Goal: Task Accomplishment & Management: Manage account settings

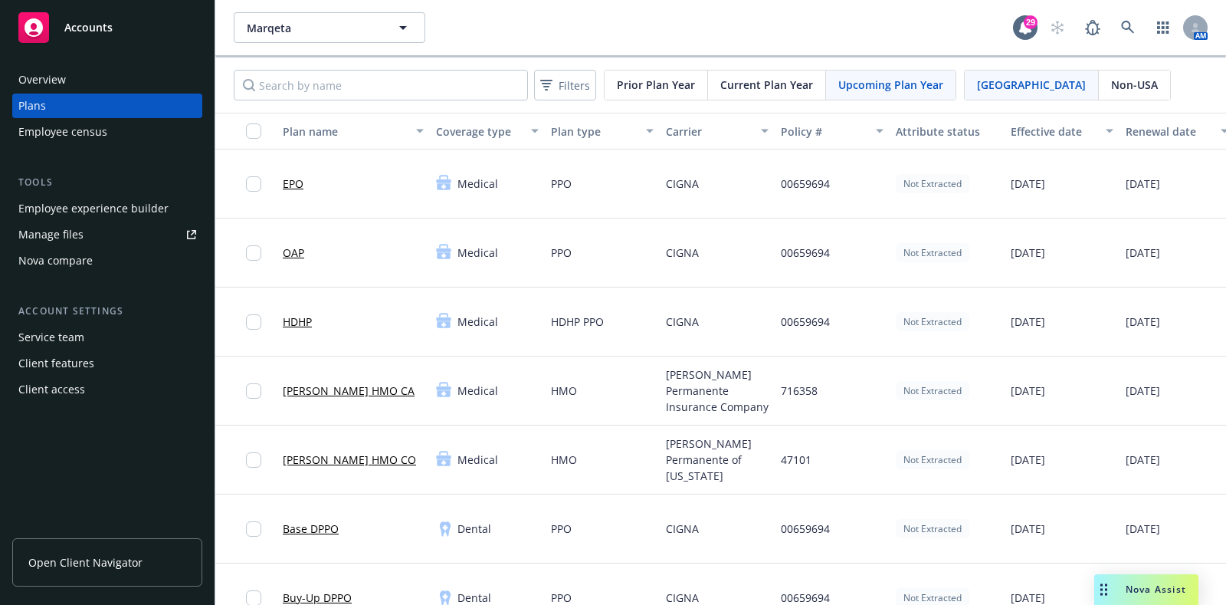
click at [73, 205] on div "Employee experience builder" at bounding box center [93, 208] width 150 height 25
click at [89, 149] on div "Overview Plans Employee census Tools Employee experience builder Manage files N…" at bounding box center [107, 234] width 190 height 334
click at [97, 134] on div "Employee census" at bounding box center [62, 132] width 89 height 25
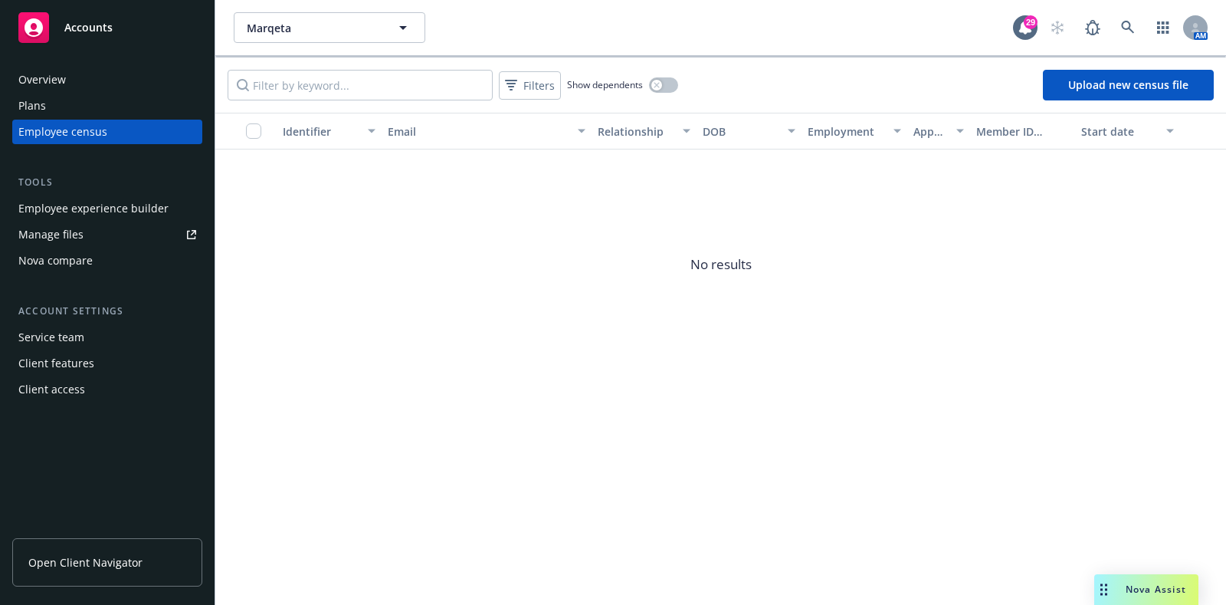
click at [141, 205] on div "Employee experience builder" at bounding box center [93, 208] width 150 height 25
click at [108, 100] on div "Plans" at bounding box center [107, 105] width 178 height 25
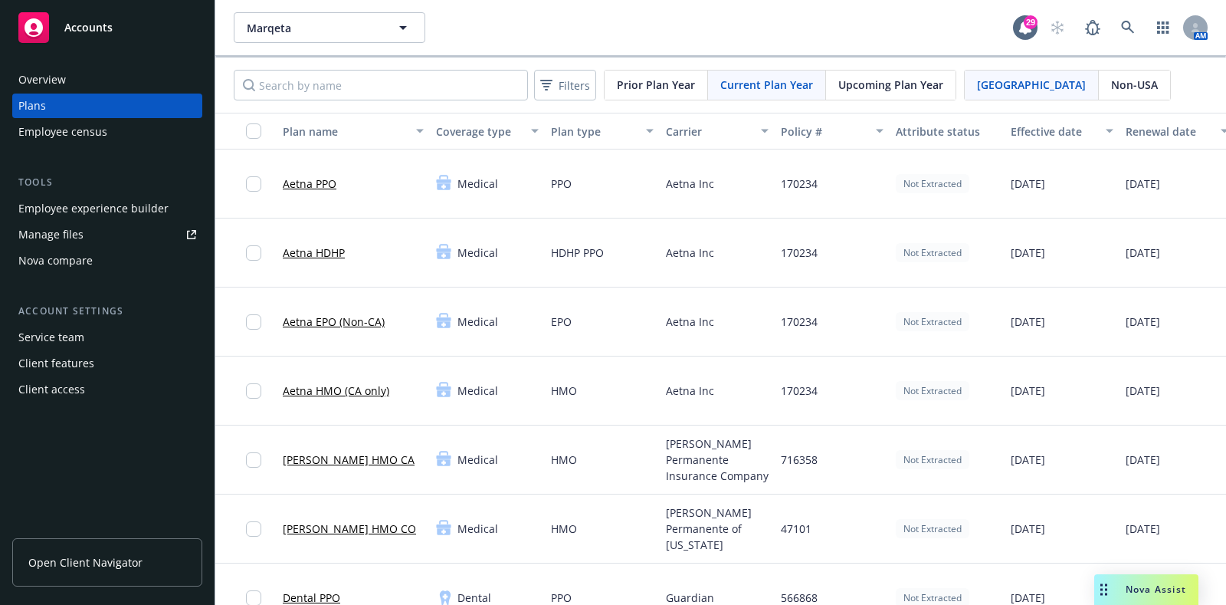
click at [866, 80] on span "Upcoming Plan Year" at bounding box center [890, 85] width 105 height 16
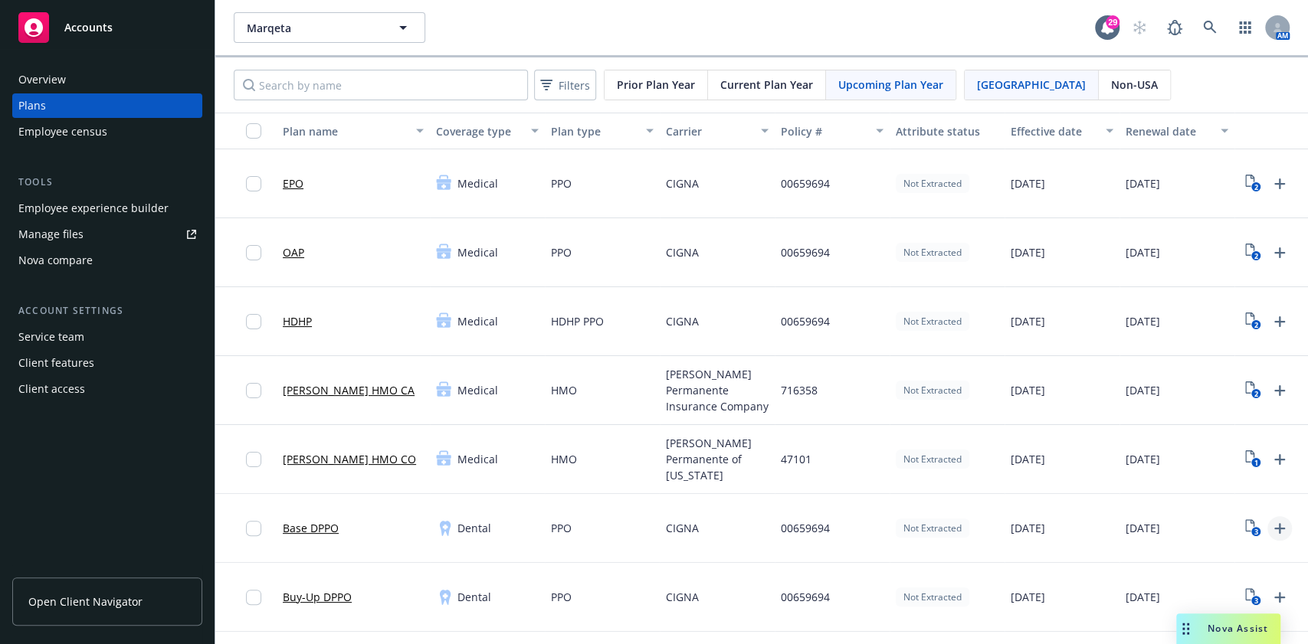
click at [1225, 523] on icon "Upload Plan Documents" at bounding box center [1279, 529] width 18 height 18
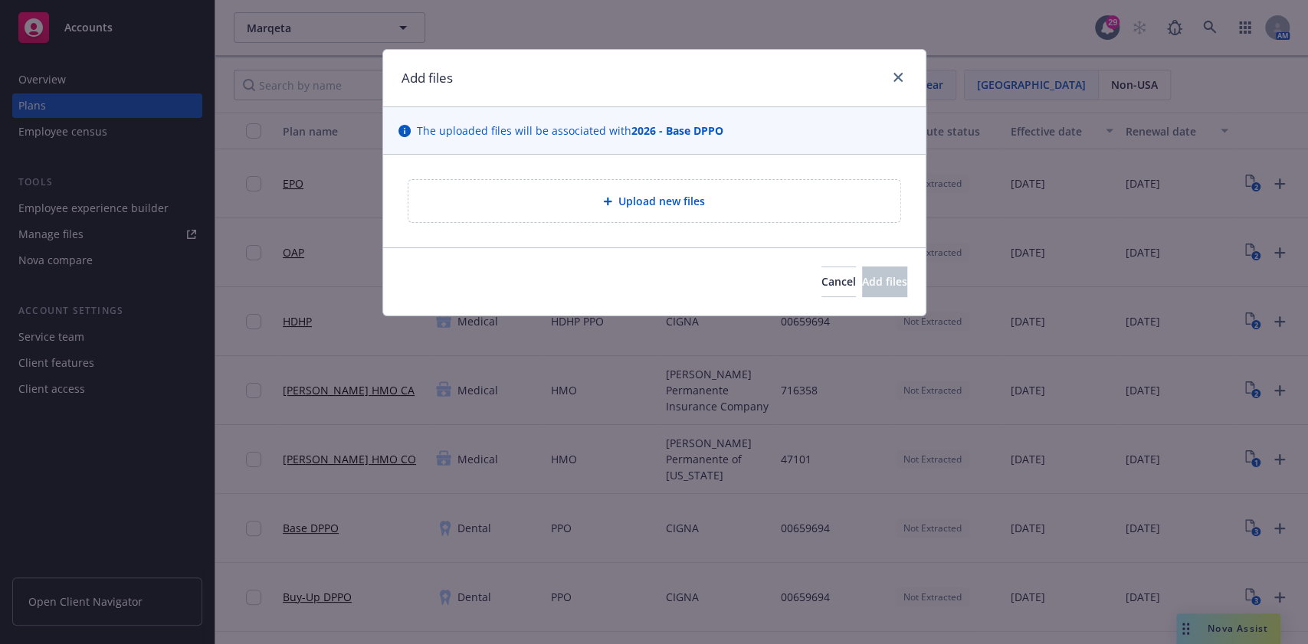
click at [621, 202] on span "Upload new files" at bounding box center [661, 201] width 87 height 16
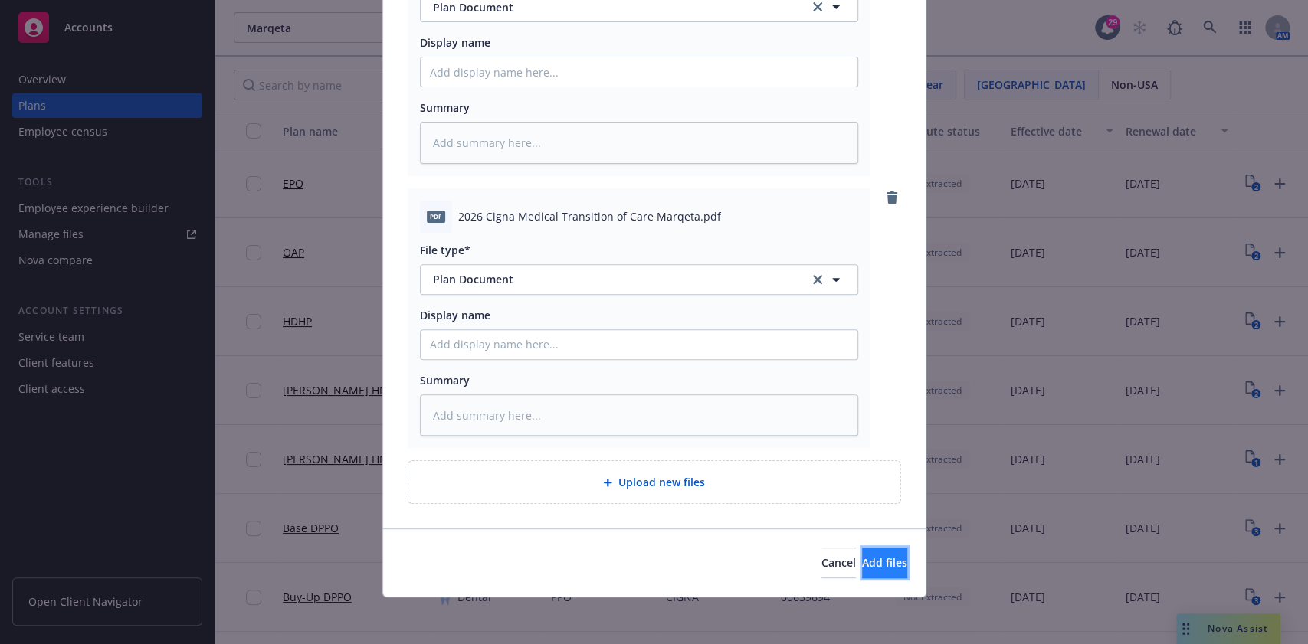
click at [874, 572] on button "Add files" at bounding box center [884, 563] width 45 height 31
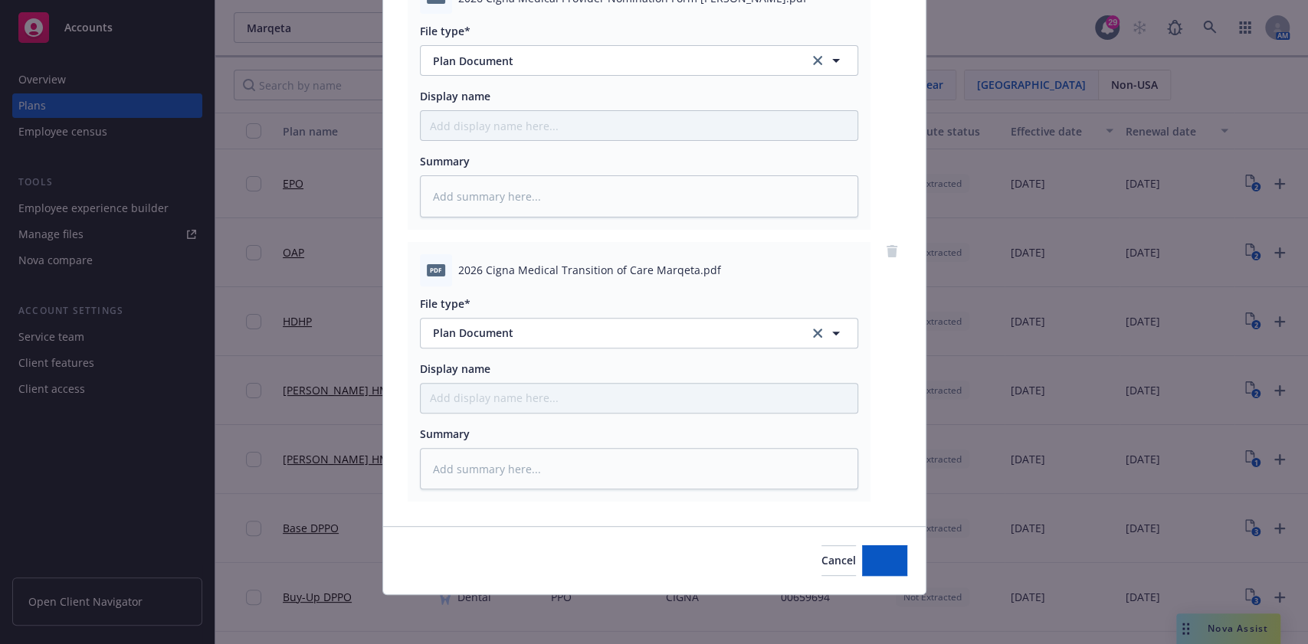
scroll to position [208, 0]
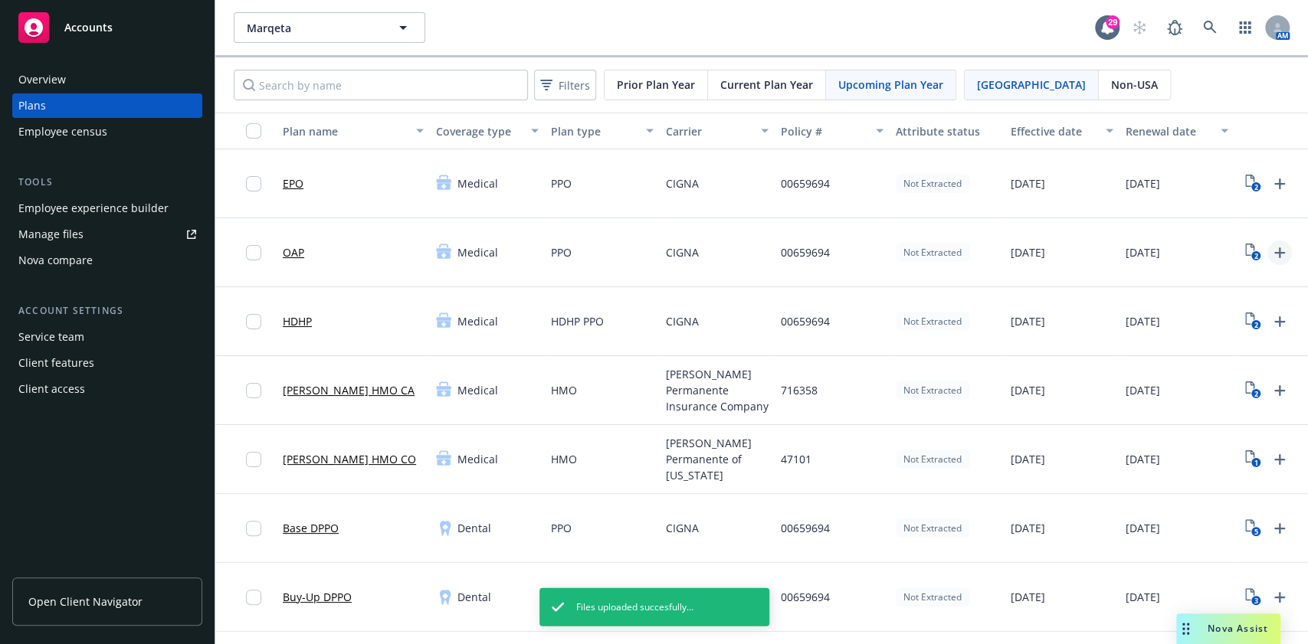
click at [1225, 253] on icon "Upload Plan Documents" at bounding box center [1279, 253] width 18 height 18
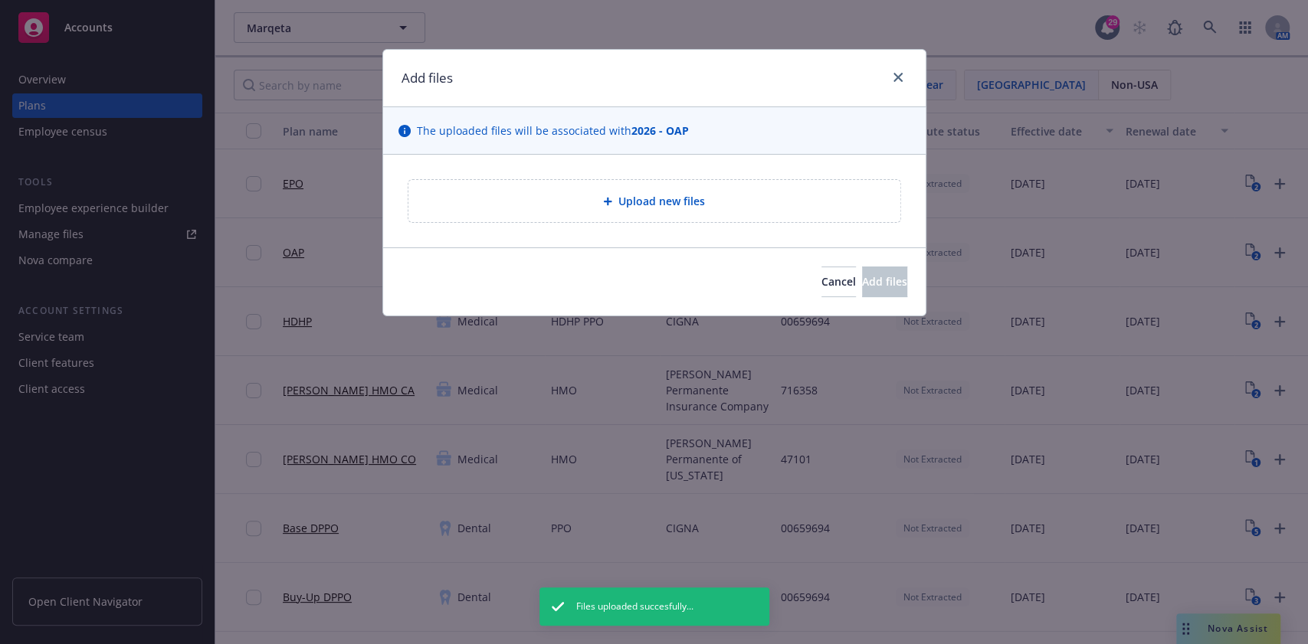
click at [682, 196] on span "Upload new files" at bounding box center [661, 201] width 87 height 16
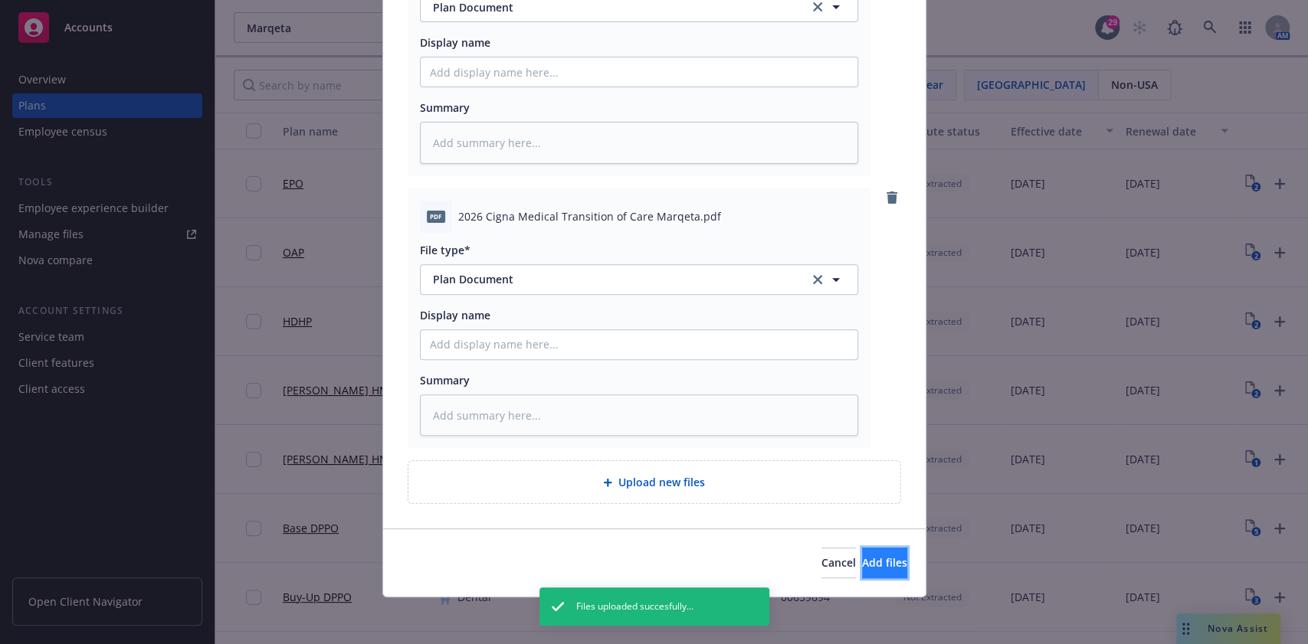
click at [862, 552] on button "Add files" at bounding box center [884, 563] width 45 height 31
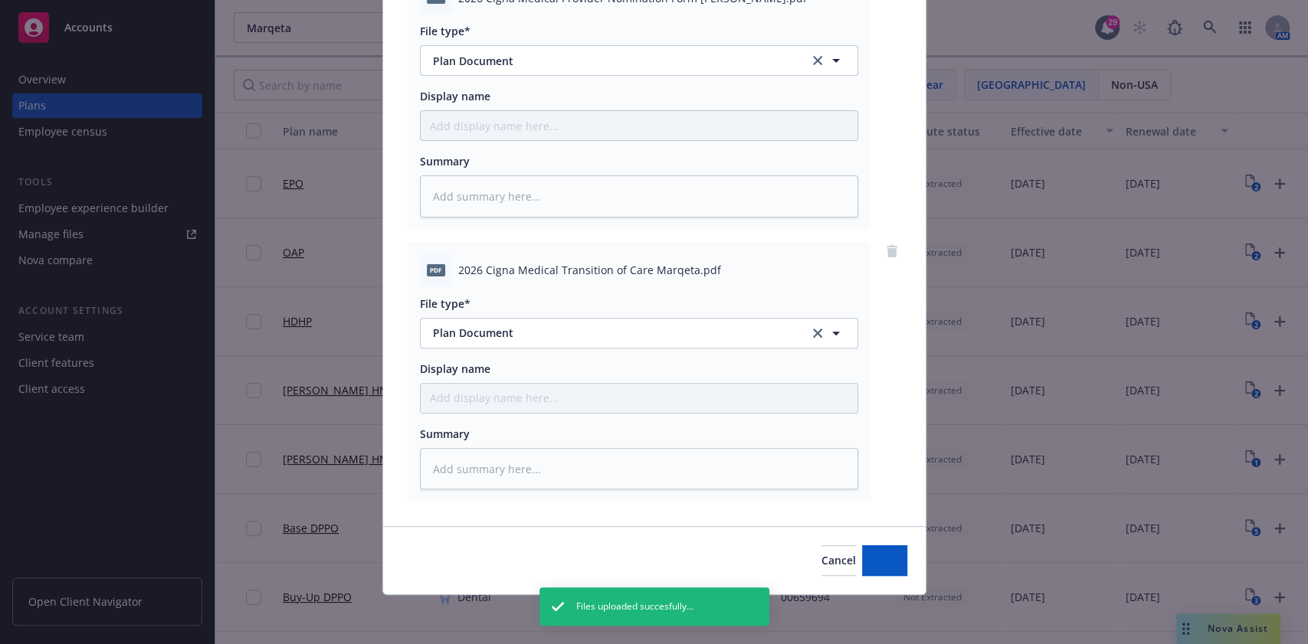
scroll to position [208, 0]
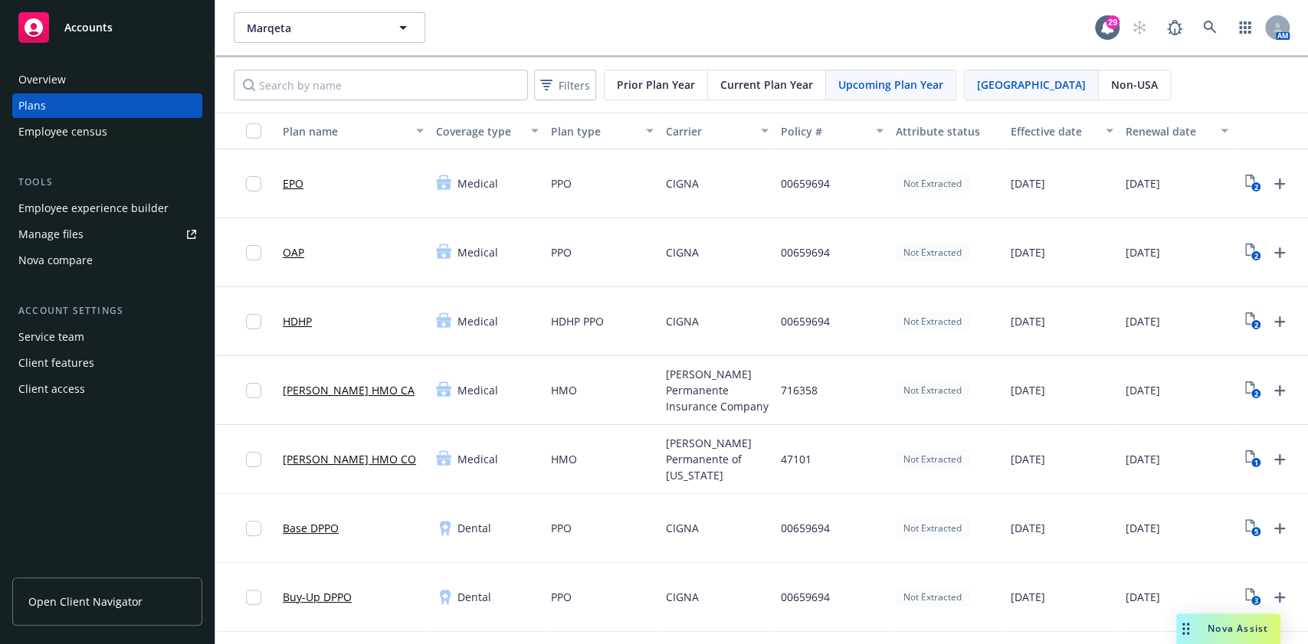
click at [1225, 319] on icon "Upload Plan Documents" at bounding box center [1279, 322] width 18 height 18
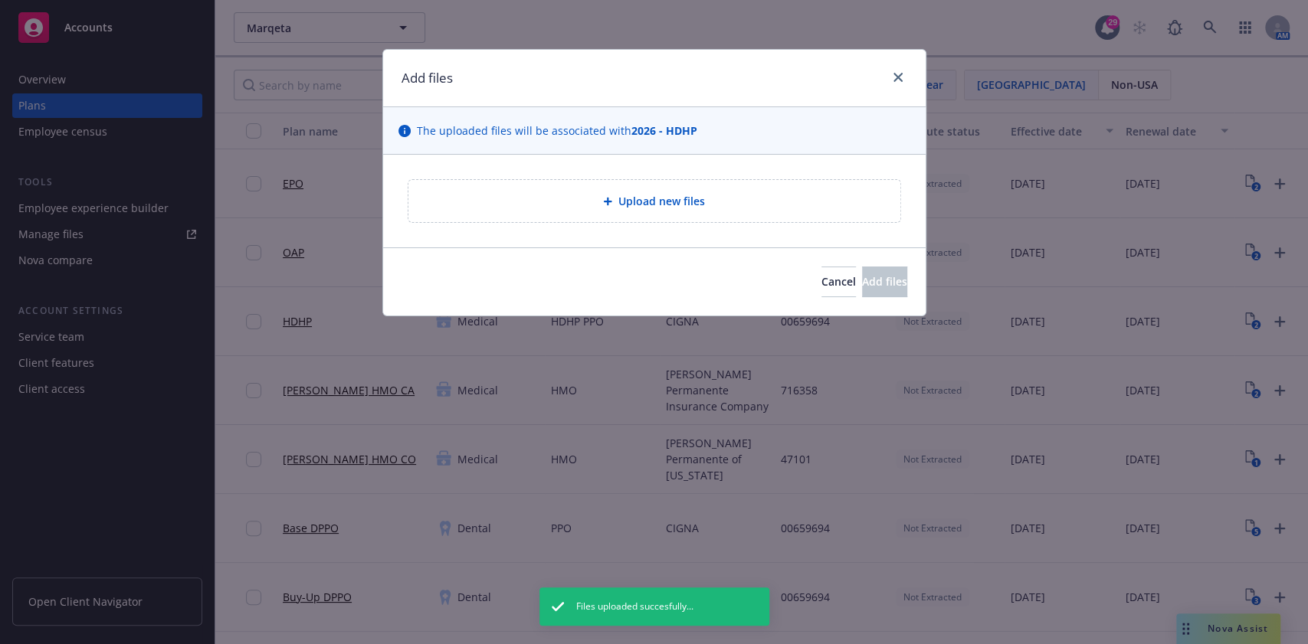
click at [734, 177] on div "Upload new files" at bounding box center [654, 201] width 543 height 93
click at [734, 179] on div "Upload new files" at bounding box center [654, 201] width 493 height 44
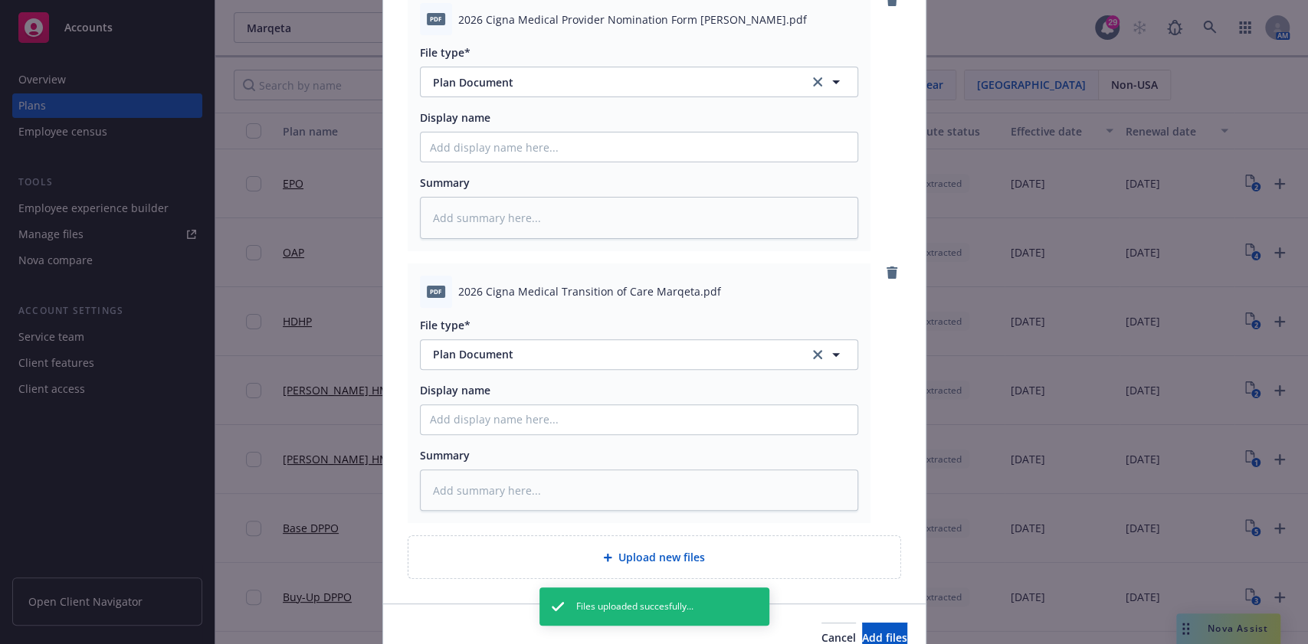
scroll to position [264, 0]
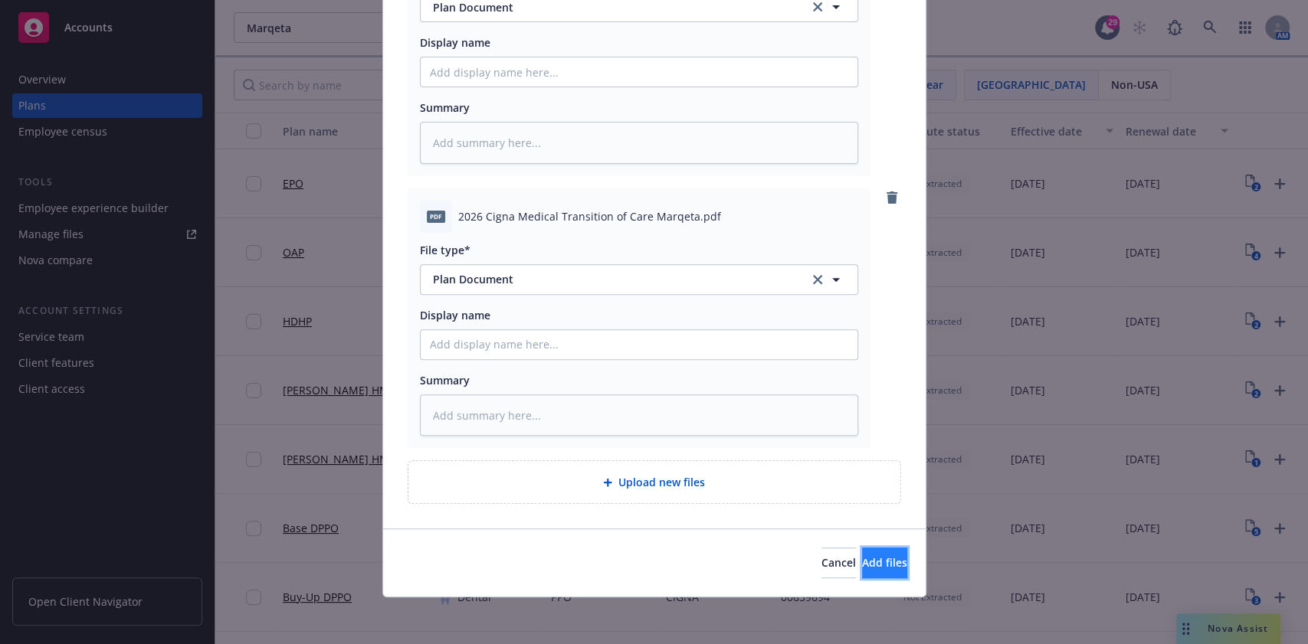
click at [862, 560] on button "Add files" at bounding box center [884, 563] width 45 height 31
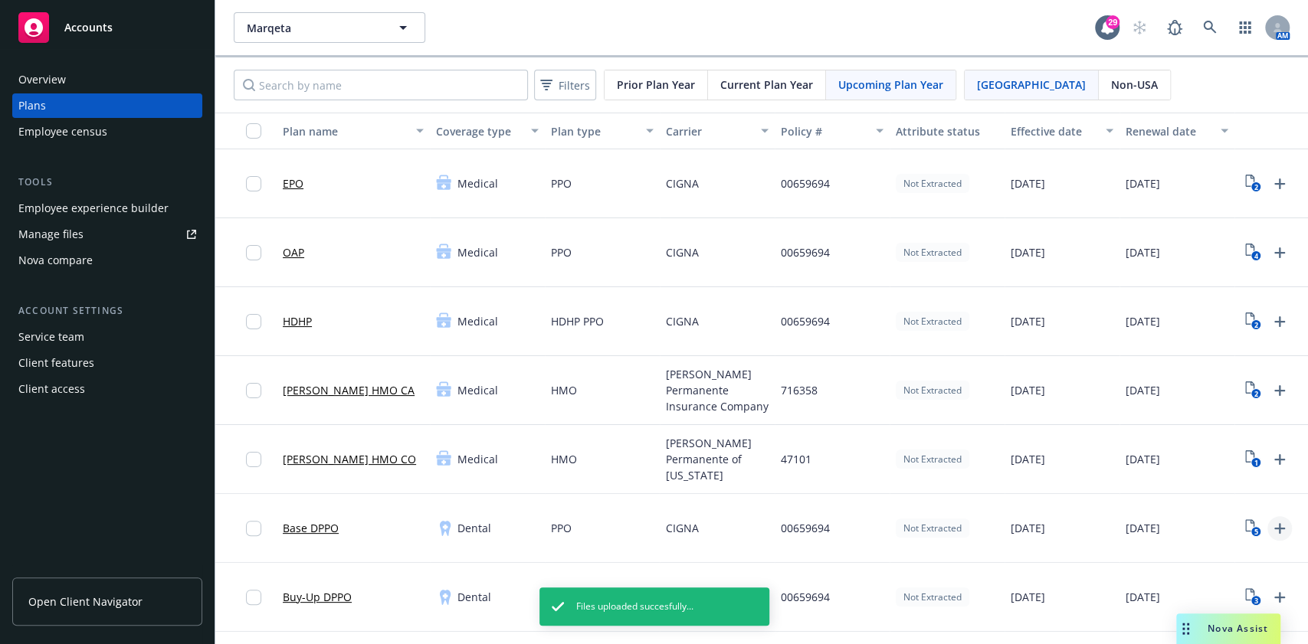
click at [1225, 539] on link "Upload Plan Documents" at bounding box center [1279, 528] width 25 height 25
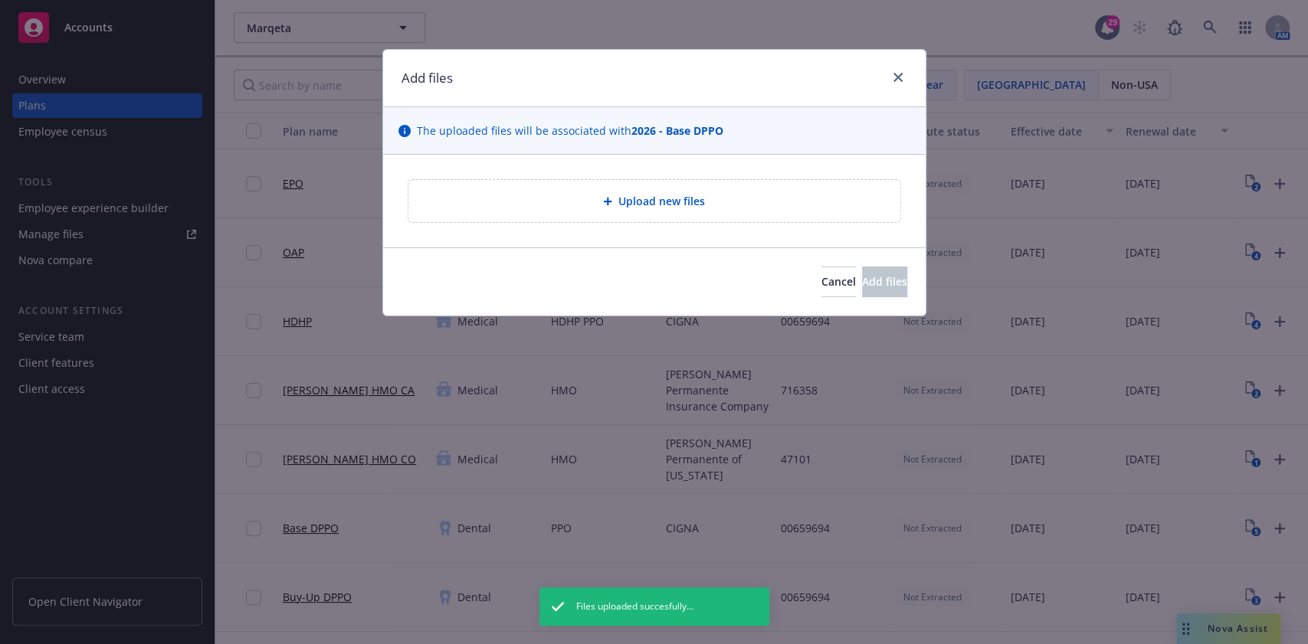
click at [674, 192] on div "Upload new files" at bounding box center [654, 201] width 467 height 18
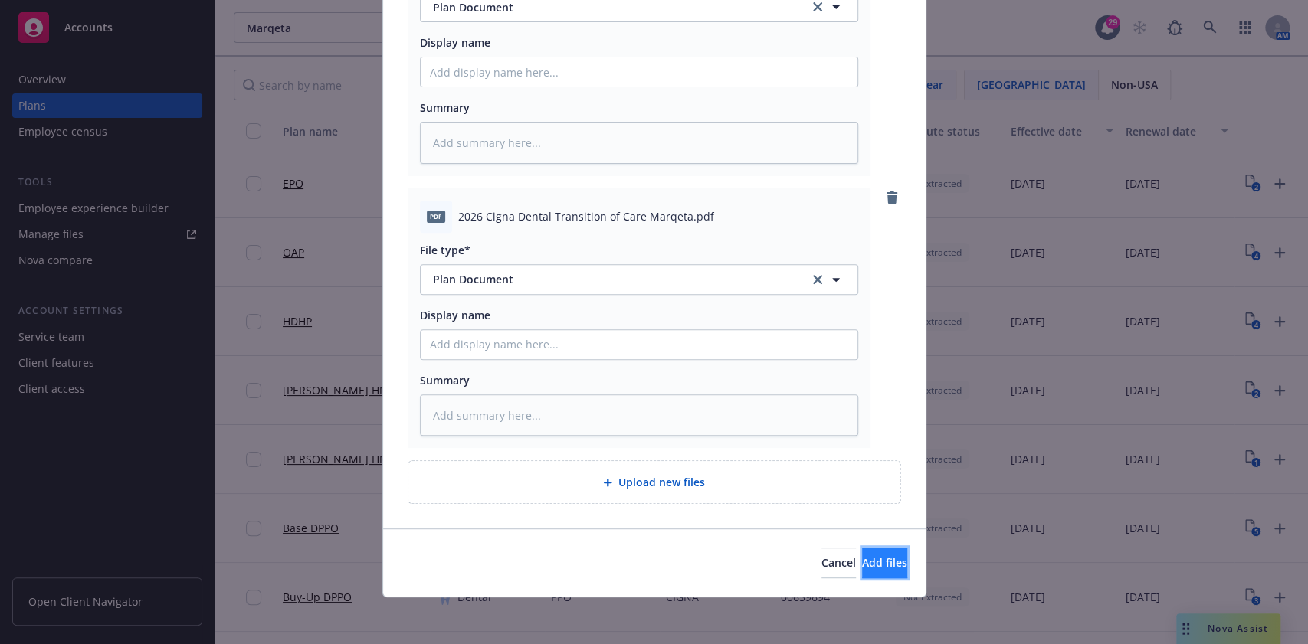
click at [862, 576] on button "Add files" at bounding box center [884, 563] width 45 height 31
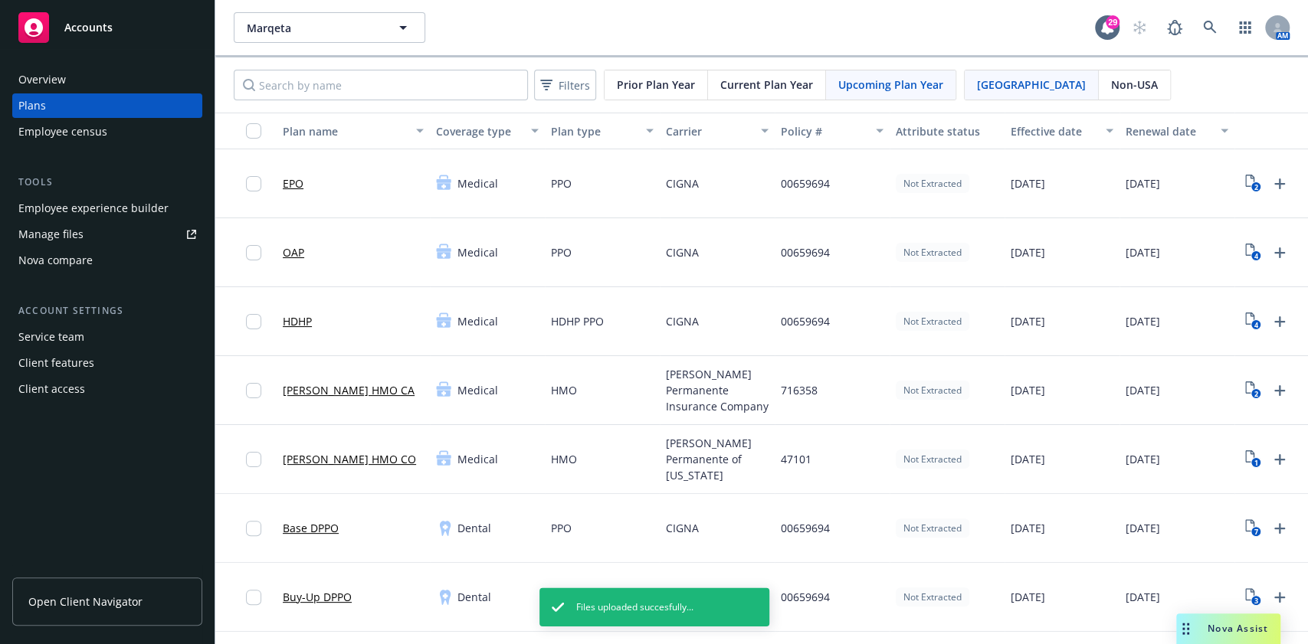
scroll to position [102, 0]
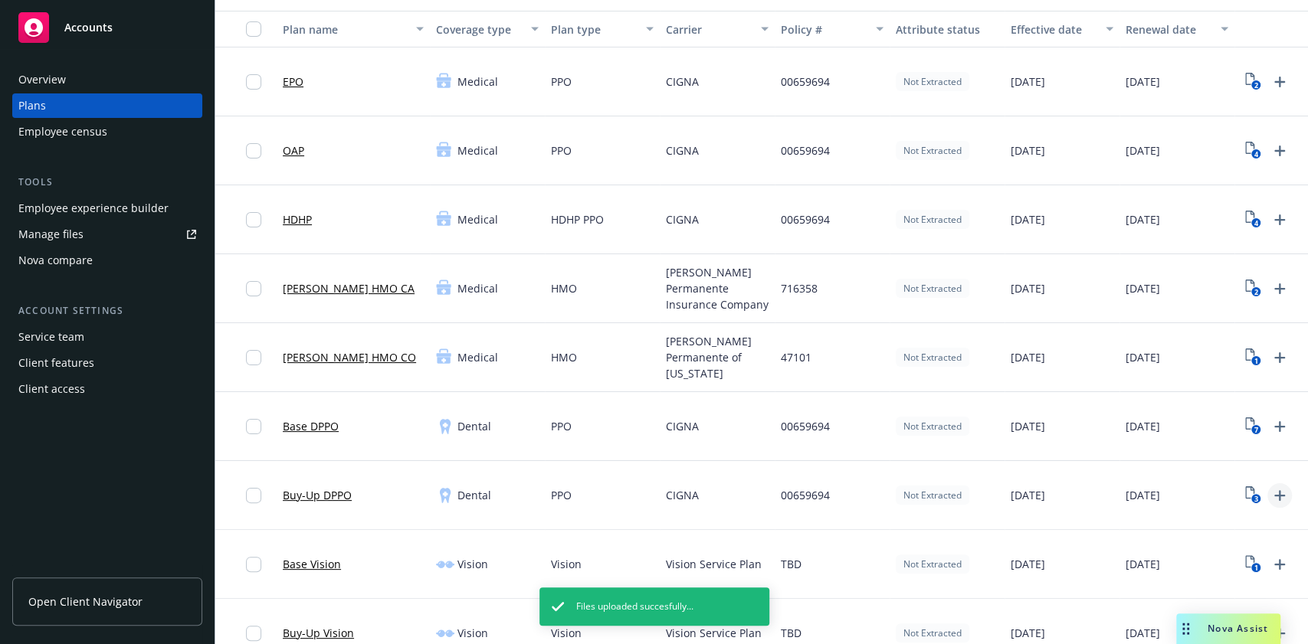
click at [1225, 497] on link "Upload Plan Documents" at bounding box center [1279, 496] width 25 height 25
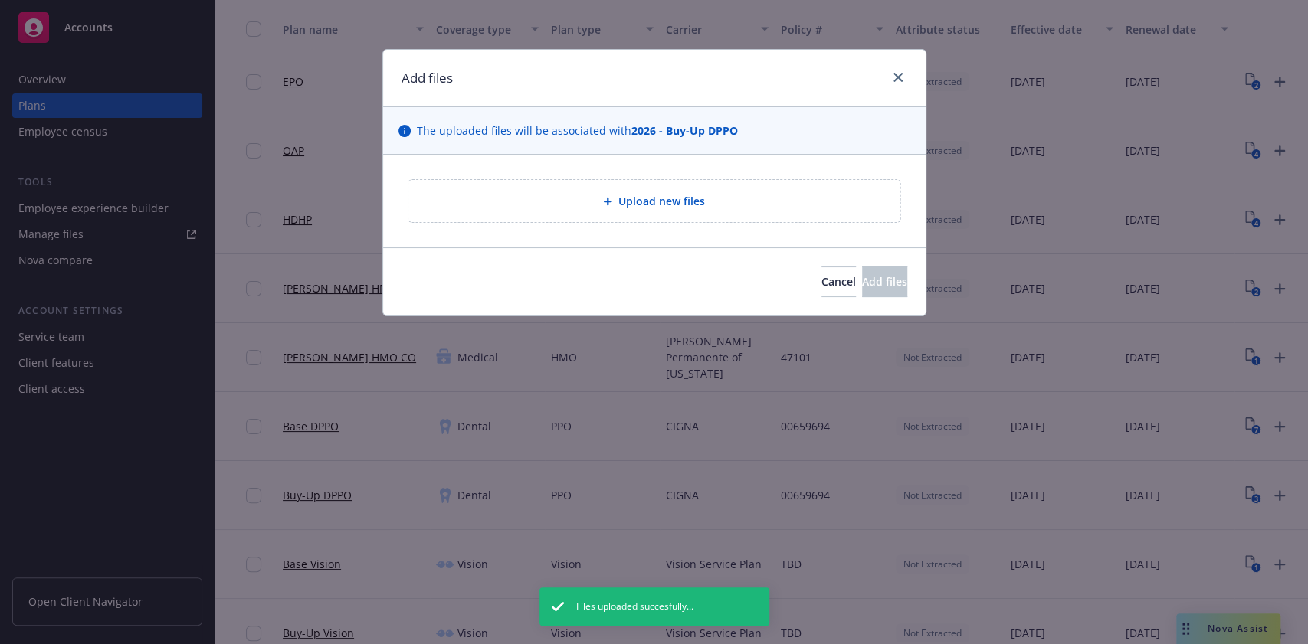
click at [793, 211] on div "Upload new files" at bounding box center [654, 201] width 492 height 42
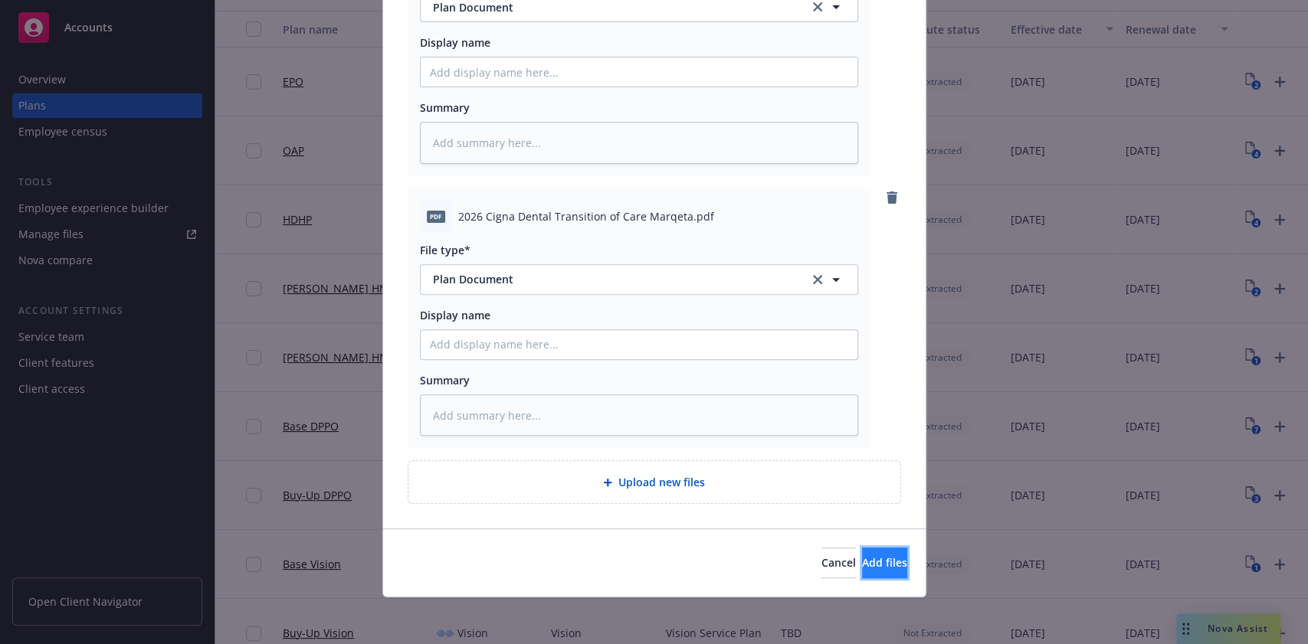
click at [862, 552] on button "Add files" at bounding box center [884, 563] width 45 height 31
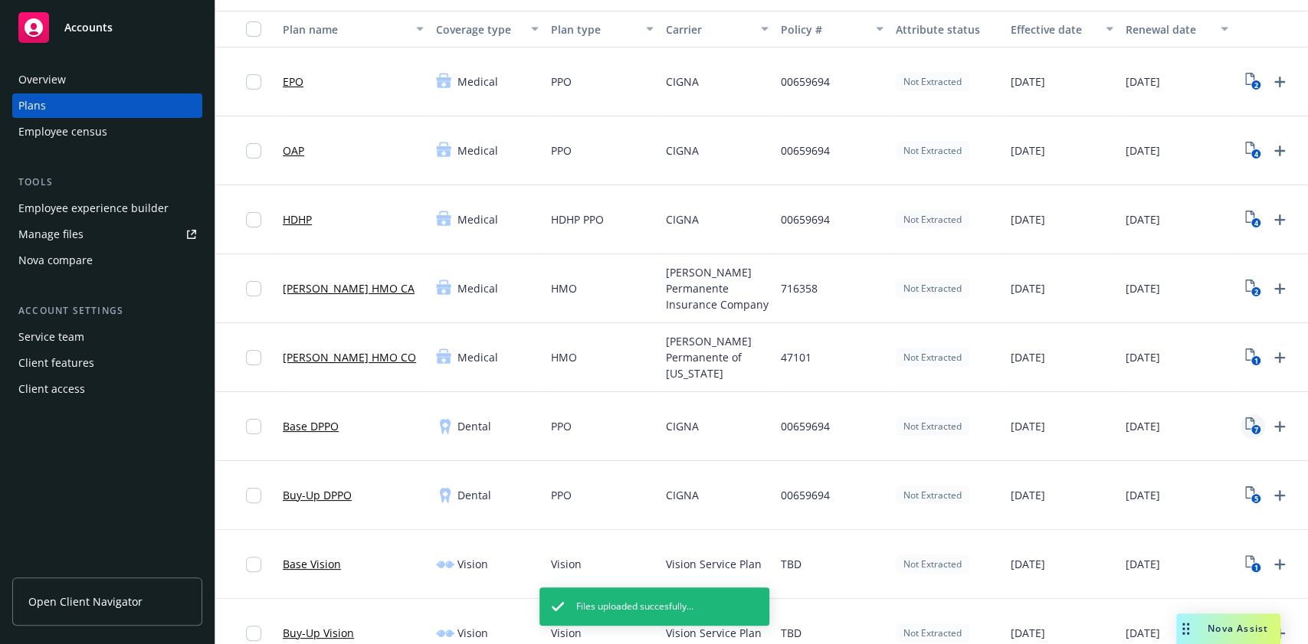
click at [1225, 423] on icon "View Plan Documents" at bounding box center [1249, 424] width 9 height 12
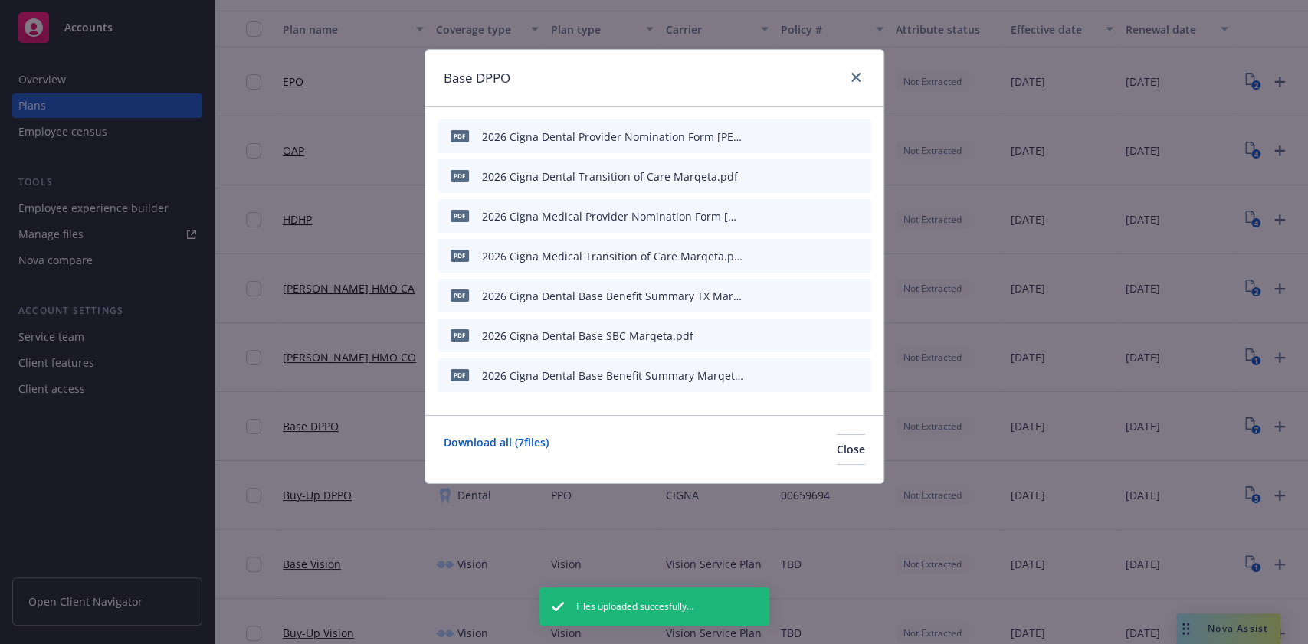
click at [864, 211] on button "archive file" at bounding box center [857, 215] width 15 height 15
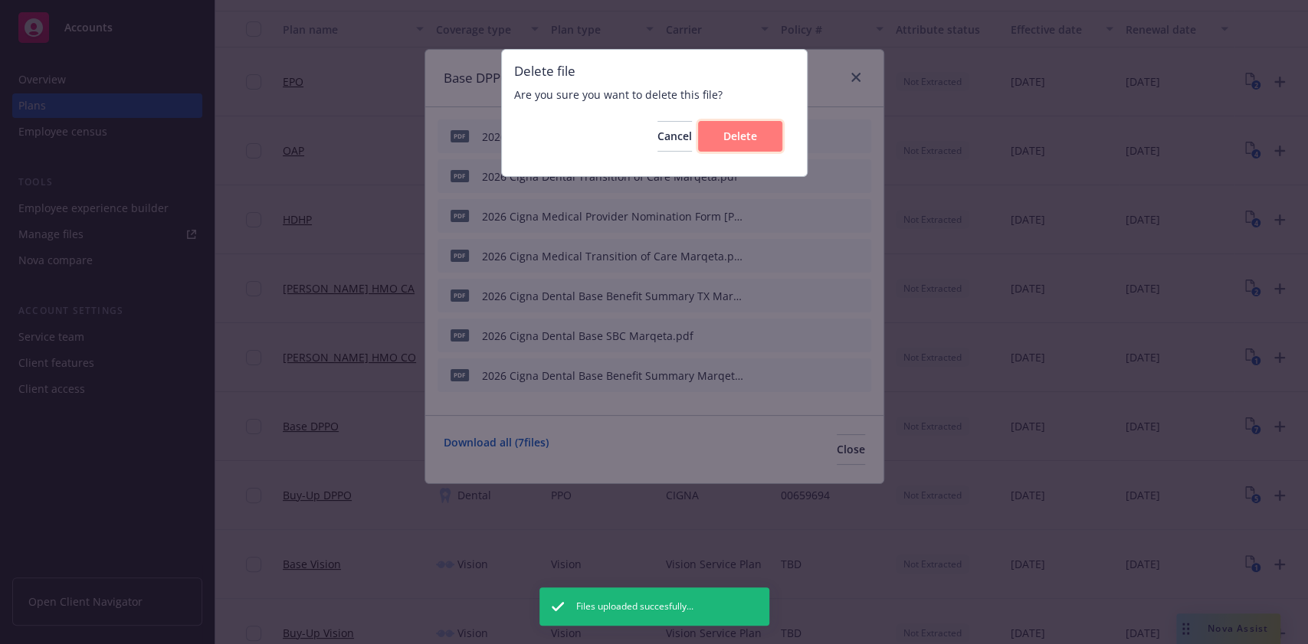
click at [745, 143] on span "Delete" at bounding box center [740, 136] width 34 height 15
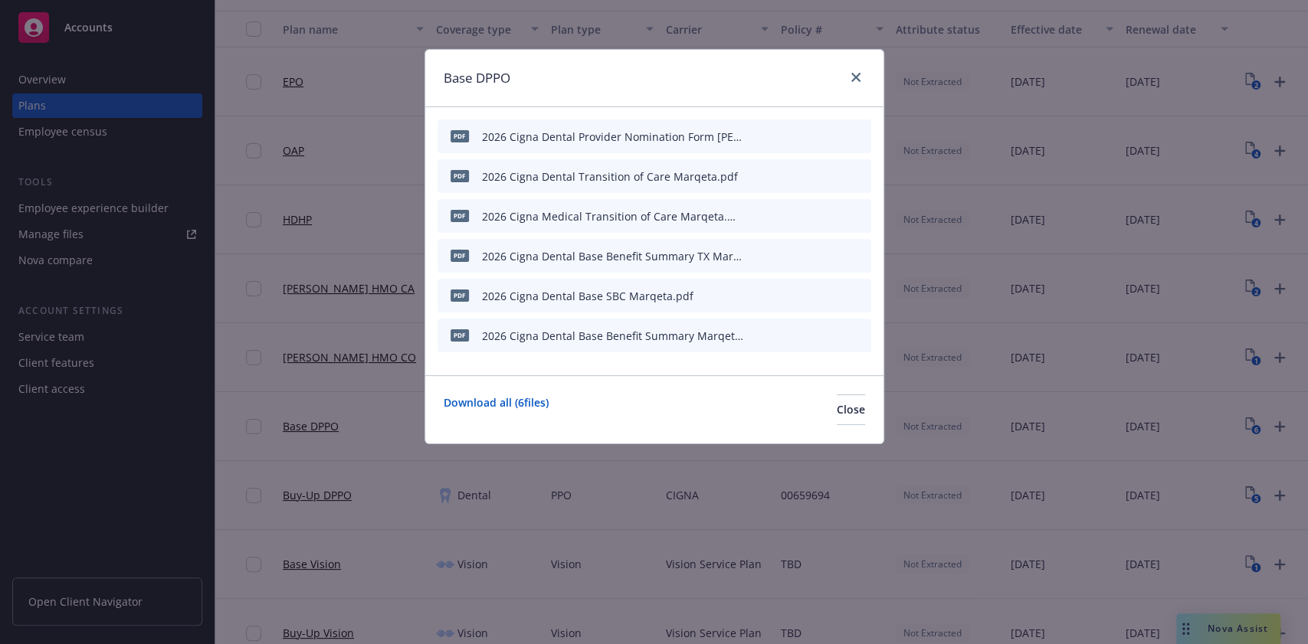
click at [853, 213] on icon "archive file" at bounding box center [857, 215] width 12 height 12
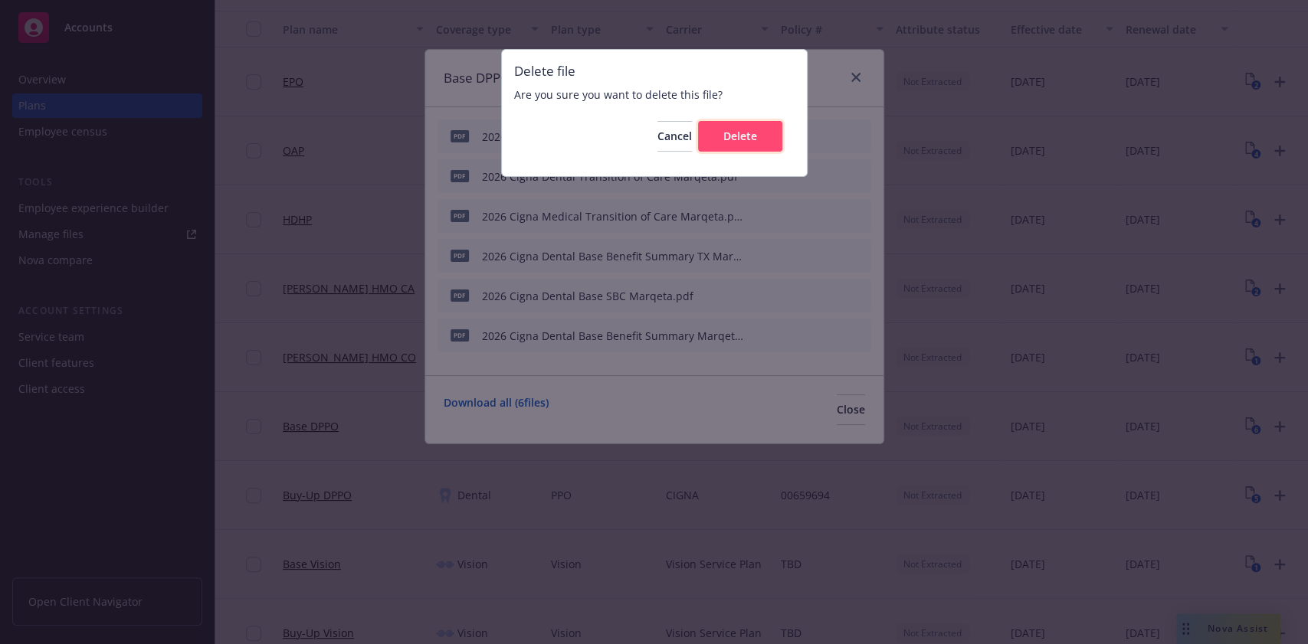
drag, startPoint x: 754, startPoint y: 137, endPoint x: 759, endPoint y: 120, distance: 18.4
click at [754, 136] on span "Delete" at bounding box center [740, 136] width 34 height 15
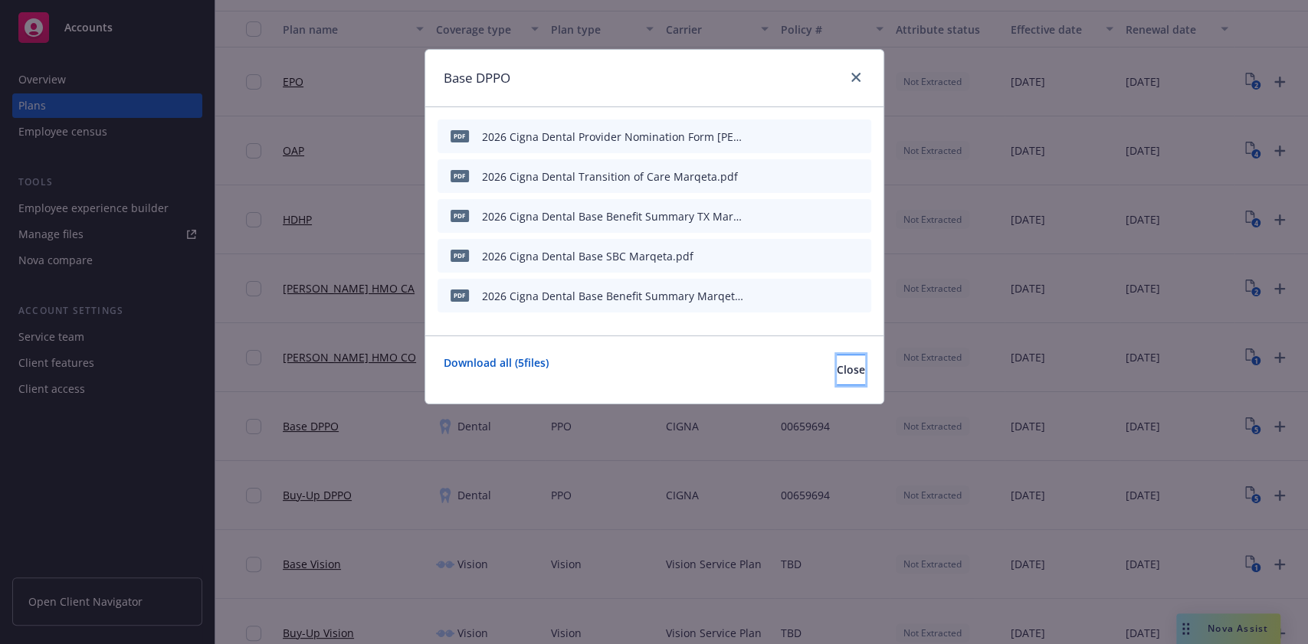
click at [851, 369] on button "Close" at bounding box center [851, 370] width 28 height 31
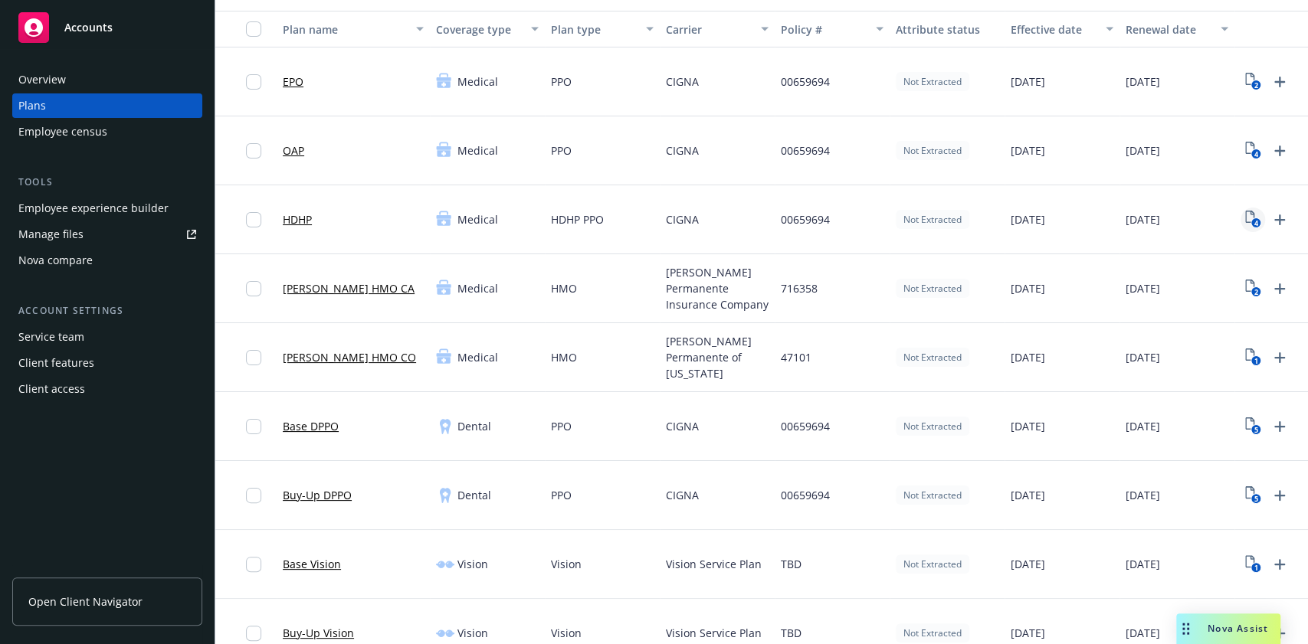
click at [1225, 215] on link "4" at bounding box center [1253, 220] width 25 height 25
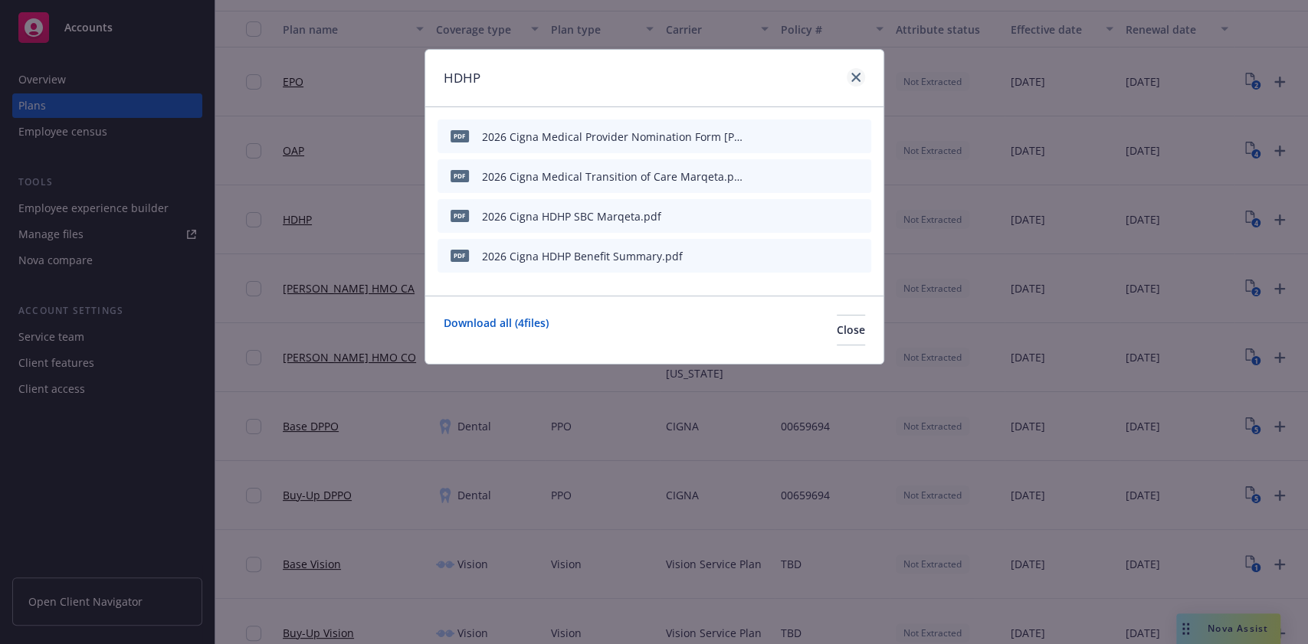
click at [856, 80] on div at bounding box center [853, 78] width 25 height 20
click at [857, 80] on icon "close" at bounding box center [855, 77] width 9 height 9
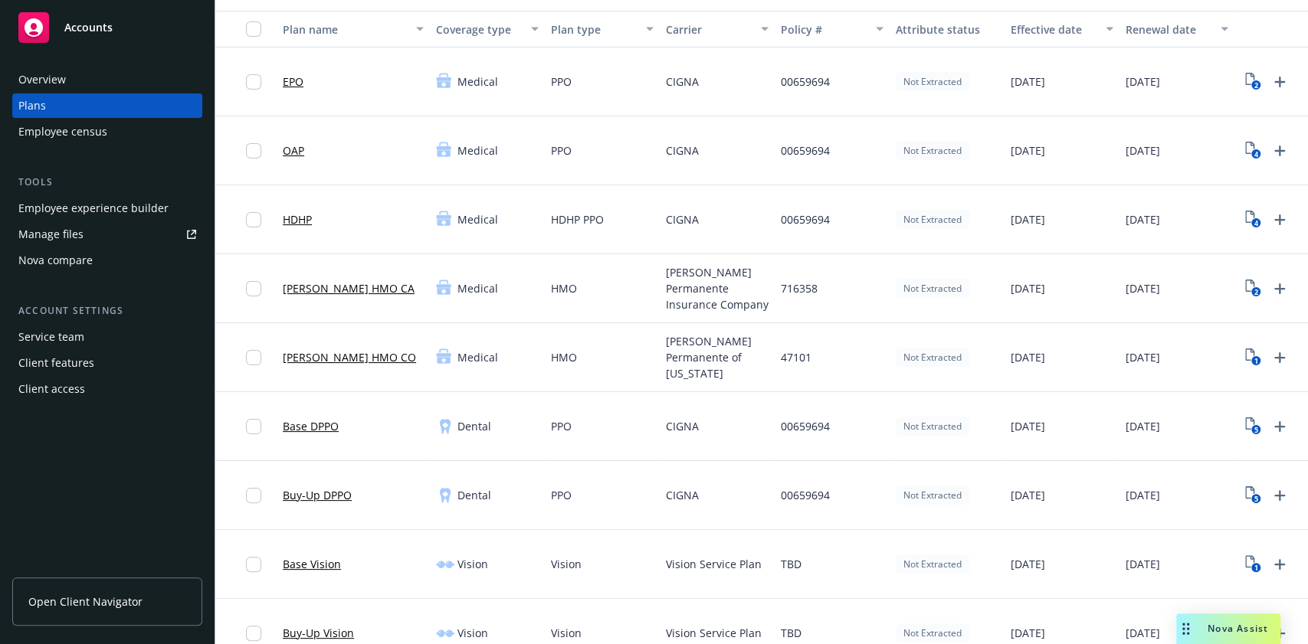
click at [1225, 78] on div "2" at bounding box center [1291, 82] width 115 height 69
click at [1225, 77] on icon "2" at bounding box center [1253, 82] width 16 height 18
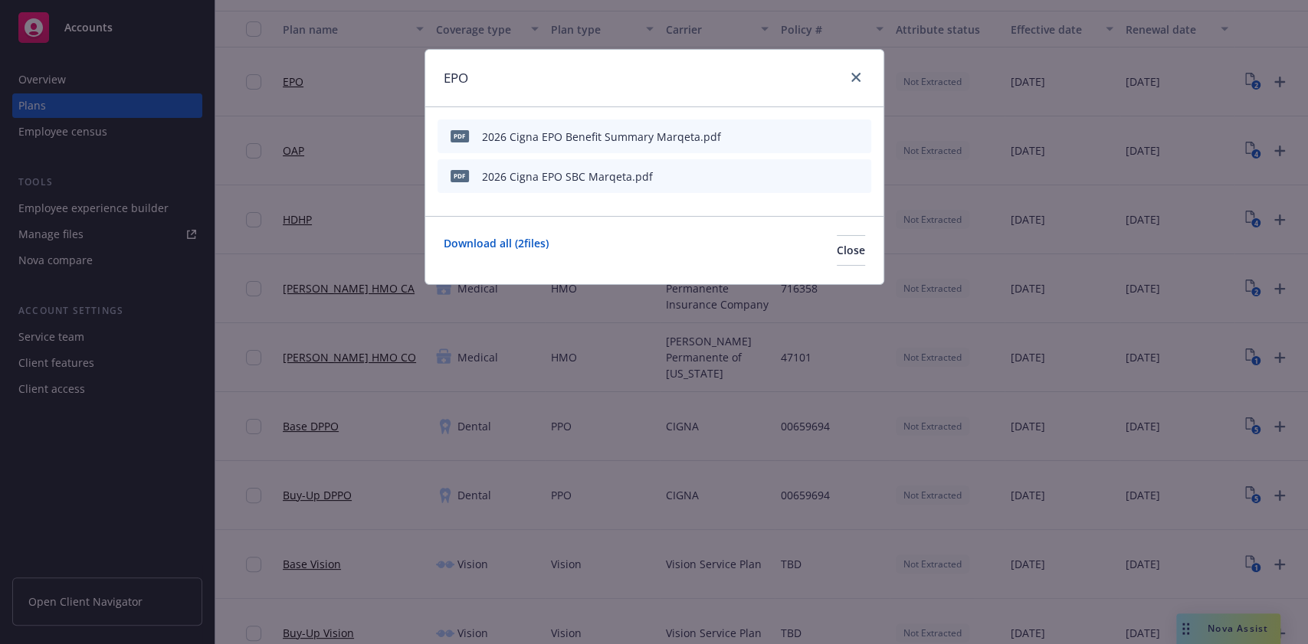
click at [887, 55] on div "EPO pdf 2026 Cigna EPO Benefit Summary Marqeta.pdf pdf 2026 Cigna EPO SBC Marqe…" at bounding box center [654, 322] width 1308 height 644
click at [859, 77] on icon "close" at bounding box center [855, 77] width 9 height 9
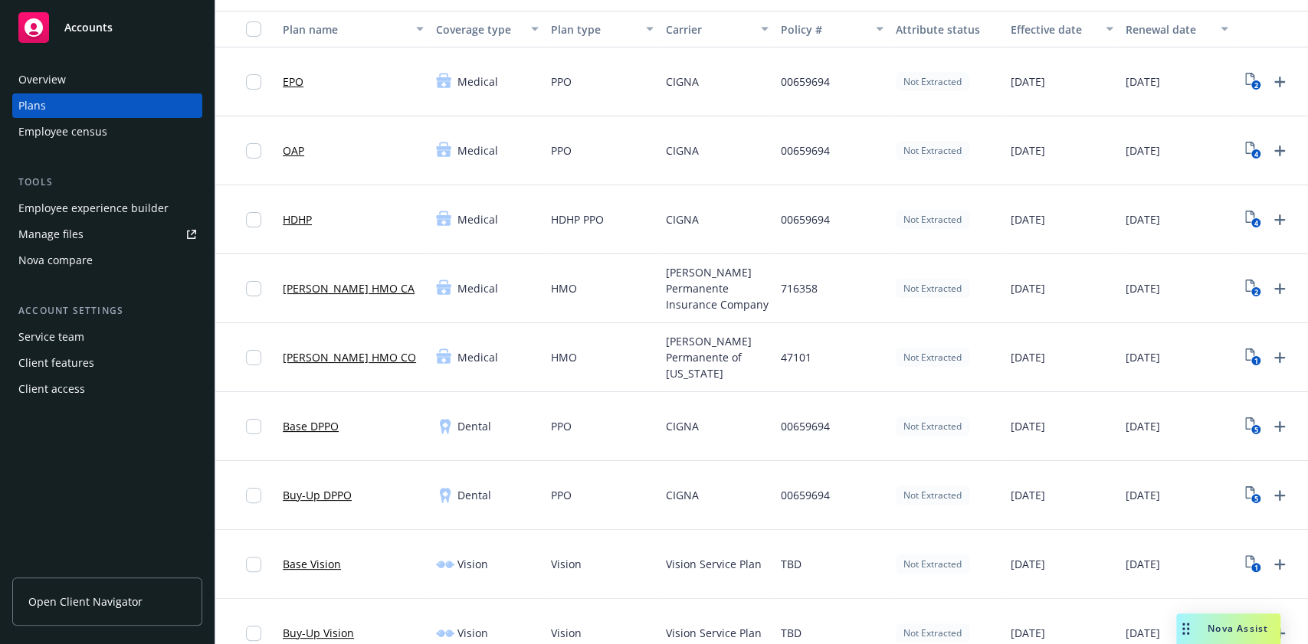
click at [1225, 130] on div "4" at bounding box center [1291, 150] width 115 height 69
click at [1225, 146] on icon "4" at bounding box center [1253, 151] width 16 height 18
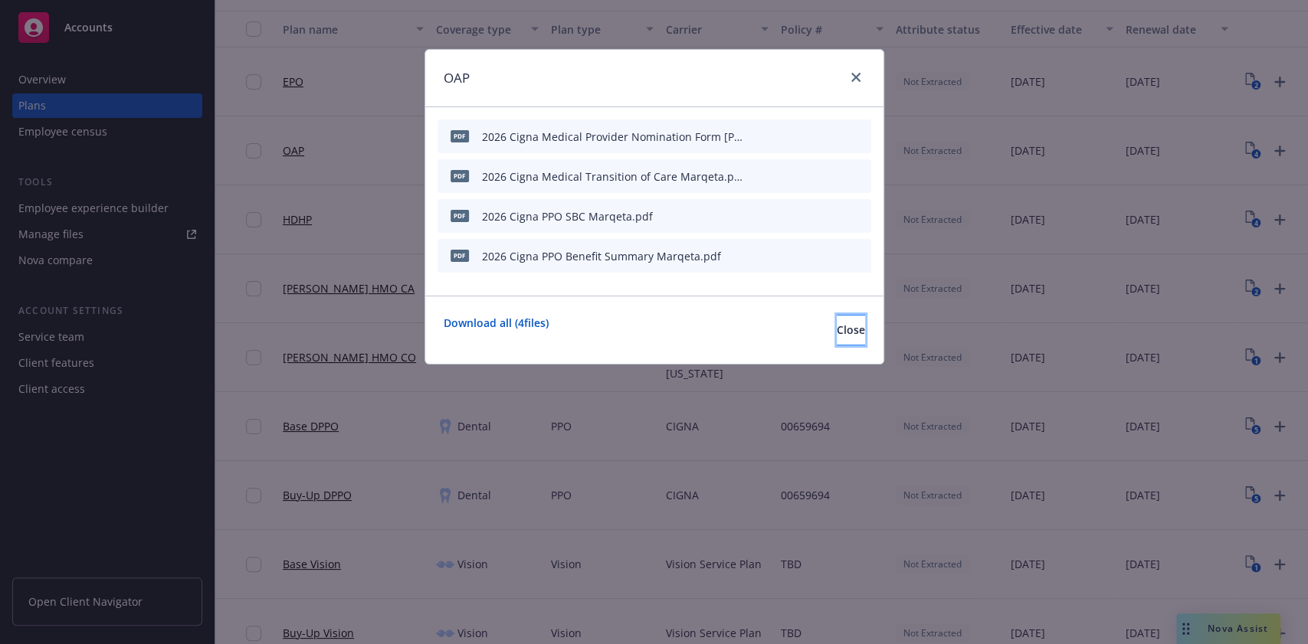
click at [837, 326] on span "Close" at bounding box center [851, 330] width 28 height 15
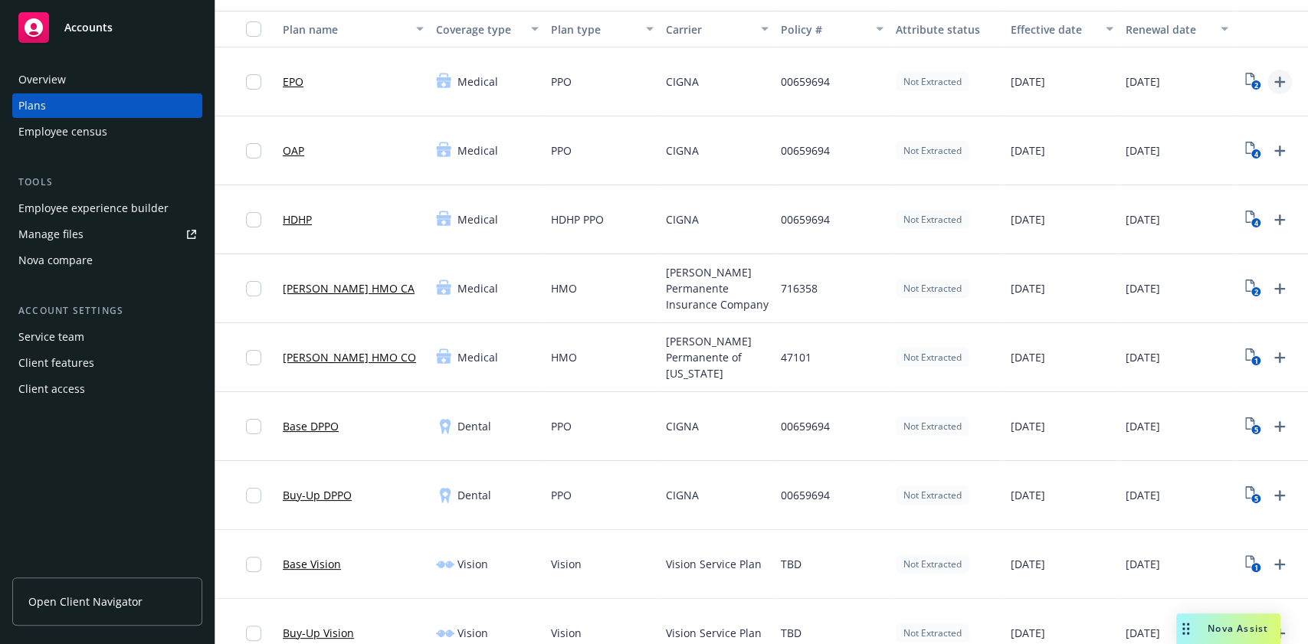
click at [1225, 82] on icon "Upload Plan Documents" at bounding box center [1279, 82] width 18 height 18
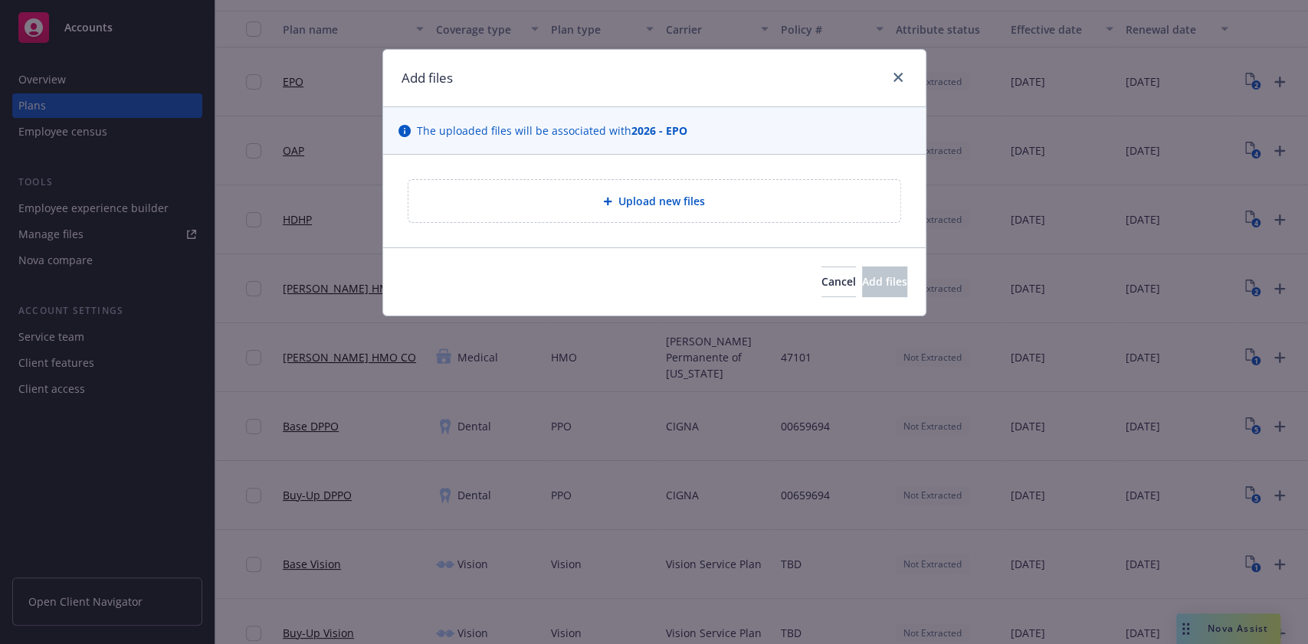
click at [693, 201] on span "Upload new files" at bounding box center [661, 201] width 87 height 16
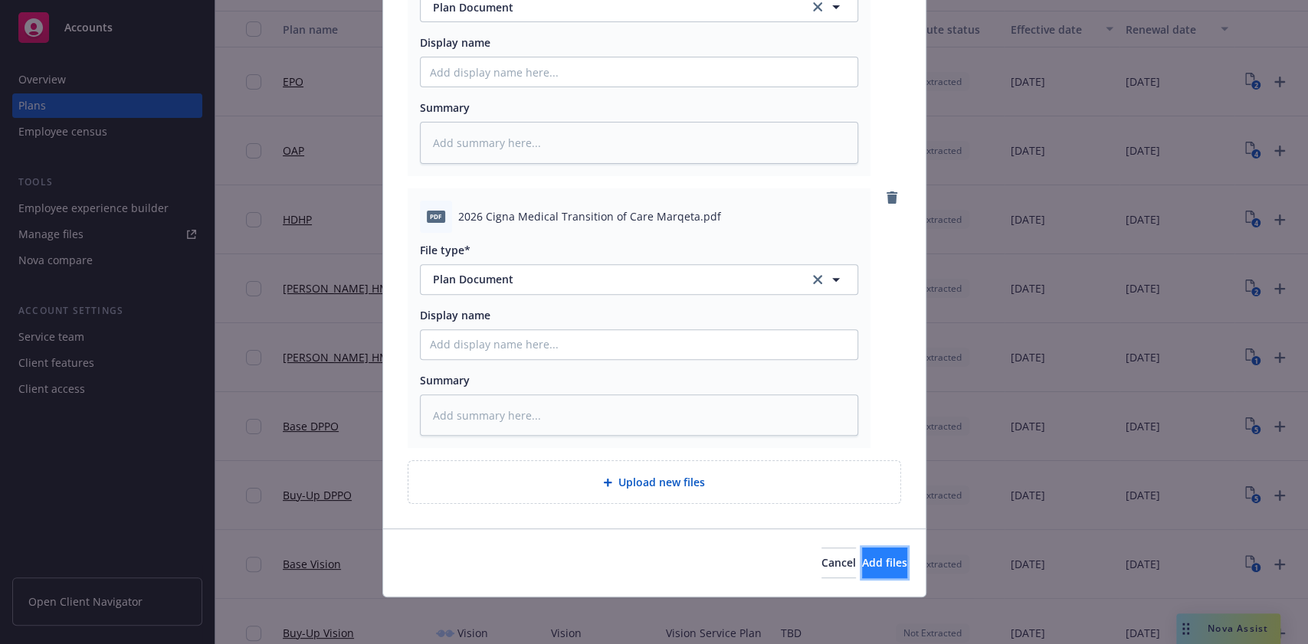
click at [862, 556] on button "Add files" at bounding box center [884, 563] width 45 height 31
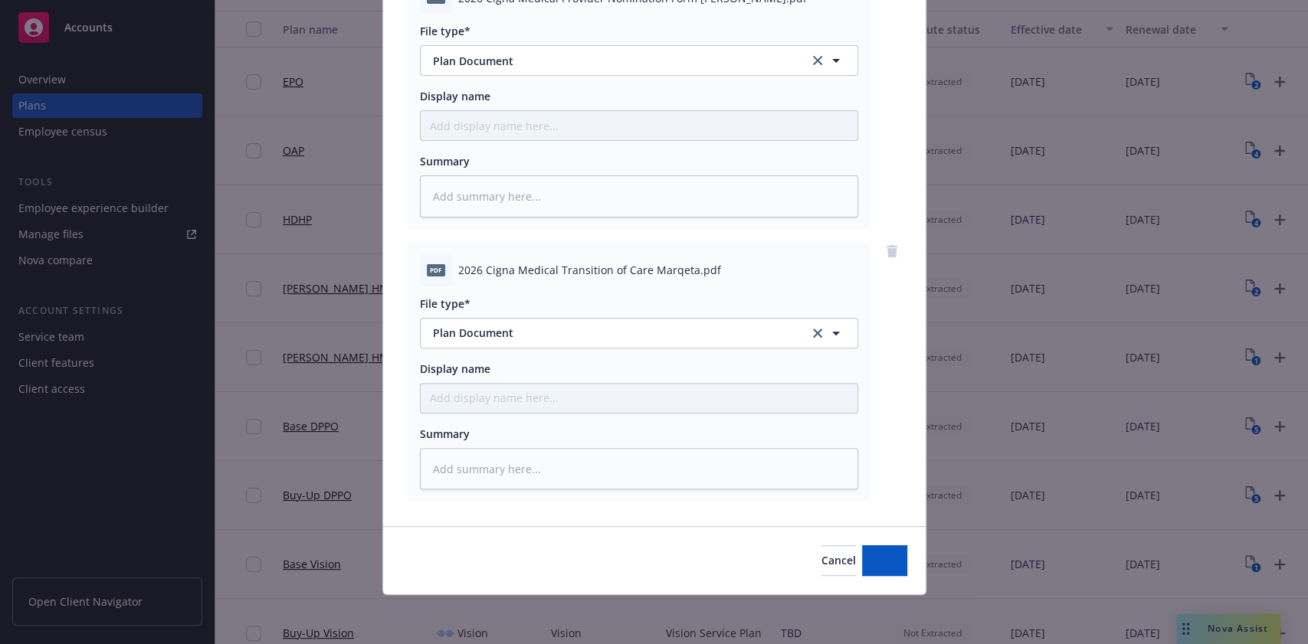
scroll to position [208, 0]
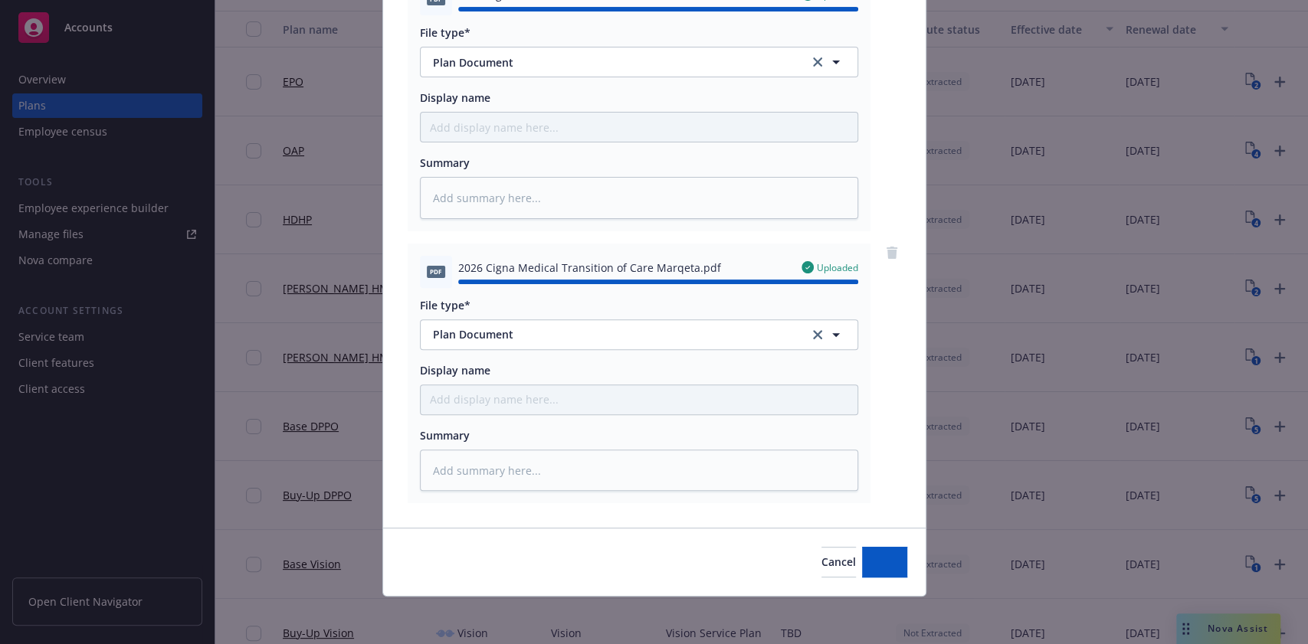
type textarea "x"
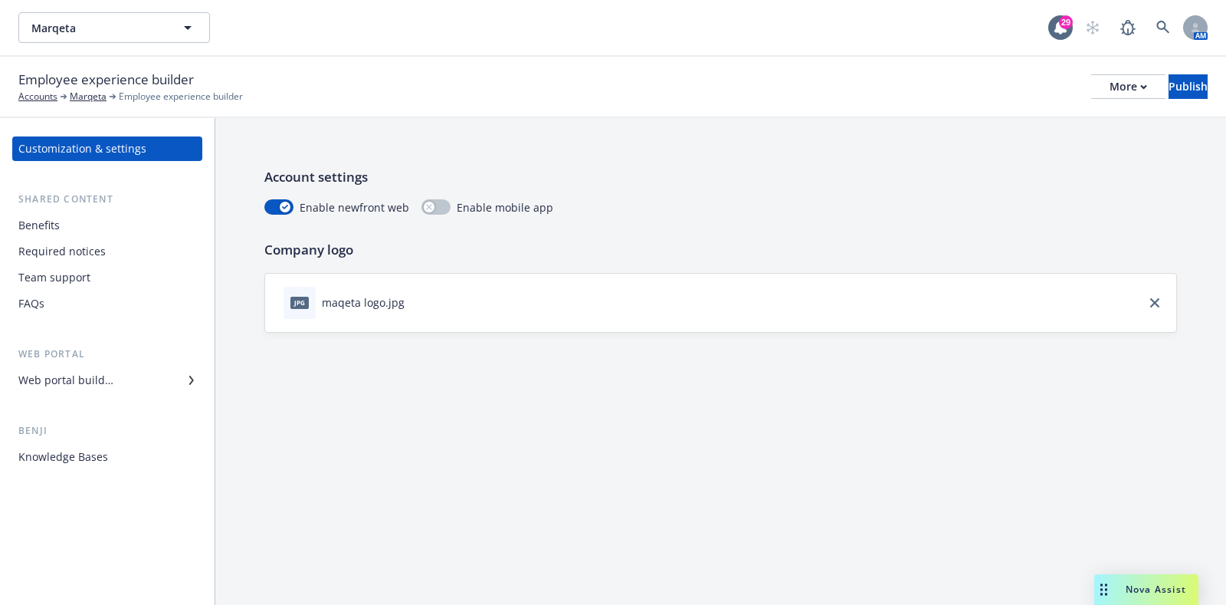
click at [67, 225] on div "Benefits" at bounding box center [107, 225] width 178 height 25
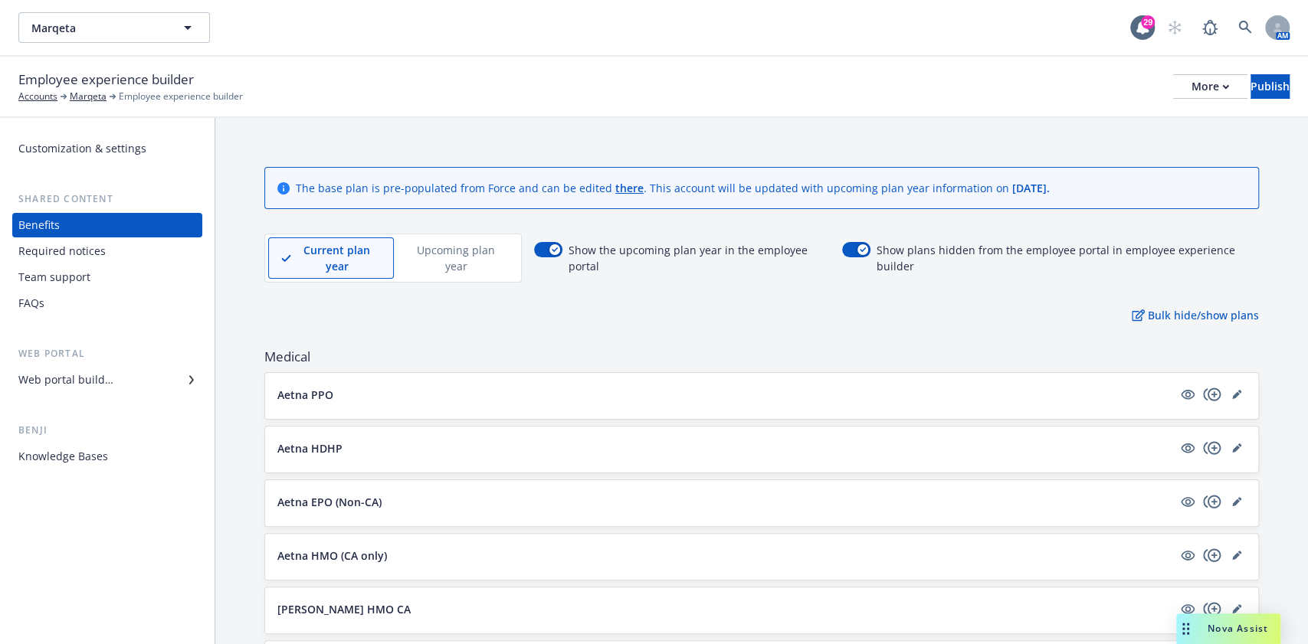
click at [447, 270] on p "Upcoming plan year" at bounding box center [456, 258] width 98 height 32
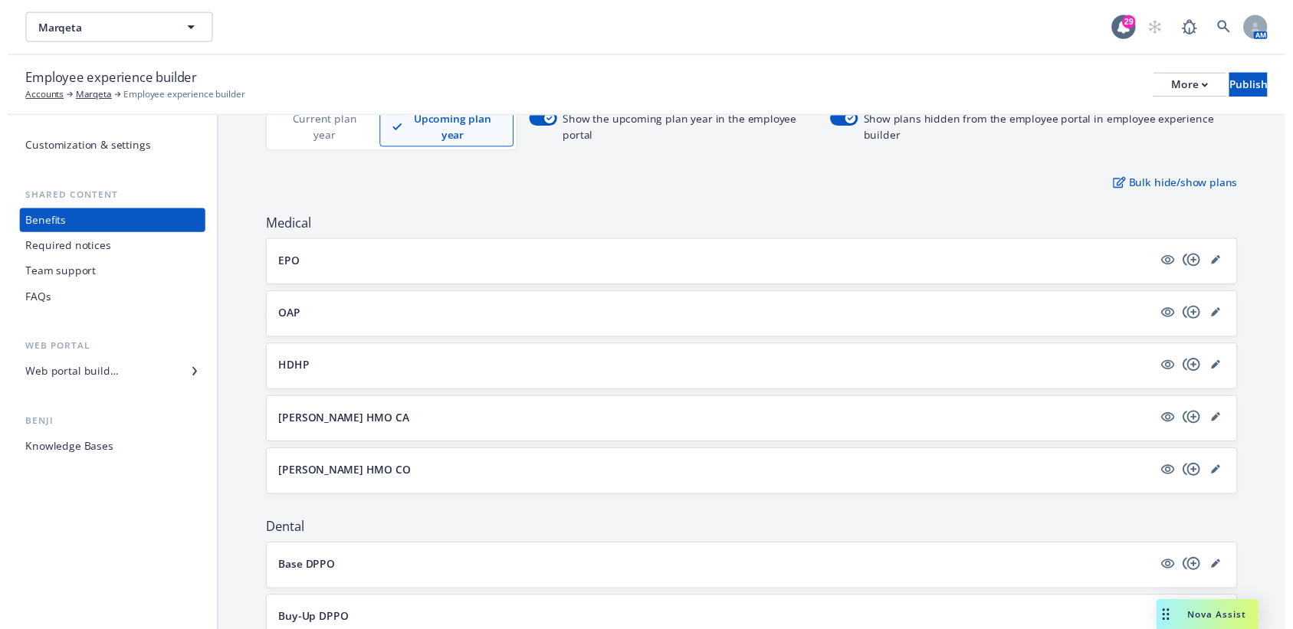
scroll to position [204, 0]
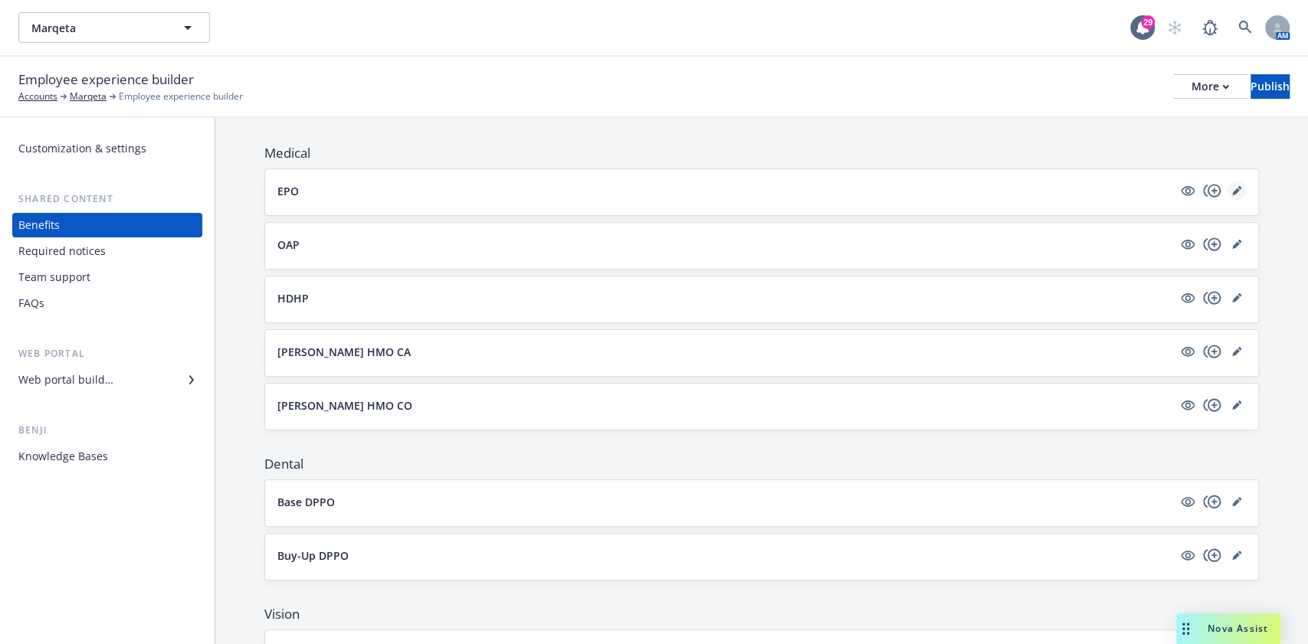
click at [1225, 188] on icon "editPencil" at bounding box center [1236, 192] width 8 height 8
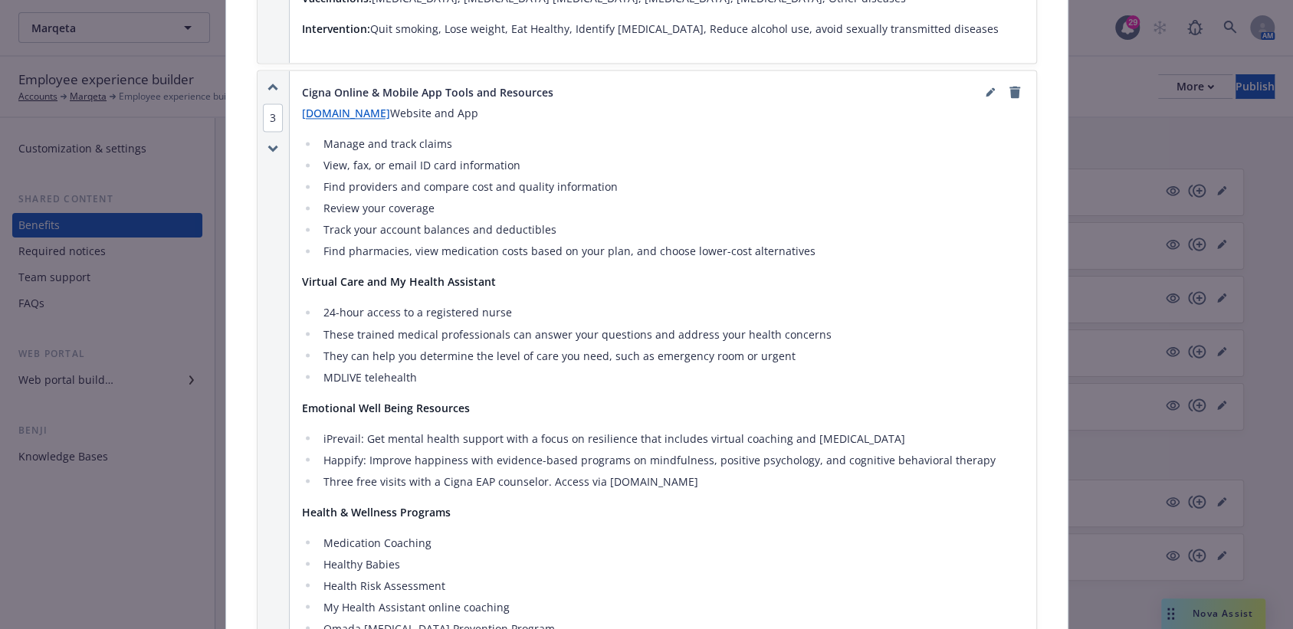
scroll to position [2125, 0]
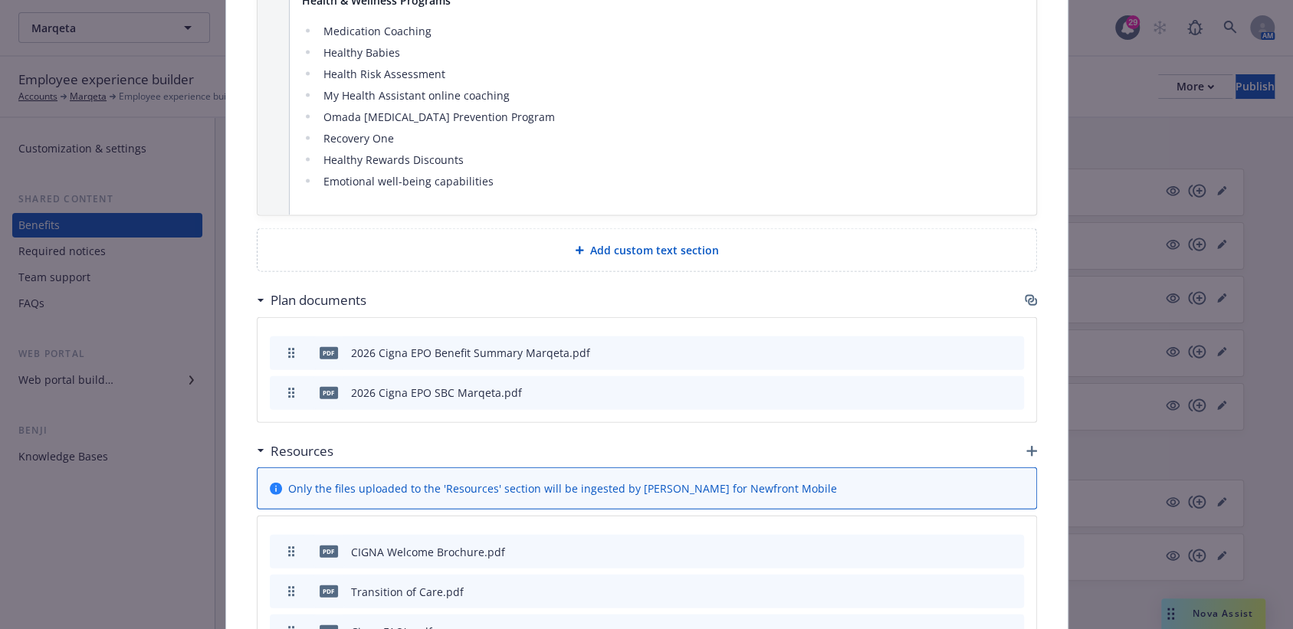
click at [1024, 294] on icon "button" at bounding box center [1030, 300] width 12 height 12
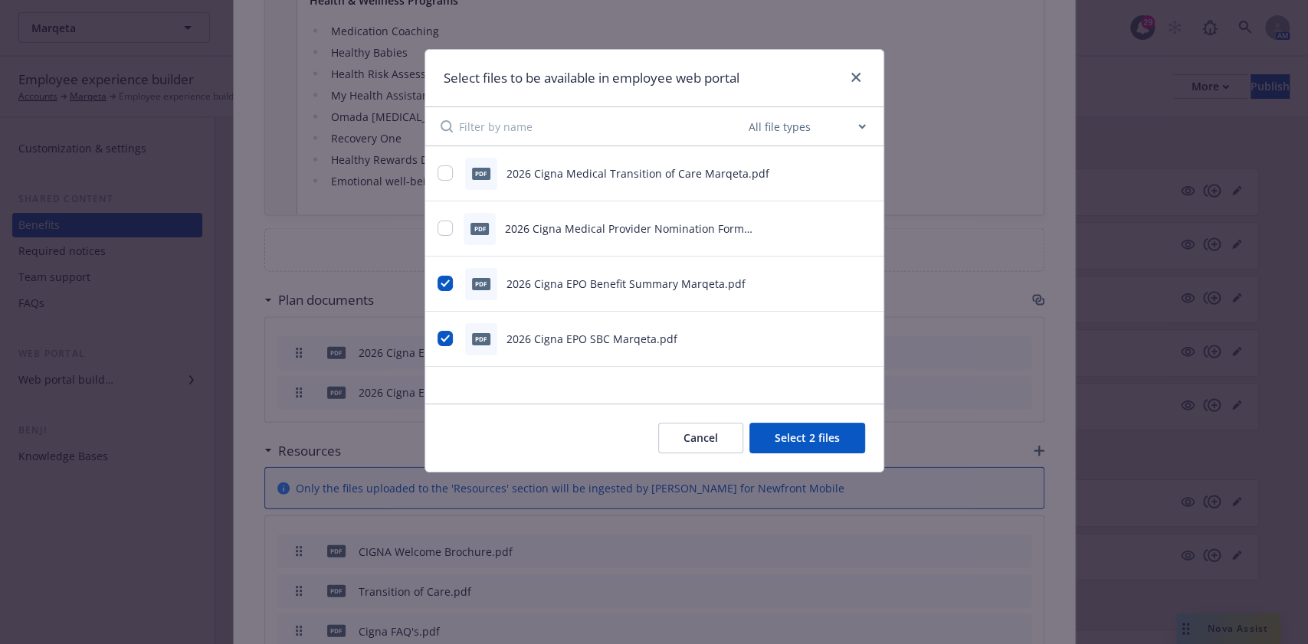
click at [428, 221] on div "pdf 2026 Cigna Medical Provider Nomination Form Marqeta.pdf" at bounding box center [654, 229] width 458 height 55
click at [441, 215] on div "pdf 2026 Cigna Medical Provider Nomination Form Marqeta.pdf" at bounding box center [635, 229] width 395 height 32
click at [441, 227] on input "checkbox" at bounding box center [445, 228] width 15 height 15
checkbox input "true"
click at [447, 175] on input "checkbox" at bounding box center [445, 173] width 15 height 15
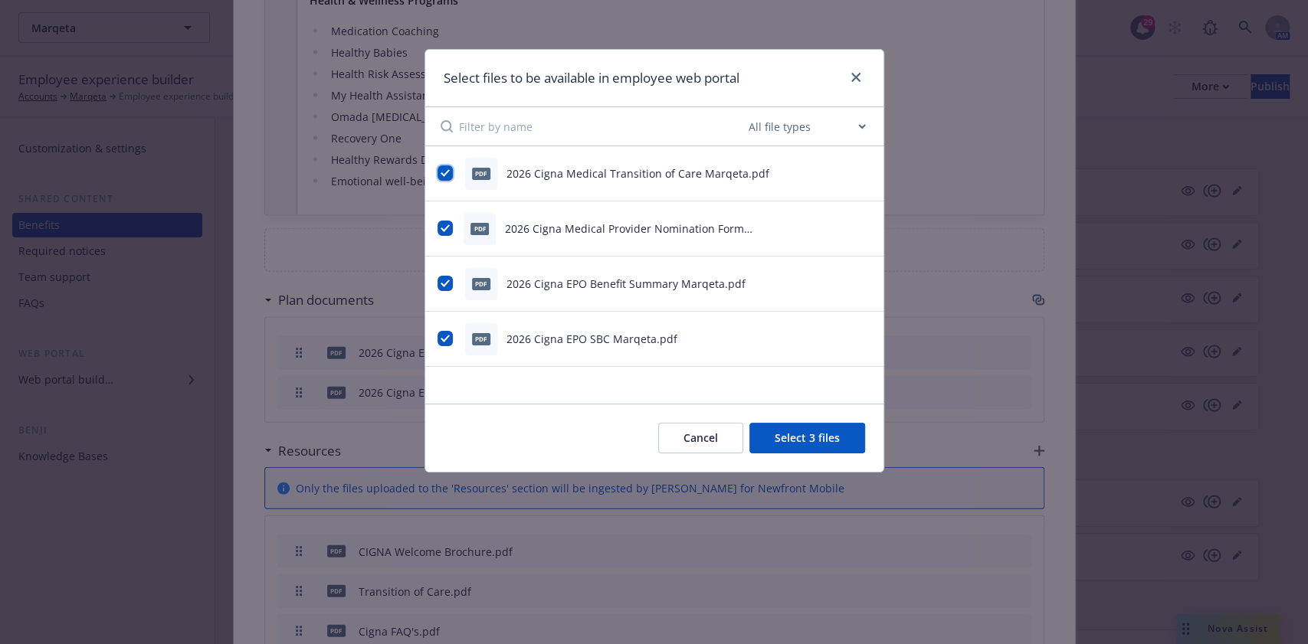
checkbox input "true"
click at [847, 438] on button "Select 4 files" at bounding box center [807, 438] width 116 height 31
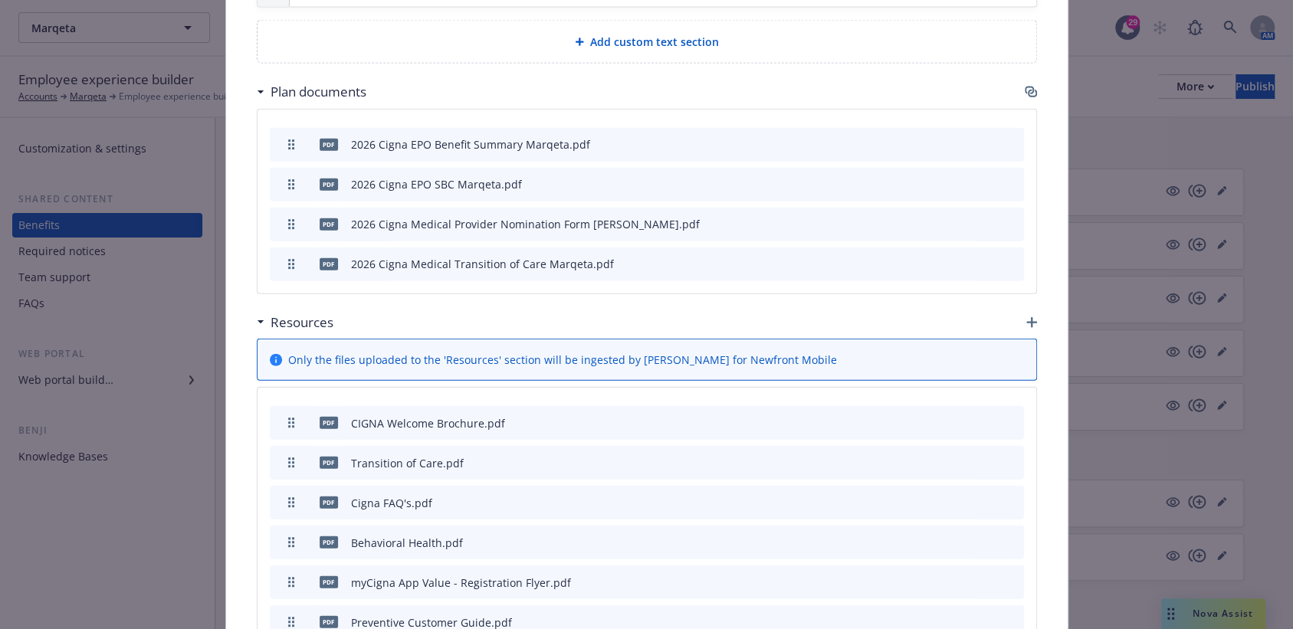
scroll to position [2533, 0]
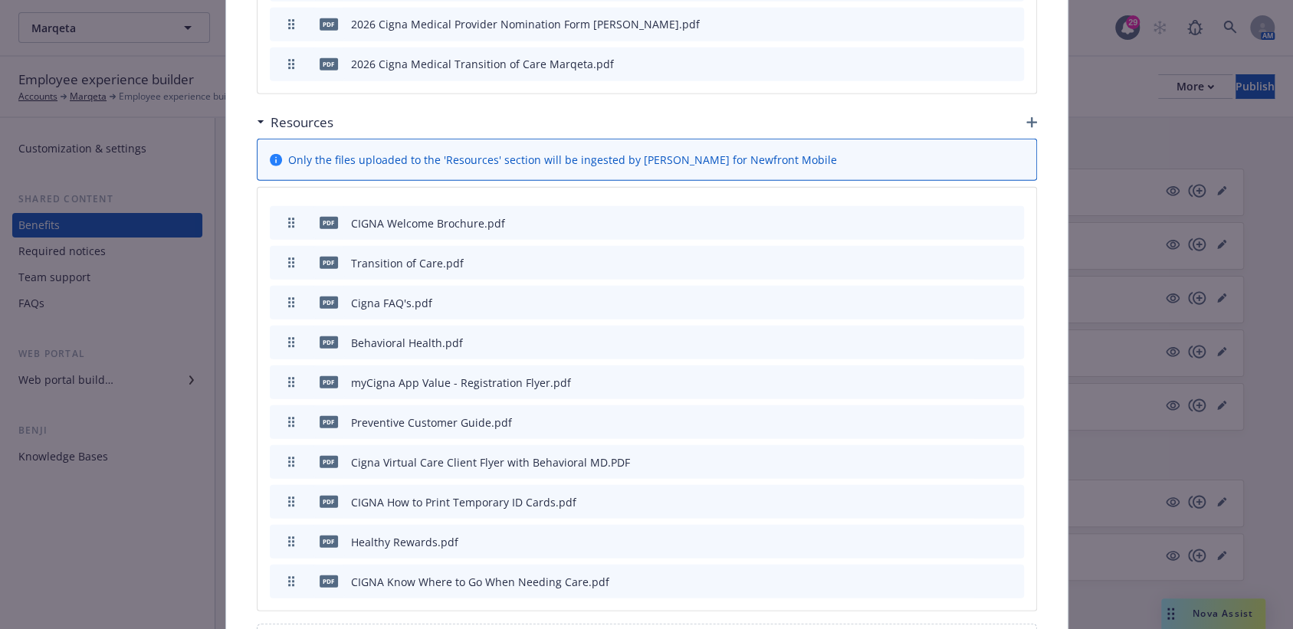
click at [996, 255] on div at bounding box center [975, 263] width 84 height 16
click at [1005, 256] on icon "archive file" at bounding box center [1010, 262] width 11 height 12
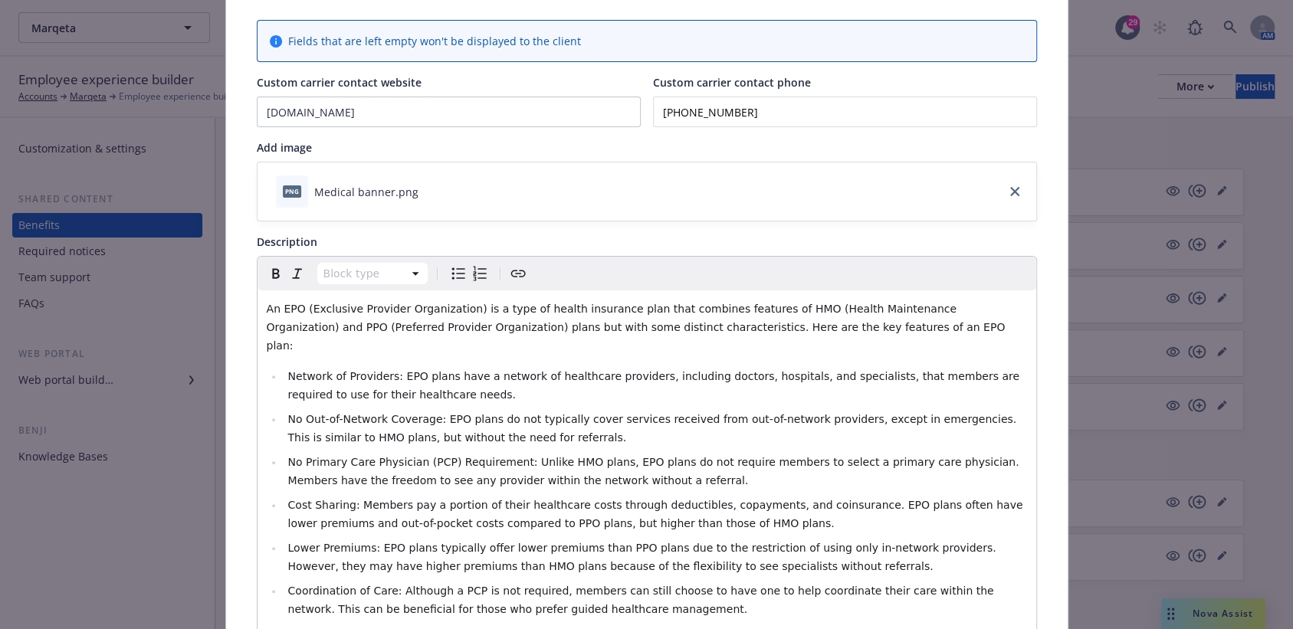
scroll to position [0, 0]
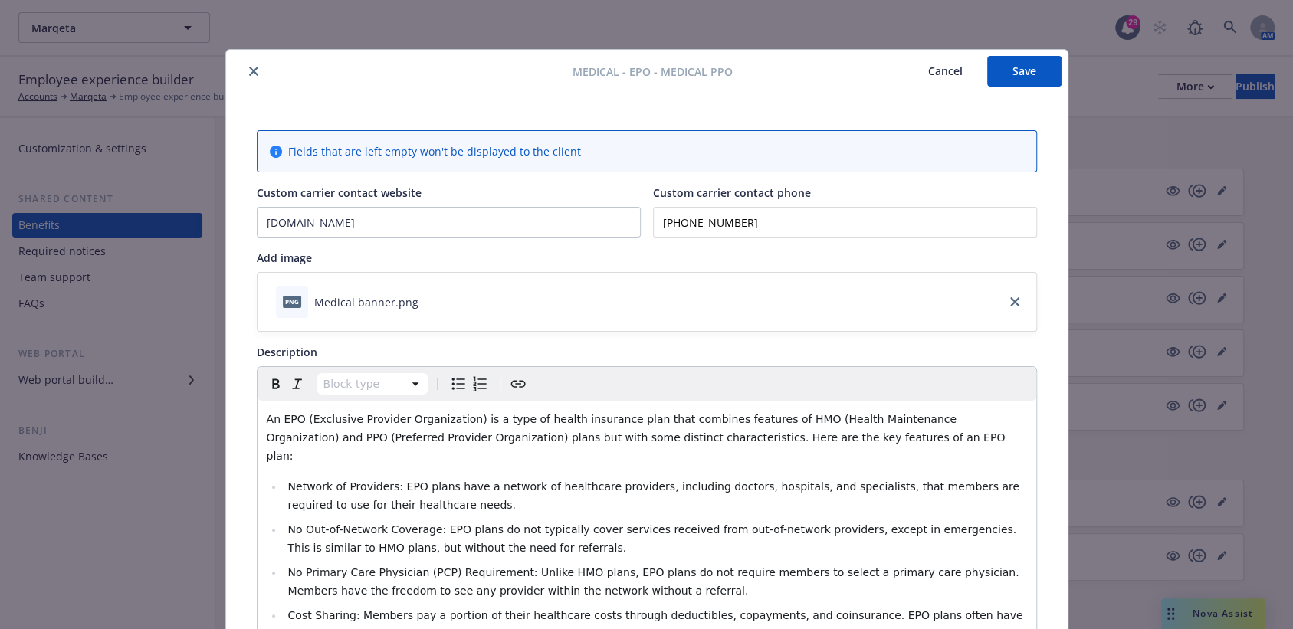
click at [1018, 64] on button "Save" at bounding box center [1024, 71] width 74 height 31
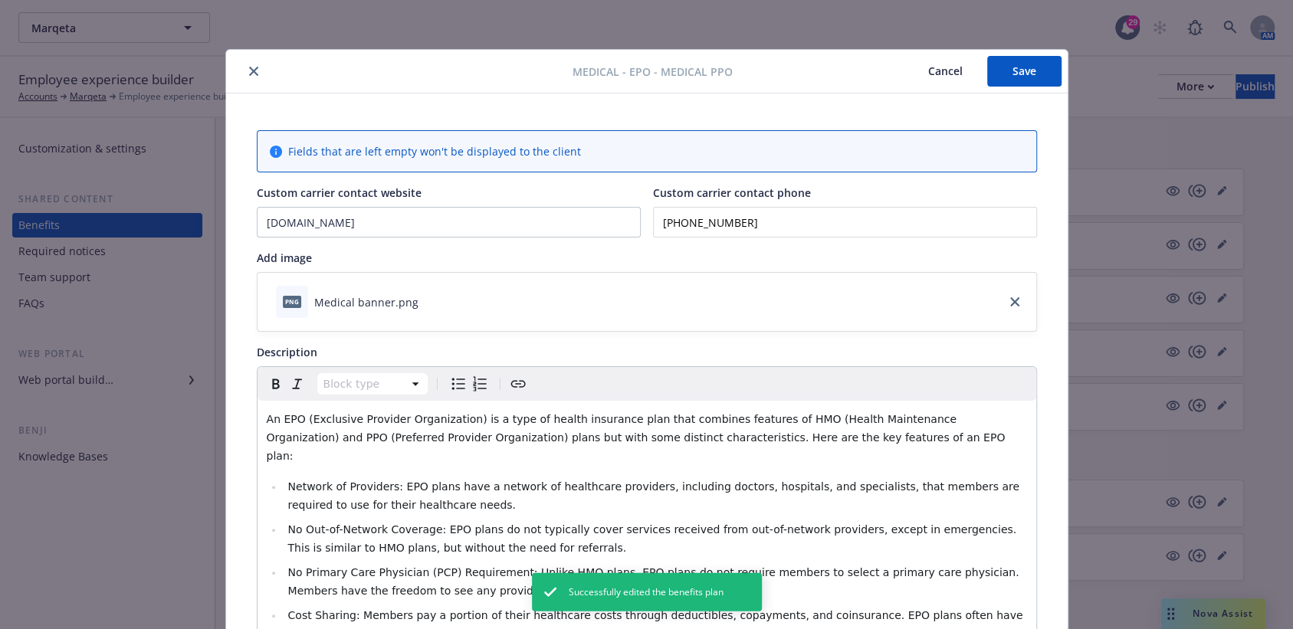
click at [249, 72] on icon "close" at bounding box center [253, 71] width 9 height 9
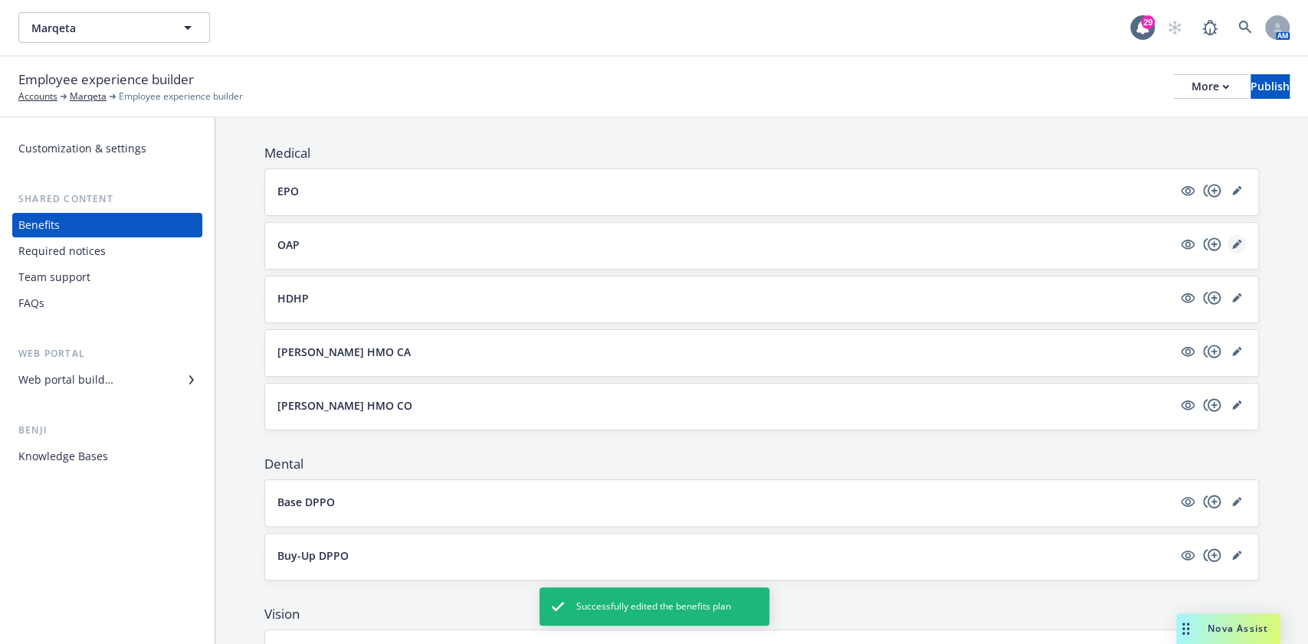
click at [1225, 240] on icon "editPencil" at bounding box center [1236, 244] width 9 height 9
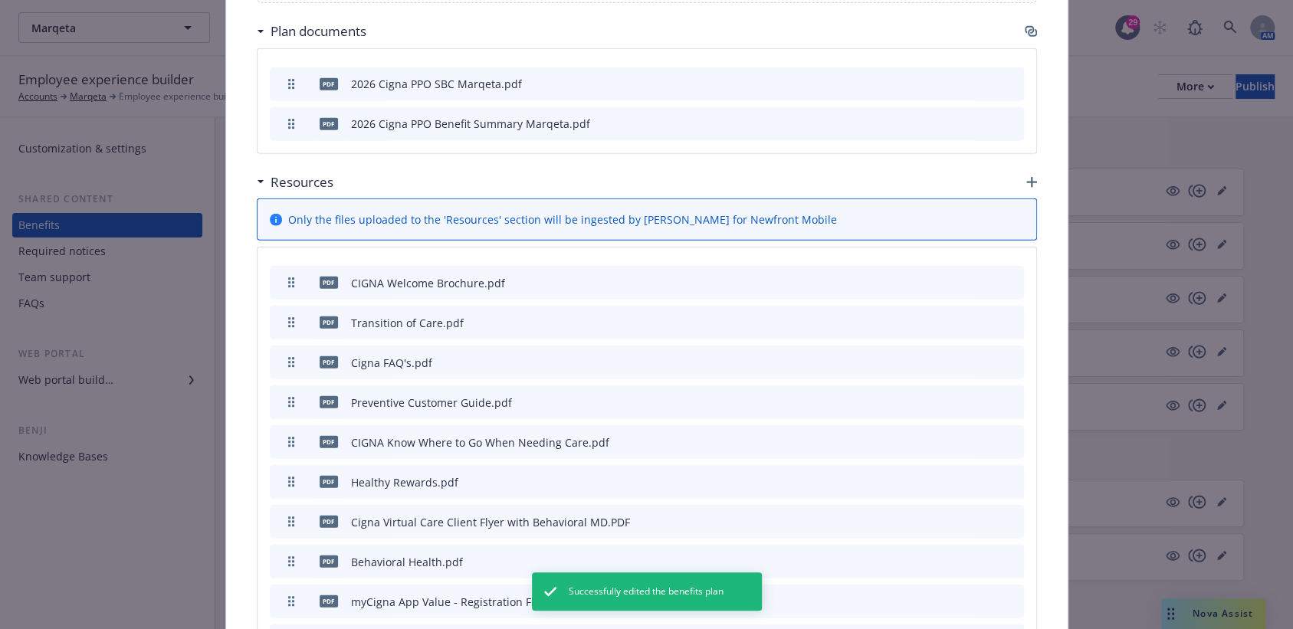
scroll to position [2564, 0]
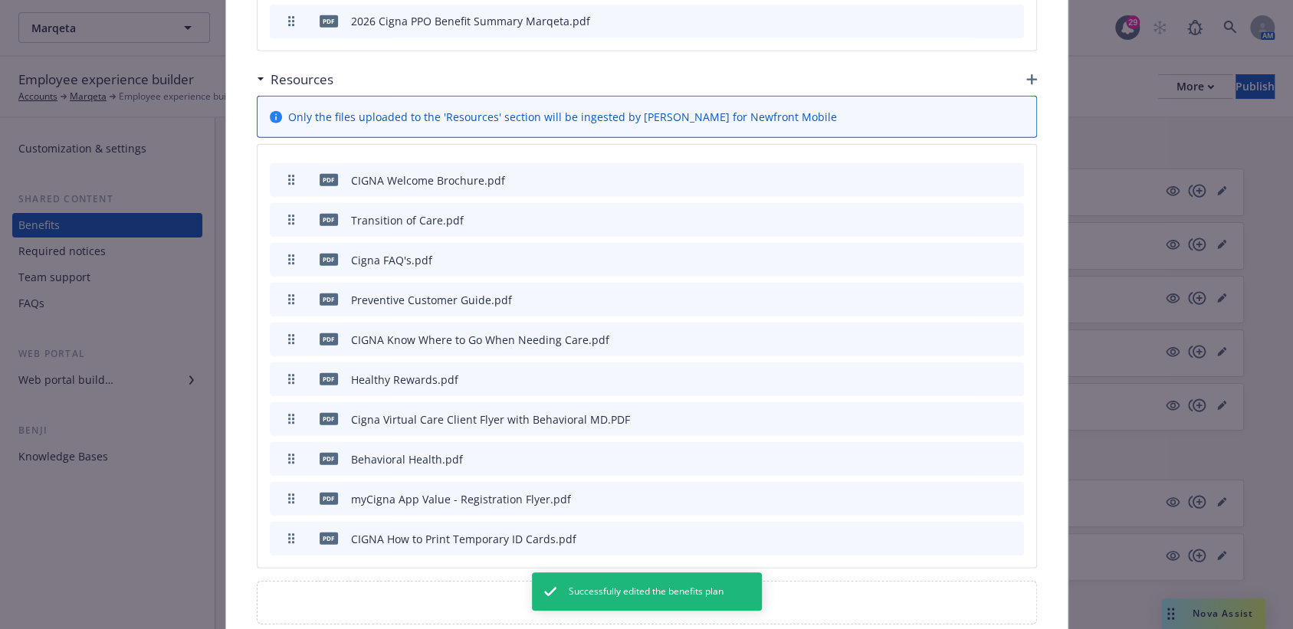
click at [1005, 213] on icon "archive file" at bounding box center [1010, 219] width 11 height 12
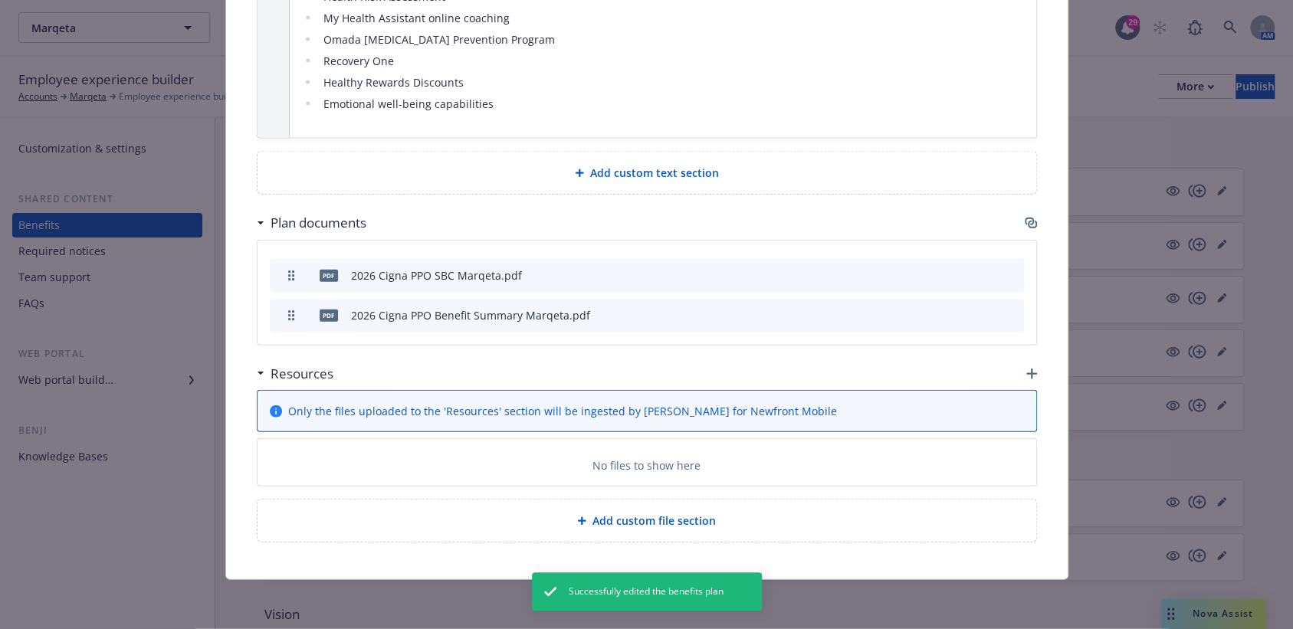
scroll to position [2524, 0]
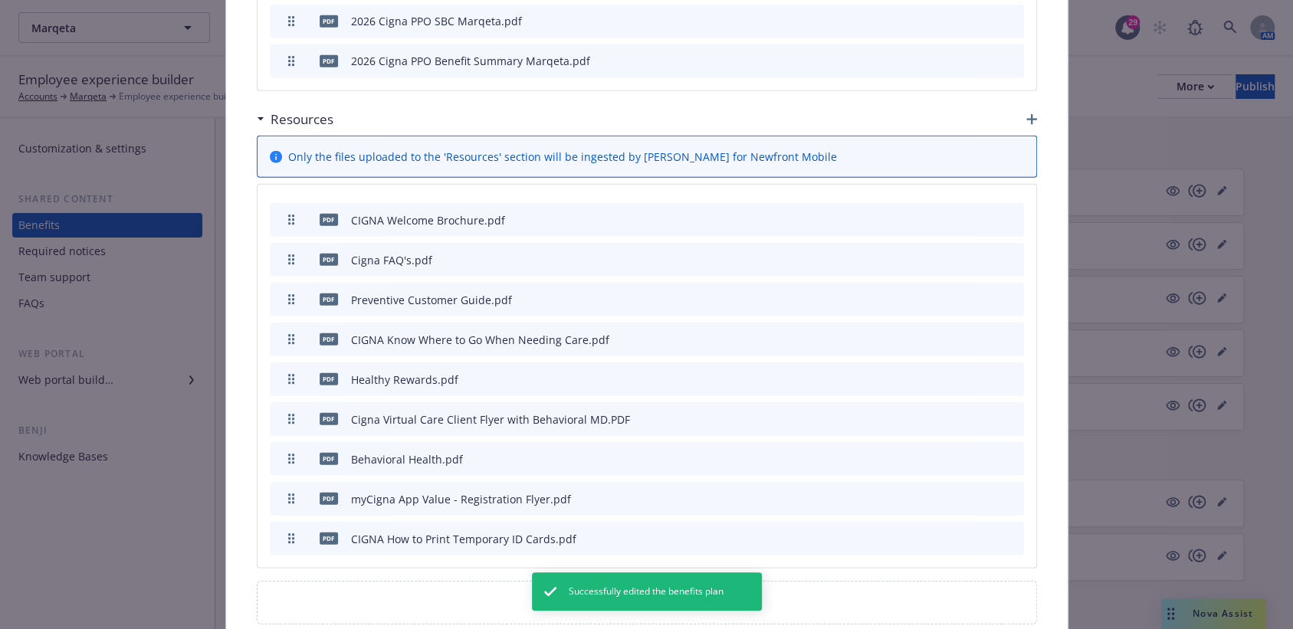
click at [978, 243] on div "pdf Cigna FAQ's.pdf" at bounding box center [647, 260] width 754 height 34
click at [978, 254] on icon "preview file" at bounding box center [985, 259] width 14 height 11
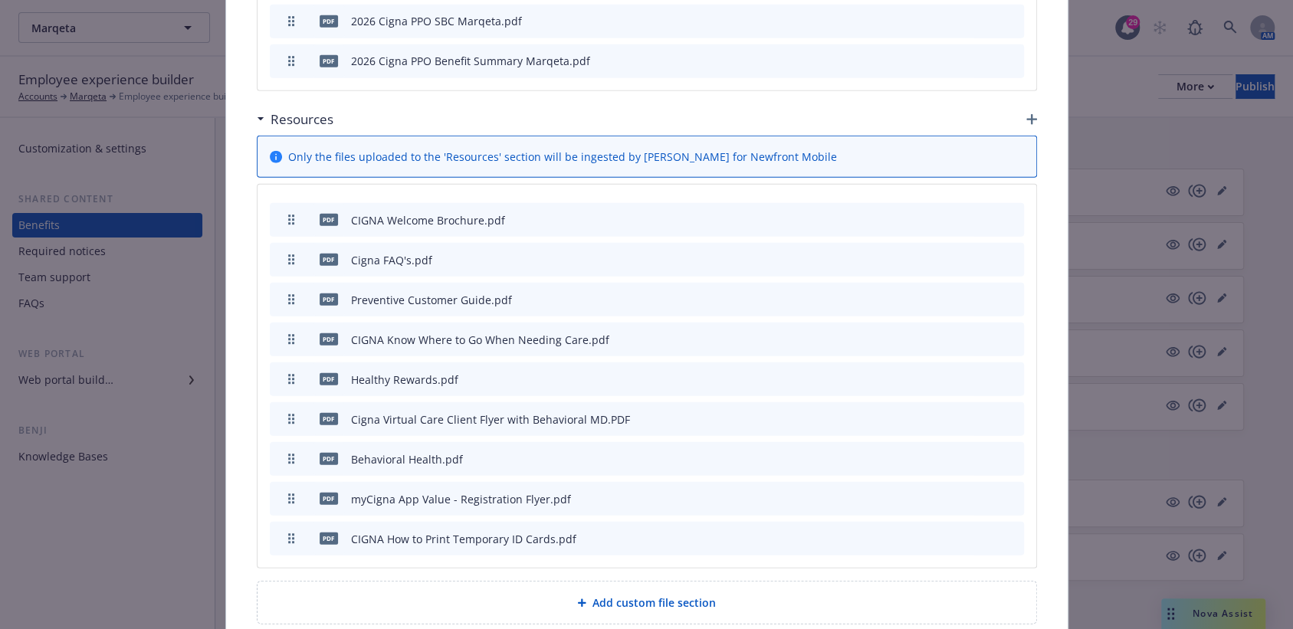
click at [1005, 253] on icon "archive file" at bounding box center [1010, 259] width 11 height 12
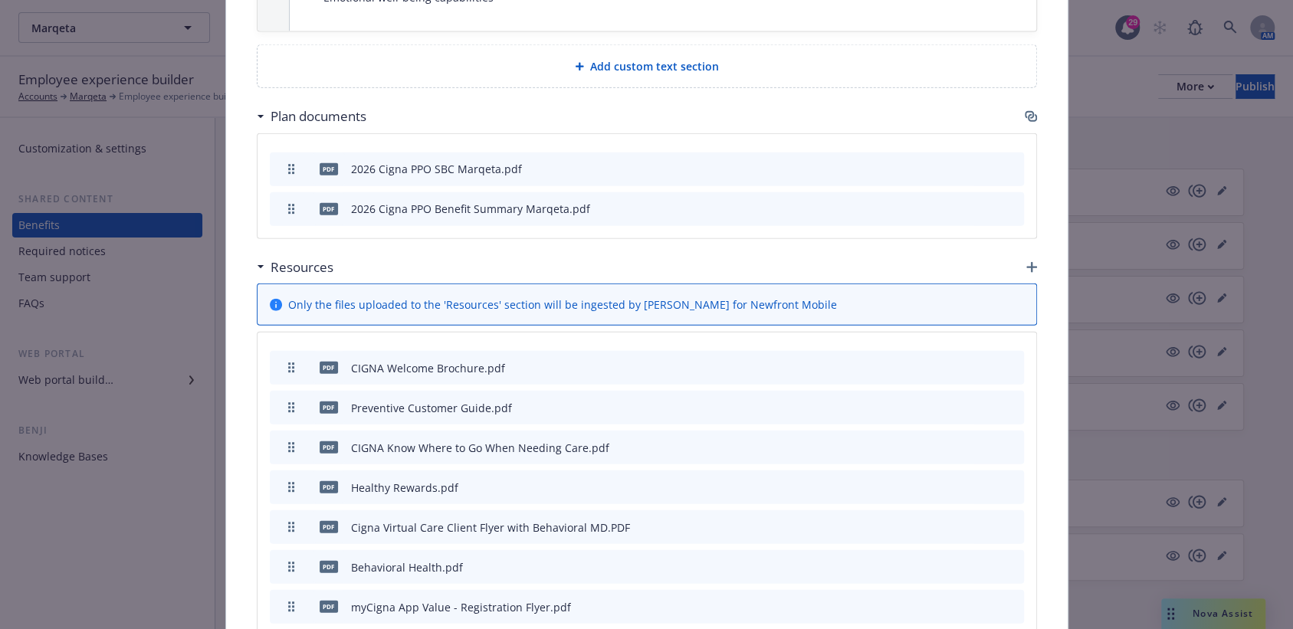
scroll to position [2382, 0]
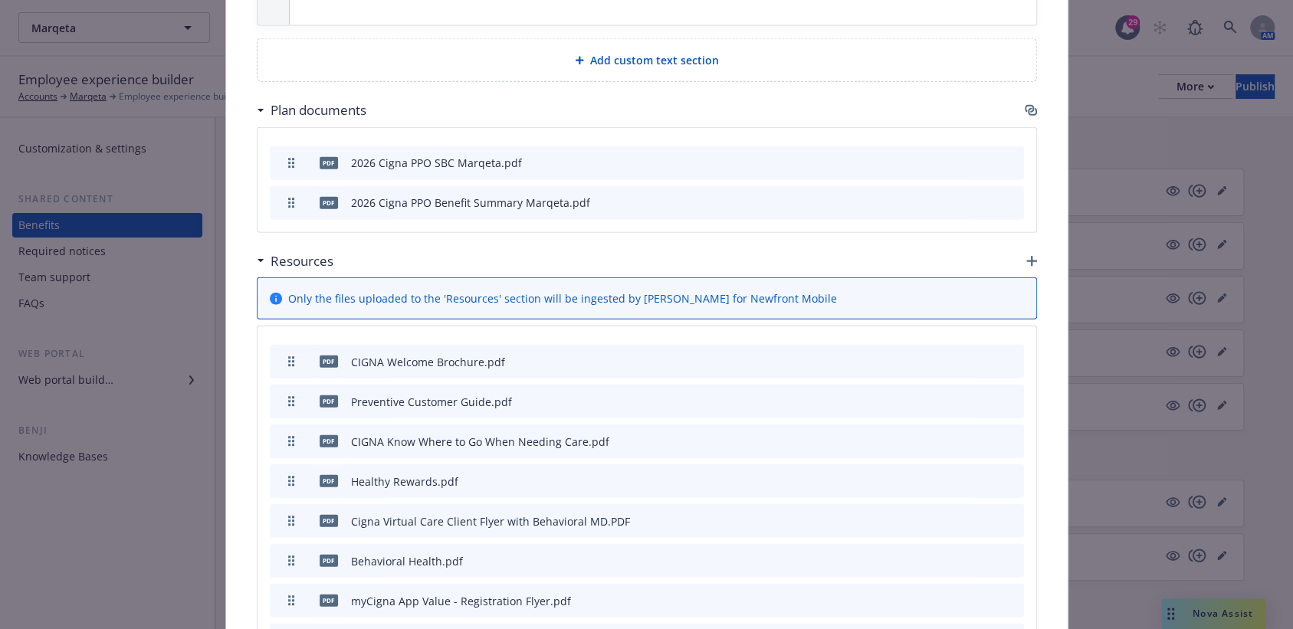
click at [1024, 104] on icon "button" at bounding box center [1030, 110] width 12 height 12
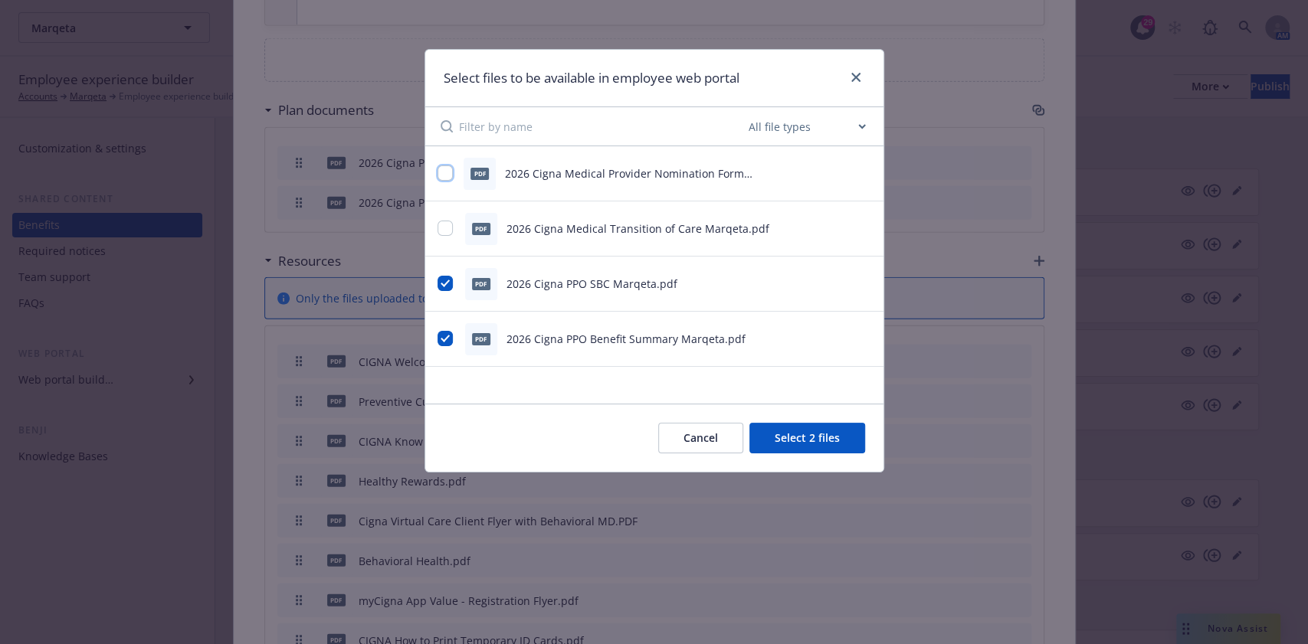
click at [449, 177] on input "checkbox" at bounding box center [445, 173] width 15 height 15
checkbox input "true"
click at [441, 225] on input "checkbox" at bounding box center [445, 228] width 15 height 15
checkbox input "true"
click at [803, 437] on button "Select 4 files" at bounding box center [807, 438] width 116 height 31
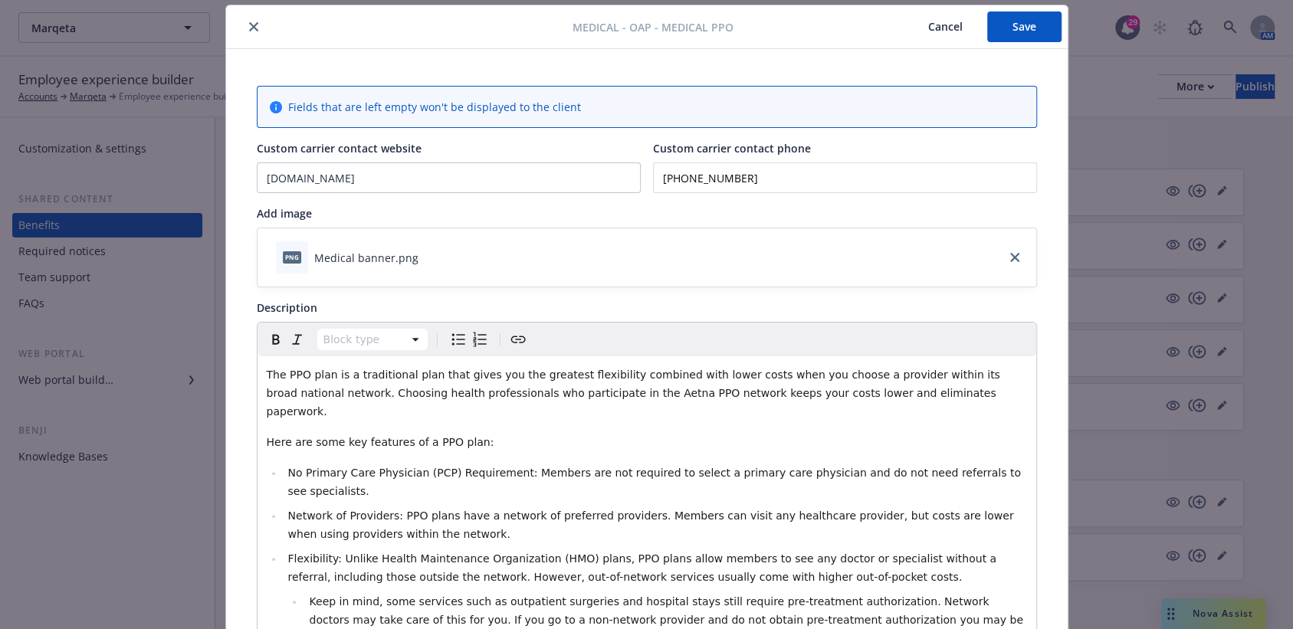
scroll to position [0, 0]
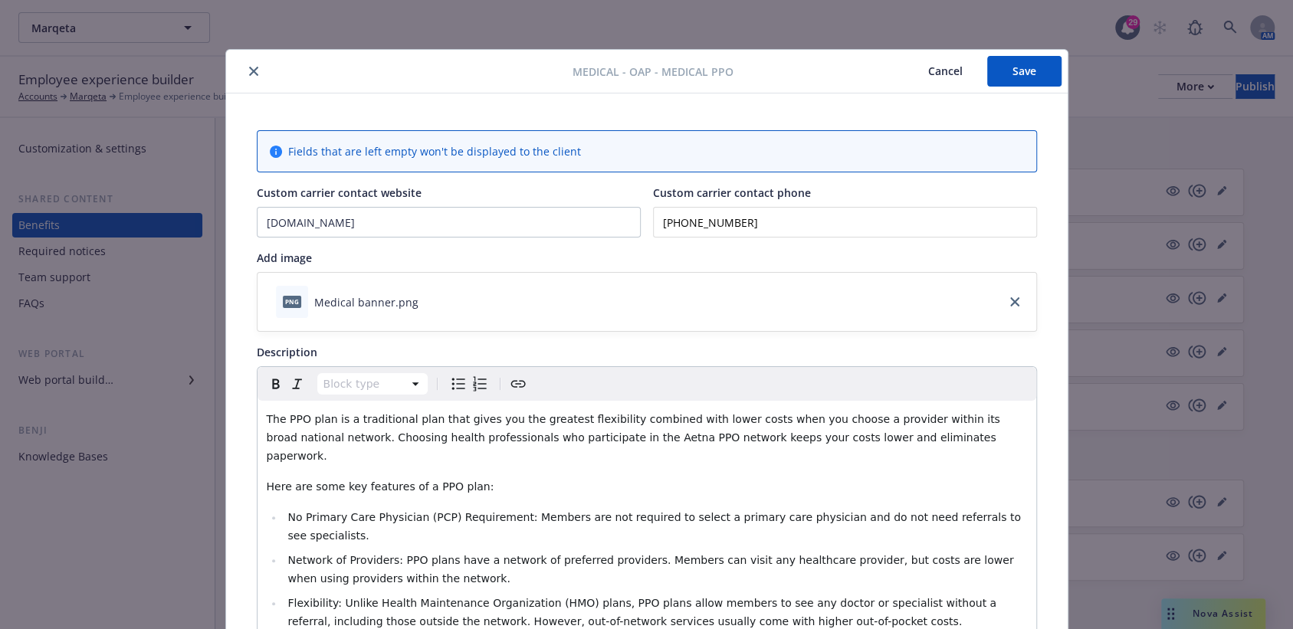
click at [989, 67] on button "Save" at bounding box center [1024, 71] width 74 height 31
click at [249, 72] on icon "close" at bounding box center [253, 71] width 9 height 9
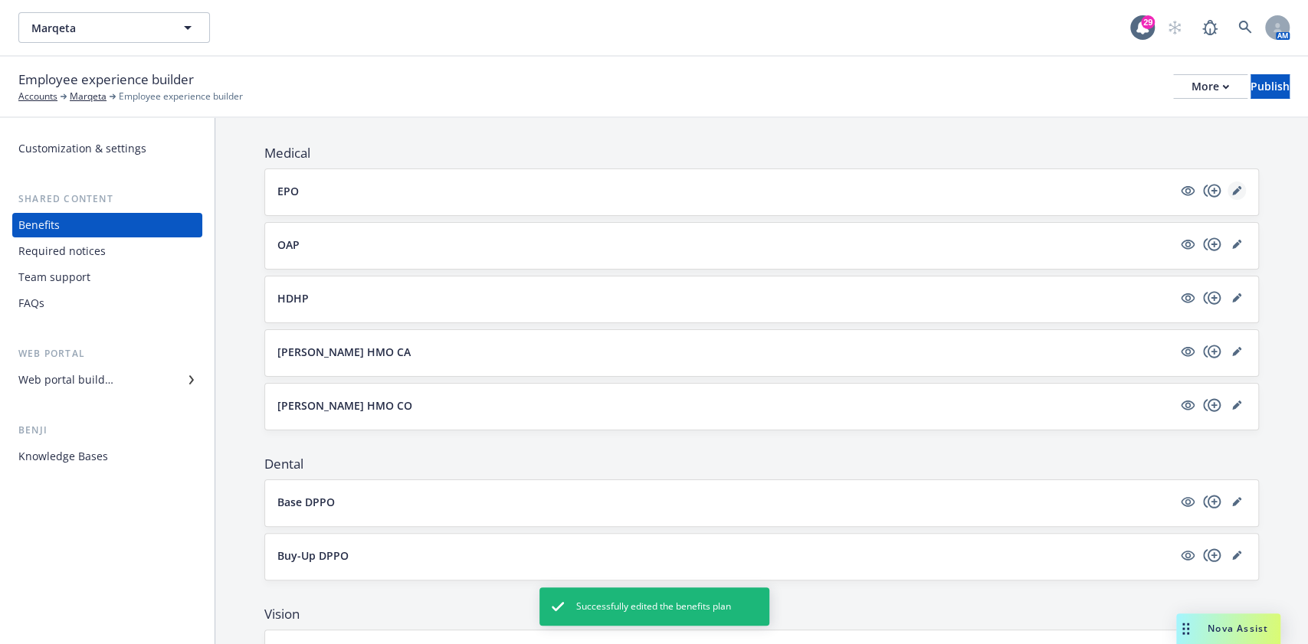
click at [1225, 188] on icon "editPencil" at bounding box center [1236, 192] width 8 height 8
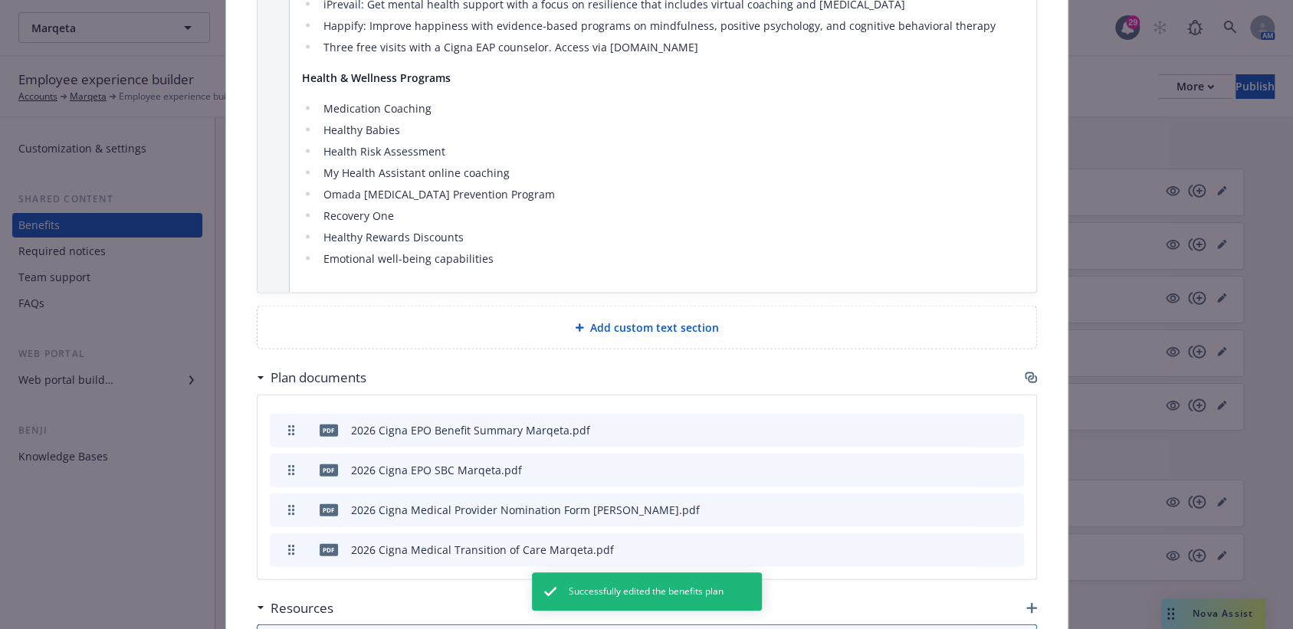
scroll to position [2498, 0]
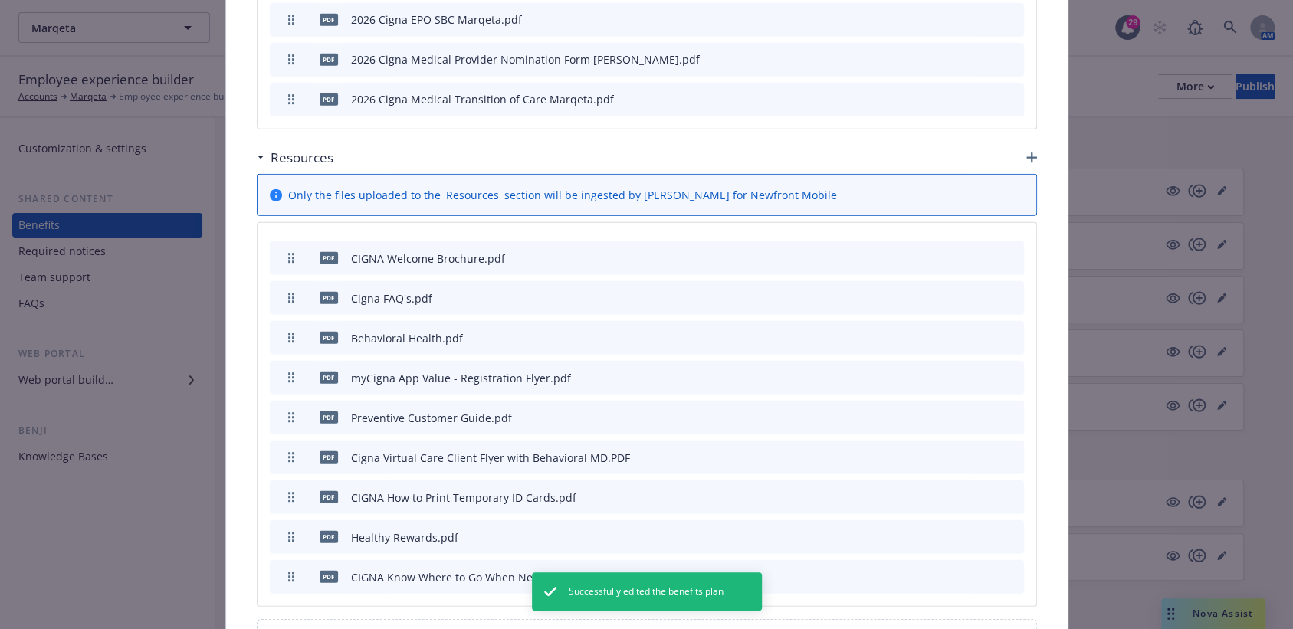
click at [1004, 291] on icon "archive file" at bounding box center [1010, 297] width 12 height 12
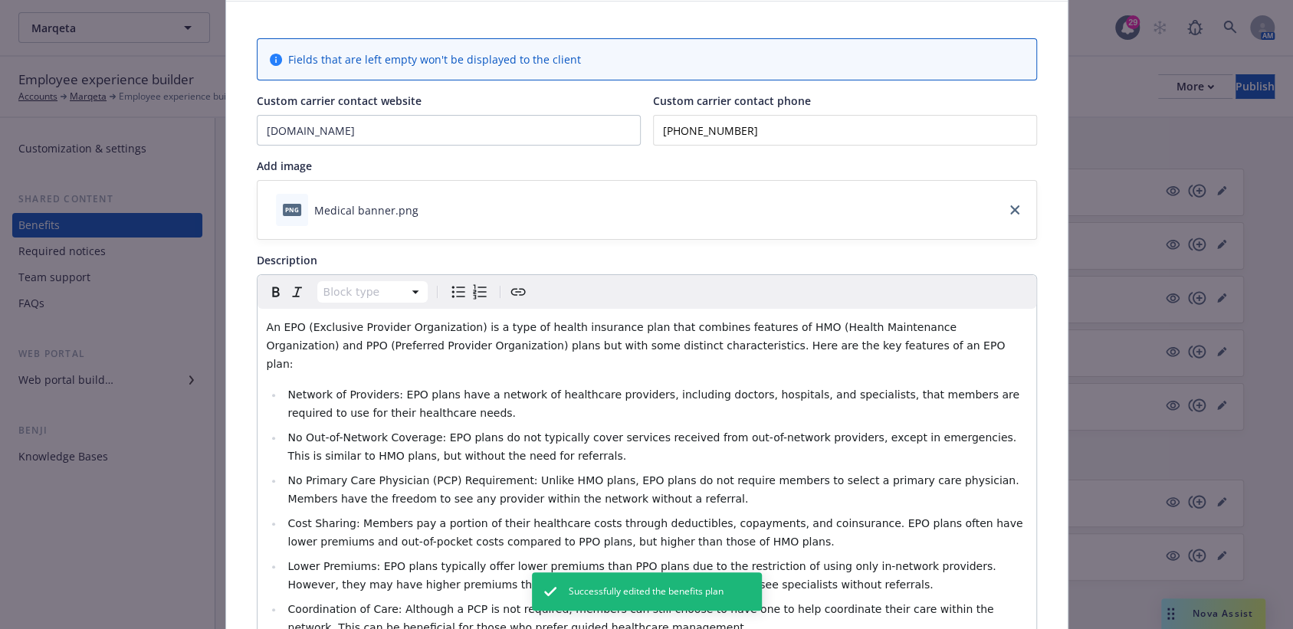
scroll to position [0, 0]
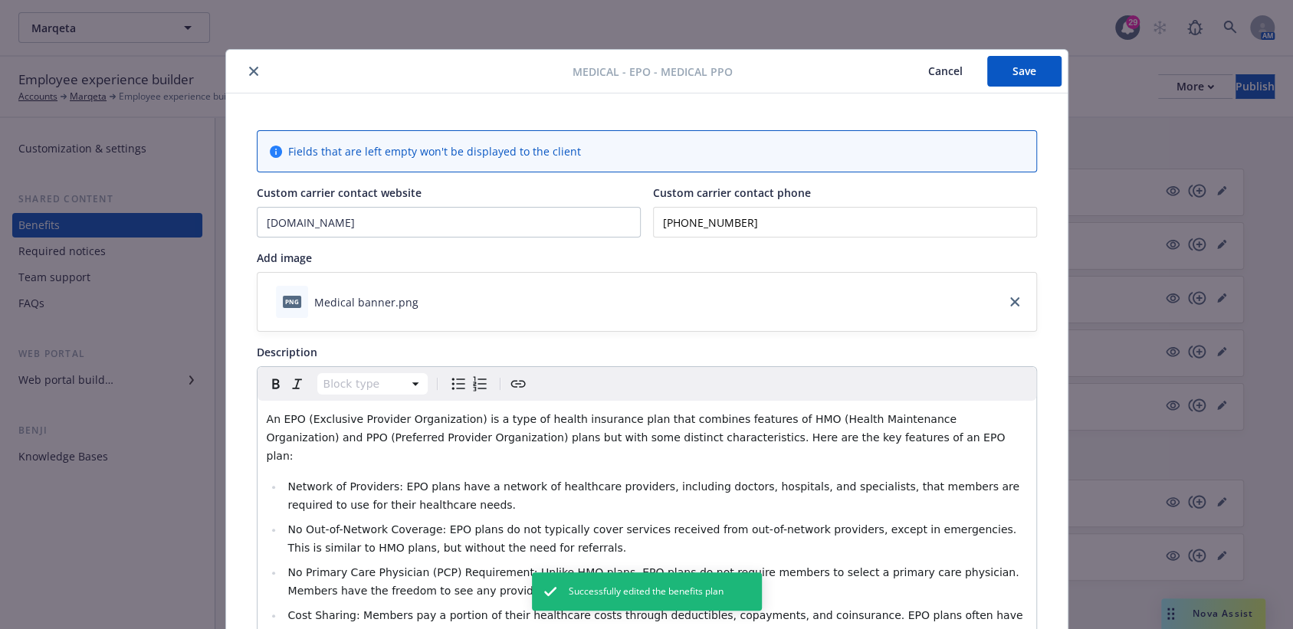
click at [1025, 61] on button "Save" at bounding box center [1024, 71] width 74 height 31
click at [244, 70] on button "close" at bounding box center [253, 71] width 18 height 18
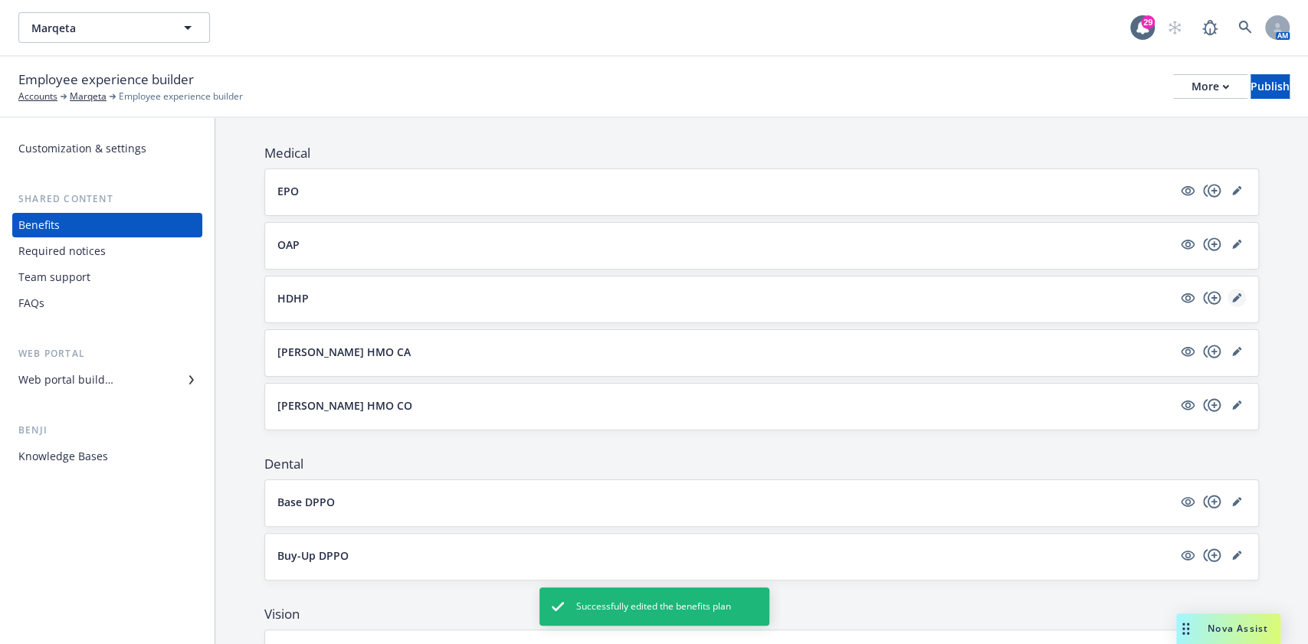
click at [1225, 295] on icon "editPencil" at bounding box center [1236, 299] width 8 height 8
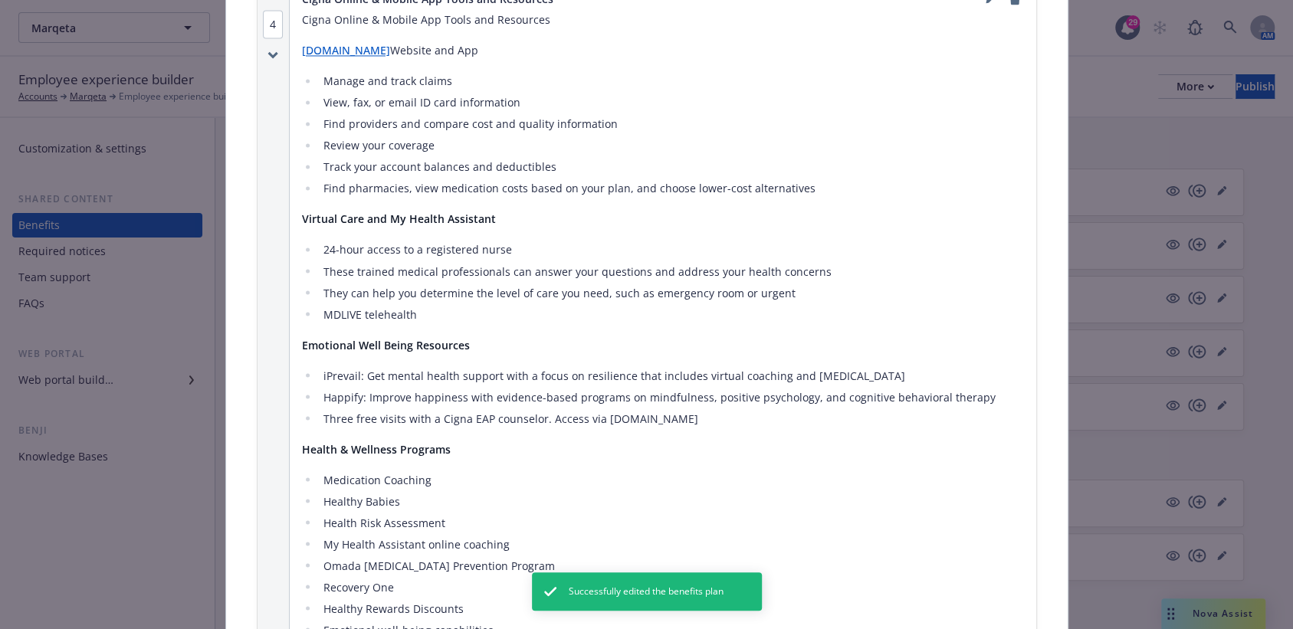
scroll to position [2089, 0]
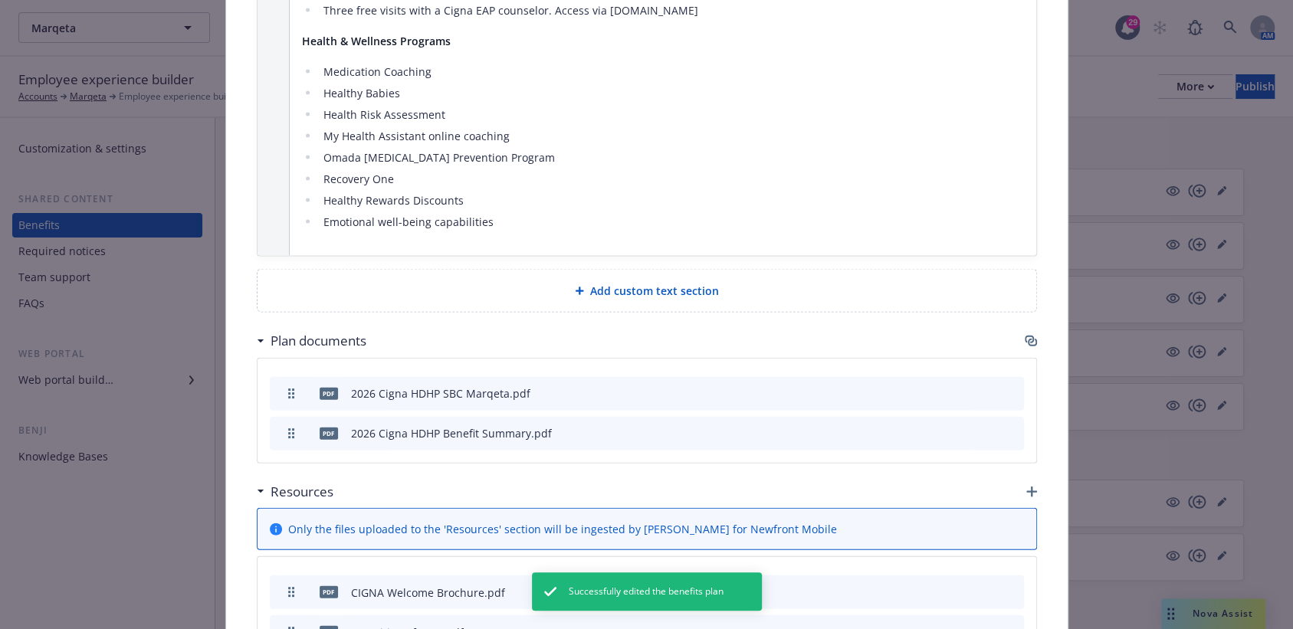
click at [1024, 335] on icon "button" at bounding box center [1030, 341] width 12 height 12
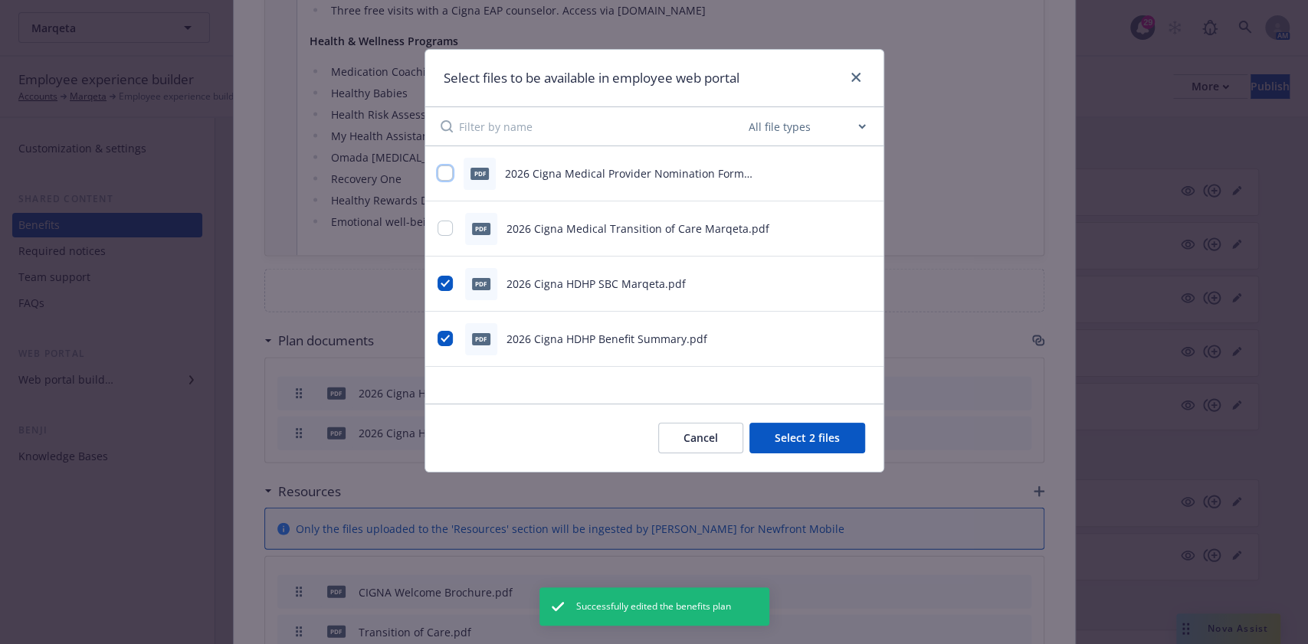
click at [438, 168] on input "checkbox" at bounding box center [445, 173] width 15 height 15
checkbox input "true"
click at [446, 227] on input "checkbox" at bounding box center [445, 228] width 15 height 15
checkbox input "true"
click at [841, 440] on button "Select 4 files" at bounding box center [807, 438] width 116 height 31
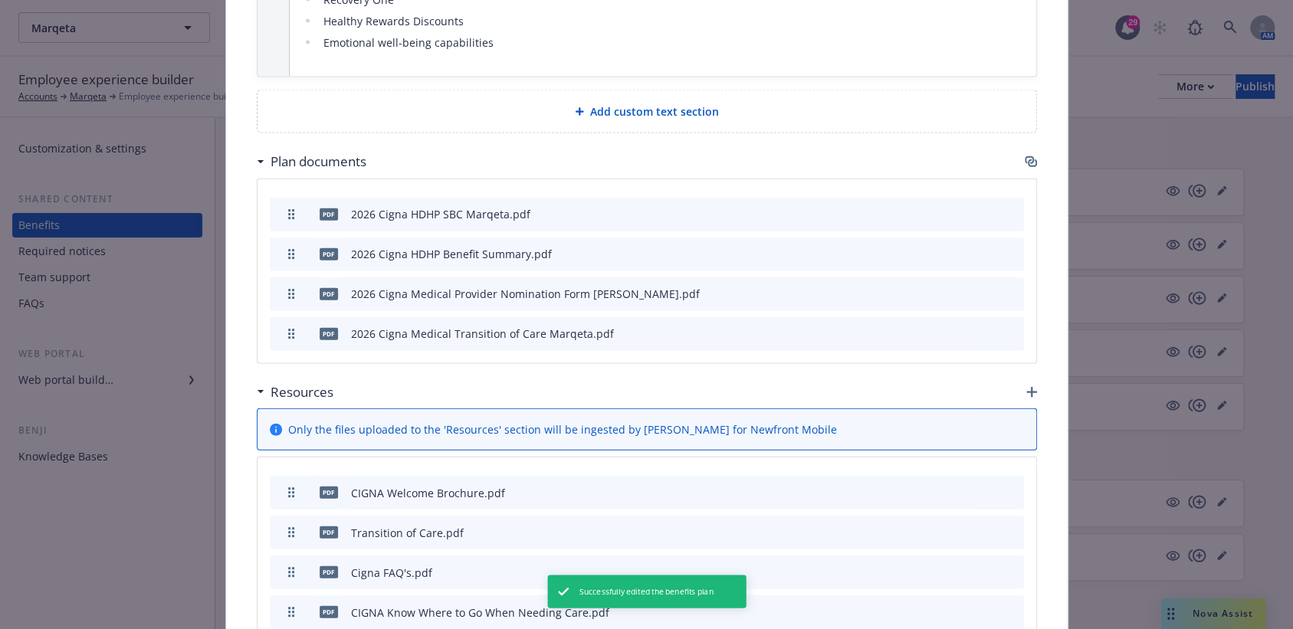
scroll to position [2395, 0]
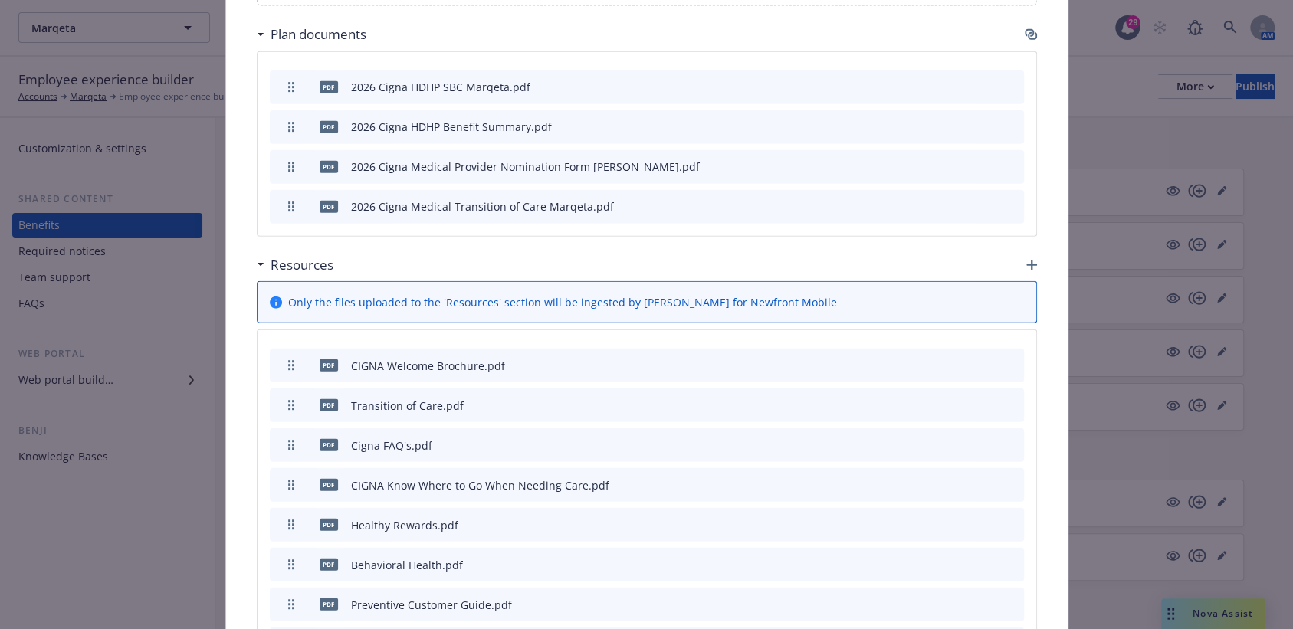
click at [997, 398] on div at bounding box center [975, 406] width 84 height 16
click at [1005, 398] on icon "archive file" at bounding box center [1010, 404] width 11 height 12
click at [1007, 398] on icon "archive file" at bounding box center [1010, 404] width 11 height 12
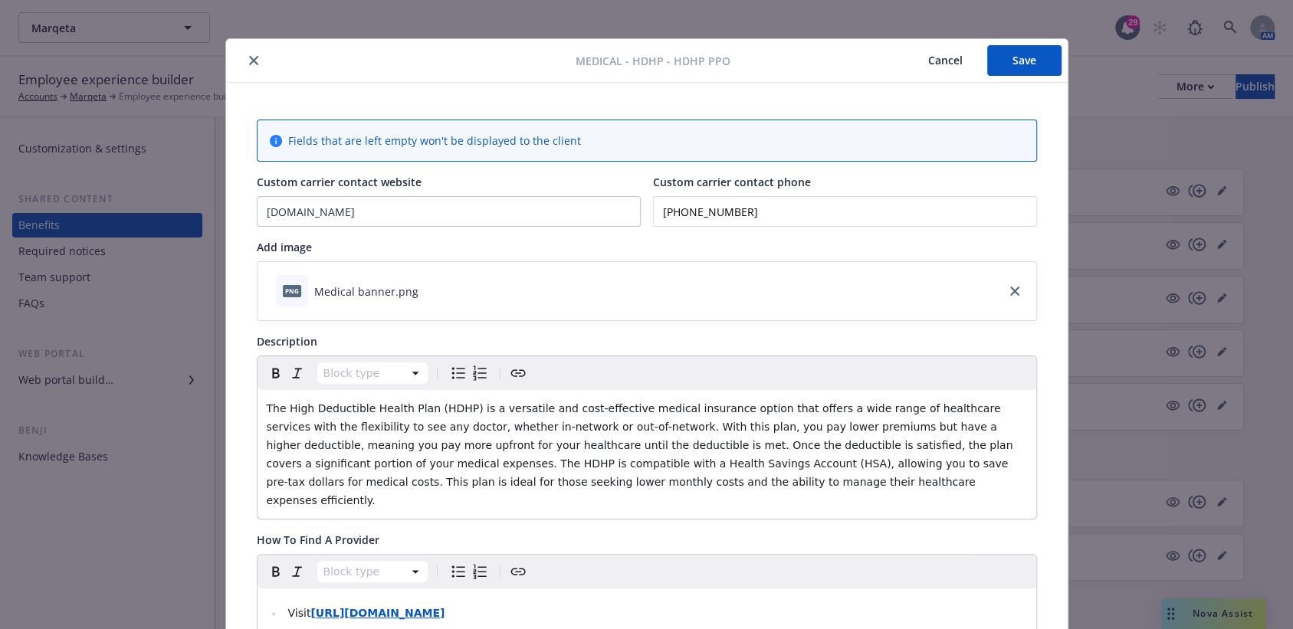
scroll to position [0, 0]
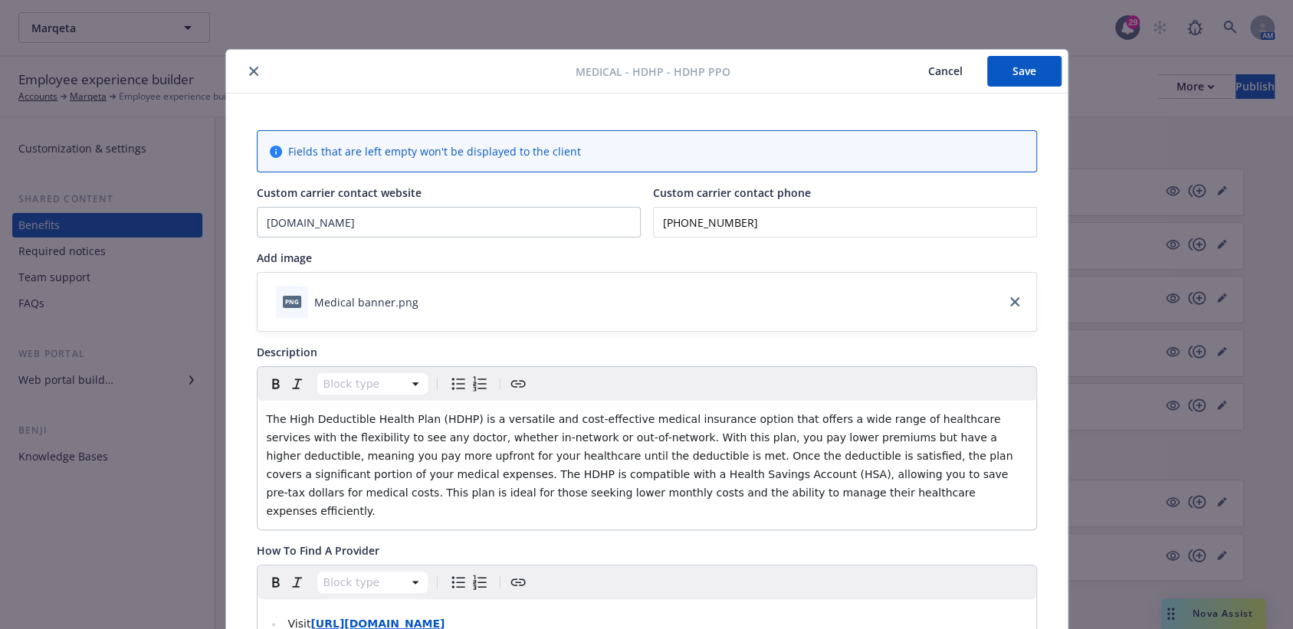
click at [1036, 82] on button "Save" at bounding box center [1024, 71] width 74 height 31
click at [244, 64] on button "close" at bounding box center [253, 71] width 18 height 18
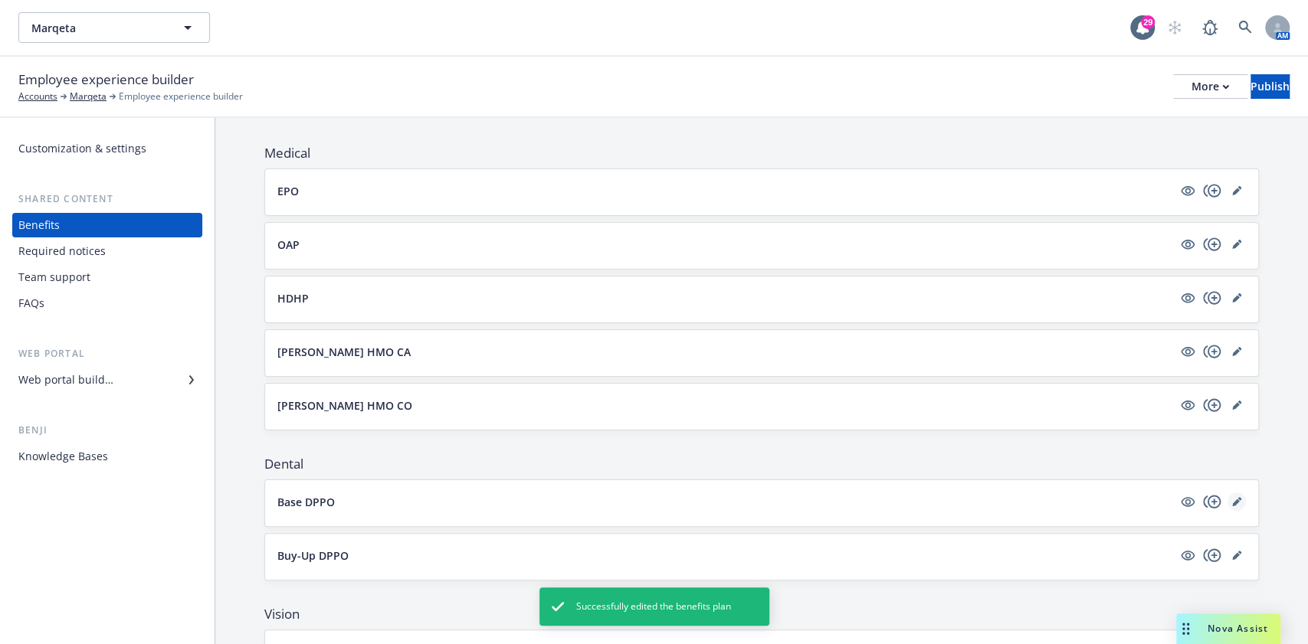
click at [1225, 497] on icon "editPencil" at bounding box center [1236, 501] width 9 height 9
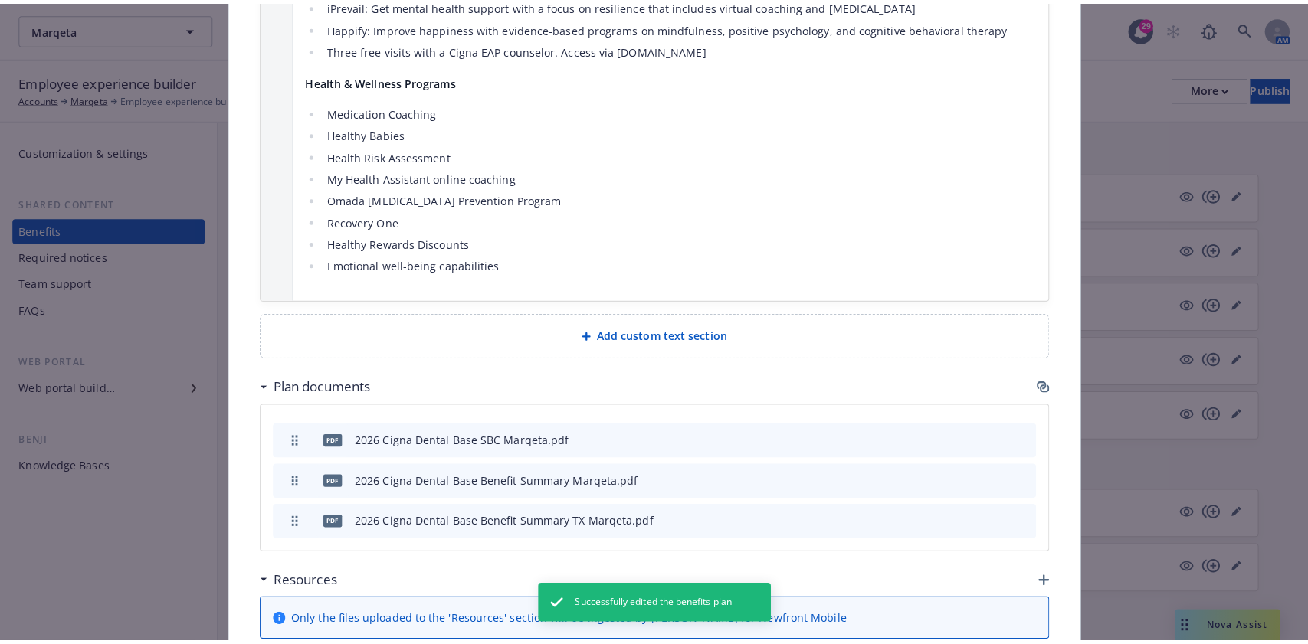
scroll to position [1618, 0]
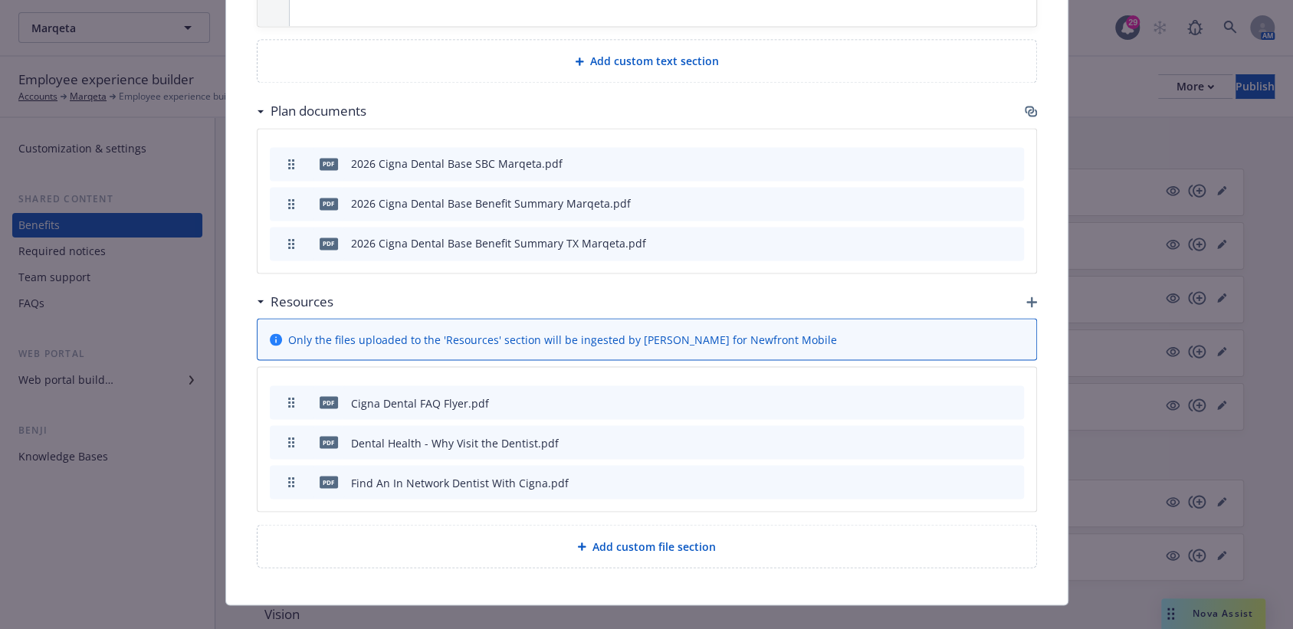
click at [1024, 105] on icon "button" at bounding box center [1030, 111] width 12 height 12
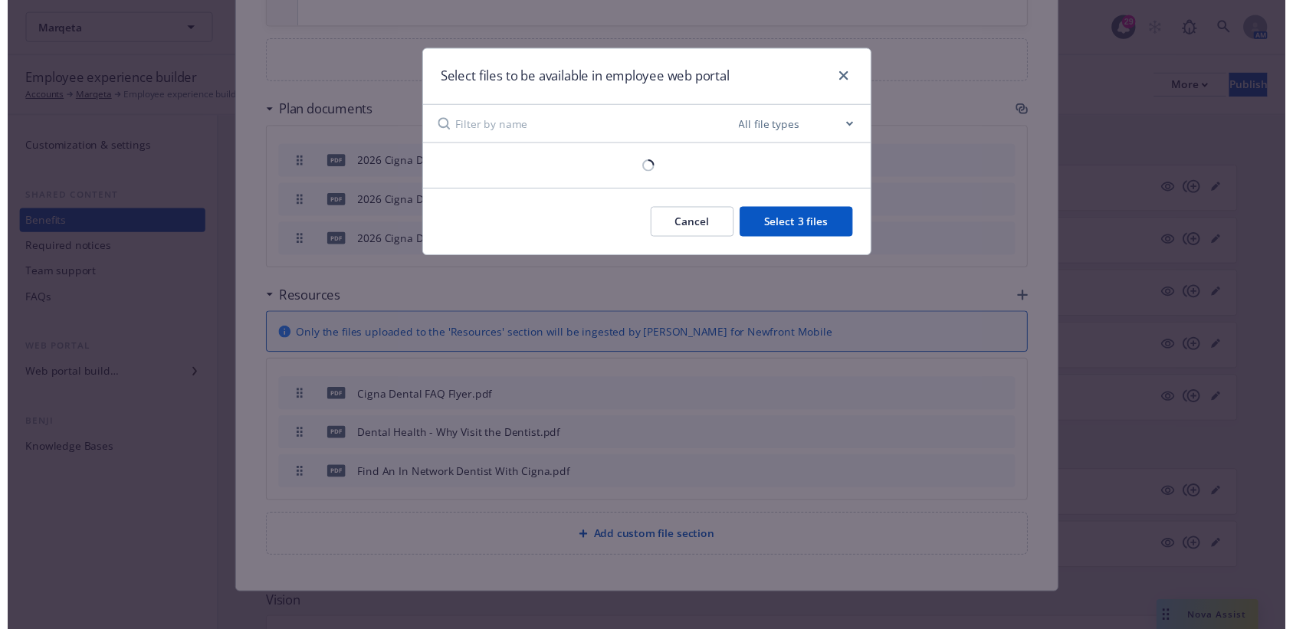
scroll to position [1603, 0]
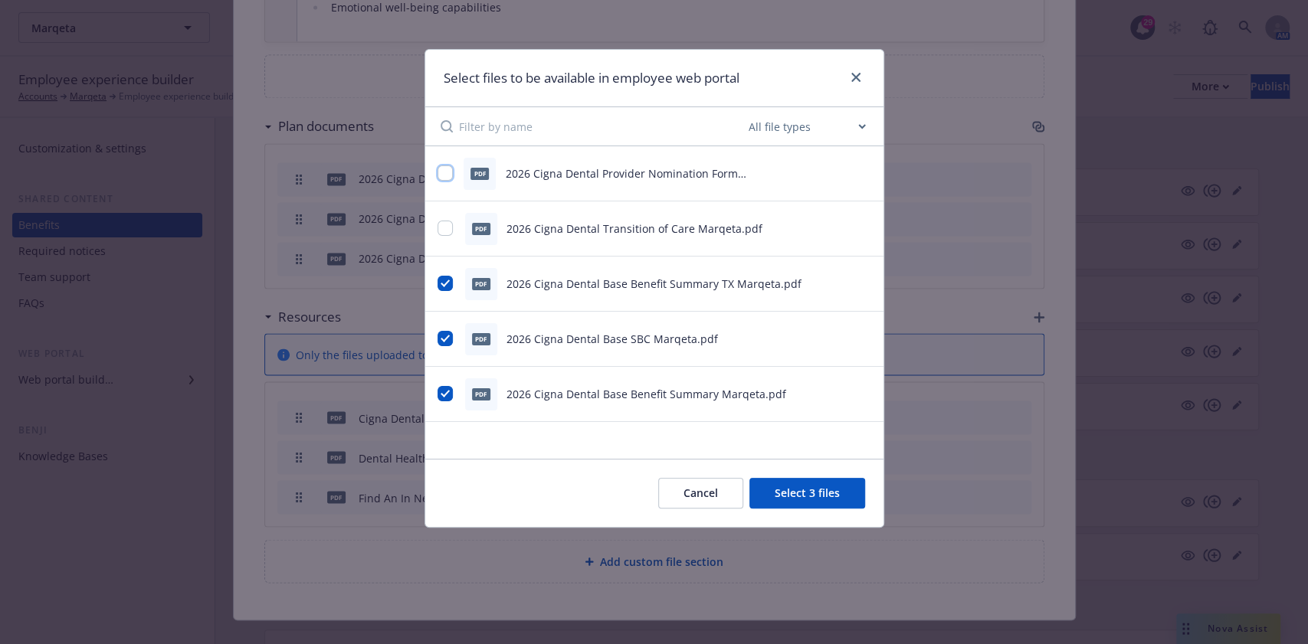
click at [440, 179] on input "checkbox" at bounding box center [445, 173] width 15 height 15
checkbox input "true"
click at [439, 230] on input "checkbox" at bounding box center [445, 228] width 15 height 15
checkbox input "true"
click at [783, 497] on button "Select 5 files" at bounding box center [807, 493] width 116 height 31
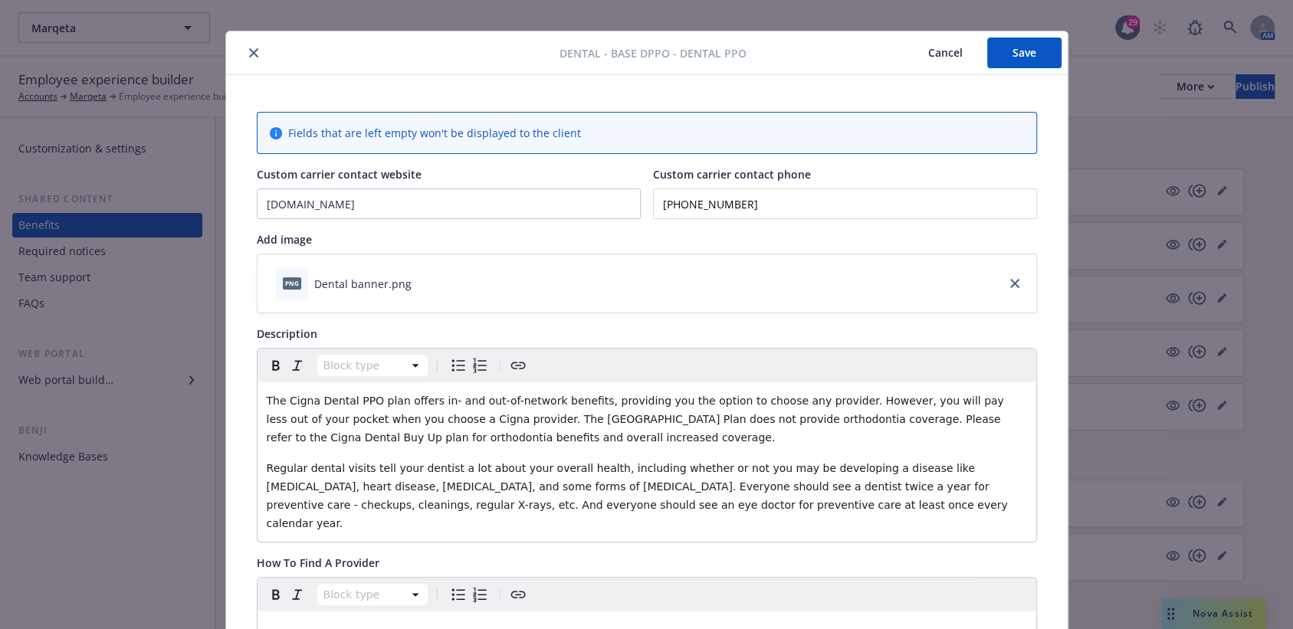
scroll to position [0, 0]
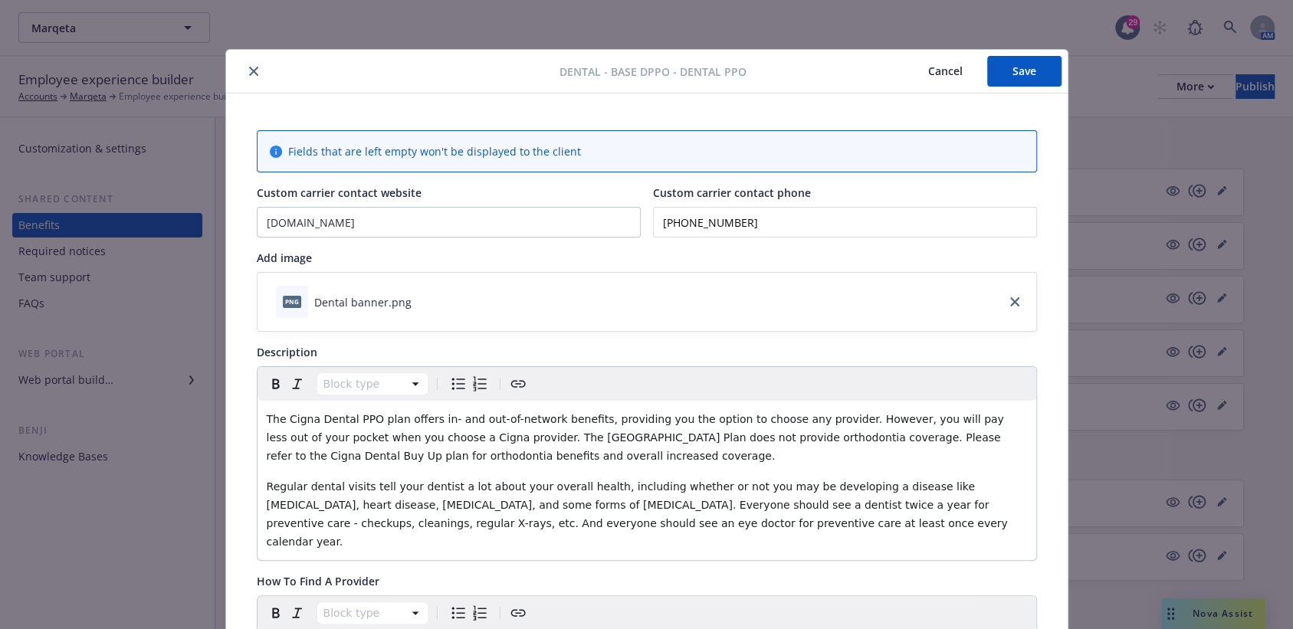
click at [1011, 85] on button "Save" at bounding box center [1024, 71] width 74 height 31
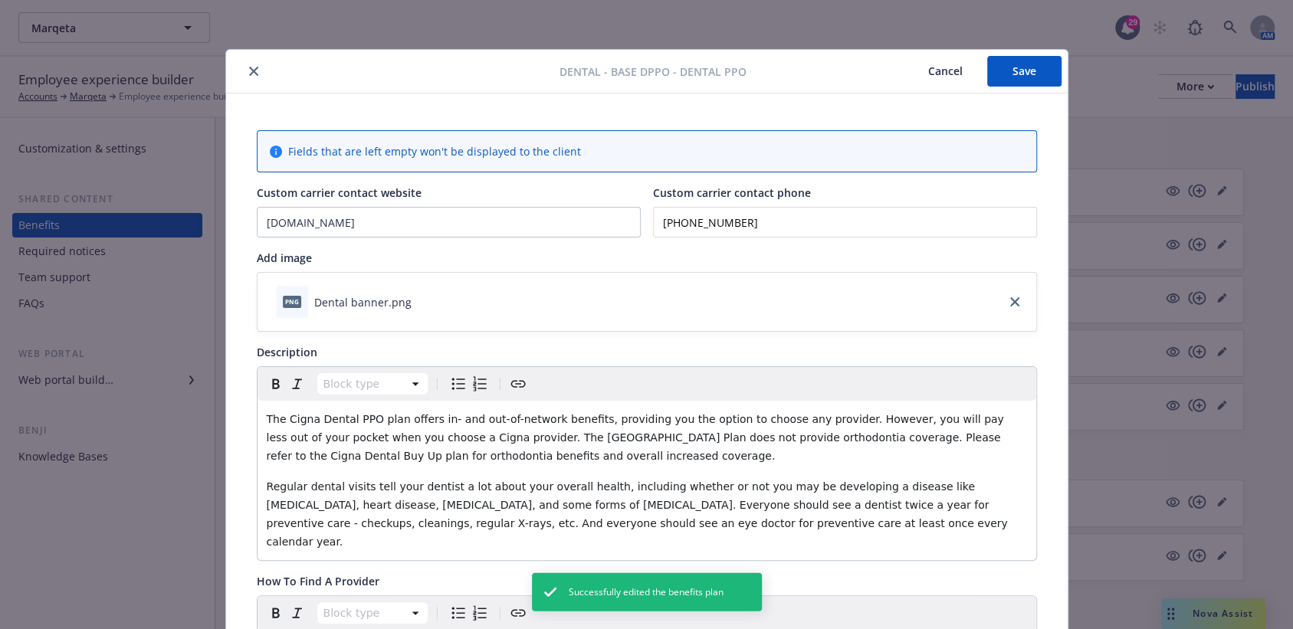
click at [244, 69] on button "close" at bounding box center [253, 71] width 18 height 18
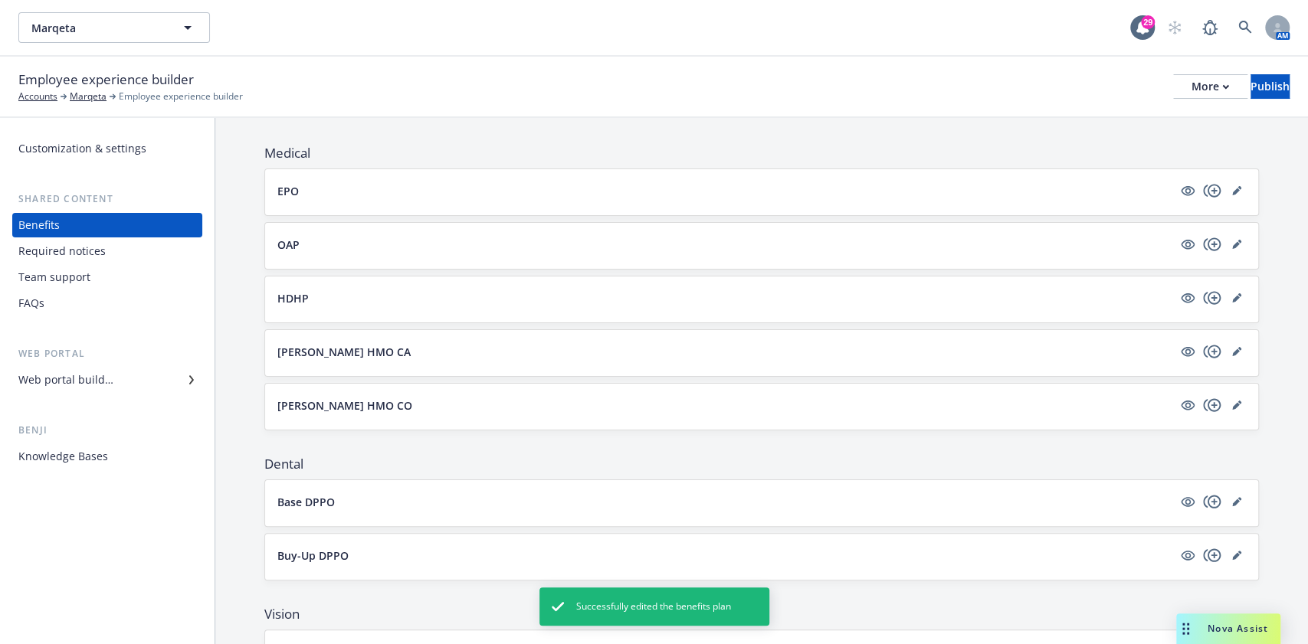
click at [1225, 546] on link "editPencil" at bounding box center [1237, 555] width 18 height 18
click at [1225, 551] on icon "editPencil" at bounding box center [1236, 555] width 9 height 9
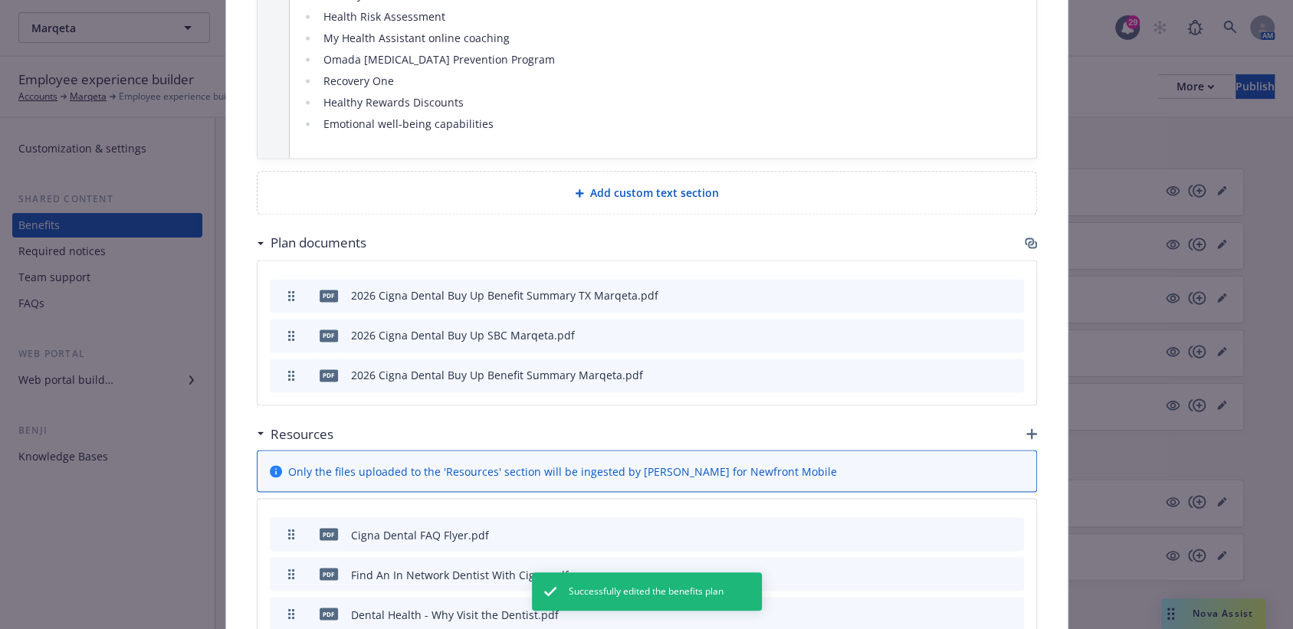
scroll to position [1631, 0]
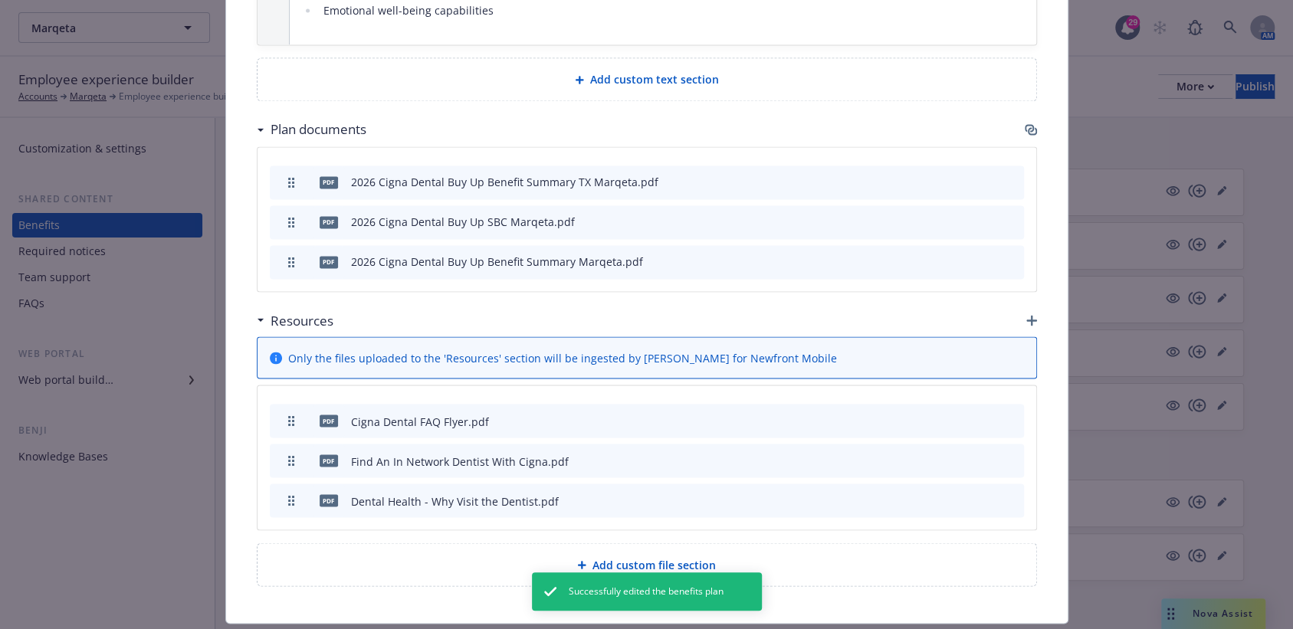
click at [1015, 113] on div "Plan documents" at bounding box center [647, 129] width 780 height 32
click at [1024, 124] on icon "button" at bounding box center [1028, 128] width 9 height 8
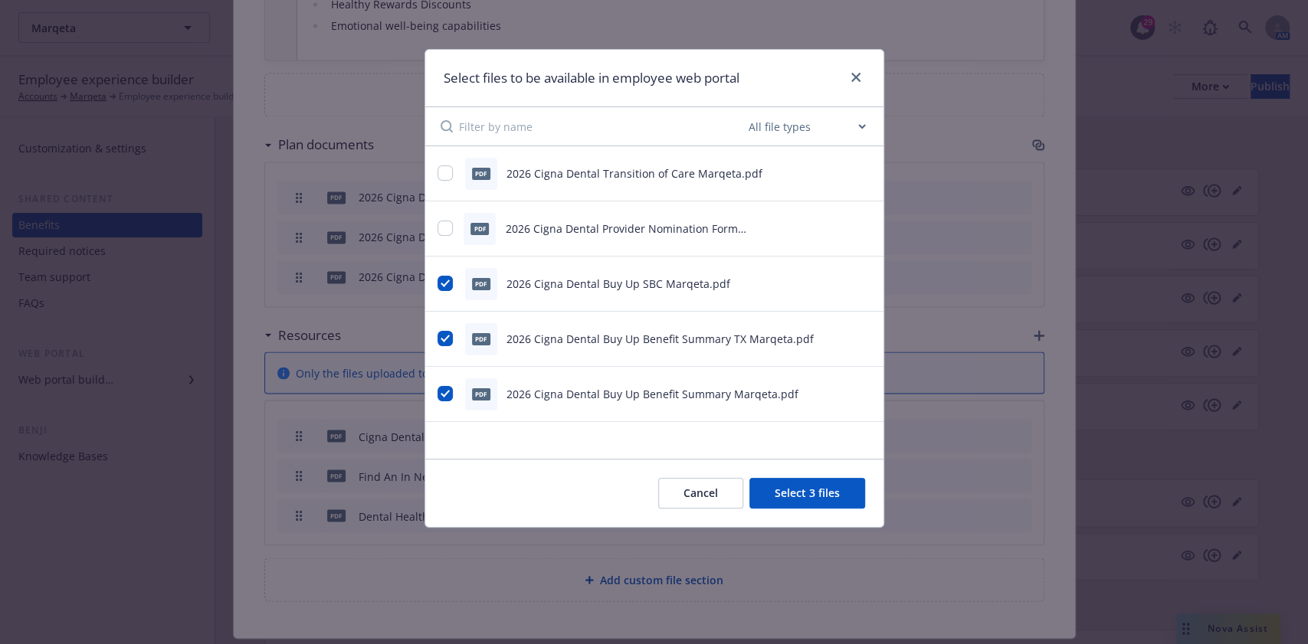
drag, startPoint x: 436, startPoint y: 161, endPoint x: 439, endPoint y: 172, distance: 11.2
click at [438, 162] on div "pdf 2026 Cigna Dental Transition of Care Marqeta.pdf" at bounding box center [635, 174] width 395 height 32
click at [439, 172] on input "checkbox" at bounding box center [445, 173] width 15 height 15
checkbox input "true"
drag, startPoint x: 450, startPoint y: 265, endPoint x: 469, endPoint y: 225, distance: 44.2
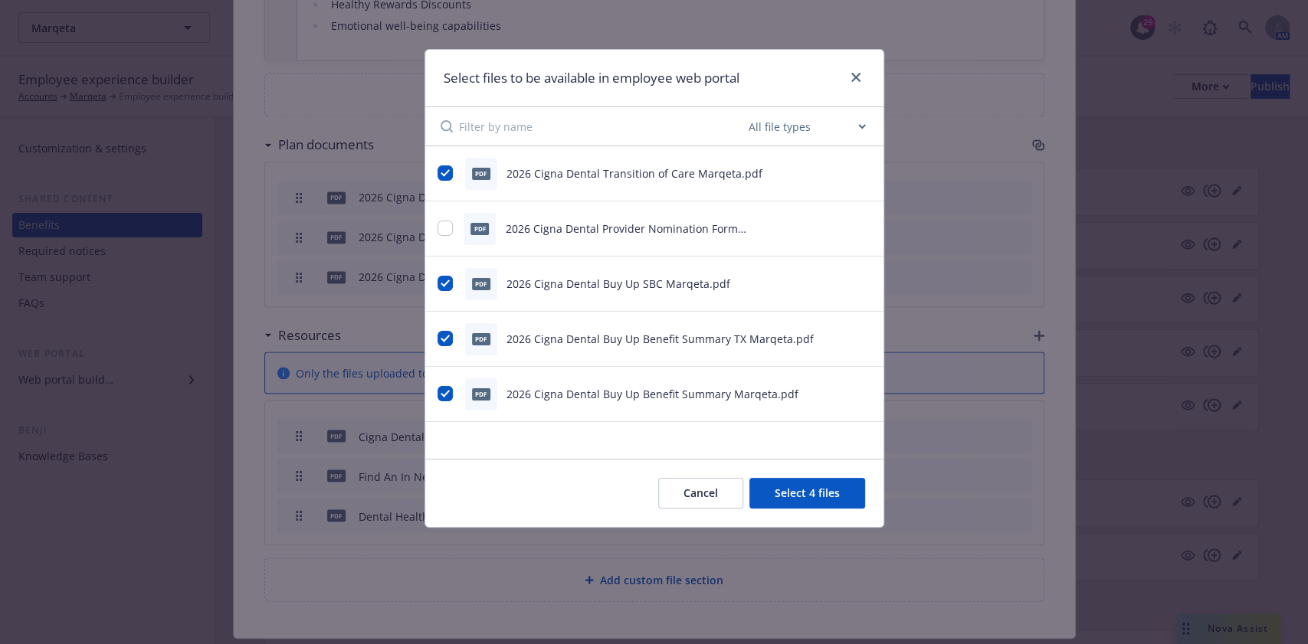
click at [450, 264] on div "pdf 2026 Cigna Dental Buy Up SBC Marqeta.pdf" at bounding box center [654, 284] width 458 height 55
click at [454, 225] on div at bounding box center [447, 229] width 18 height 16
click at [446, 233] on input "checkbox" at bounding box center [445, 228] width 15 height 15
checkbox input "true"
click at [795, 475] on div "Cancel Select 5 files" at bounding box center [654, 493] width 458 height 68
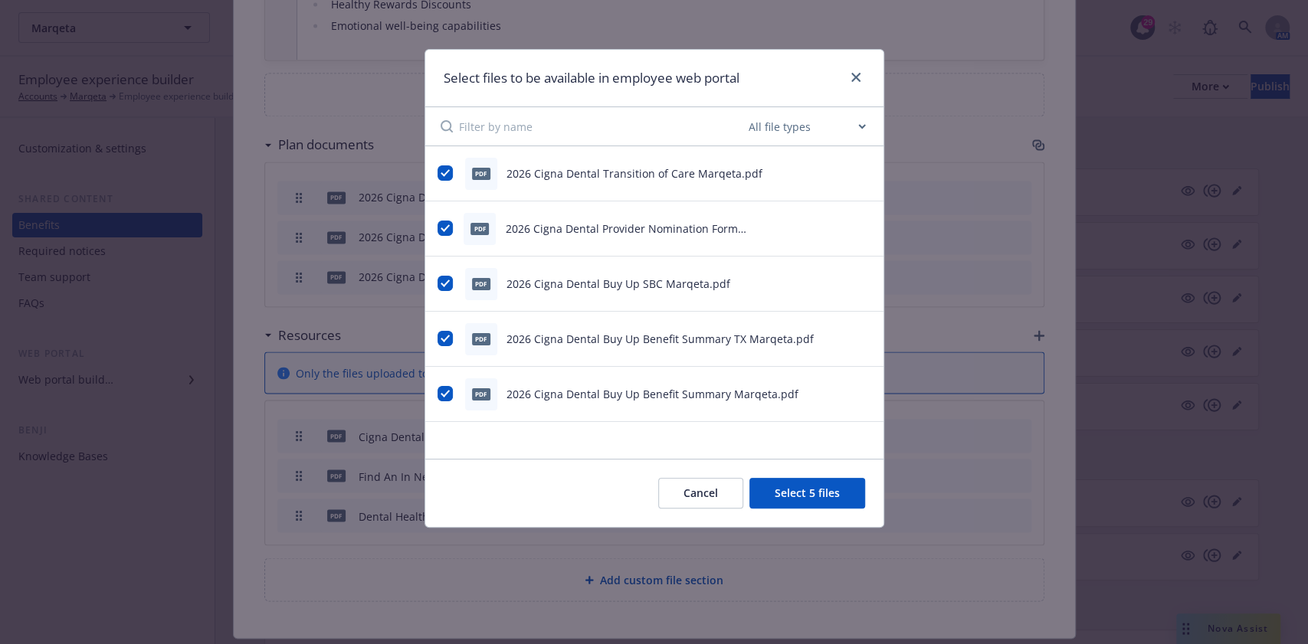
click at [795, 479] on button "Select 5 files" at bounding box center [807, 493] width 116 height 31
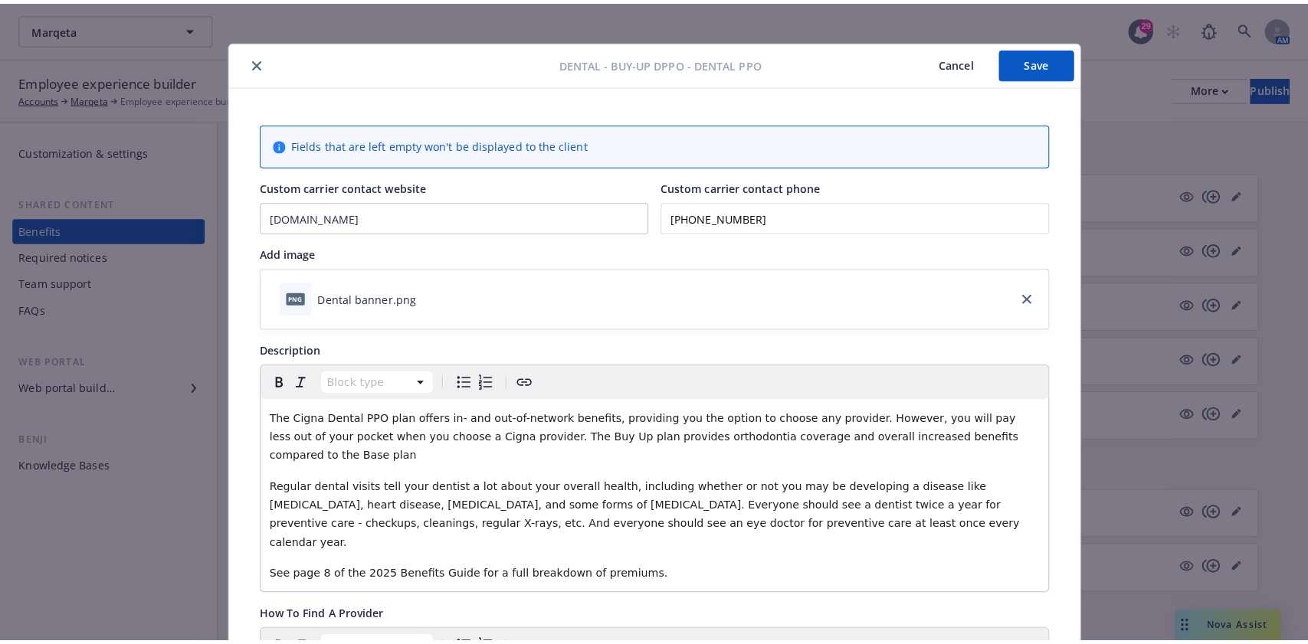
scroll to position [0, 0]
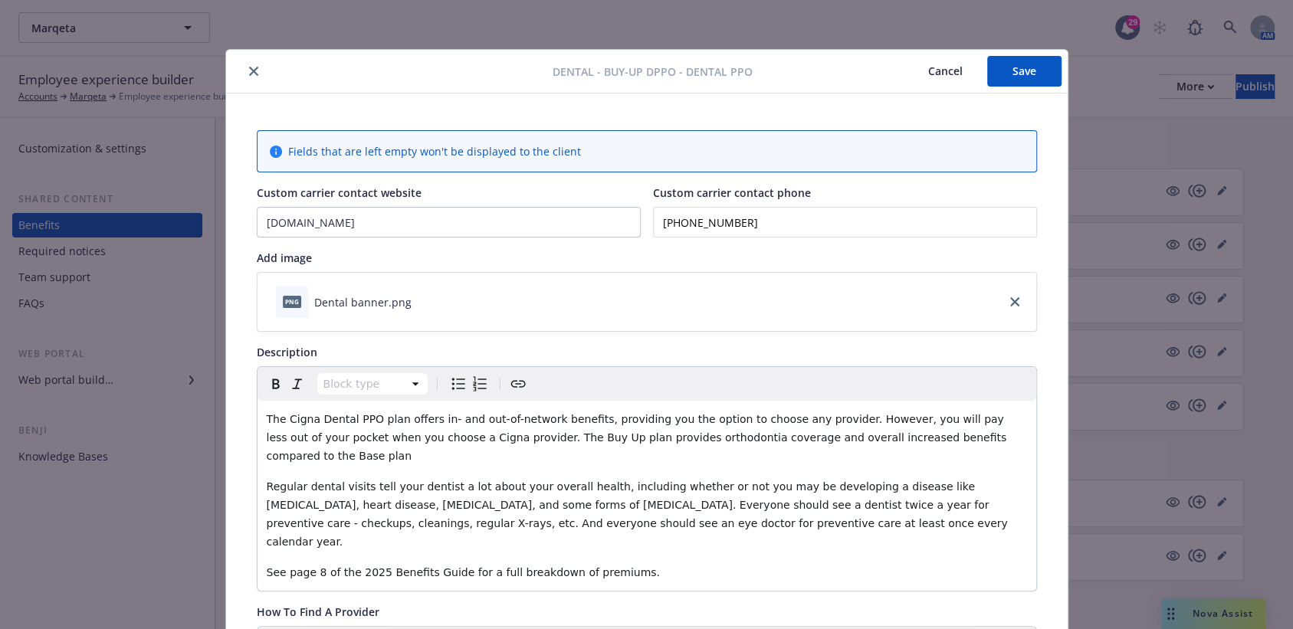
click at [1027, 77] on button "Save" at bounding box center [1024, 71] width 74 height 31
click at [249, 68] on icon "close" at bounding box center [253, 71] width 9 height 9
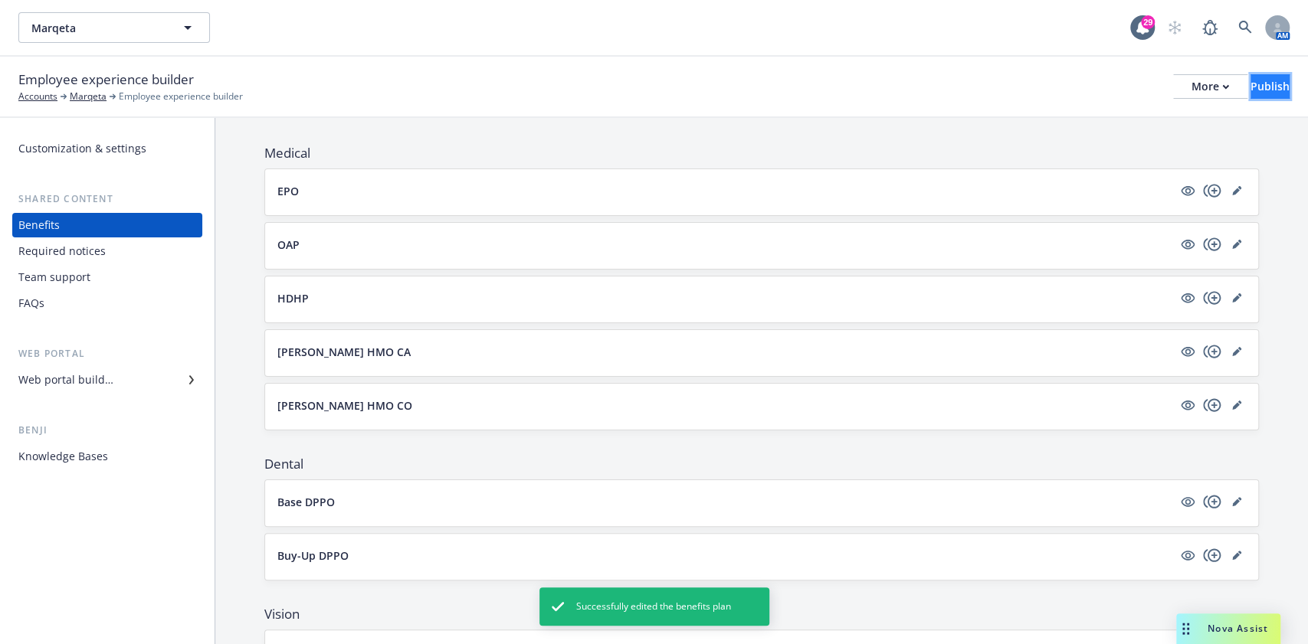
click at [1225, 84] on div "Publish" at bounding box center [1270, 86] width 39 height 23
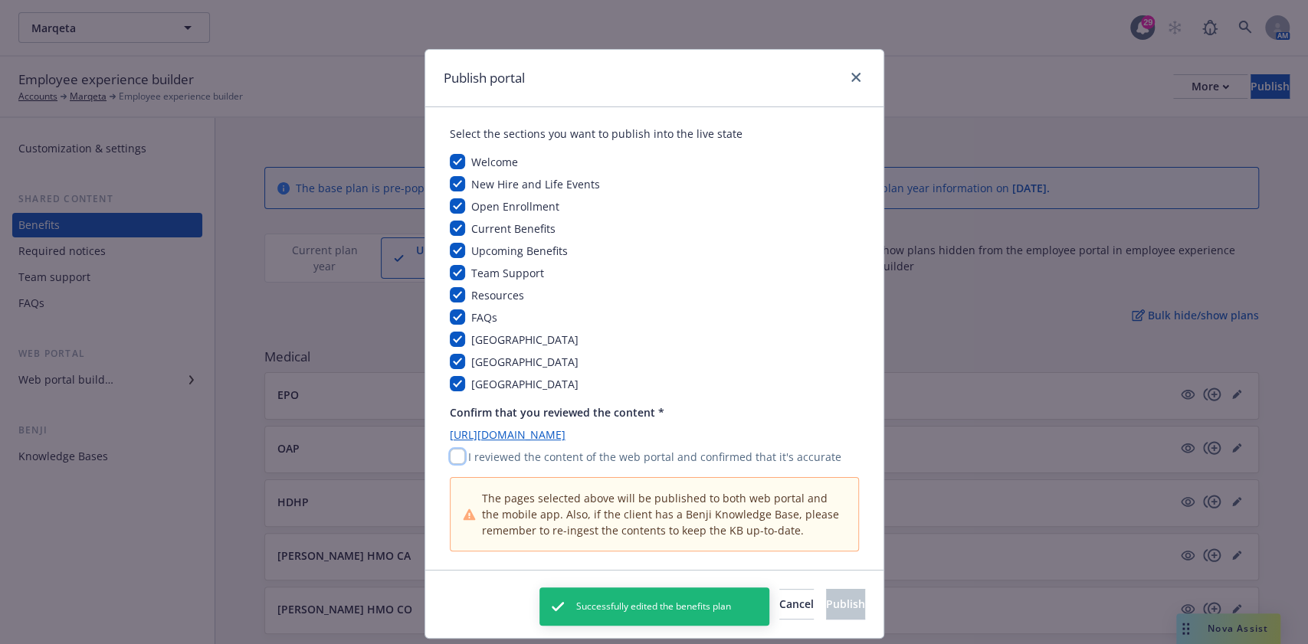
click at [450, 459] on input "checkbox" at bounding box center [457, 456] width 15 height 15
checkbox input "true"
click at [831, 604] on span "Publish" at bounding box center [845, 604] width 39 height 15
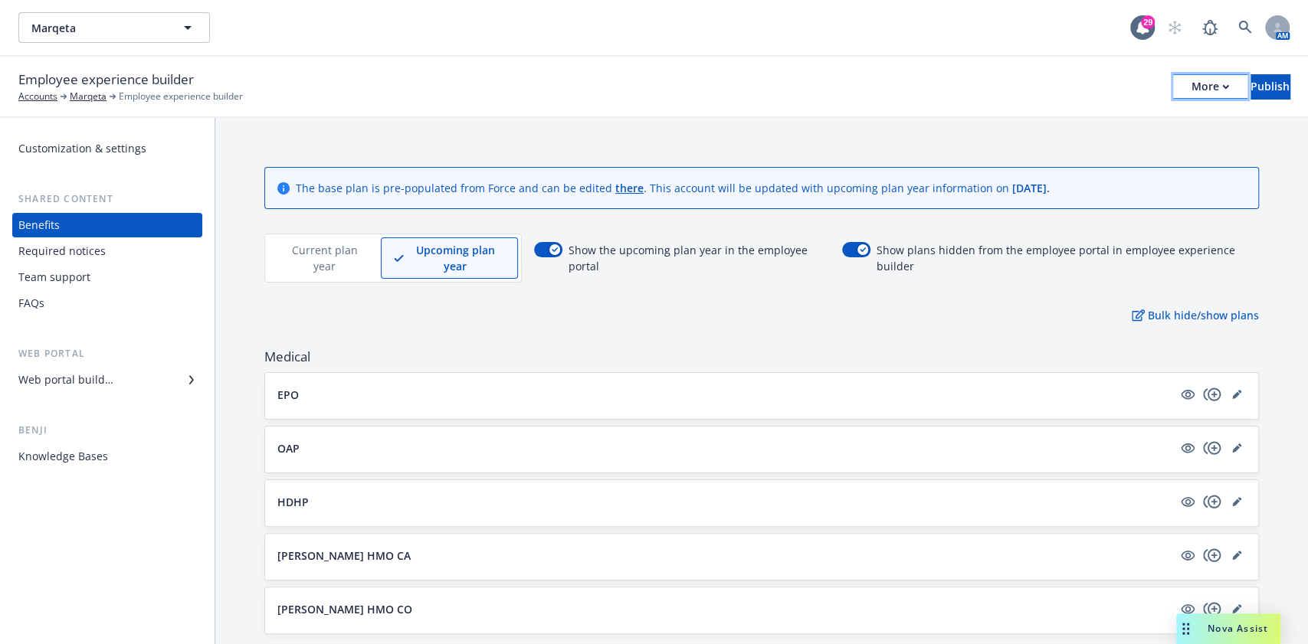
click at [1173, 80] on button "More" at bounding box center [1210, 86] width 74 height 25
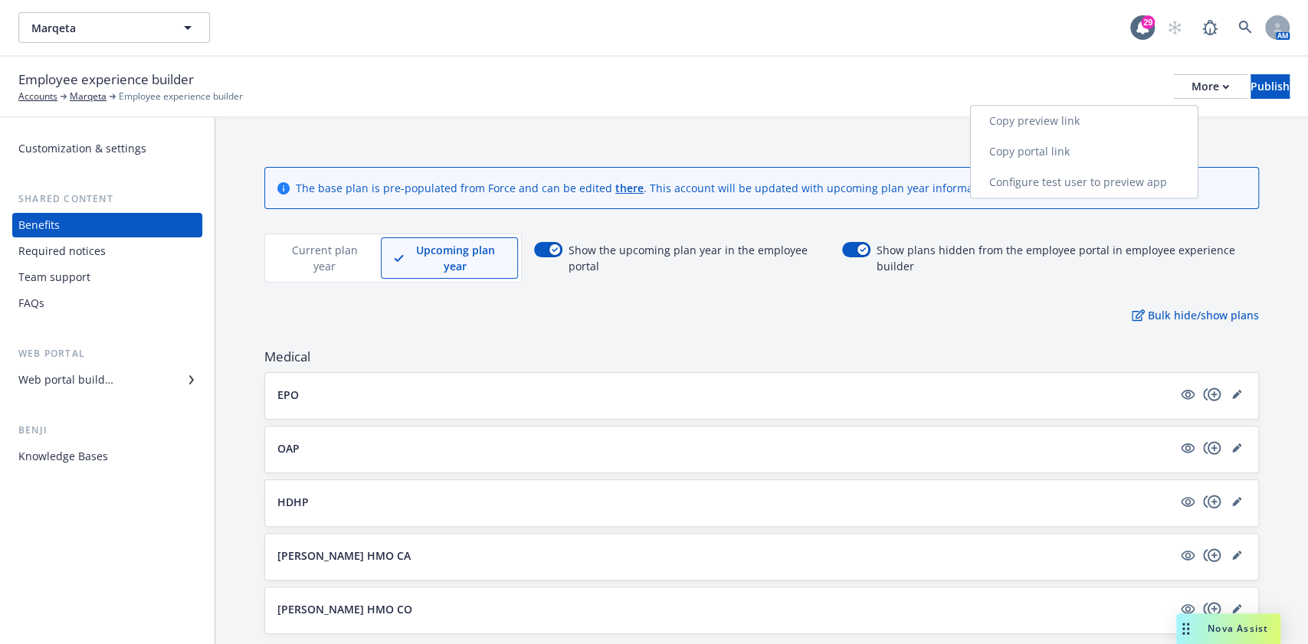
click at [1100, 146] on link "Copy portal link" at bounding box center [1084, 151] width 227 height 31
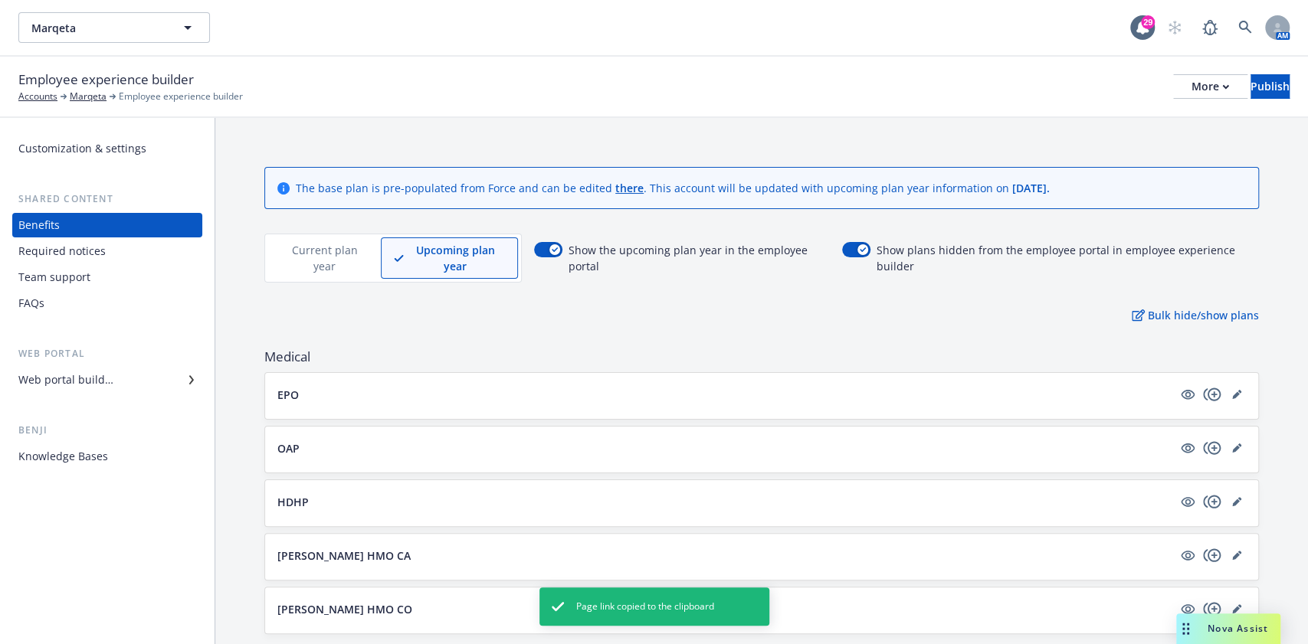
click at [99, 382] on div "Web portal builder" at bounding box center [65, 380] width 95 height 25
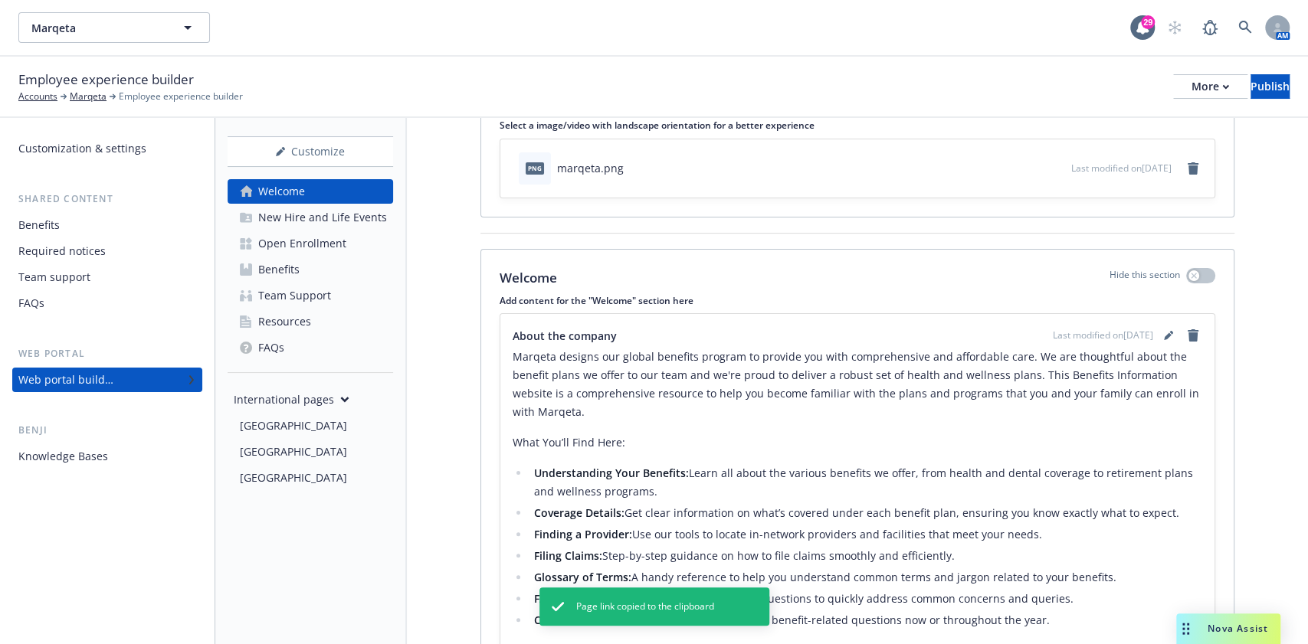
scroll to position [204, 0]
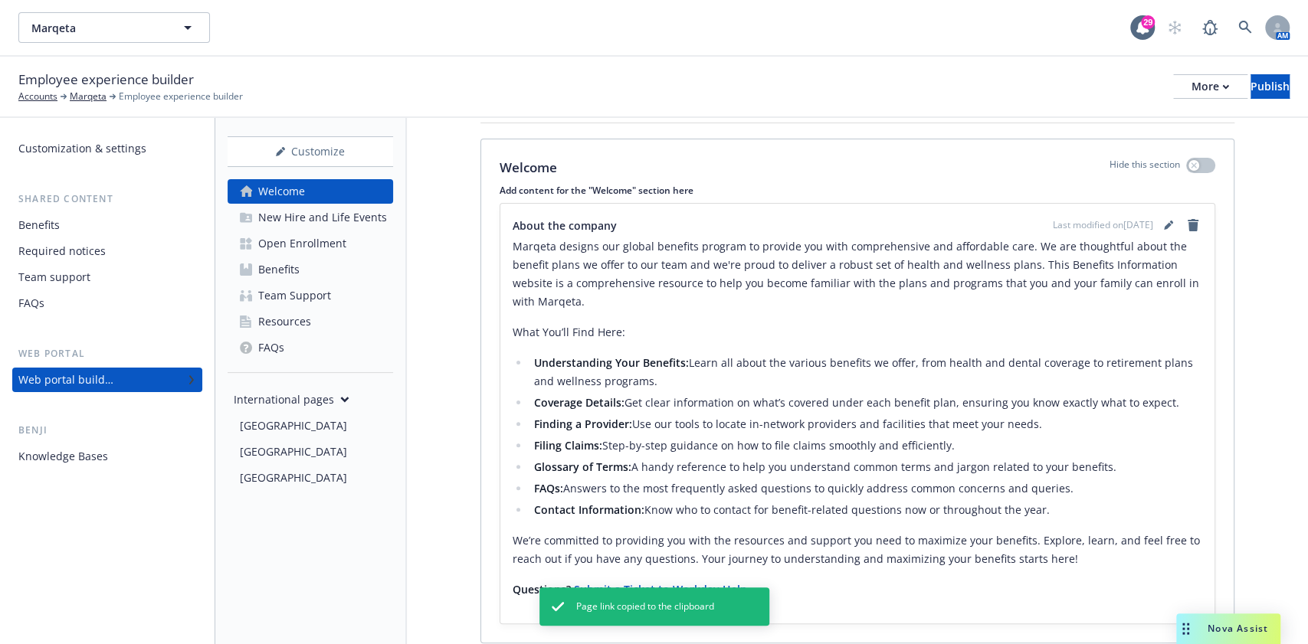
click at [300, 253] on div "Open Enrollment" at bounding box center [302, 243] width 88 height 25
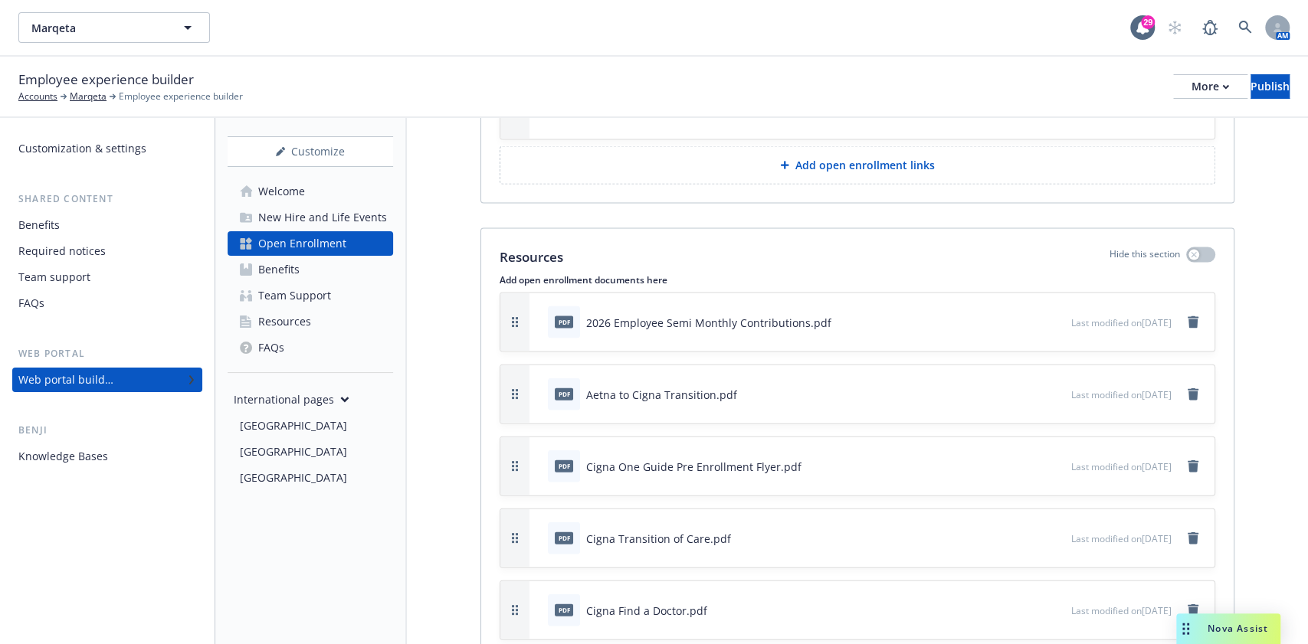
scroll to position [6334, 0]
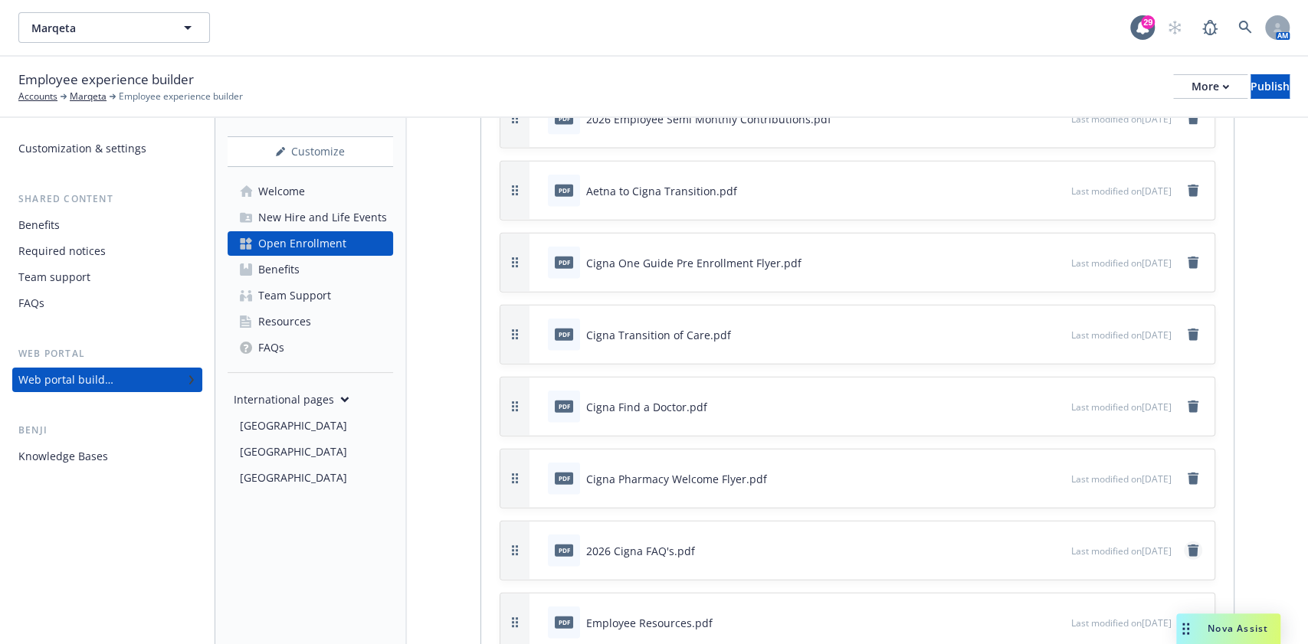
click at [1188, 545] on icon "remove" at bounding box center [1193, 551] width 11 height 12
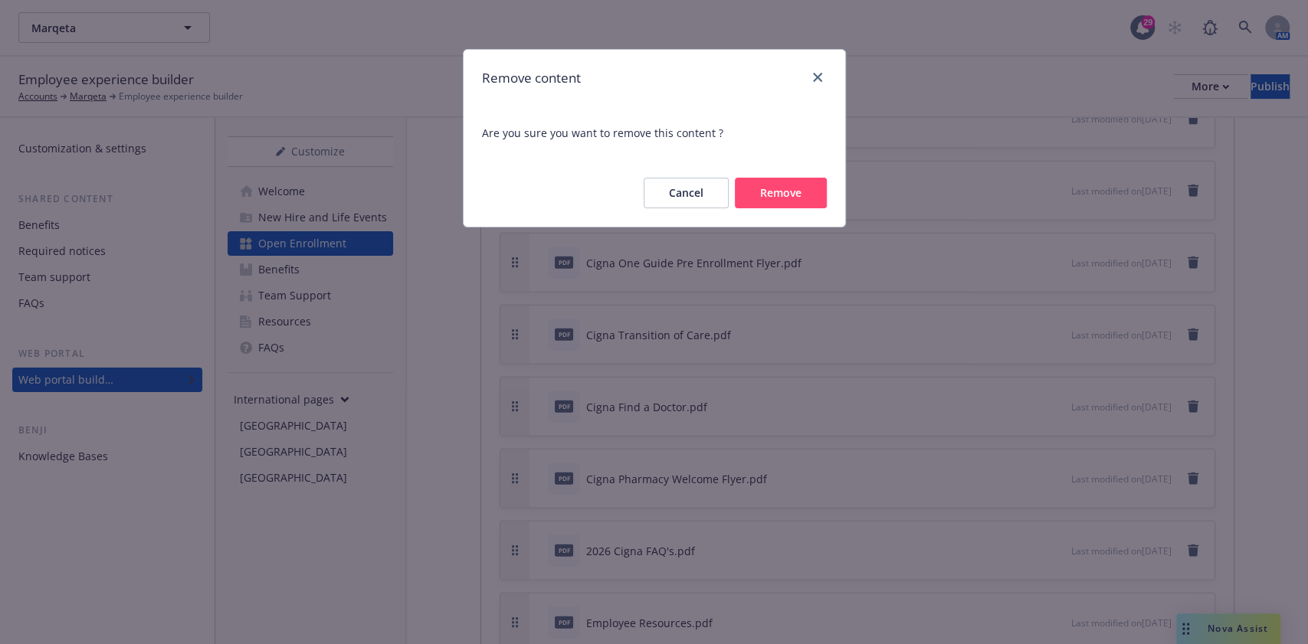
click at [776, 189] on button "Remove" at bounding box center [781, 193] width 92 height 31
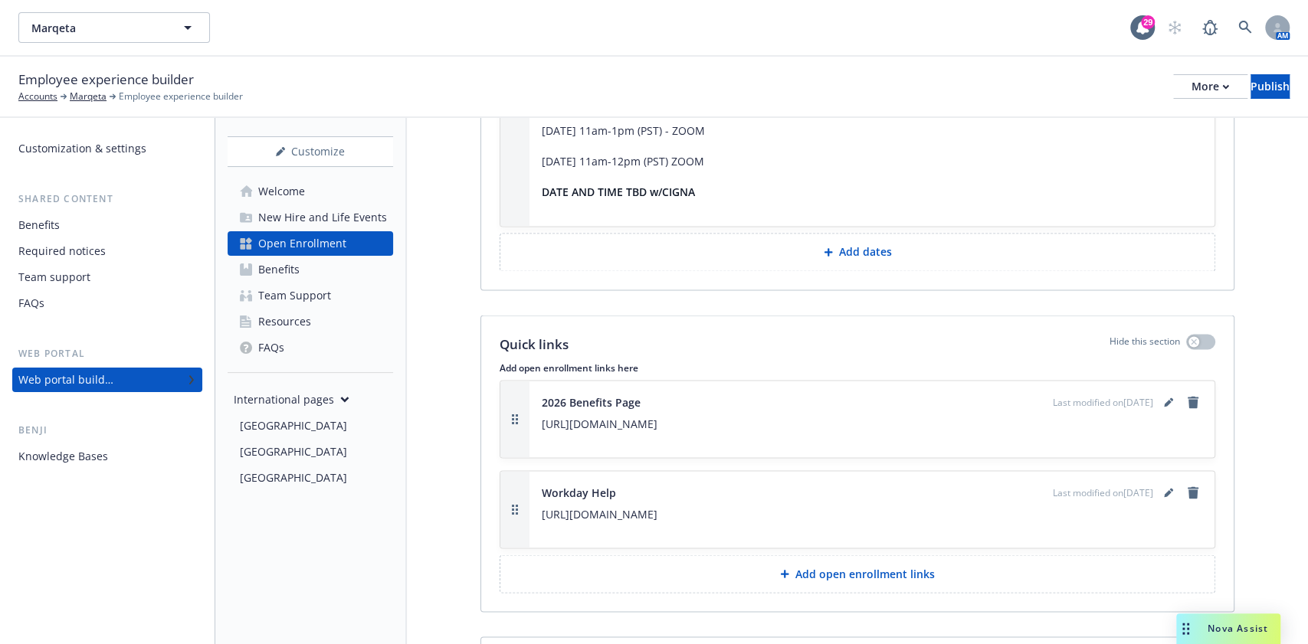
scroll to position [5721, 0]
click at [334, 248] on div "Open Enrollment" at bounding box center [302, 243] width 88 height 25
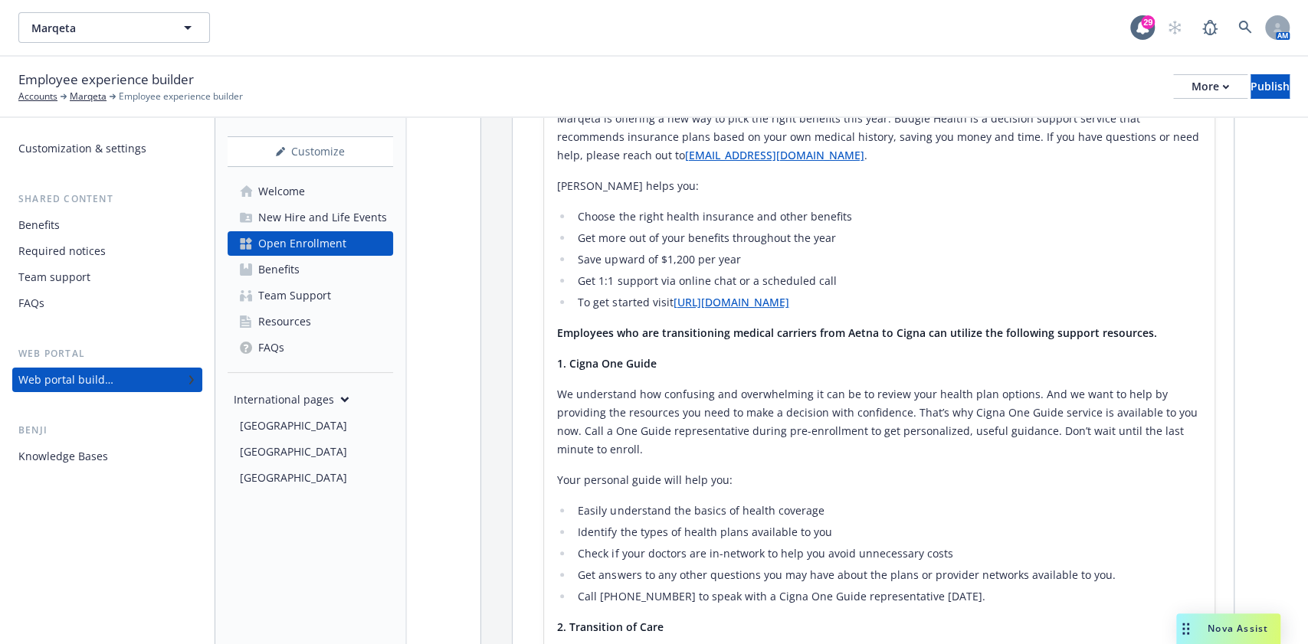
scroll to position [2452, 0]
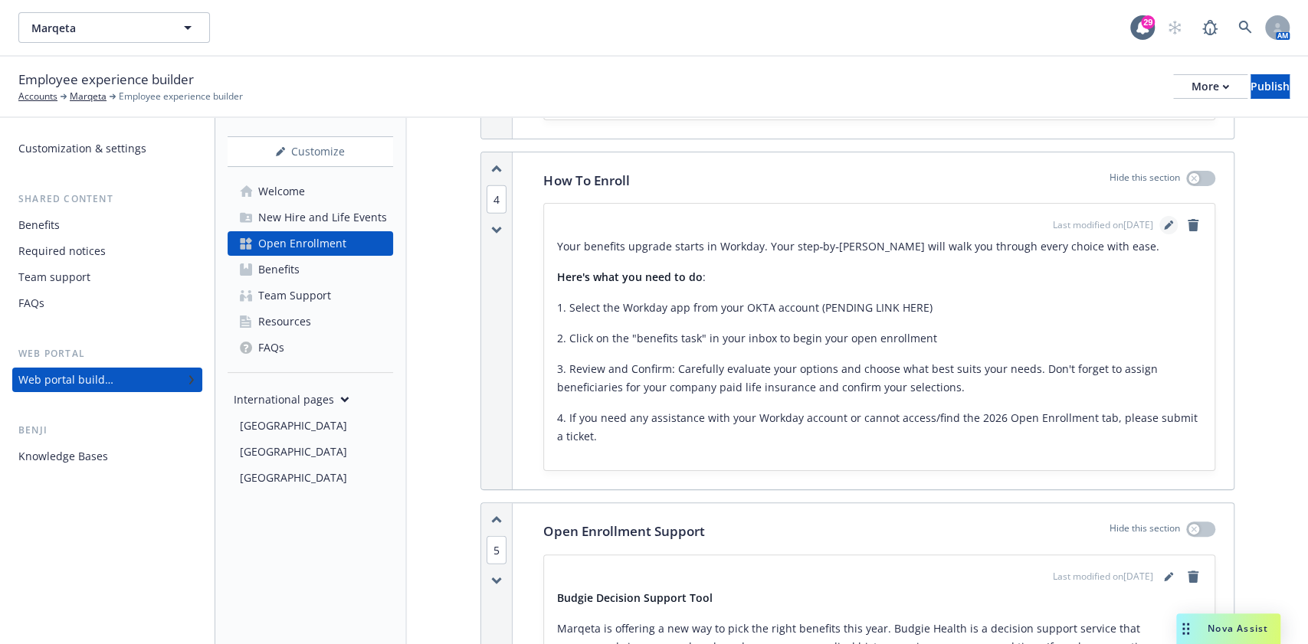
click at [1159, 216] on link "editPencil" at bounding box center [1168, 225] width 18 height 18
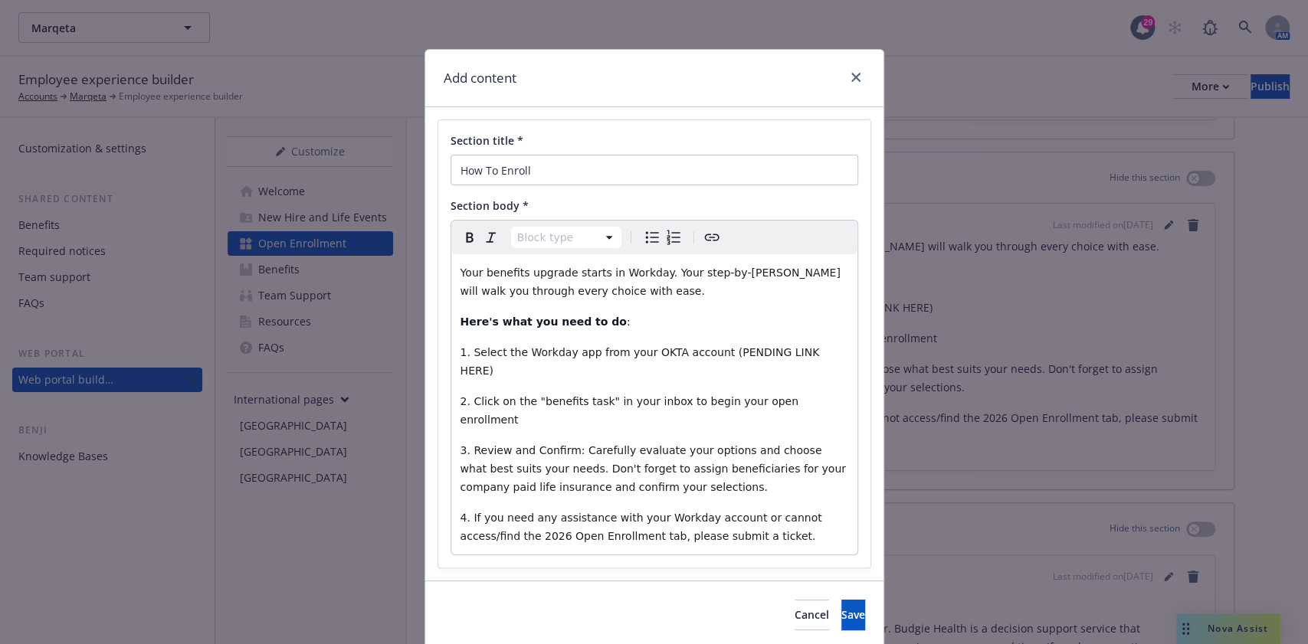
click at [853, 61] on div "Add content" at bounding box center [654, 78] width 458 height 57
click at [847, 84] on link "close" at bounding box center [856, 77] width 18 height 18
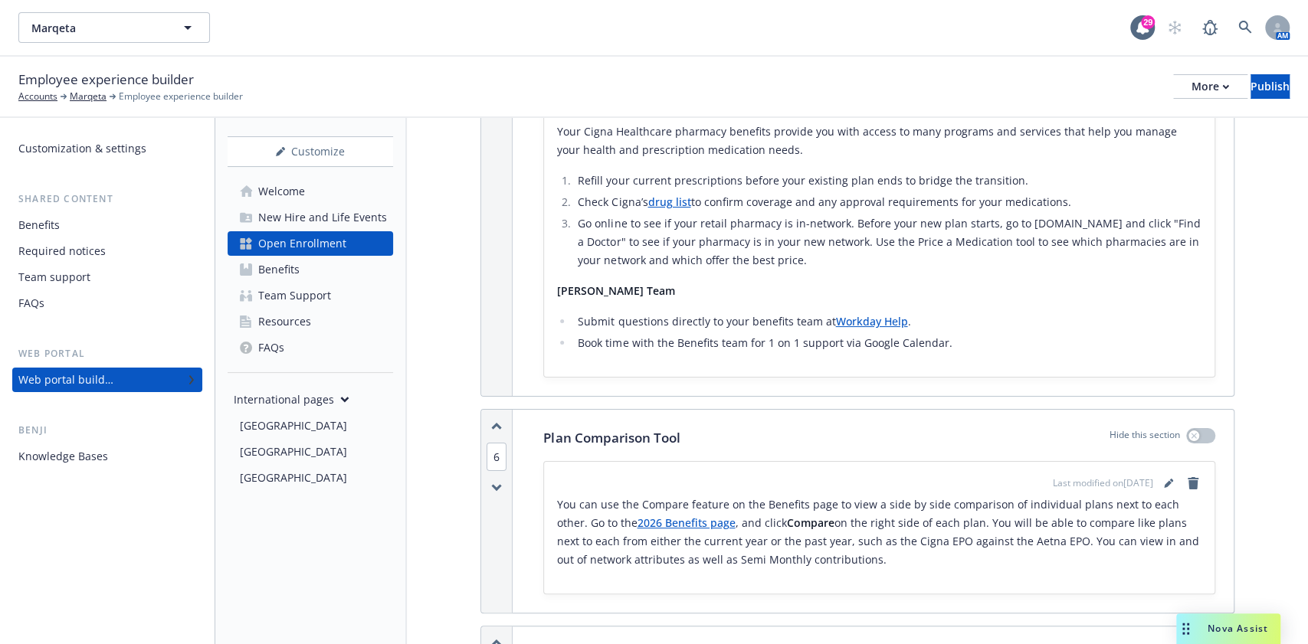
scroll to position [3780, 0]
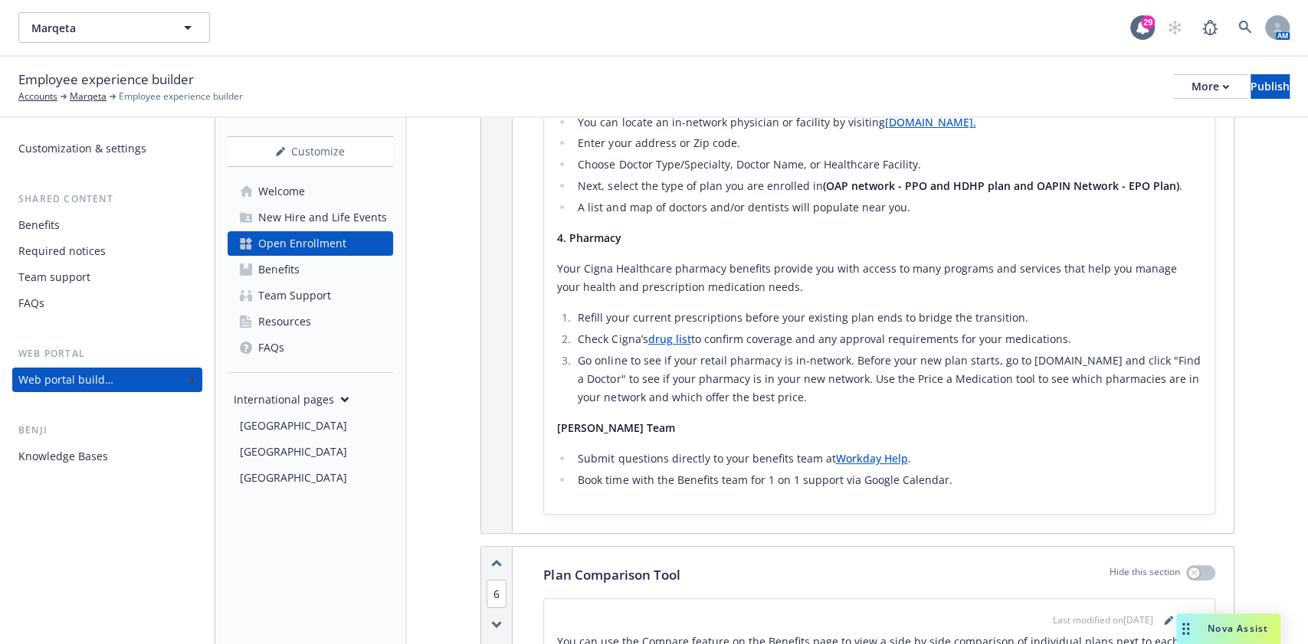
click at [936, 428] on p "[PERSON_NAME] Team" at bounding box center [879, 428] width 646 height 18
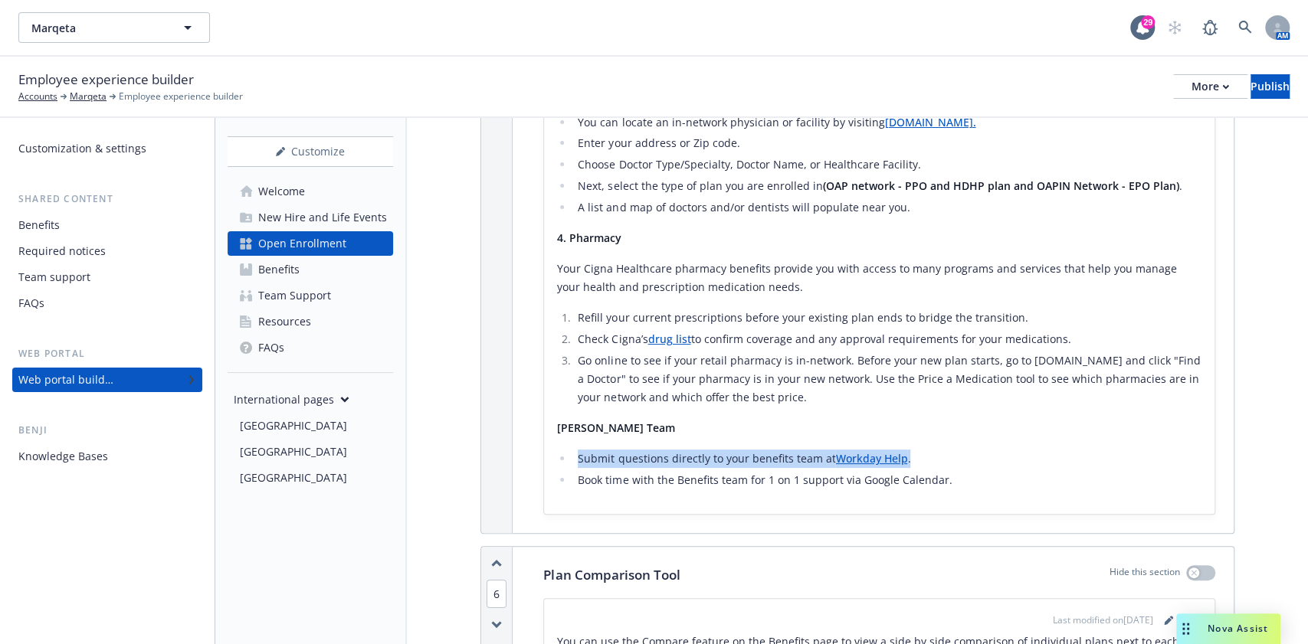
drag, startPoint x: 969, startPoint y: 441, endPoint x: 567, endPoint y: 454, distance: 402.5
copy li "Submit questions directly to your benefits team at Workday Help ."
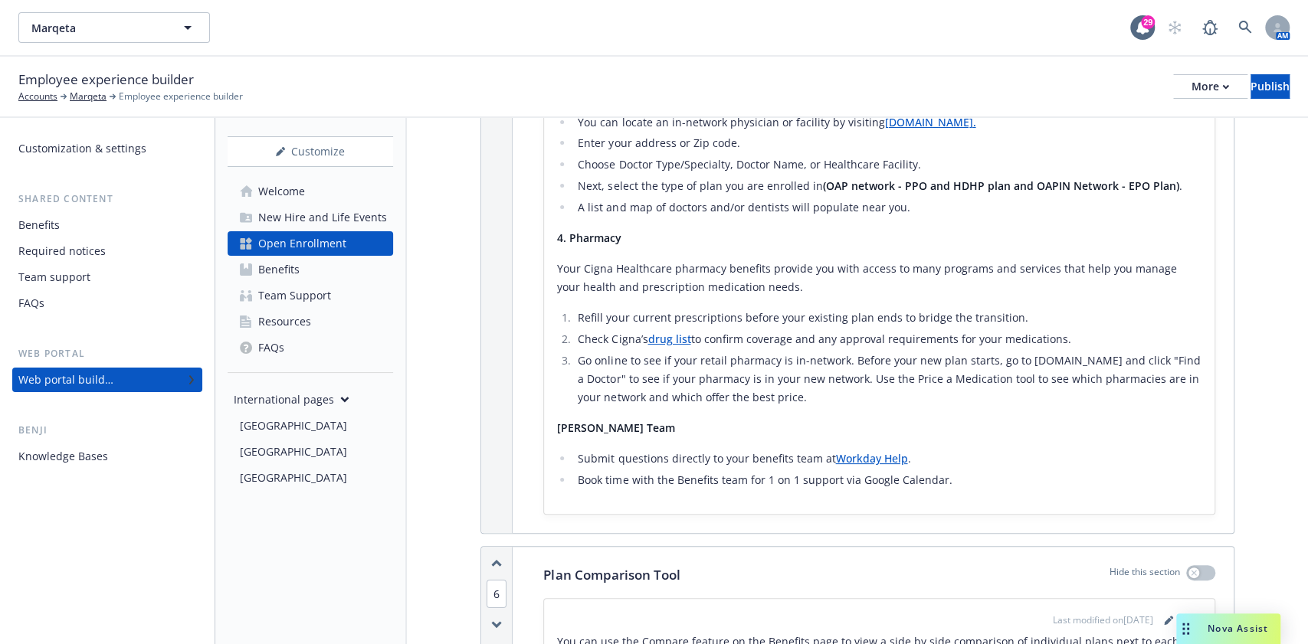
click at [934, 423] on p "[PERSON_NAME] Team" at bounding box center [879, 428] width 646 height 18
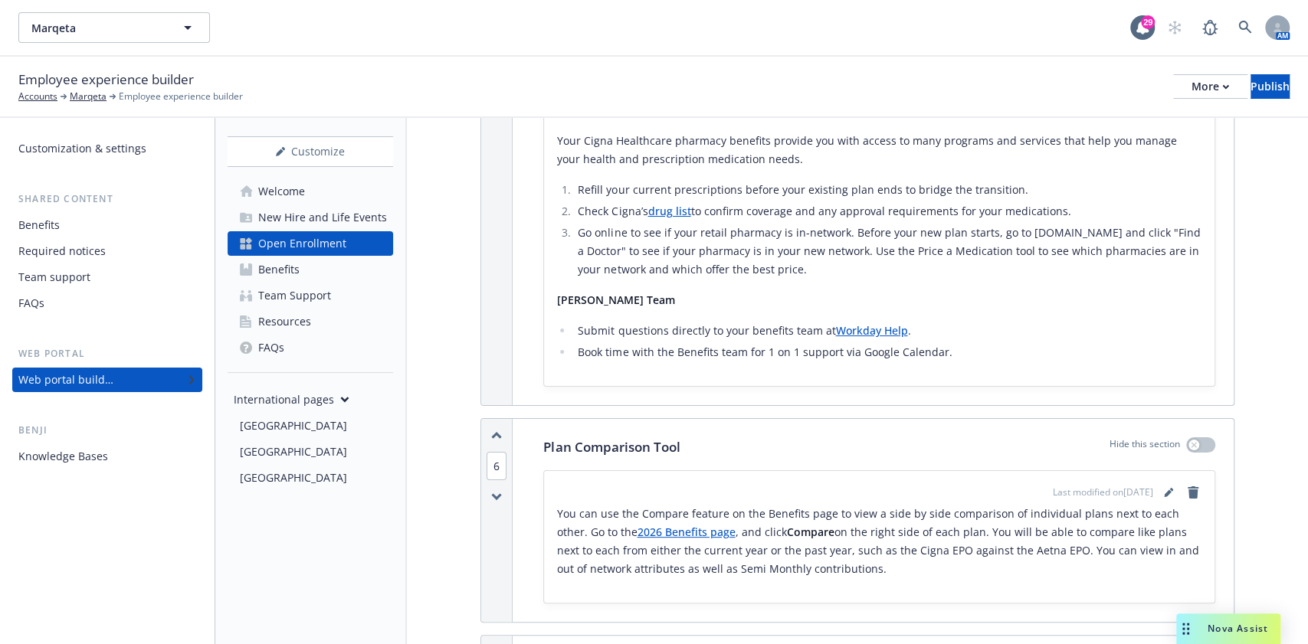
scroll to position [3984, 0]
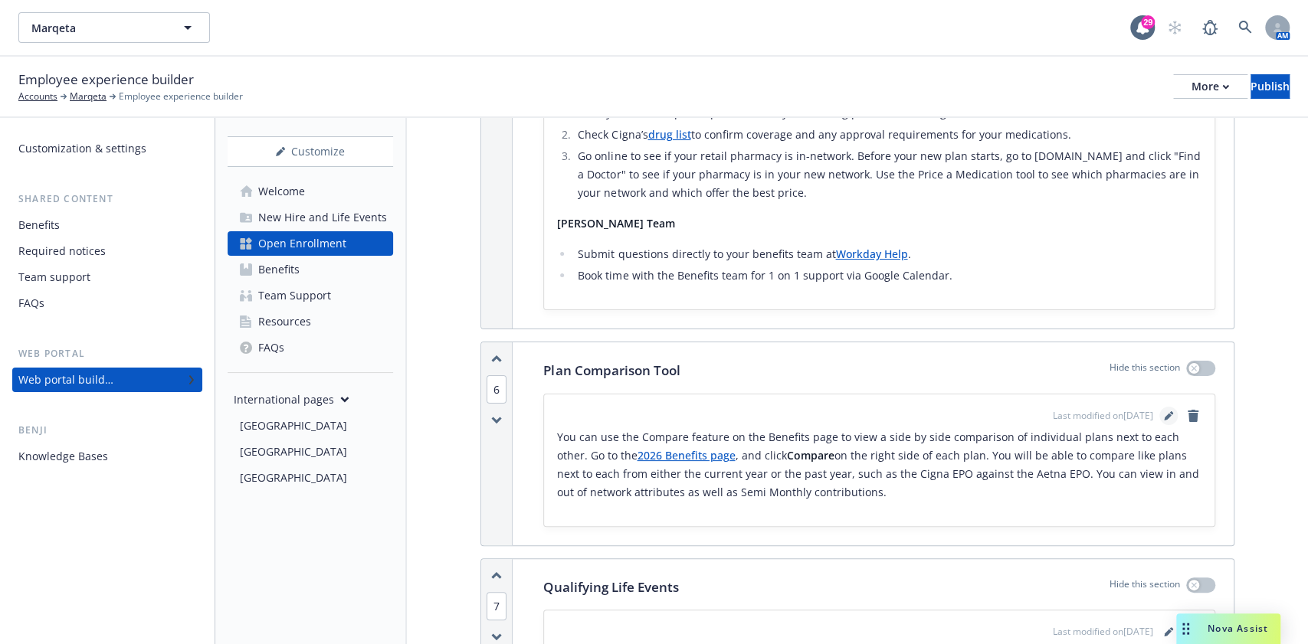
click at [1164, 411] on icon "editPencil" at bounding box center [1168, 415] width 9 height 9
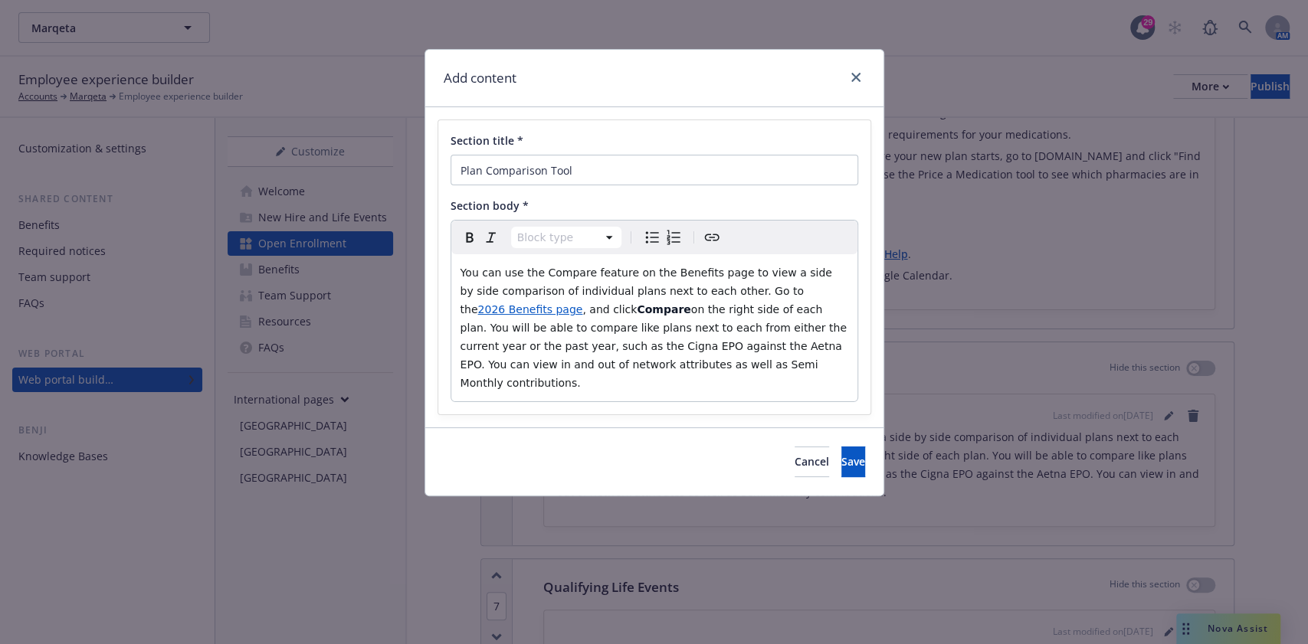
click at [739, 355] on p "You can use the Compare feature on the Benefits page to view a side by side com…" at bounding box center [655, 328] width 388 height 129
click at [795, 447] on button "Cancel" at bounding box center [812, 462] width 34 height 31
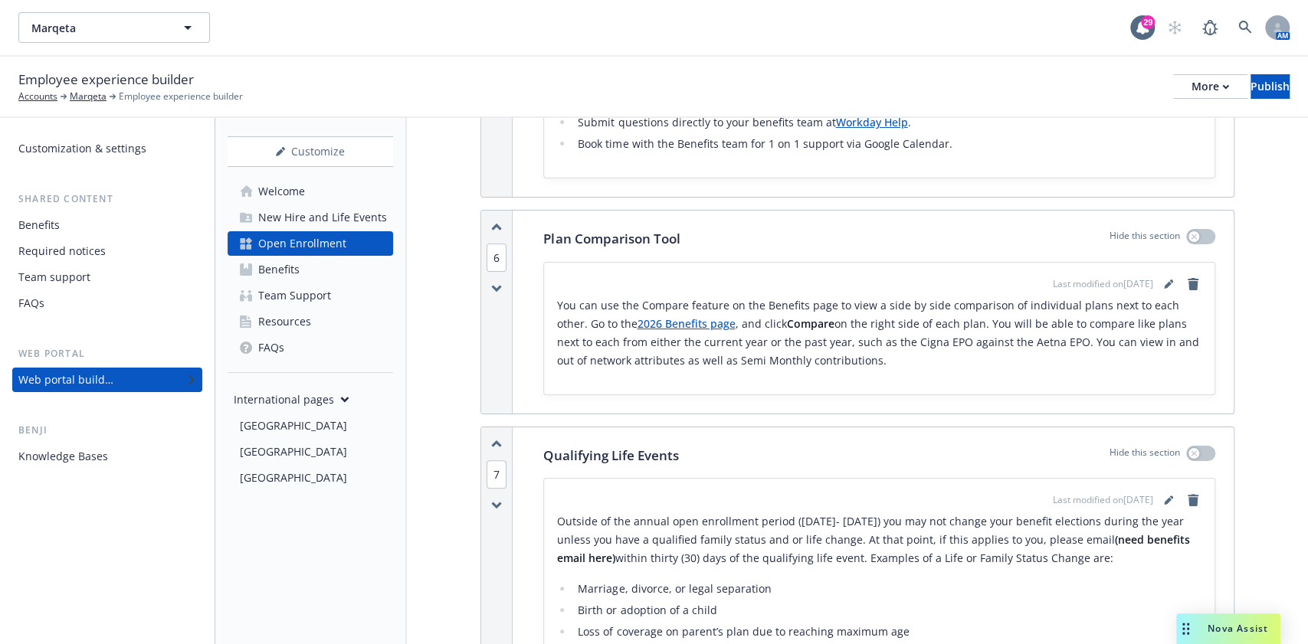
scroll to position [4188, 0]
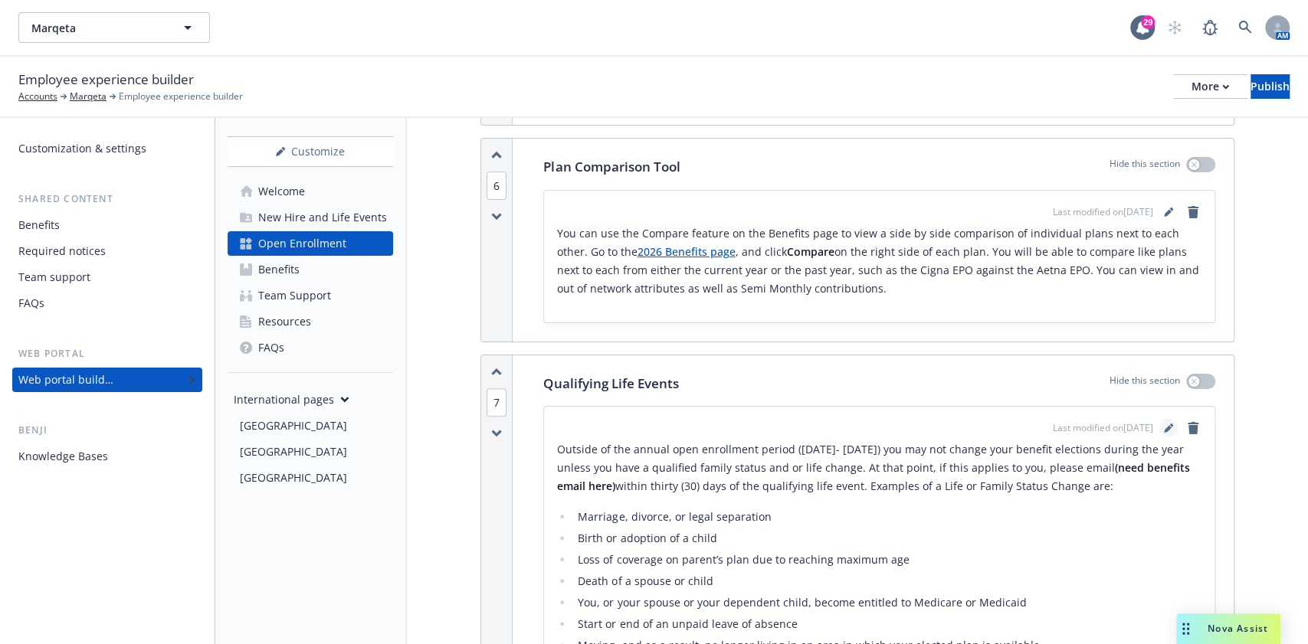
click at [1159, 419] on link "editPencil" at bounding box center [1168, 428] width 18 height 18
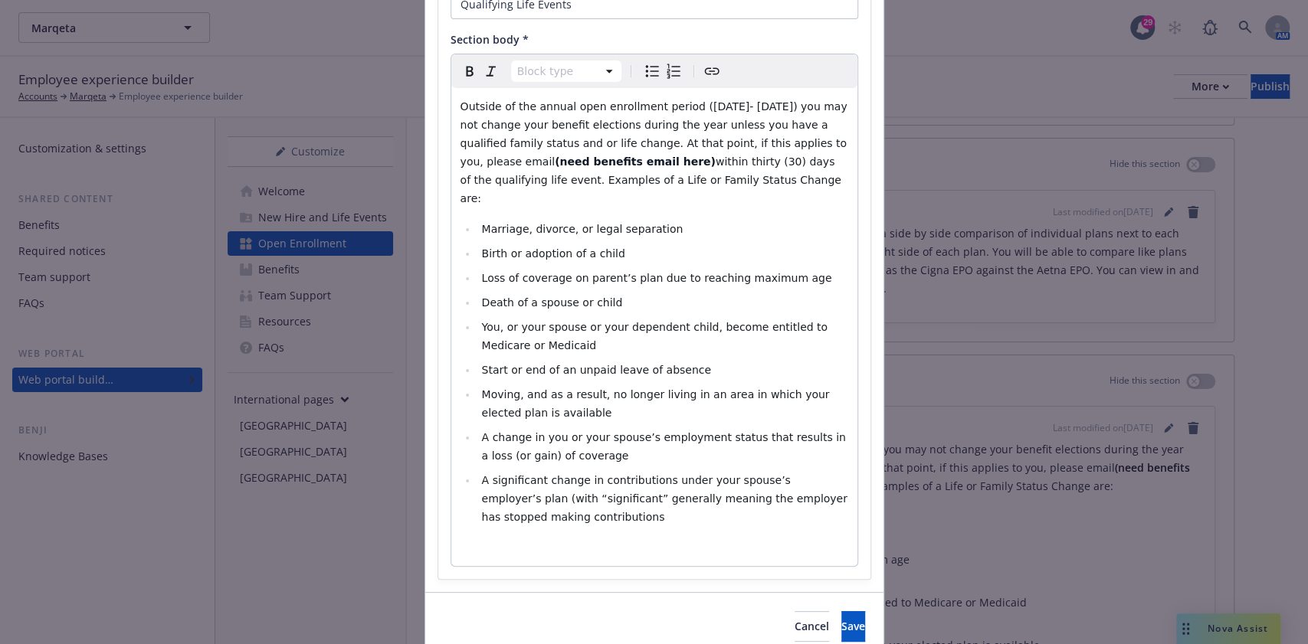
scroll to position [211, 0]
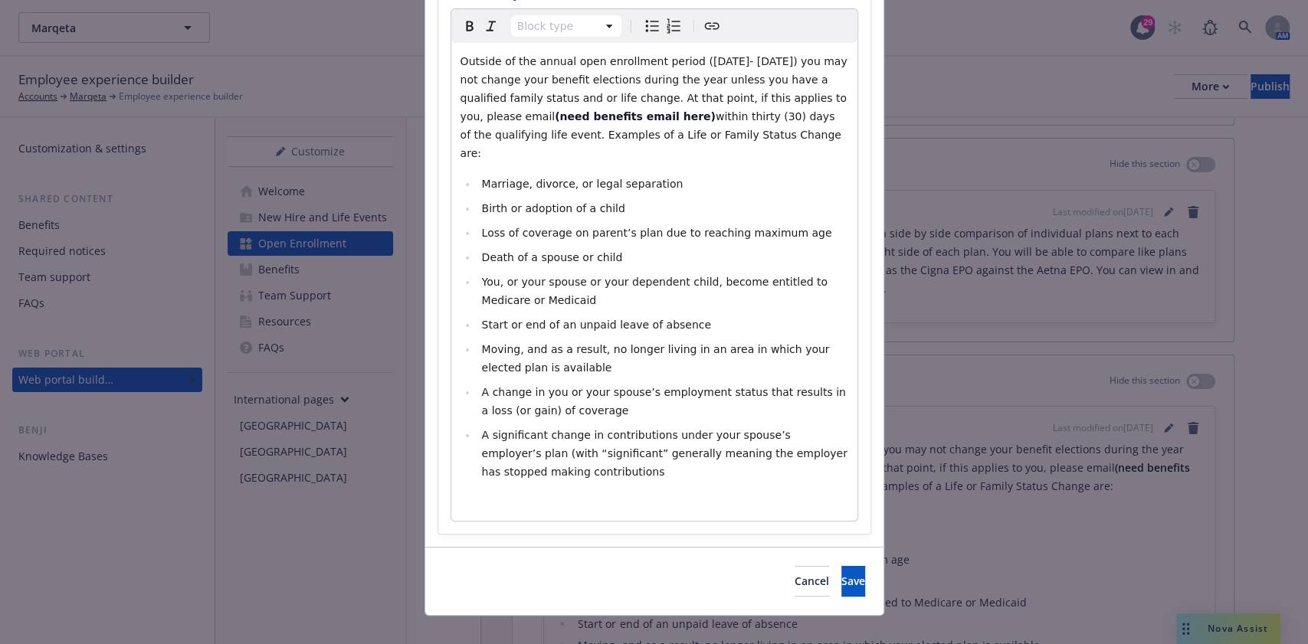
click at [702, 493] on p "editable markdown" at bounding box center [655, 502] width 388 height 18
drag, startPoint x: 470, startPoint y: 477, endPoint x: 492, endPoint y: 539, distance: 65.7
click at [477, 487] on li "Submit questions directly to your benefits team at Workday Help ." at bounding box center [662, 496] width 371 height 18
select select "paragraph"
drag, startPoint x: 615, startPoint y: 115, endPoint x: 424, endPoint y: 118, distance: 190.8
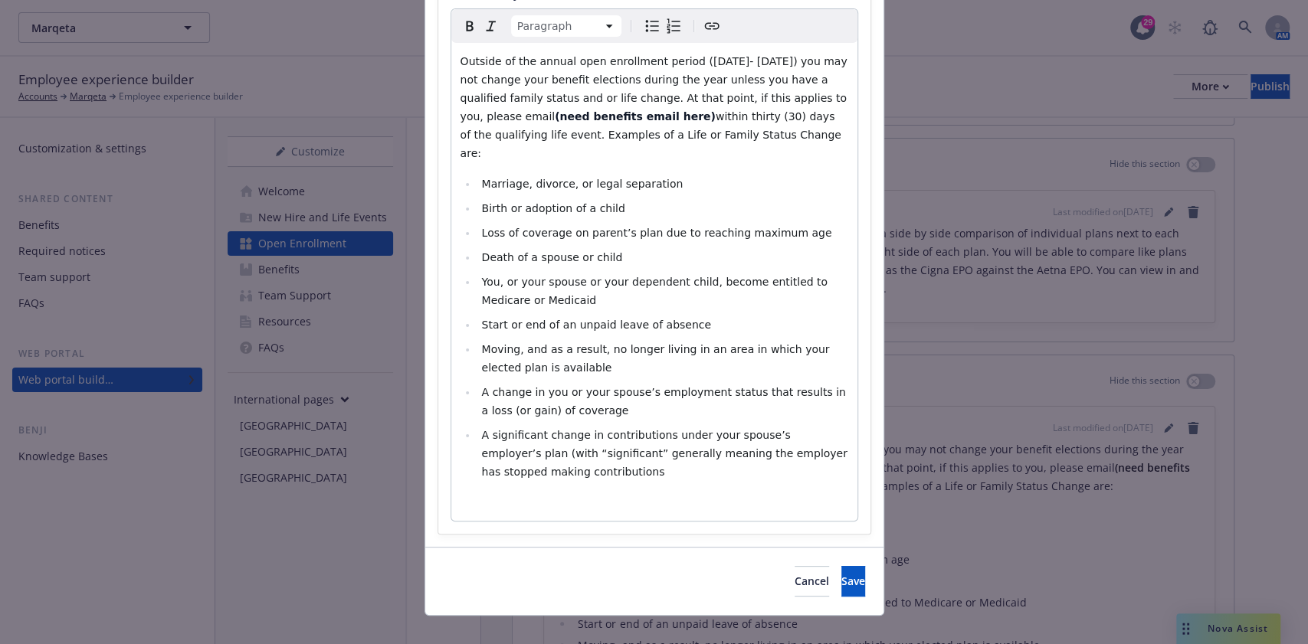
click at [425, 118] on div "Section title * Qualifying Life Events Section body * Paragraph Paragraph Headi…" at bounding box center [654, 221] width 458 height 651
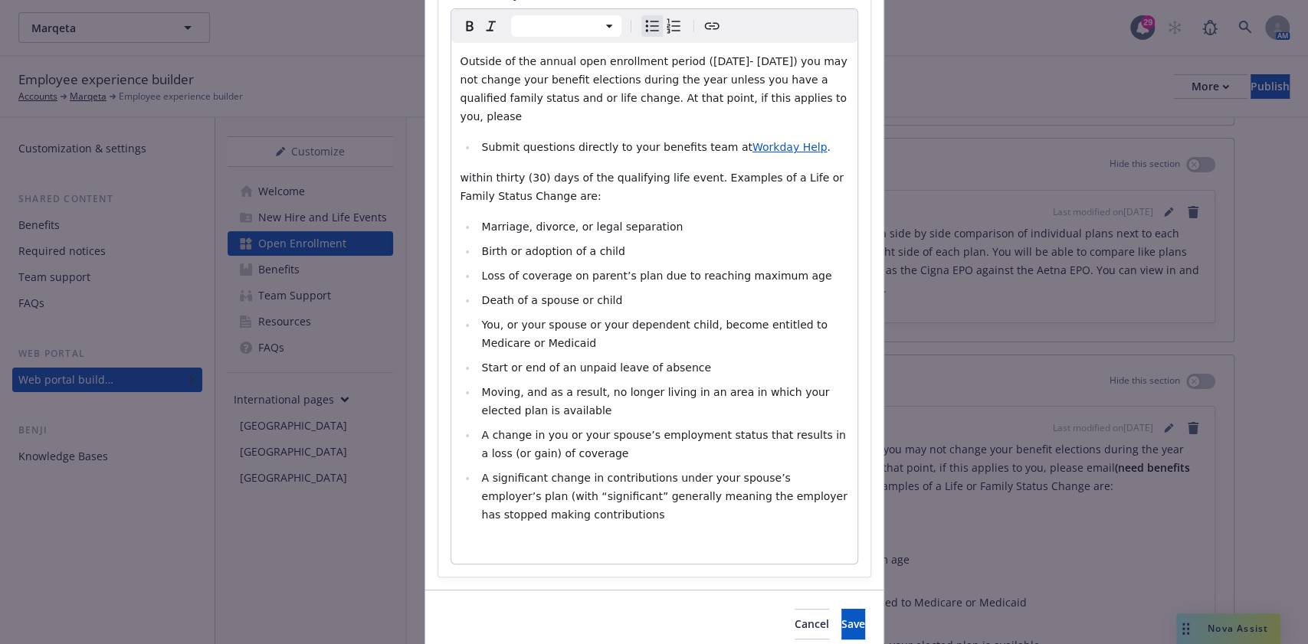
click at [481, 141] on span "Submit questions directly to your benefits team at" at bounding box center [616, 147] width 270 height 12
select select "paragraph"
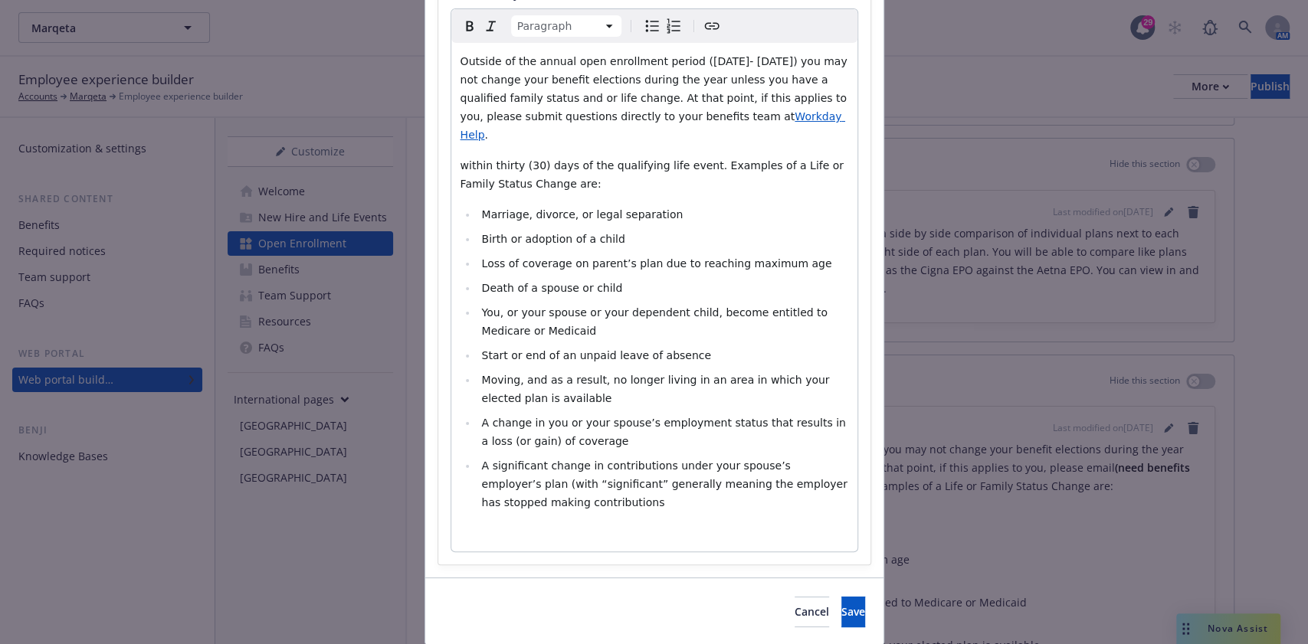
click at [493, 121] on span "Outside of the annual open enrollment period (October 30- November 14) you may …" at bounding box center [656, 88] width 390 height 67
click at [639, 129] on div "Outside of the annual open enrollment period (October 30- November 14) you may …" at bounding box center [654, 297] width 406 height 509
drag, startPoint x: 653, startPoint y: 116, endPoint x: 420, endPoint y: 111, distance: 233.0
click at [425, 111] on div "Section title * Qualifying Life Events Section body * Paragraph Paragraph Headi…" at bounding box center [654, 237] width 458 height 682
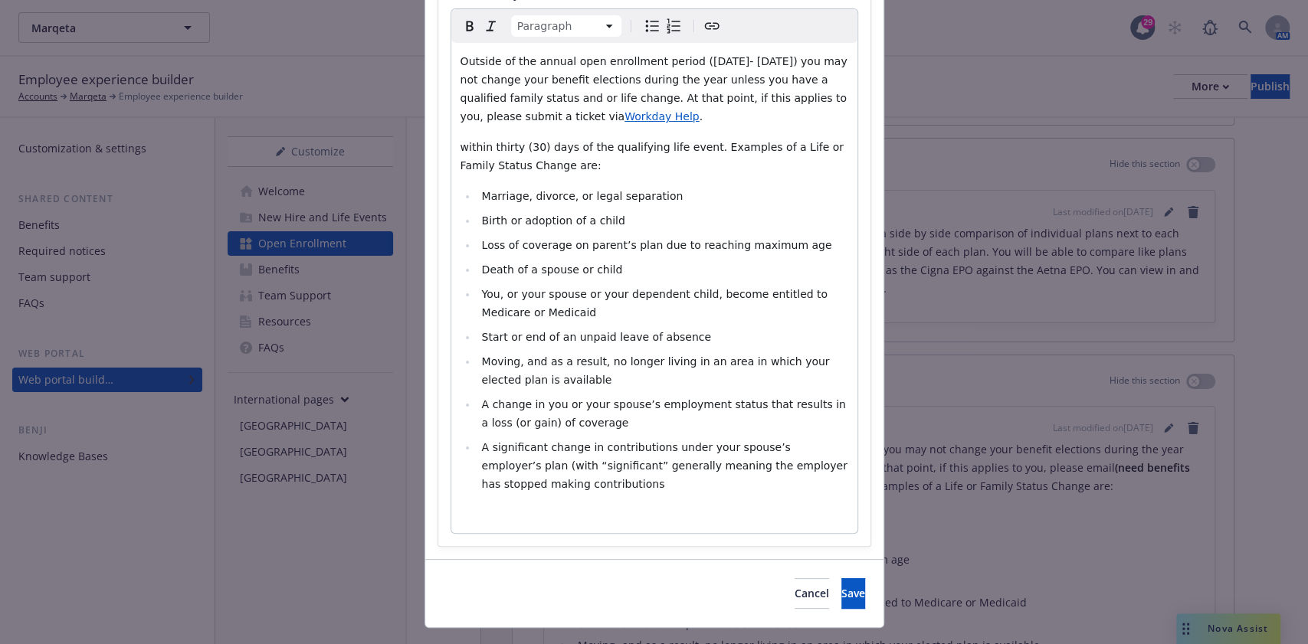
click at [621, 119] on p "Outside of the annual open enrollment period (October 30- November 14) you may …" at bounding box center [655, 89] width 388 height 74
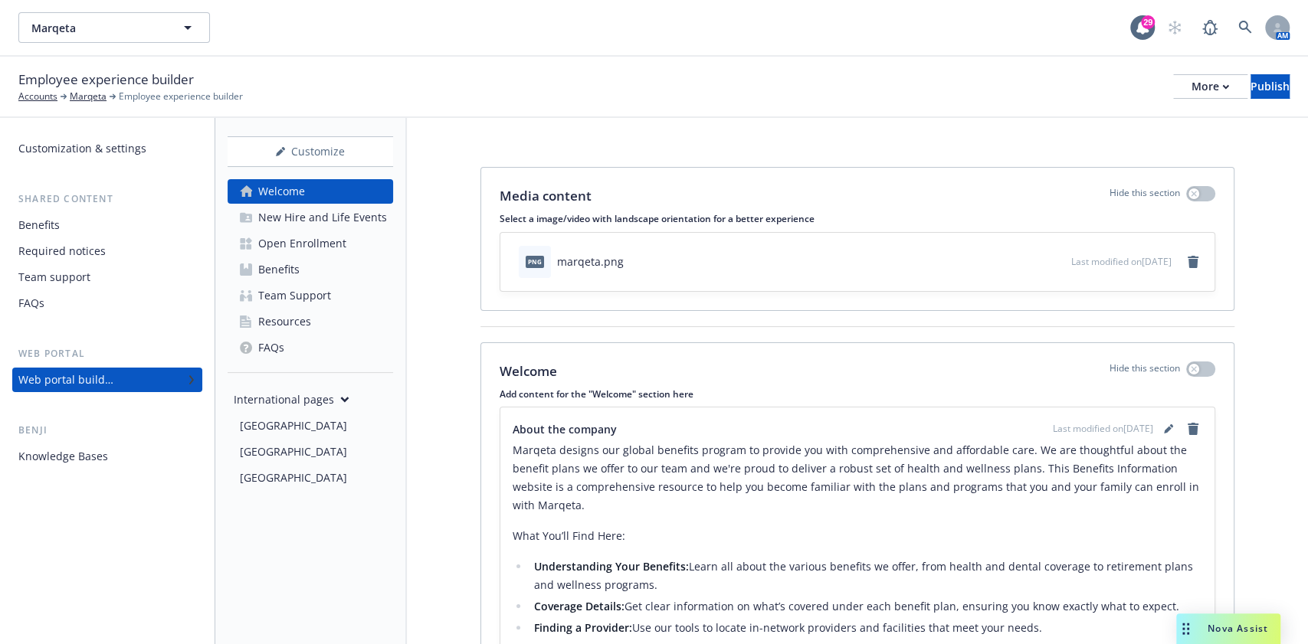
click at [281, 238] on div "Open Enrollment" at bounding box center [302, 243] width 88 height 25
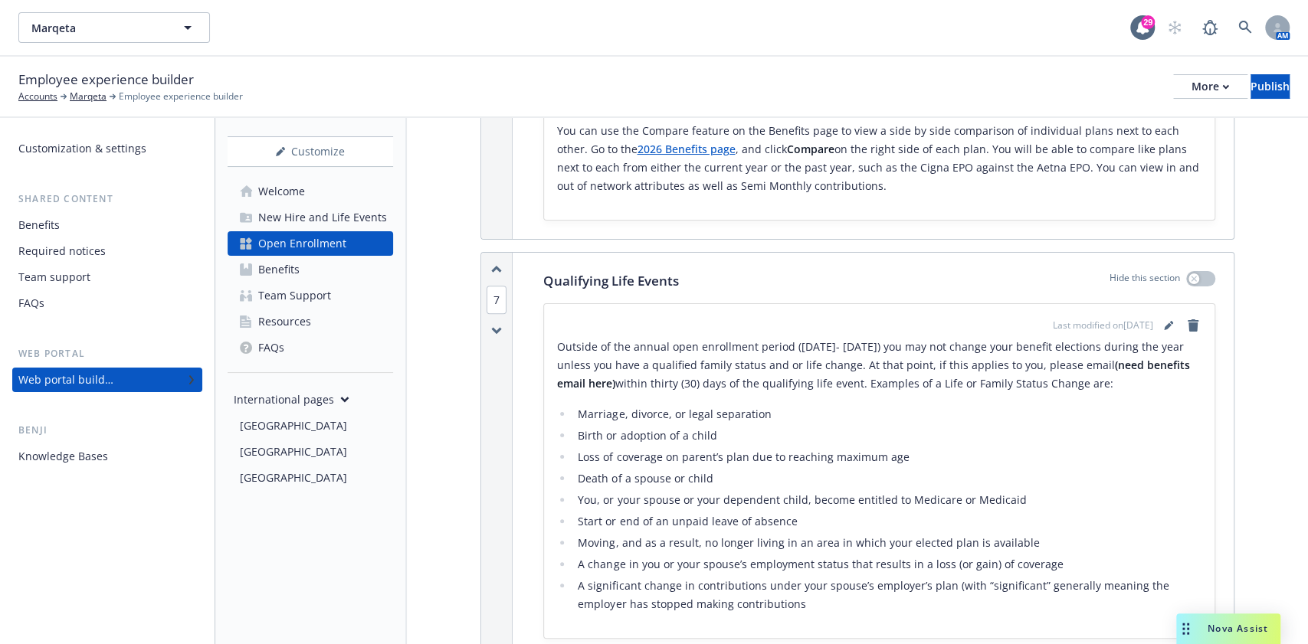
scroll to position [4393, 0]
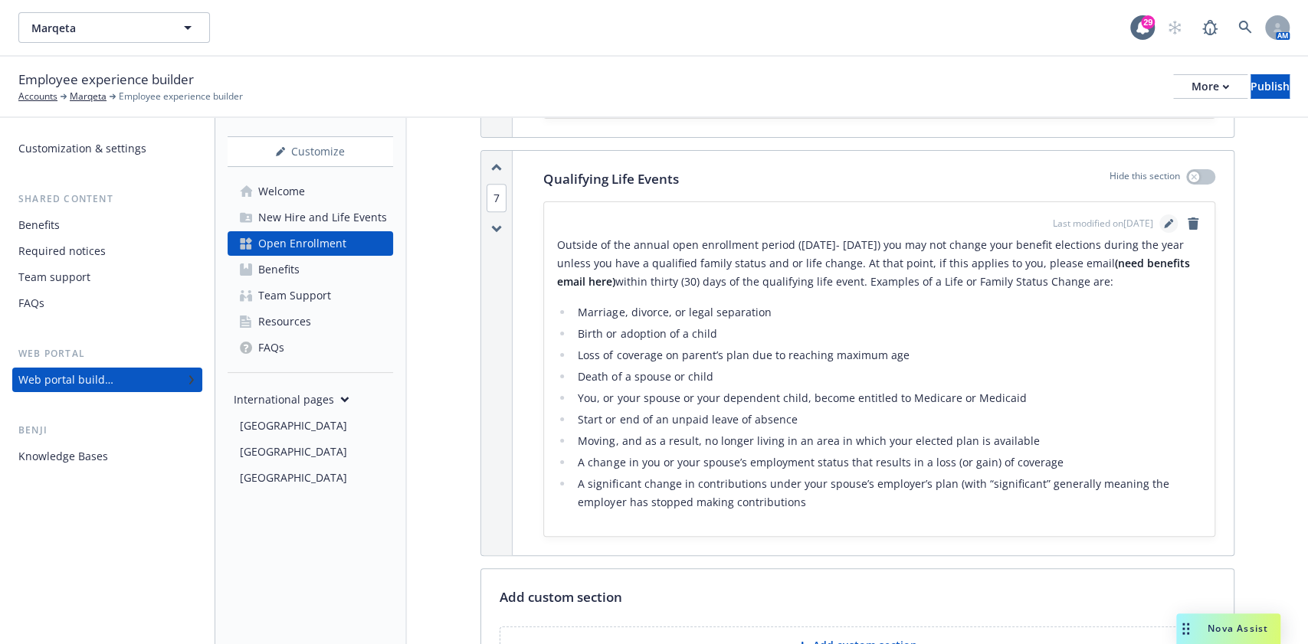
click at [1164, 219] on icon "editPencil" at bounding box center [1168, 223] width 9 height 9
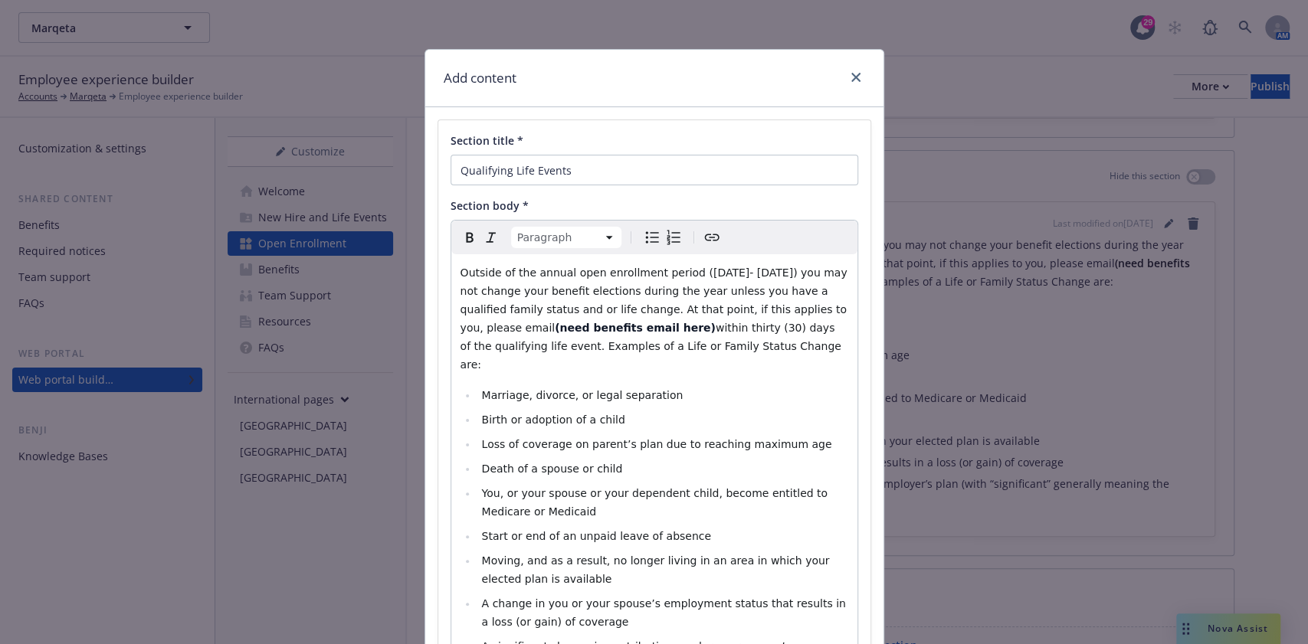
click at [615, 326] on span "within thirty (30) days of the qualifying life event. Examples of a Life or Fam…" at bounding box center [653, 346] width 385 height 49
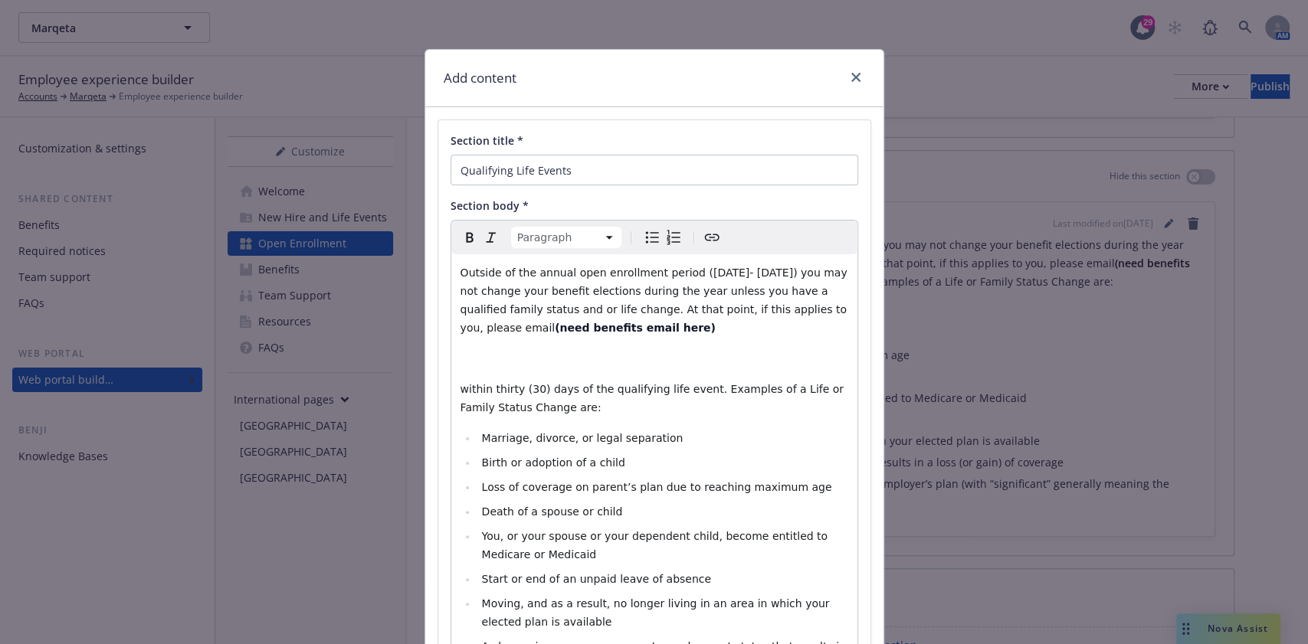
select select
click at [507, 359] on span "Submit questions directly to your benefits team at" at bounding box center [616, 358] width 270 height 12
click at [530, 359] on span "Submit questions directly to your benefits team at" at bounding box center [616, 358] width 270 height 12
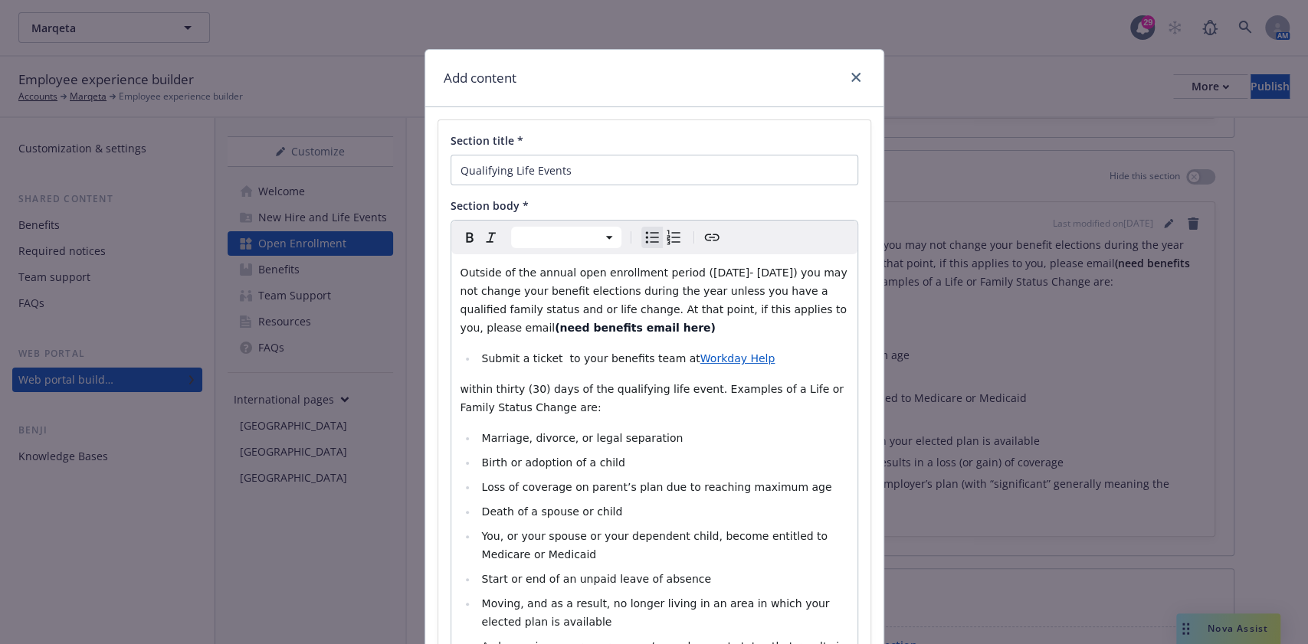
click at [653, 356] on span "Submit a ticket to your benefits team at" at bounding box center [590, 358] width 218 height 12
click at [805, 353] on li "Submit a ticket to your benefits team via Workday Help" at bounding box center [662, 358] width 371 height 18
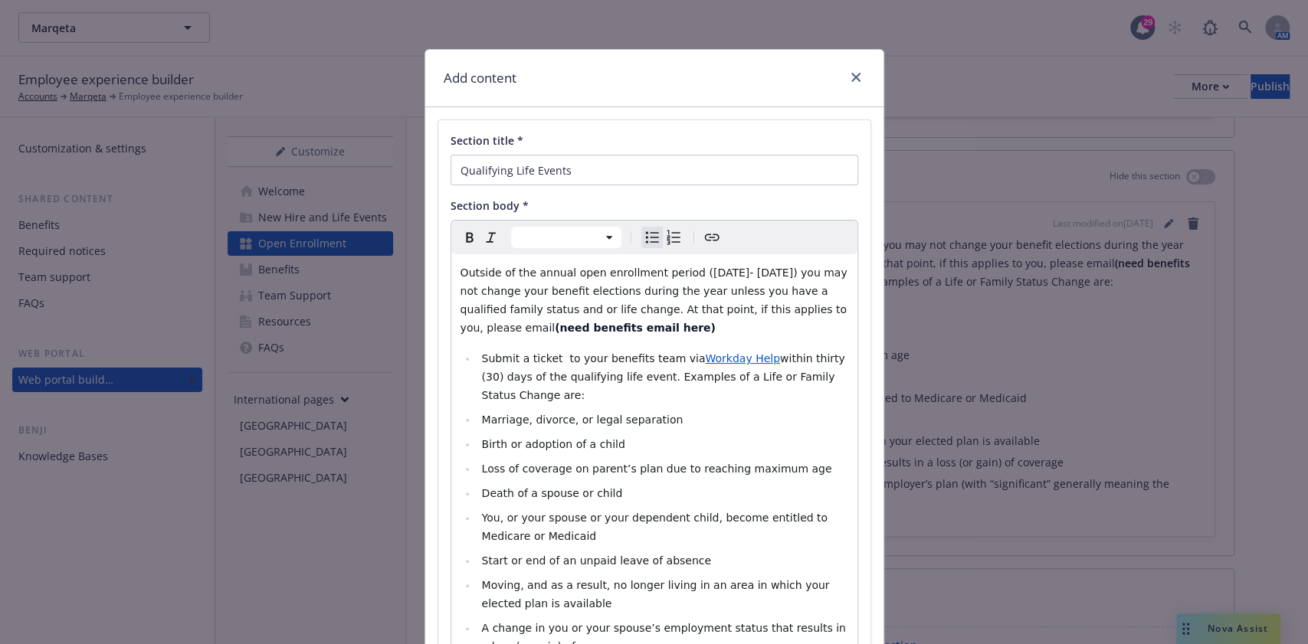
click at [481, 362] on span "Submit a ticket to your benefits team via" at bounding box center [593, 358] width 224 height 12
select select "paragraph"
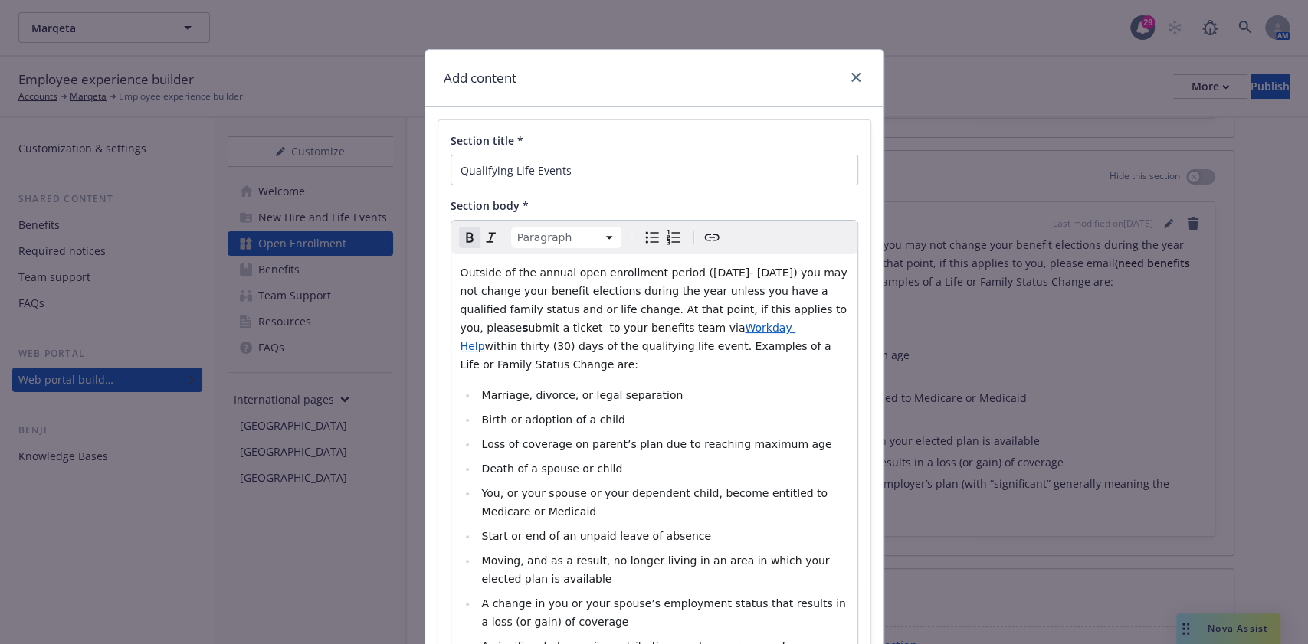
scroll to position [211, 0]
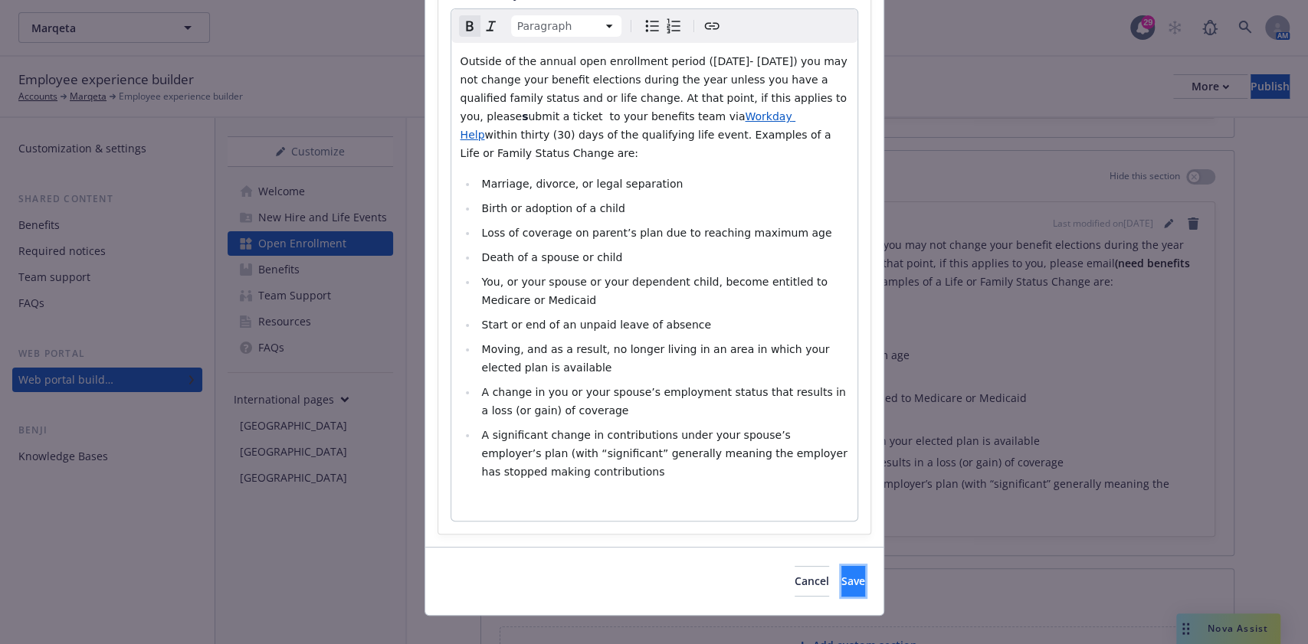
click at [841, 574] on span "Save" at bounding box center [853, 581] width 24 height 15
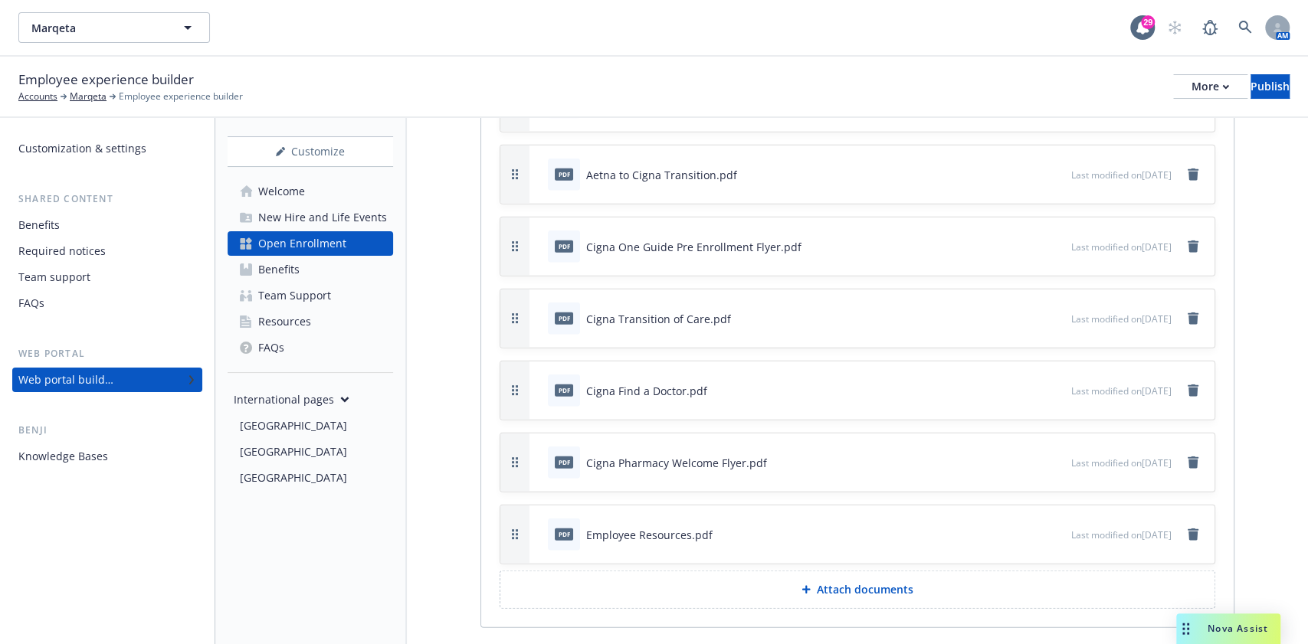
scroll to position [6393, 0]
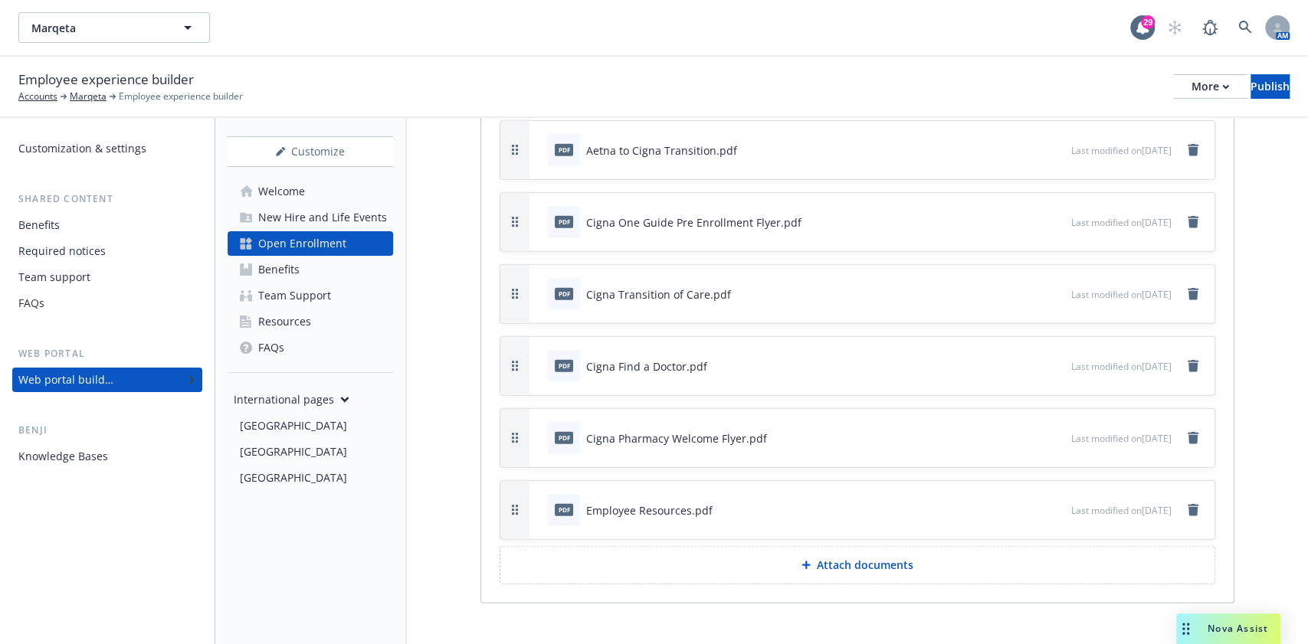
click at [861, 558] on p "Attach documents" at bounding box center [865, 565] width 97 height 15
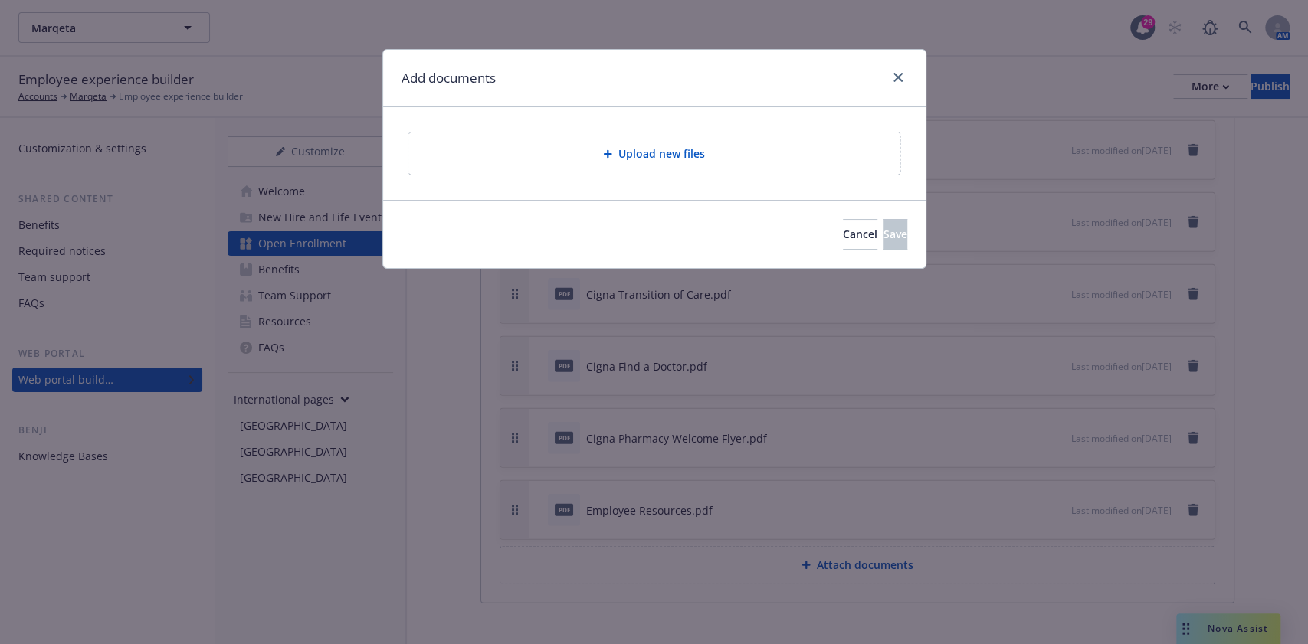
click at [687, 156] on span "Upload new files" at bounding box center [661, 154] width 87 height 16
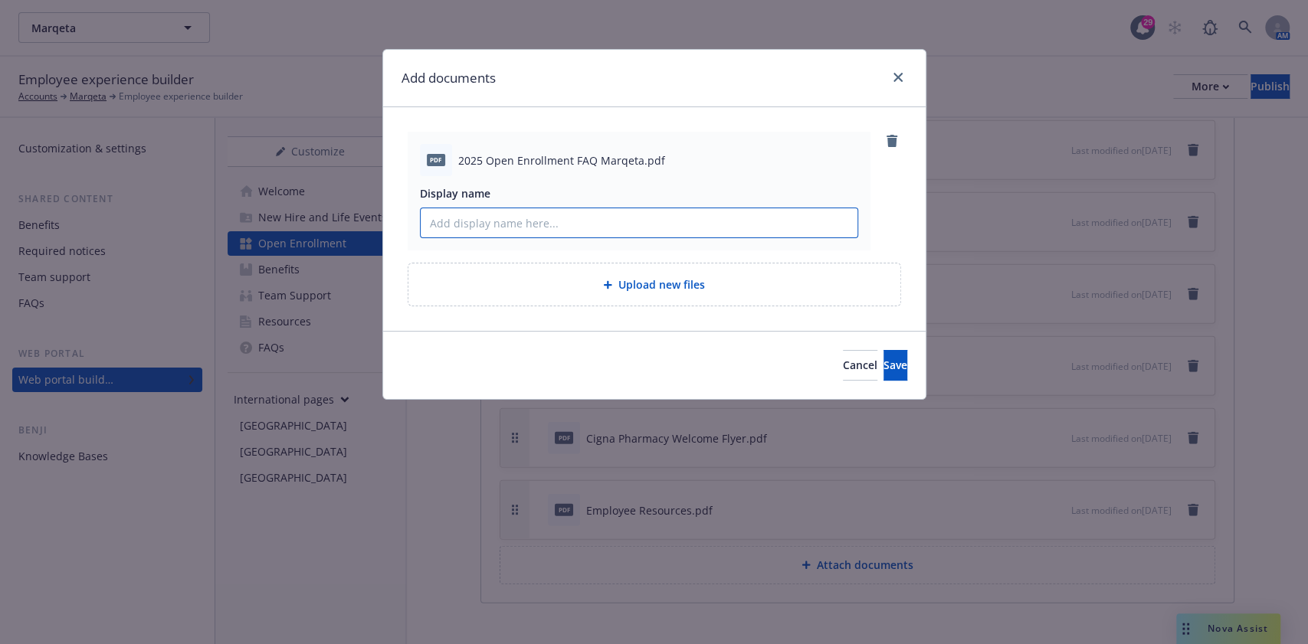
click at [505, 221] on input "Display name" at bounding box center [639, 222] width 437 height 29
type input "2025 Open Enrollment FAQ"
click at [883, 350] on button "Save" at bounding box center [895, 365] width 24 height 31
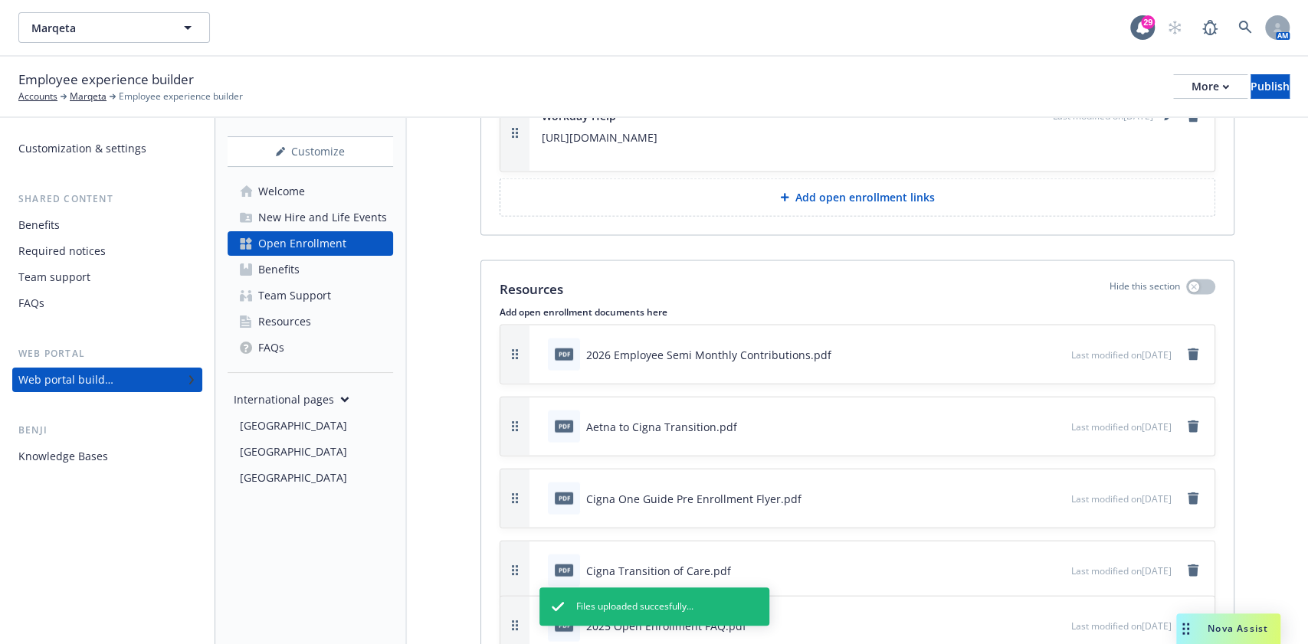
scroll to position [6171, 0]
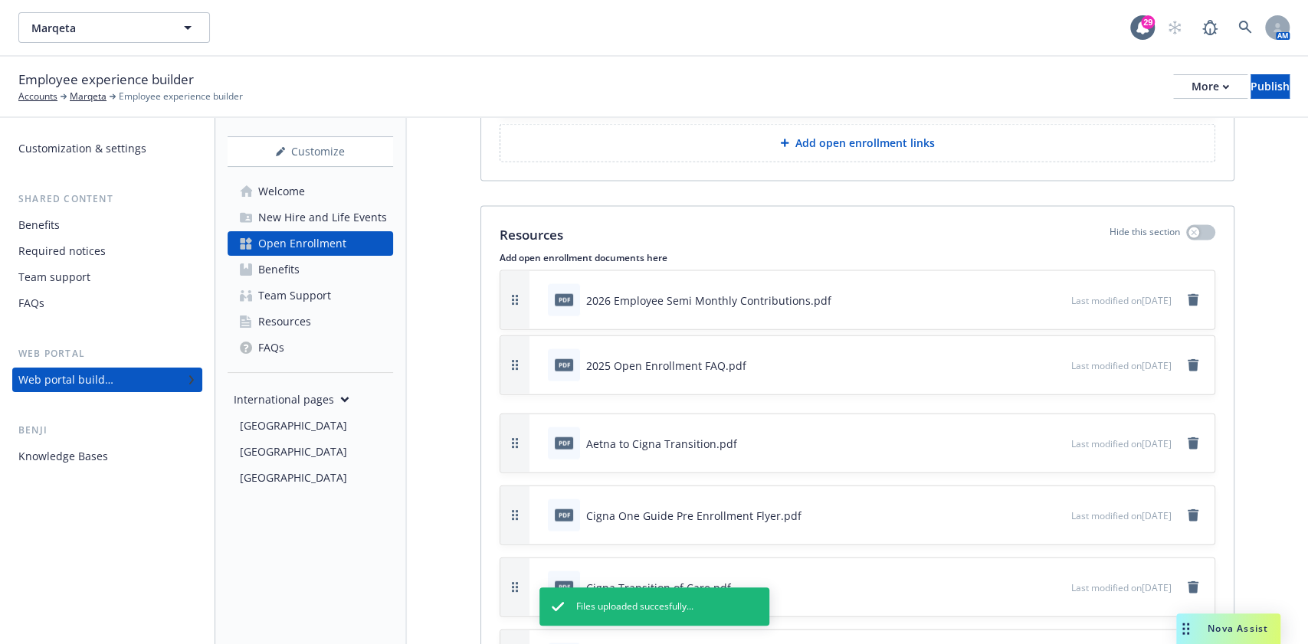
drag, startPoint x: 519, startPoint y: 555, endPoint x: 480, endPoint y: 338, distance: 220.3
click at [480, 338] on div "Resources Hide this section Add open enrollment documents here pdf 2026 Employe…" at bounding box center [857, 552] width 754 height 693
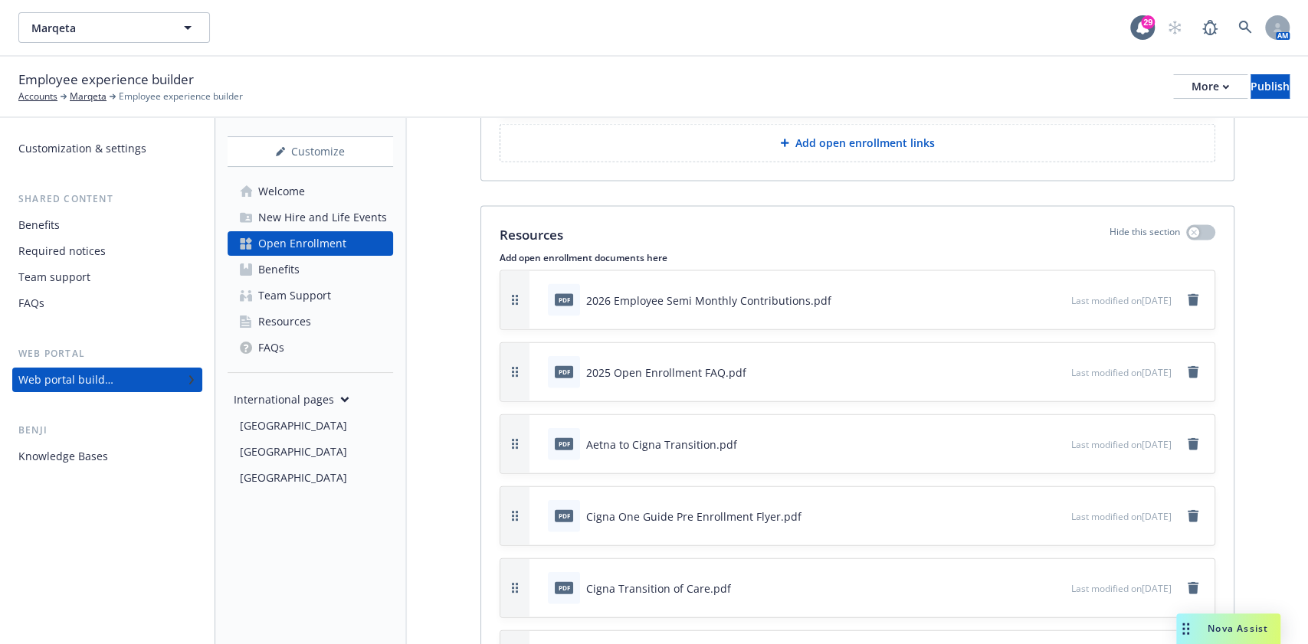
click at [1050, 438] on icon "preview file" at bounding box center [1057, 443] width 14 height 11
click at [1225, 77] on div "Publish" at bounding box center [1270, 86] width 39 height 23
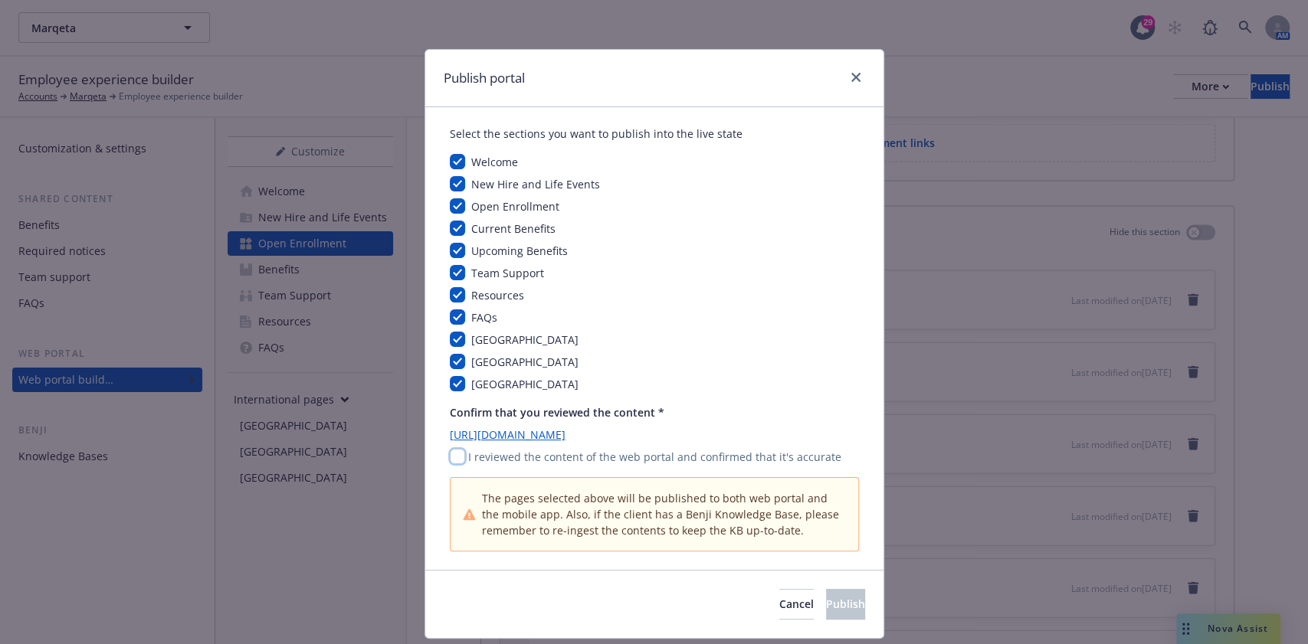
click at [454, 450] on input "checkbox" at bounding box center [457, 456] width 15 height 15
checkbox input "true"
click at [826, 604] on span "Publish" at bounding box center [845, 604] width 39 height 15
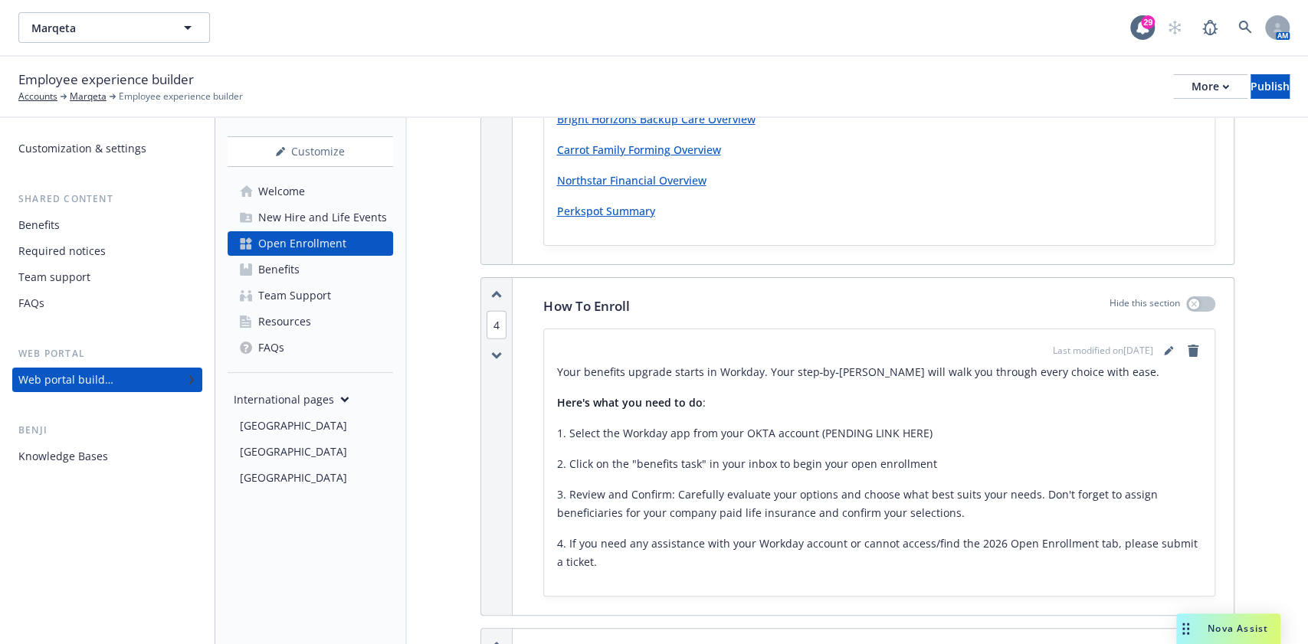
scroll to position [2480, 0]
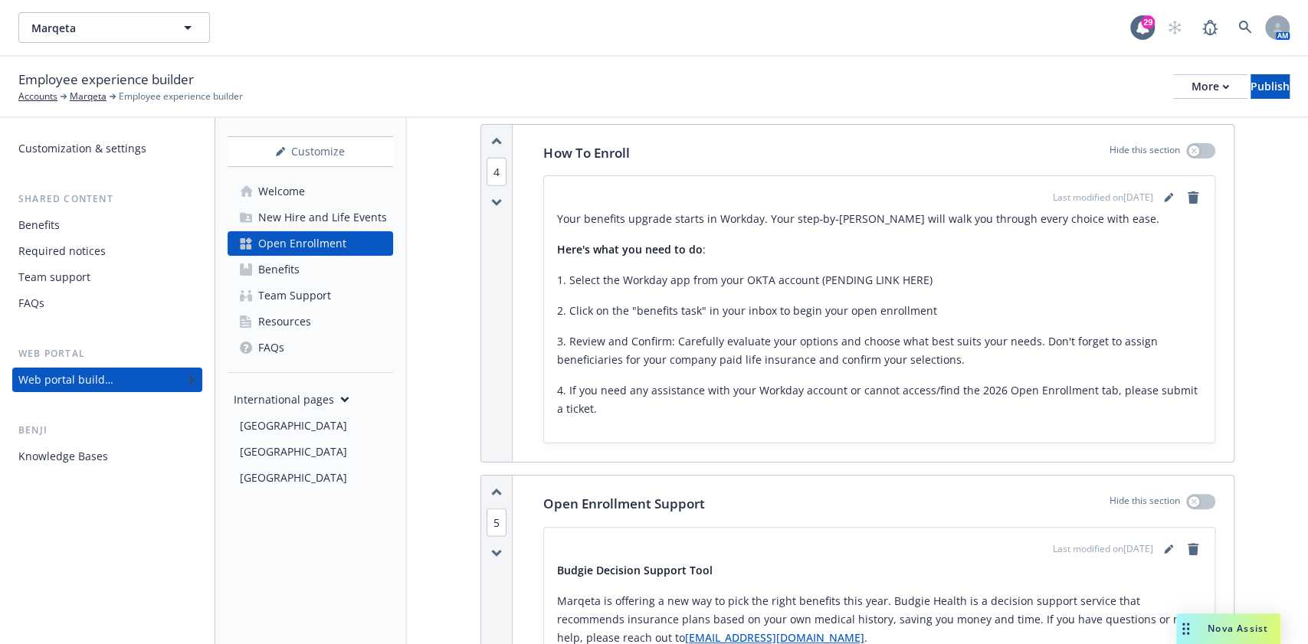
click at [1159, 192] on link "editPencil" at bounding box center [1168, 197] width 18 height 18
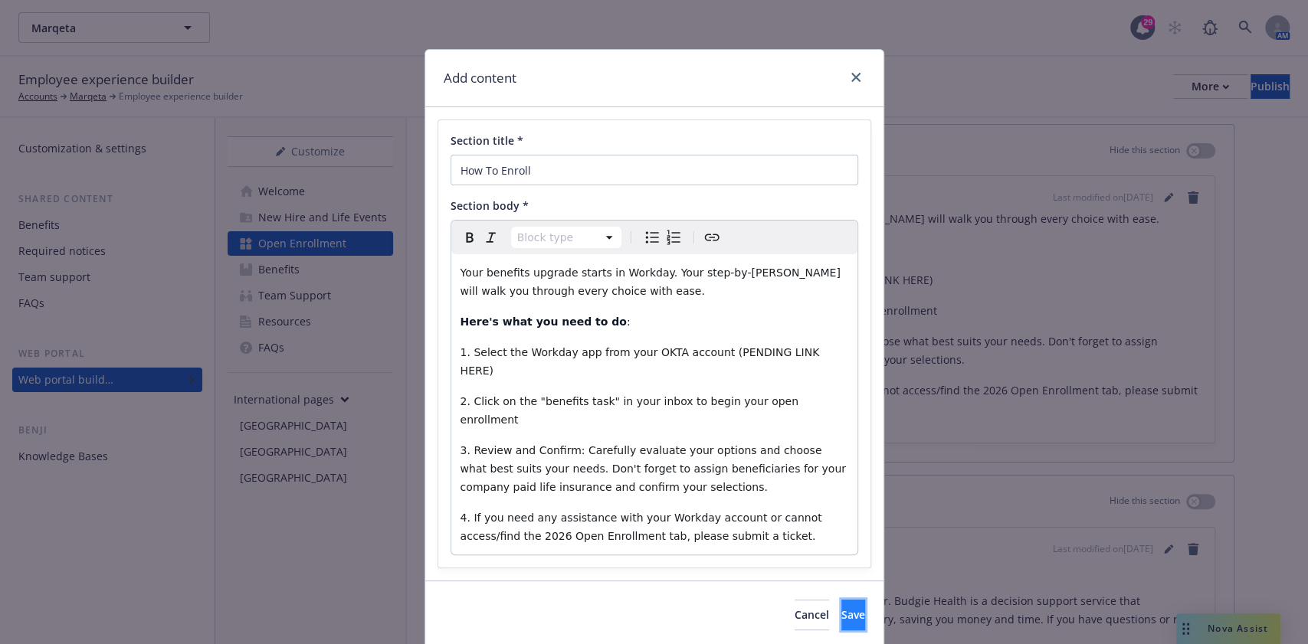
click at [841, 600] on button "Save" at bounding box center [853, 615] width 24 height 31
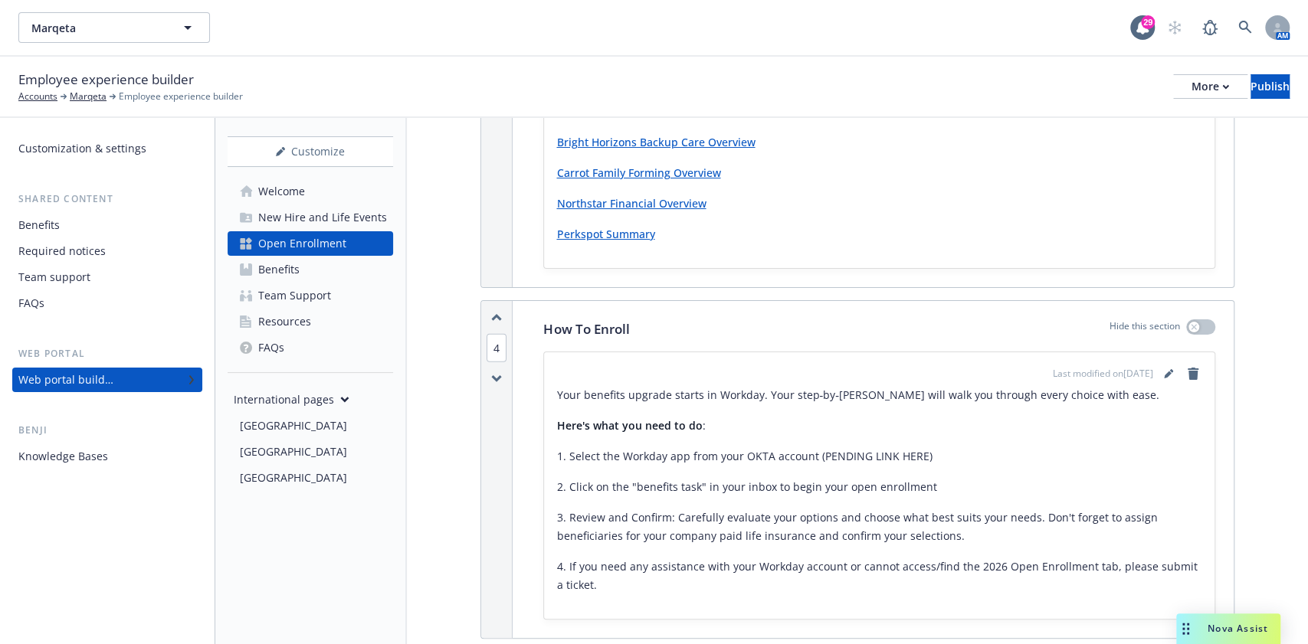
scroll to position [2378, 0]
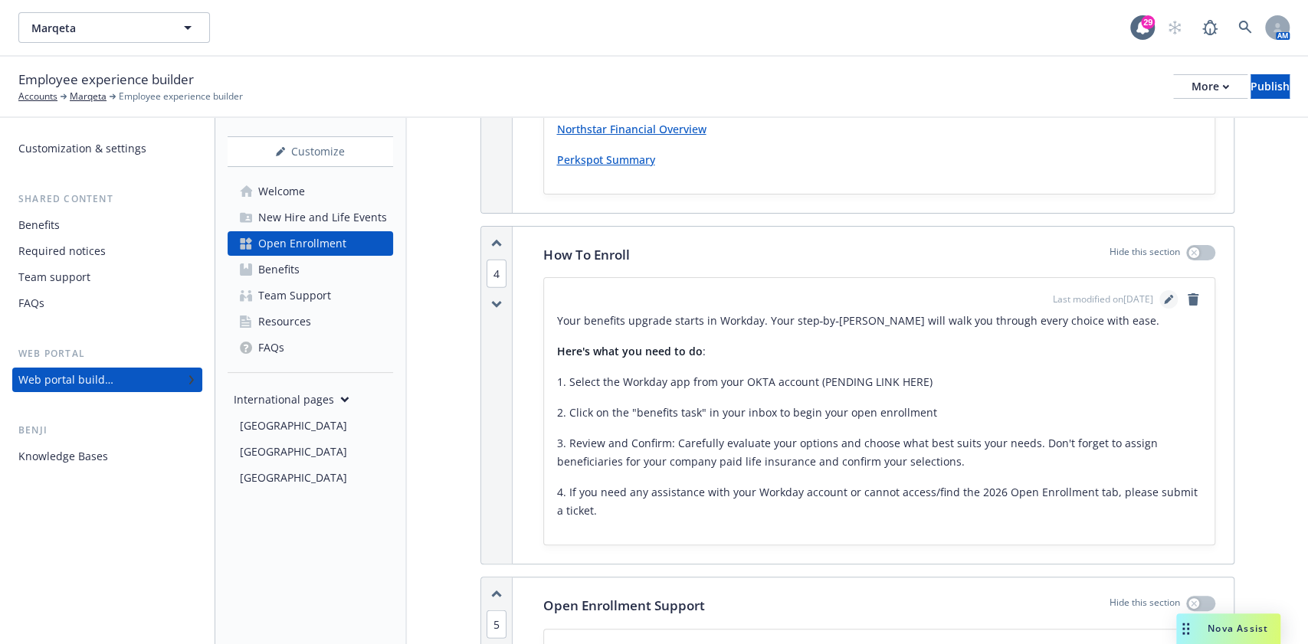
click at [1159, 292] on link "editPencil" at bounding box center [1168, 299] width 18 height 18
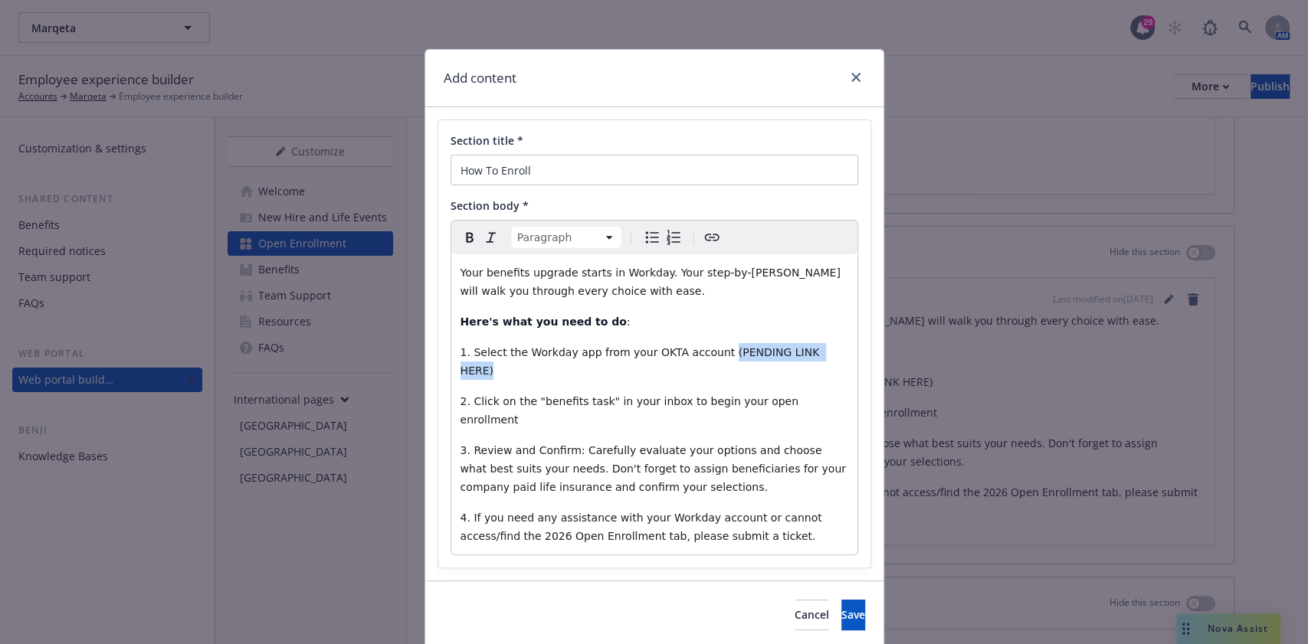
drag, startPoint x: 805, startPoint y: 351, endPoint x: 698, endPoint y: 356, distance: 106.6
click at [698, 356] on p "1. Select the Workday app from your OKTA account (PENDING LINK HERE)" at bounding box center [655, 361] width 388 height 37
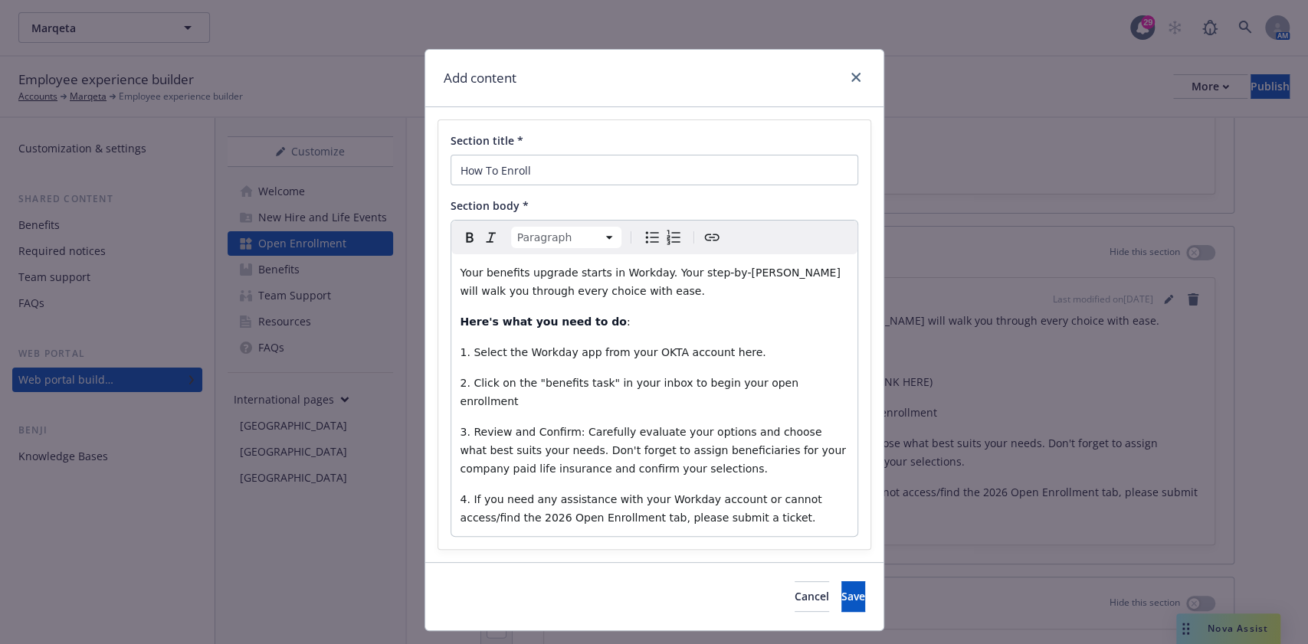
click at [697, 356] on span "1. Select the Workday app from your OKTA account here." at bounding box center [614, 352] width 306 height 12
click at [703, 244] on icon "Create link" at bounding box center [712, 237] width 18 height 18
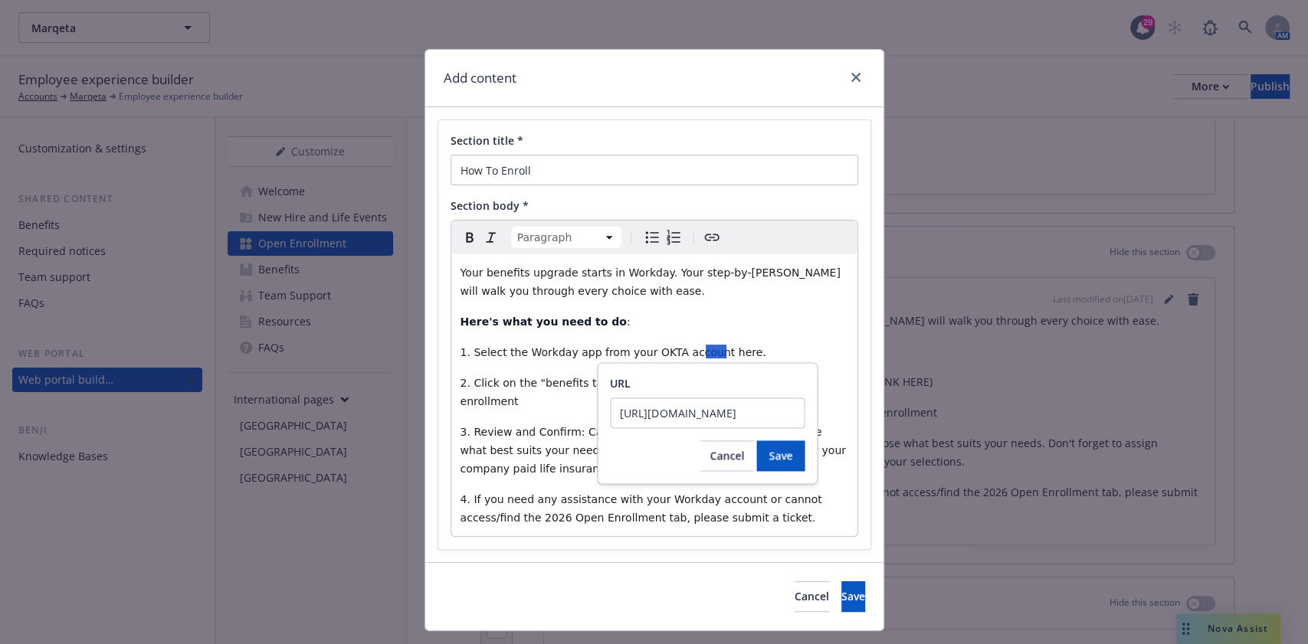
scroll to position [0, 93]
type input "https://www.myworkday.com/marqeta/d/home.htmld"
click at [765, 452] on button "Save" at bounding box center [780, 456] width 48 height 31
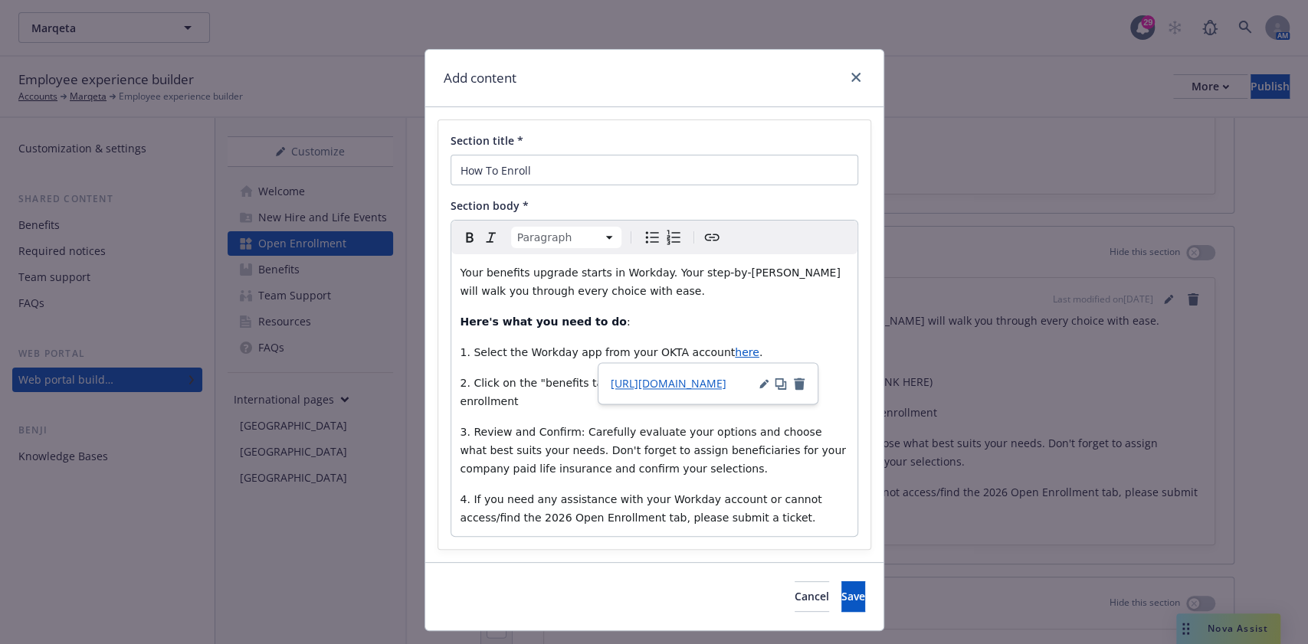
click at [503, 388] on span "2. Click on the "benefits task" in your inbox to begin your open enrollment" at bounding box center [632, 392] width 342 height 31
click at [841, 589] on span "Save" at bounding box center [853, 596] width 24 height 15
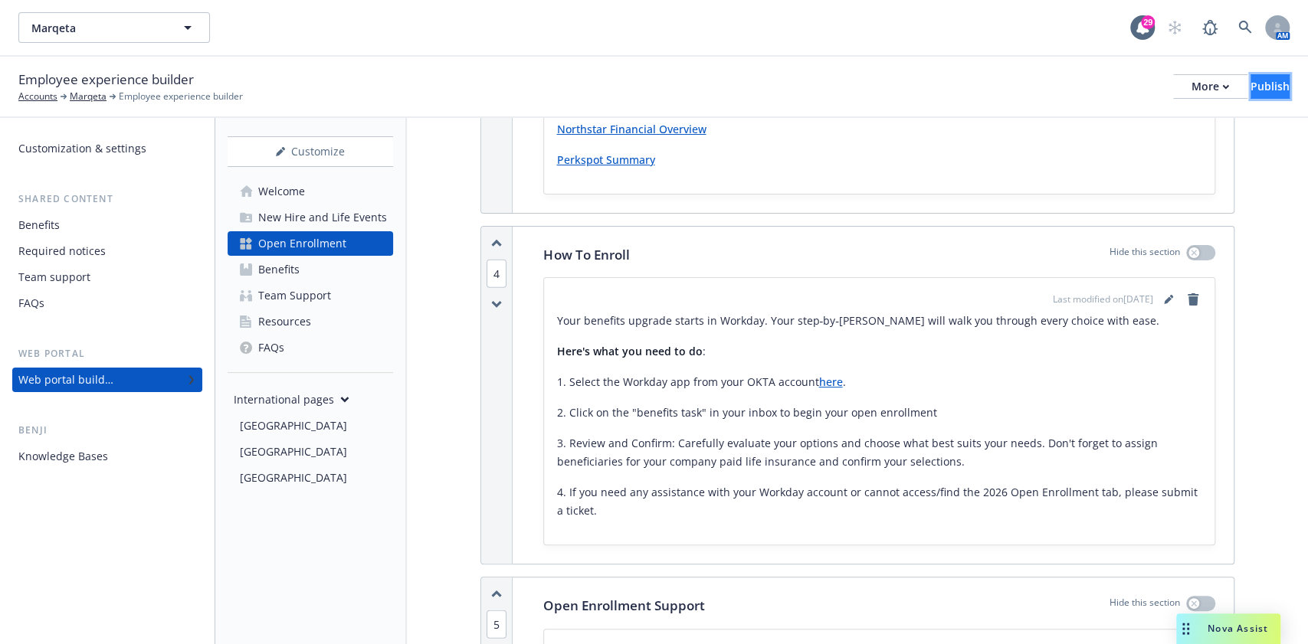
click at [1225, 92] on button "Publish" at bounding box center [1270, 86] width 39 height 25
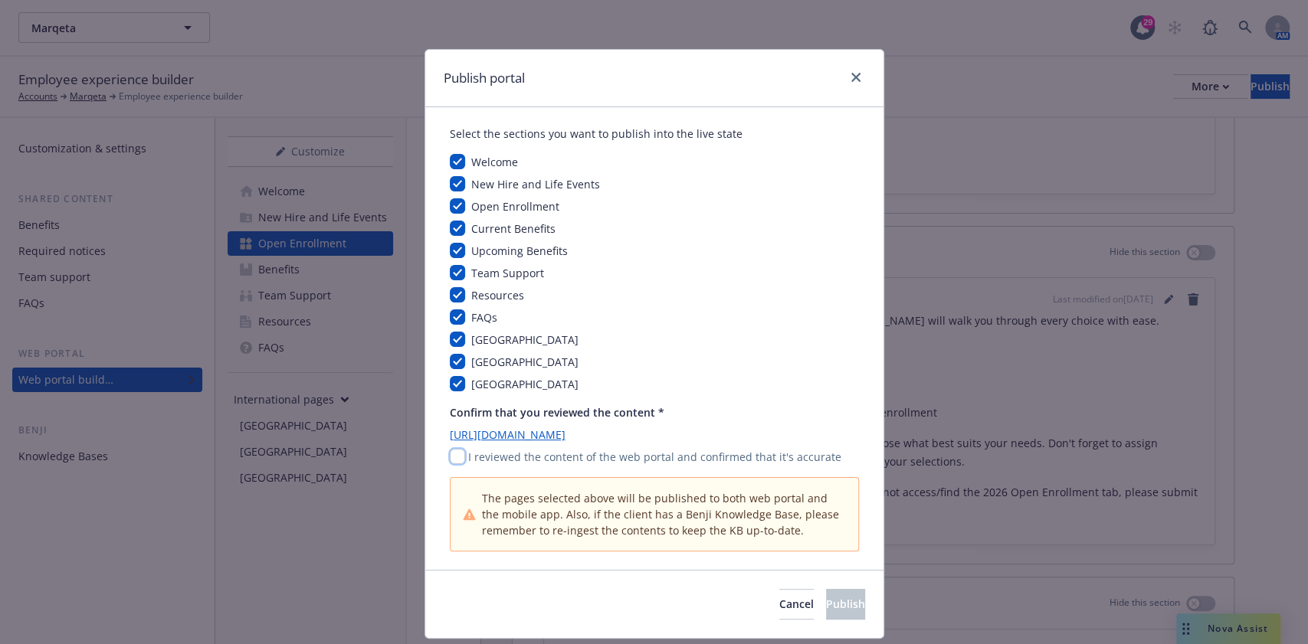
click at [450, 460] on input "checkbox" at bounding box center [457, 456] width 15 height 15
checkbox input "true"
click at [826, 604] on span "Publish" at bounding box center [845, 604] width 39 height 15
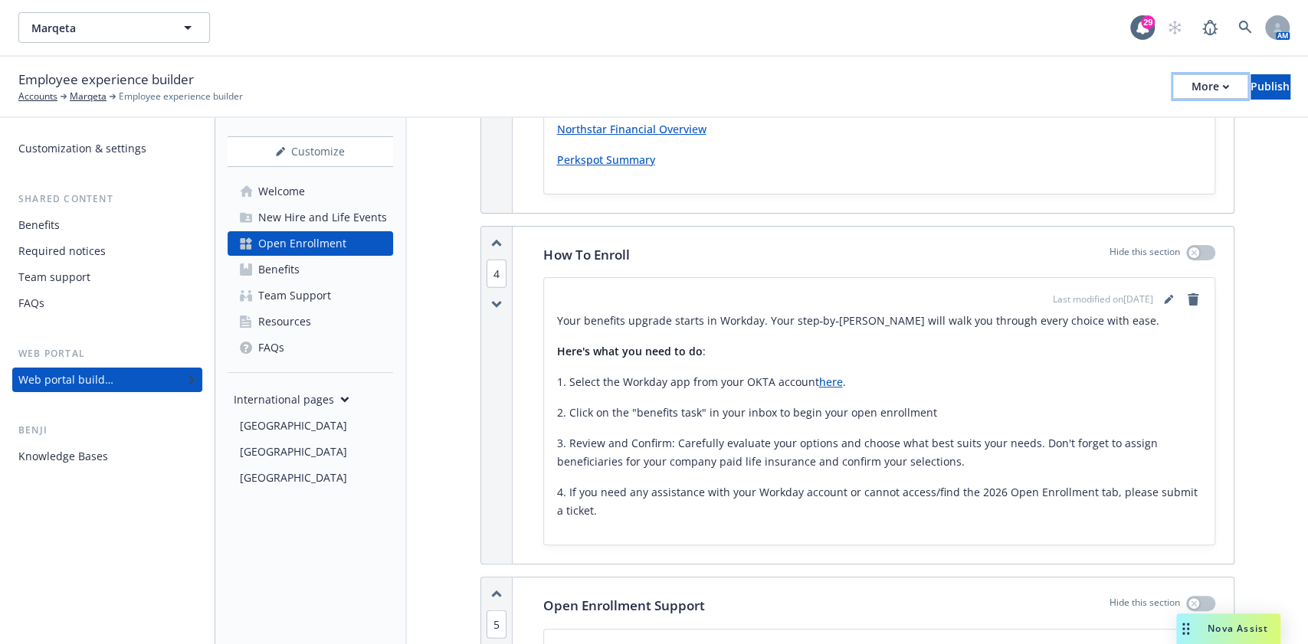
click at [1192, 90] on div "More" at bounding box center [1211, 86] width 38 height 23
click at [1098, 149] on link "Copy portal link" at bounding box center [1084, 151] width 227 height 31
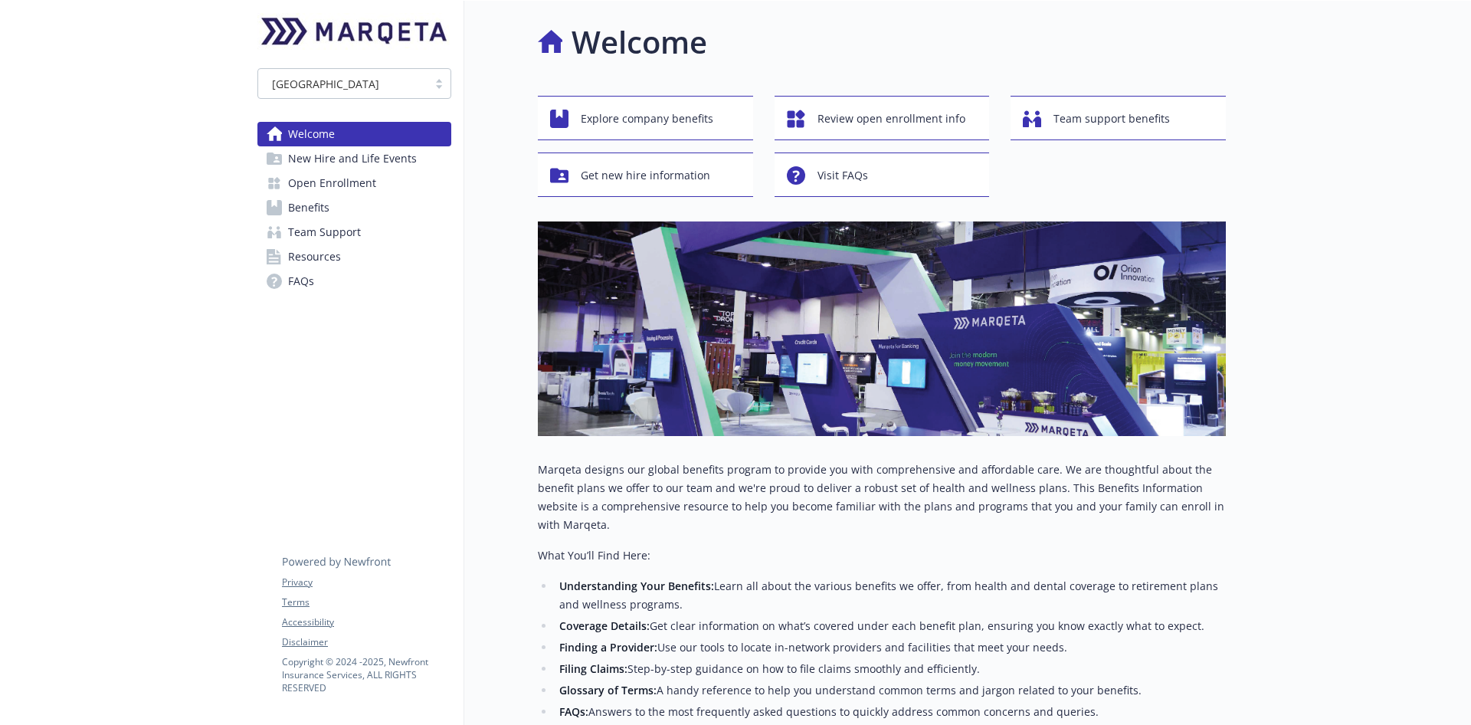
click at [320, 197] on span "Benefits" at bounding box center [308, 207] width 41 height 25
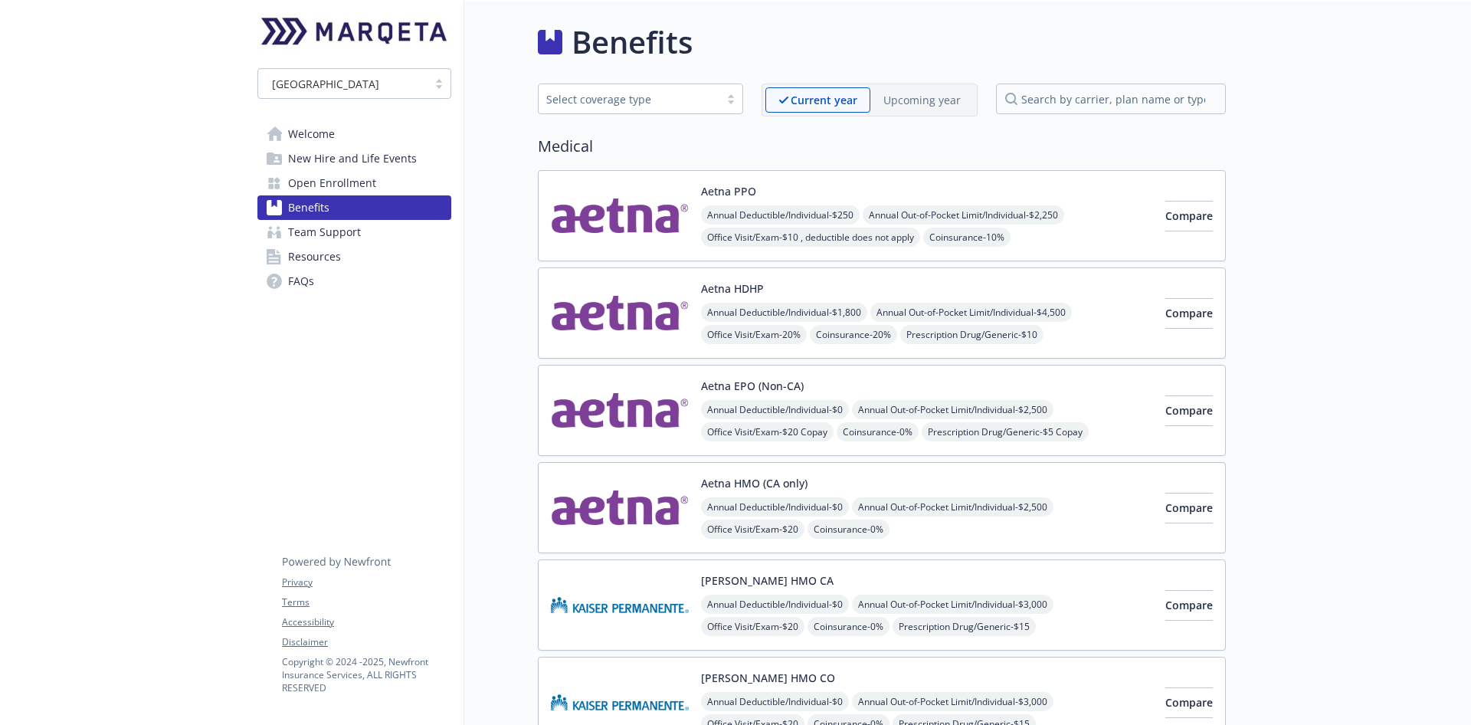
click at [301, 128] on span "Welcome" at bounding box center [311, 134] width 47 height 25
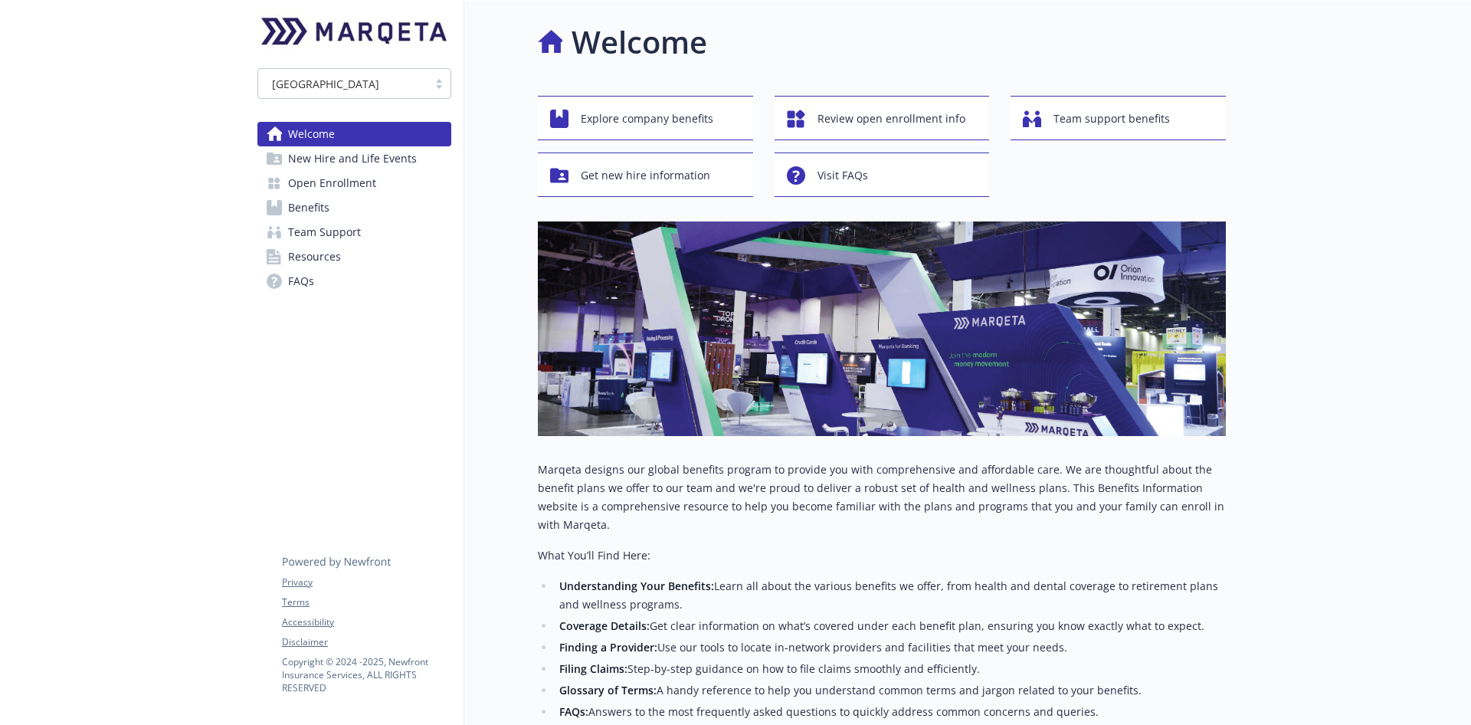
click at [323, 192] on span "Open Enrollment" at bounding box center [332, 183] width 88 height 25
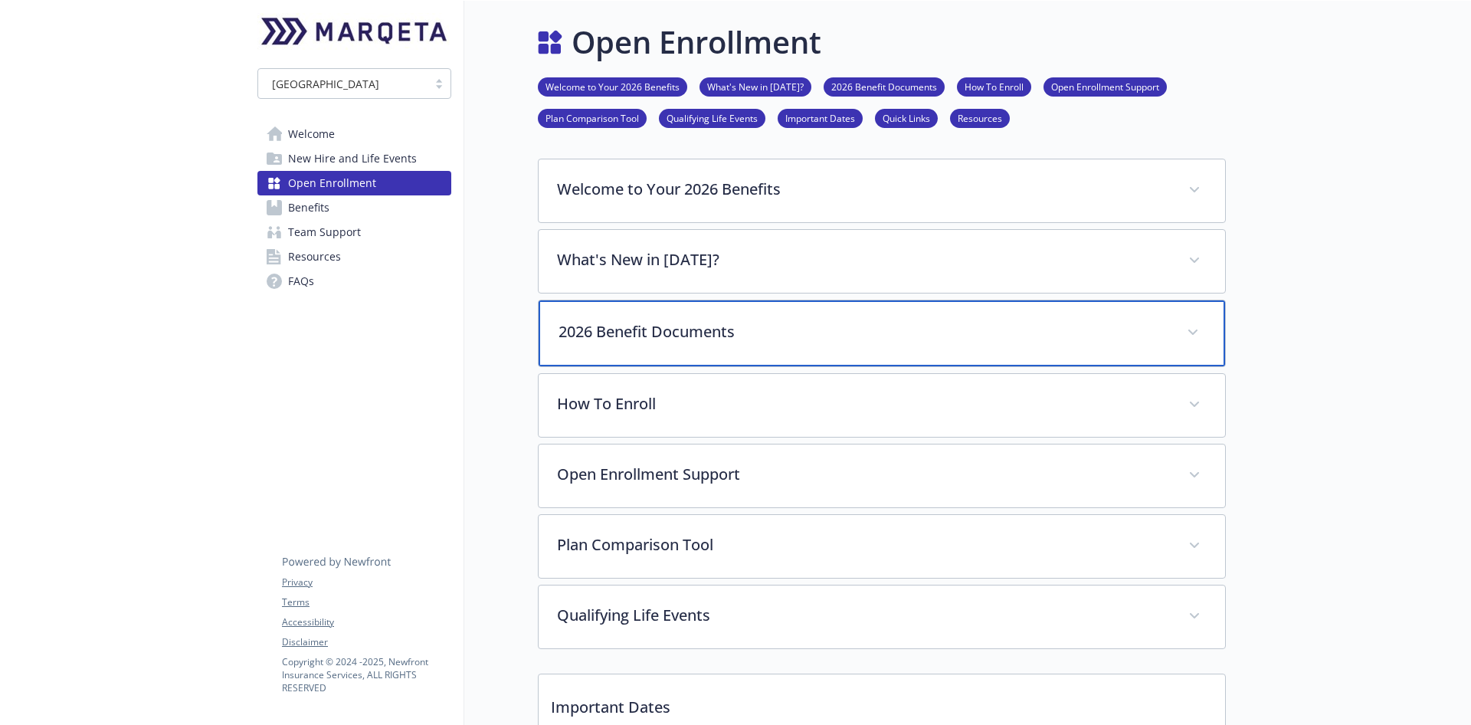
click at [945, 320] on p "2026 Benefit Documents" at bounding box center [864, 331] width 610 height 23
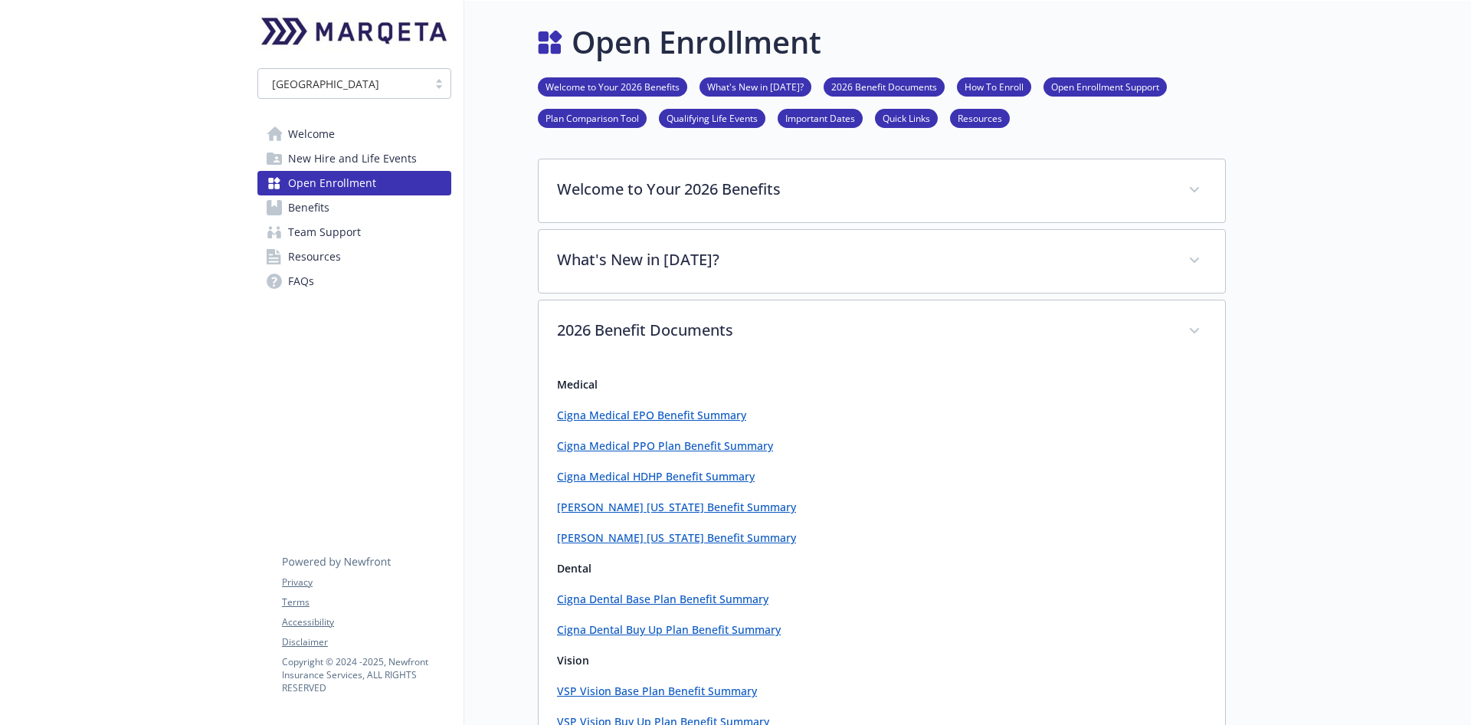
click at [370, 198] on link "Benefits" at bounding box center [354, 207] width 194 height 25
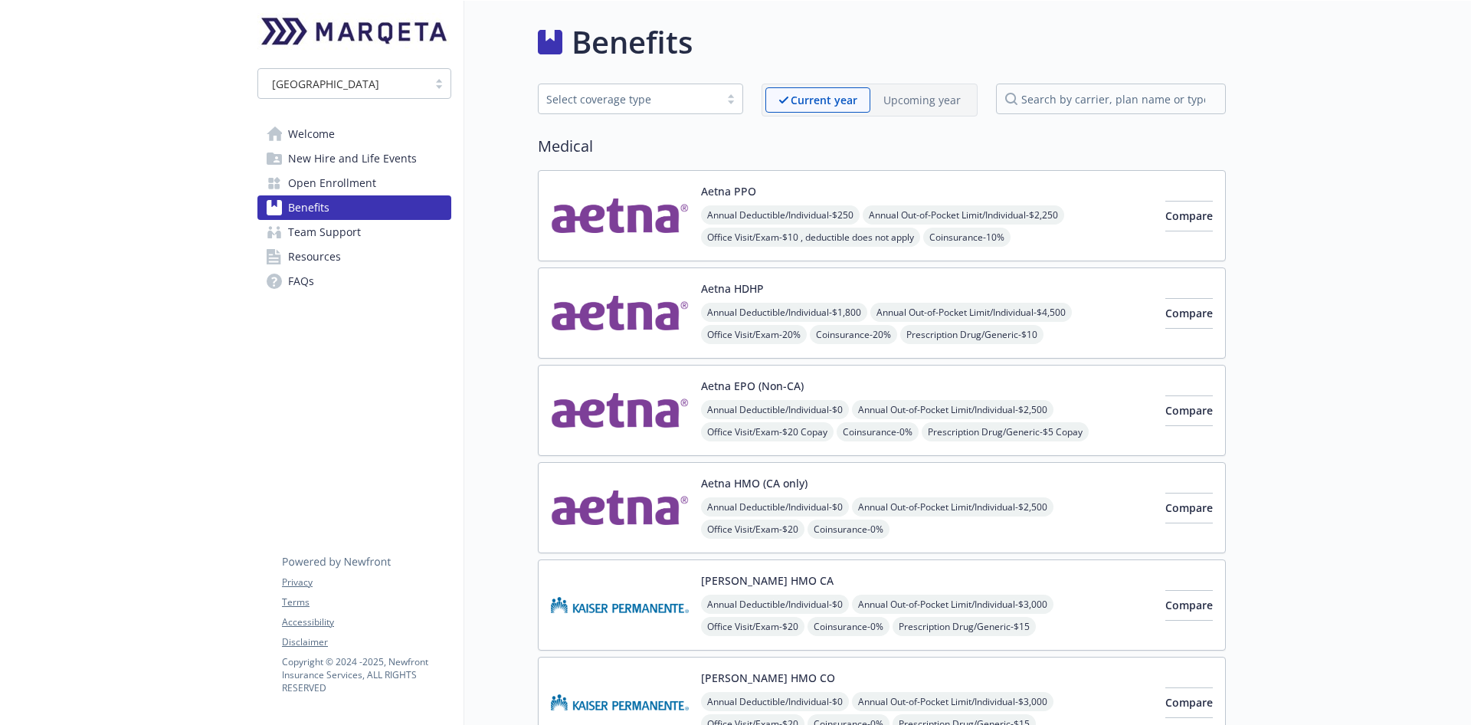
click at [914, 89] on div "Upcoming year" at bounding box center [921, 99] width 103 height 25
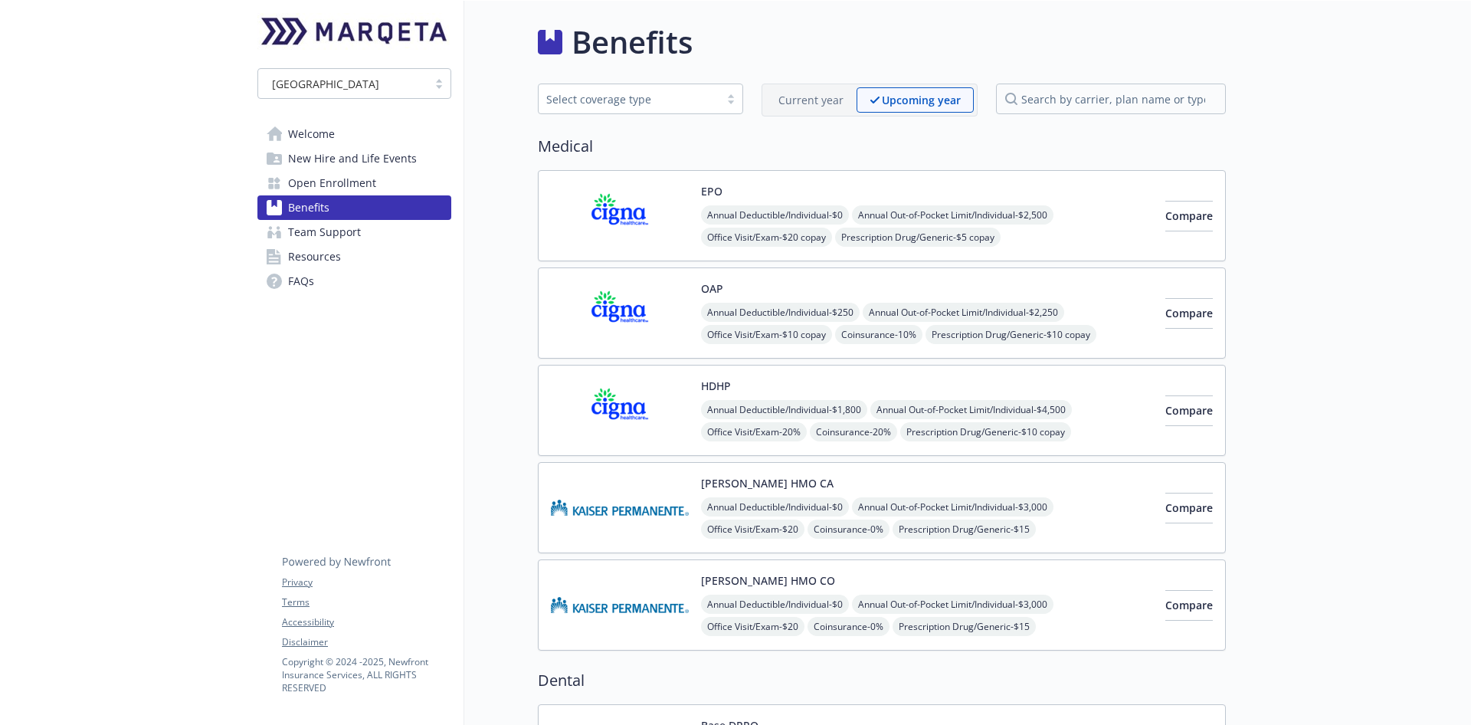
click at [910, 233] on span "Prescription Drug/Generic - $5 copay" at bounding box center [918, 237] width 166 height 19
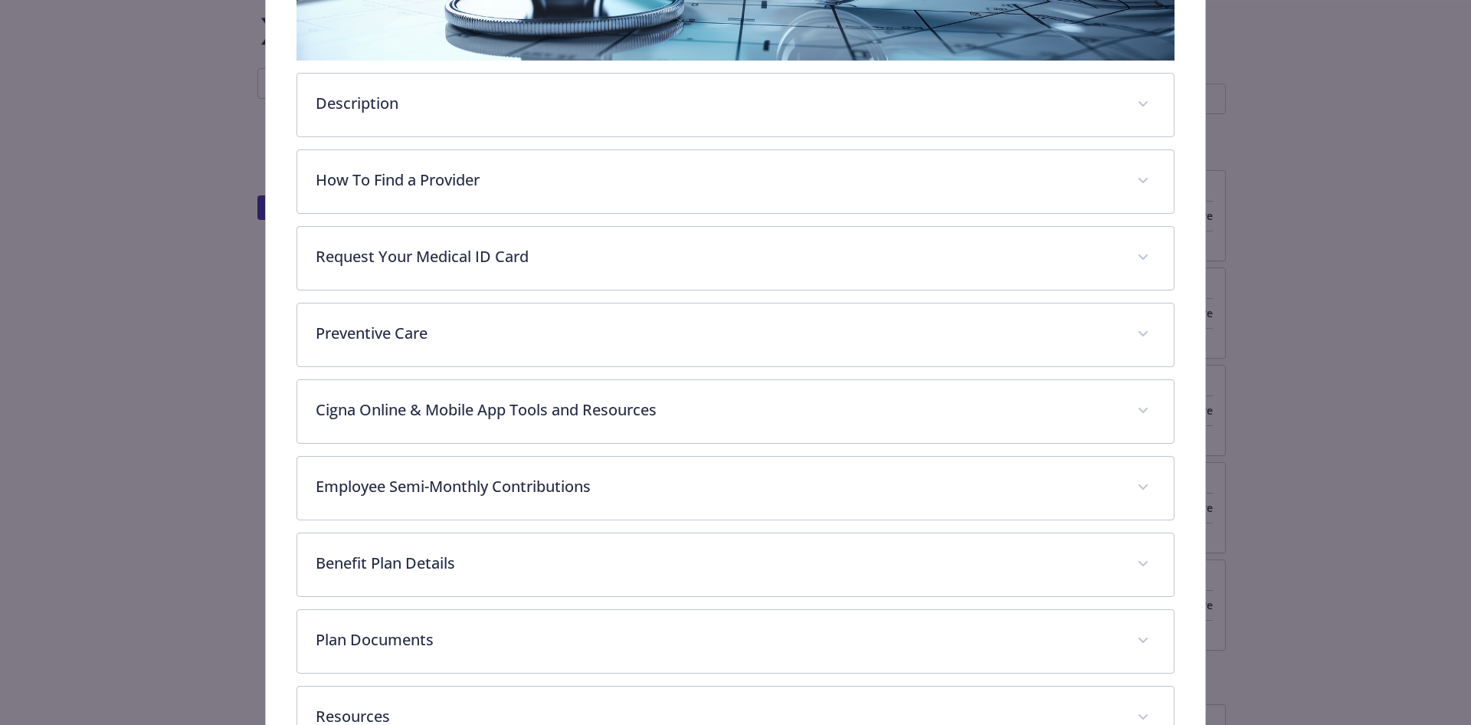
scroll to position [485, 0]
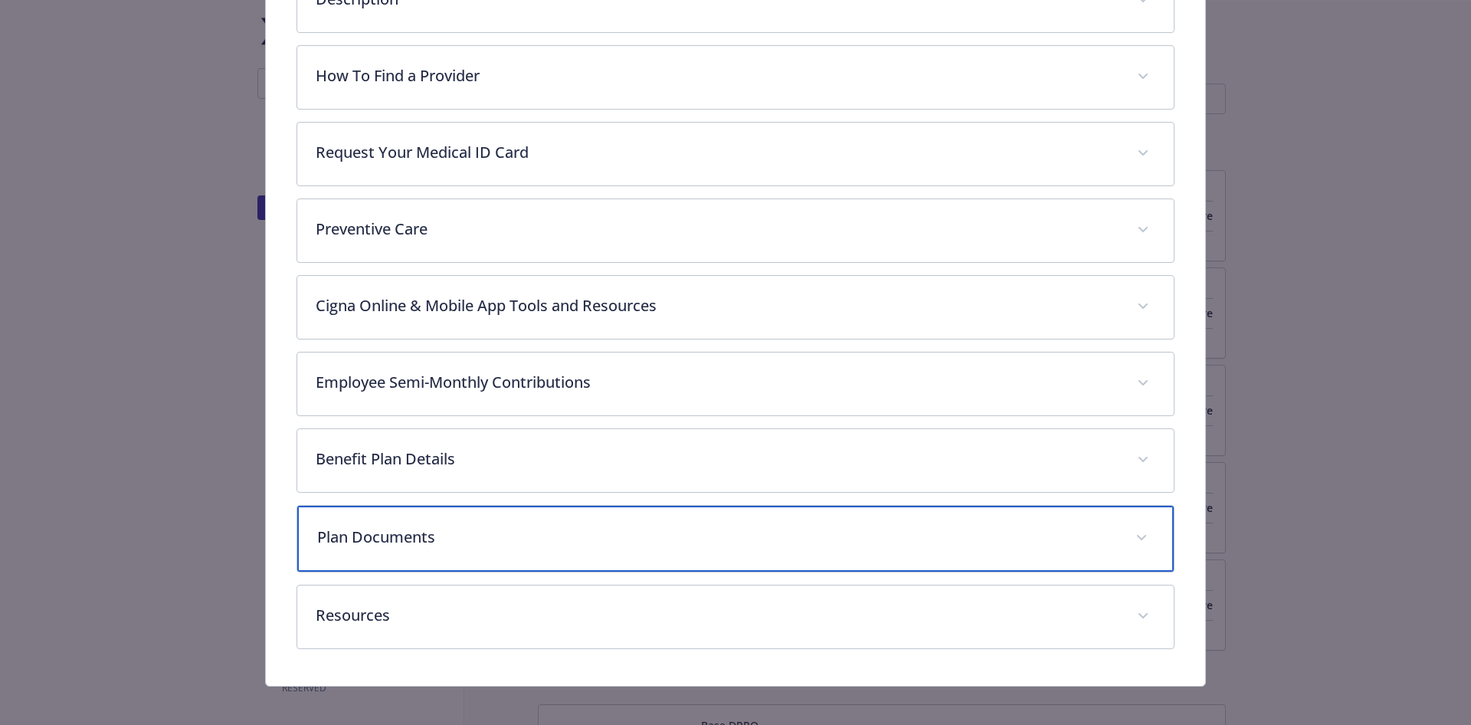
click at [533, 545] on div "Plan Documents" at bounding box center [735, 539] width 877 height 66
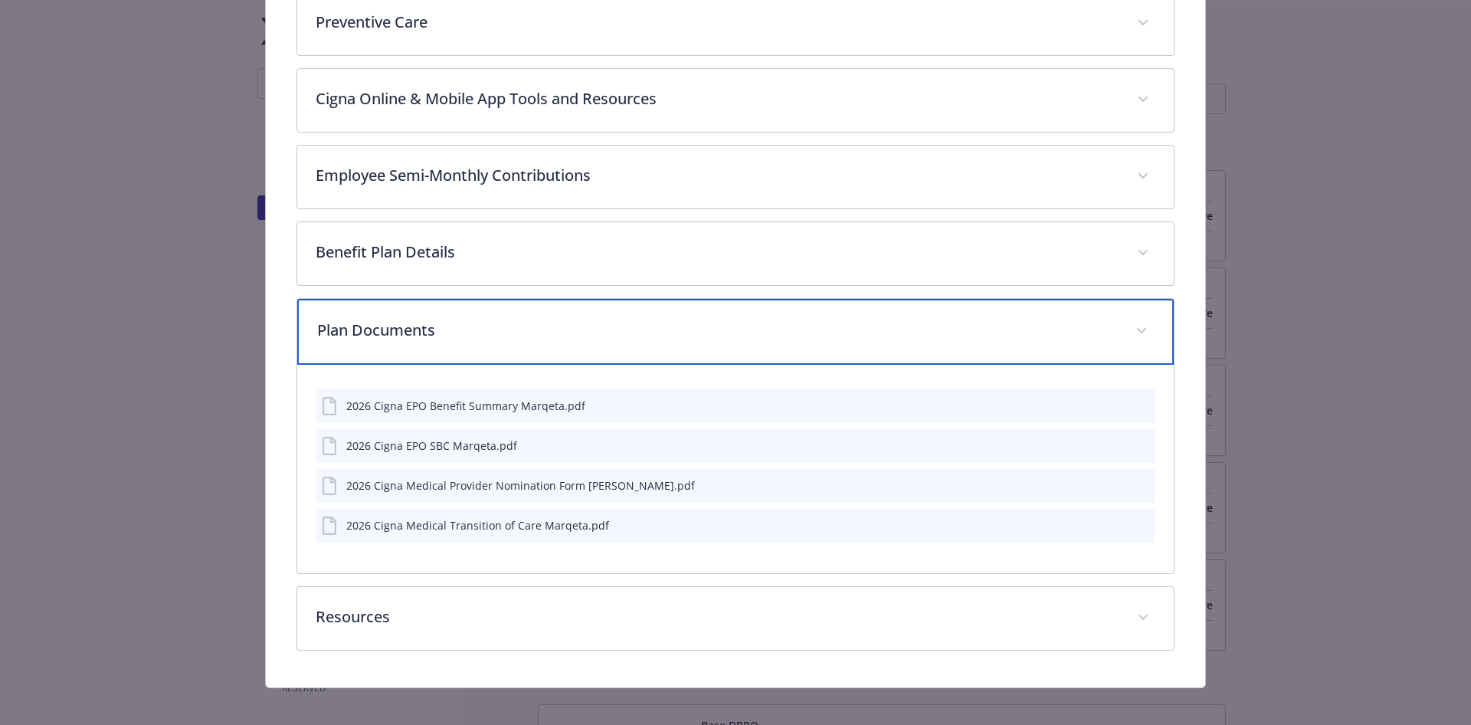
scroll to position [697, 0]
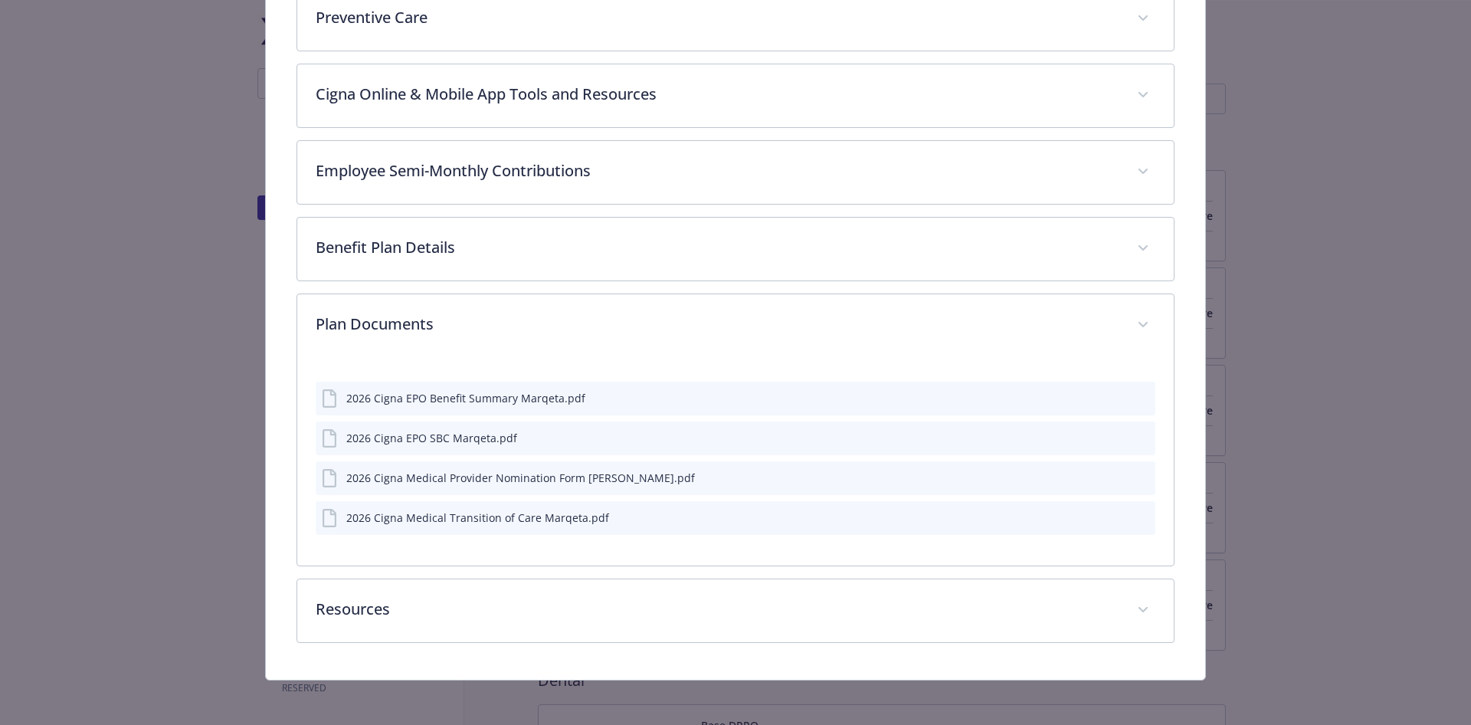
click at [1134, 472] on icon "preview file" at bounding box center [1141, 476] width 14 height 11
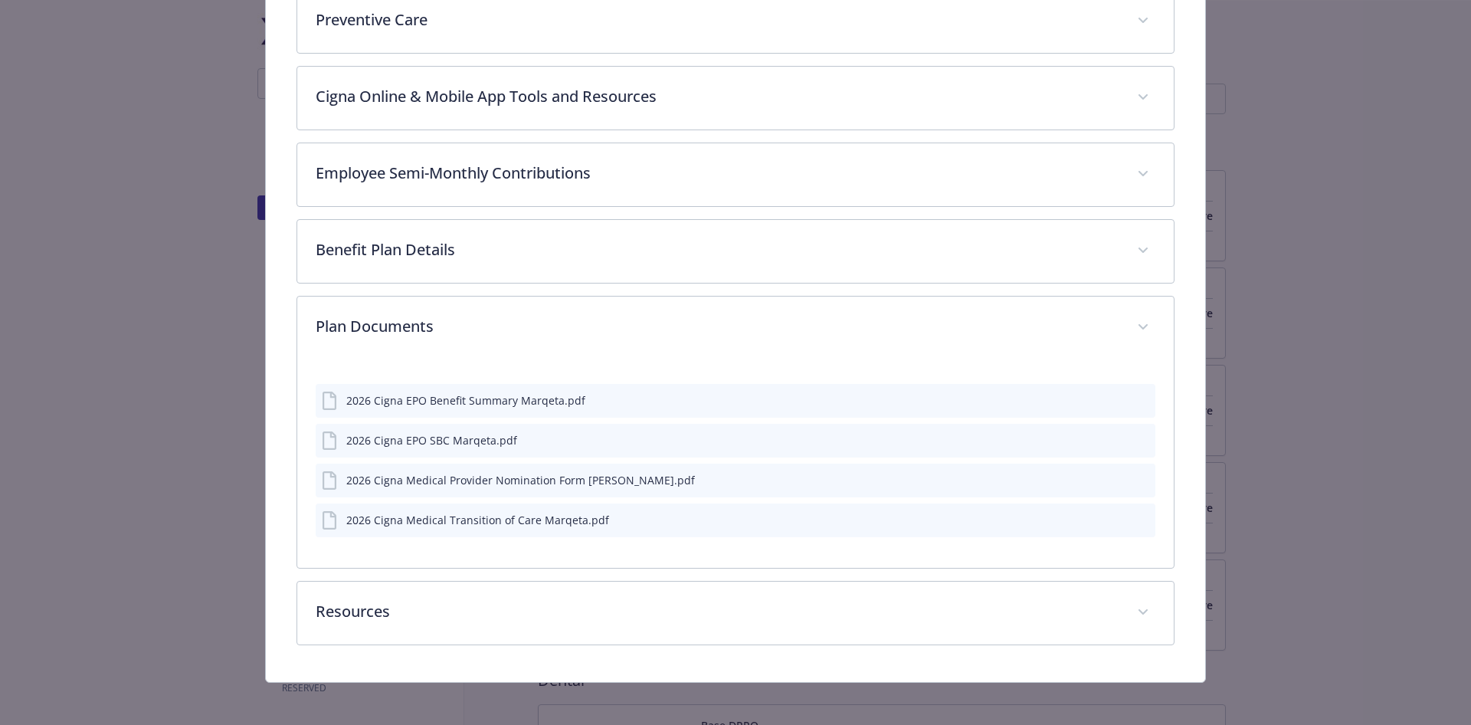
click at [1134, 517] on icon "preview file" at bounding box center [1141, 518] width 14 height 11
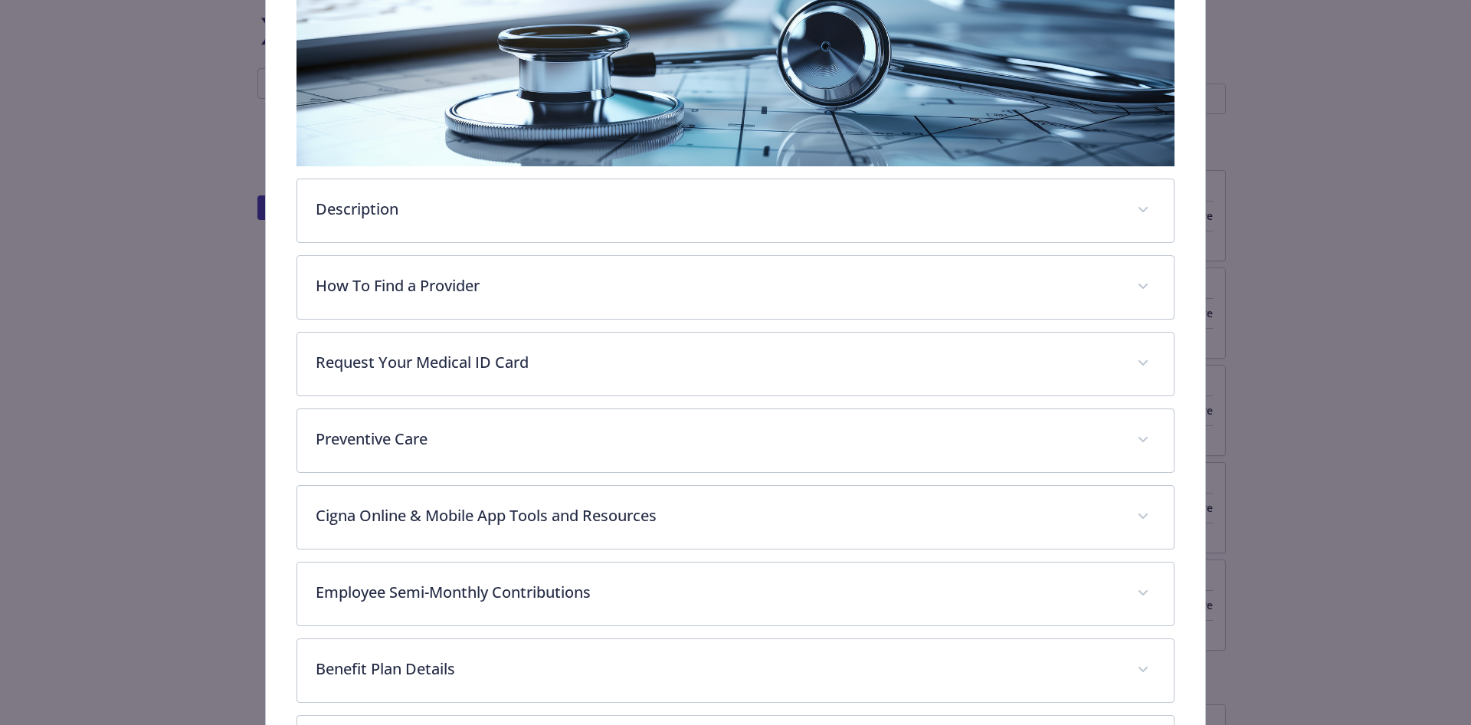
scroll to position [0, 0]
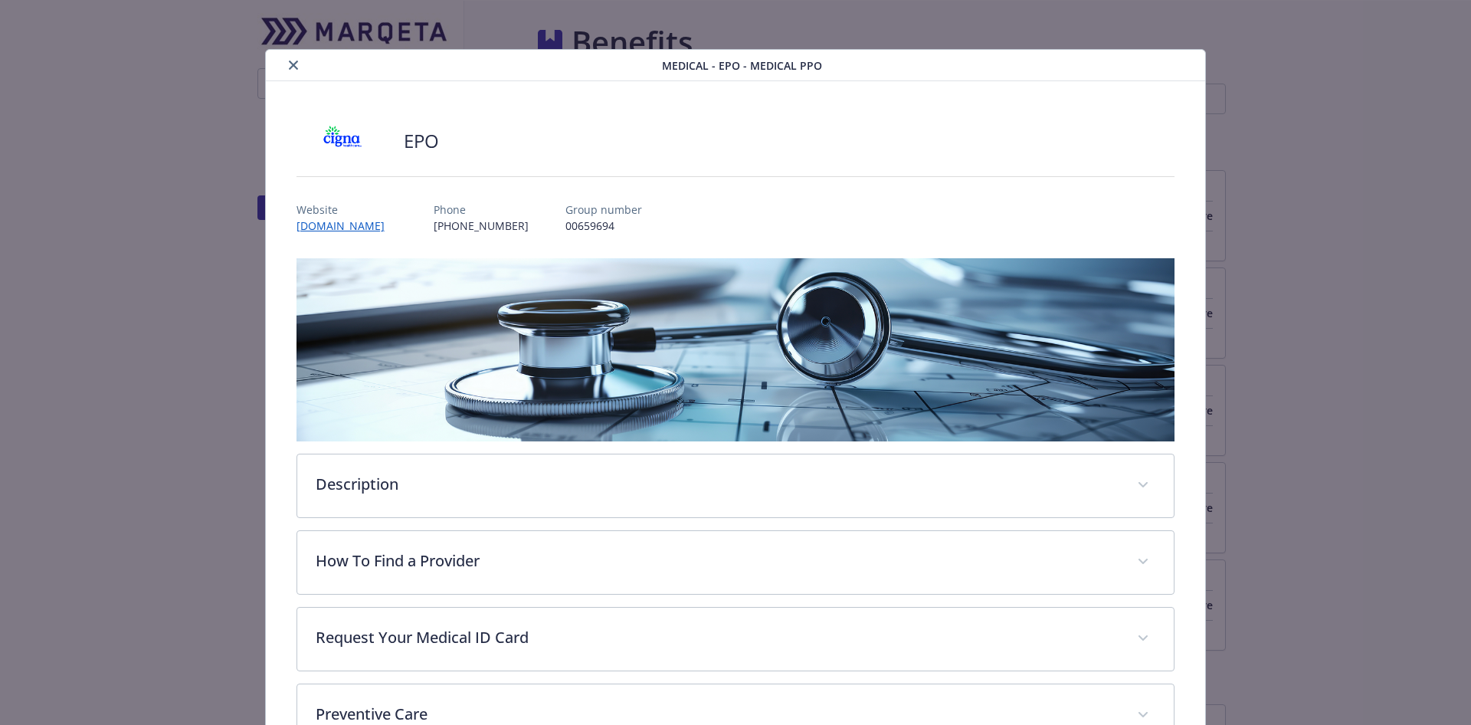
click at [297, 61] on button "close" at bounding box center [293, 65] width 18 height 18
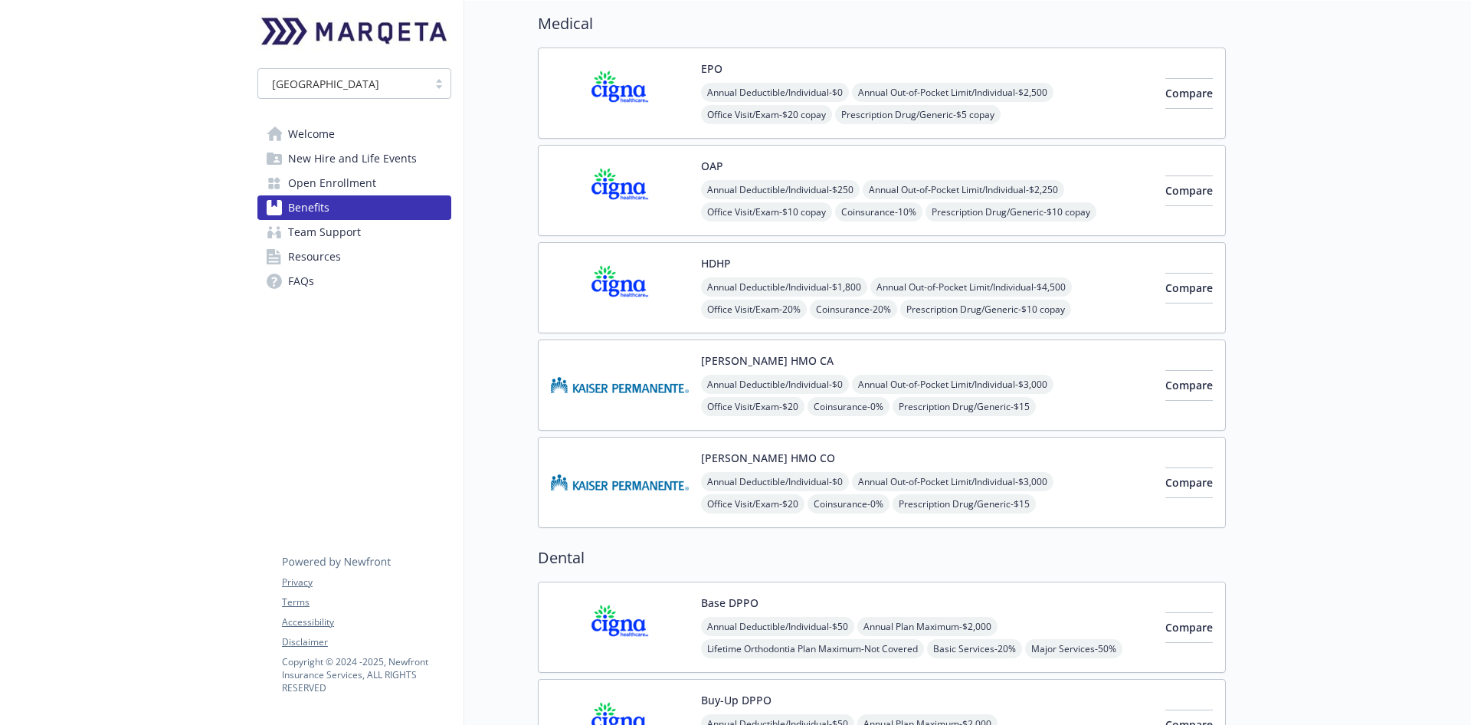
scroll to position [345, 0]
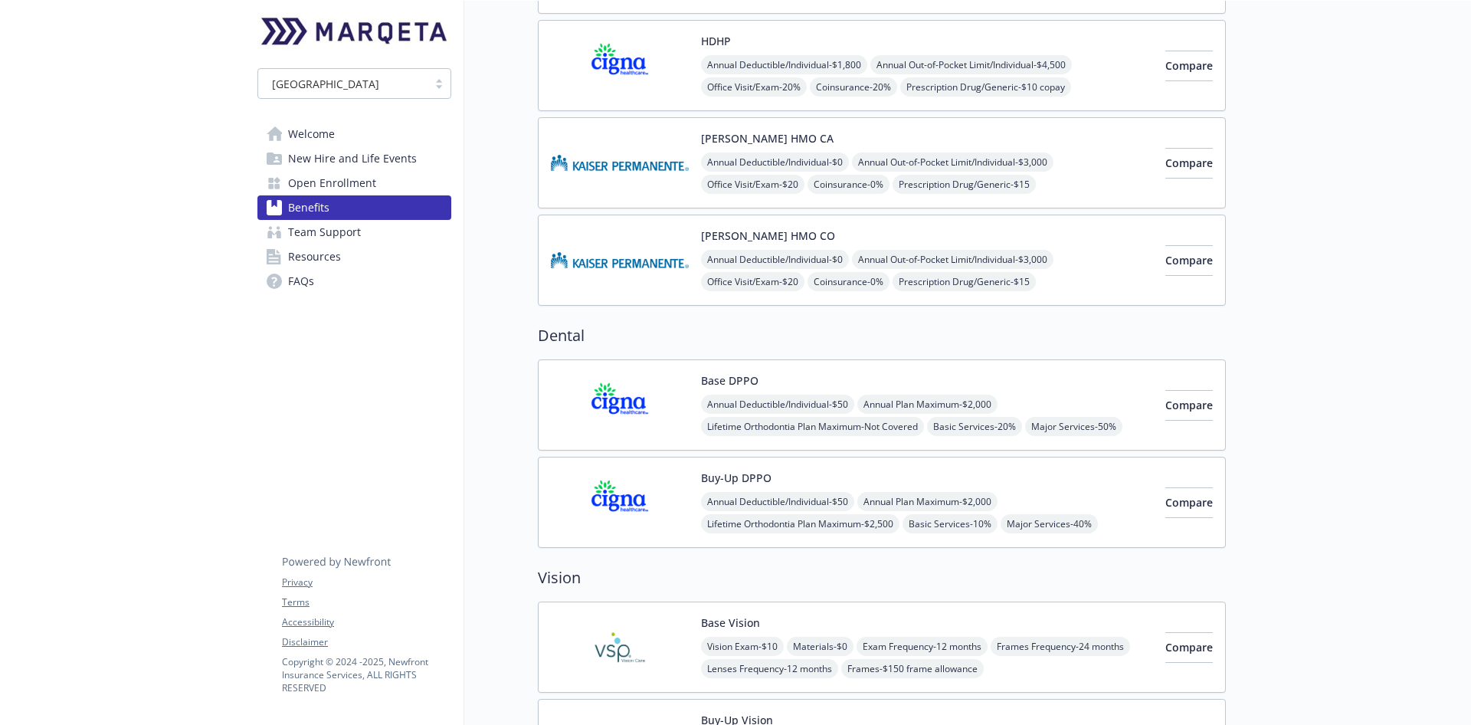
click at [1062, 385] on div "Base DPPO Annual Deductible/Individual - $50 Annual Plan Maximum - $2,000 Lifet…" at bounding box center [927, 404] width 452 height 65
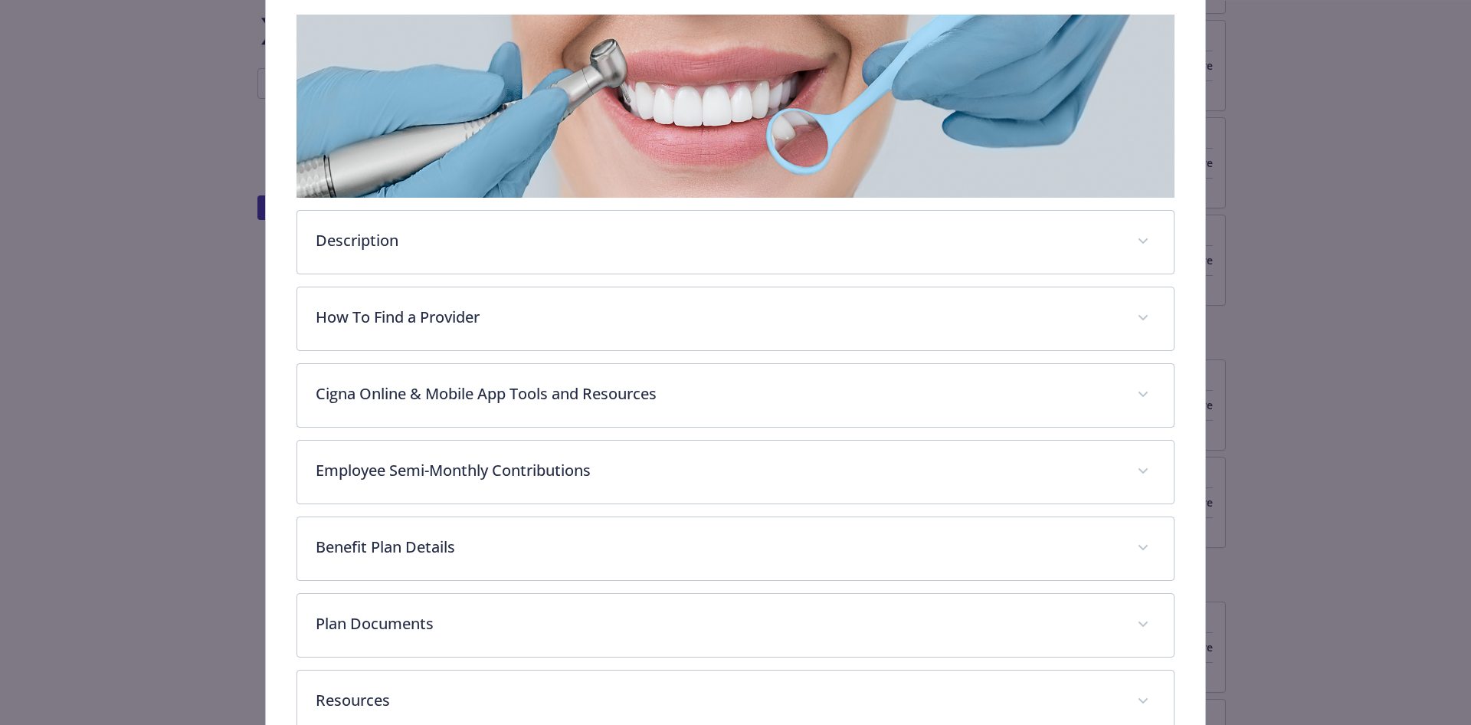
scroll to position [333, 0]
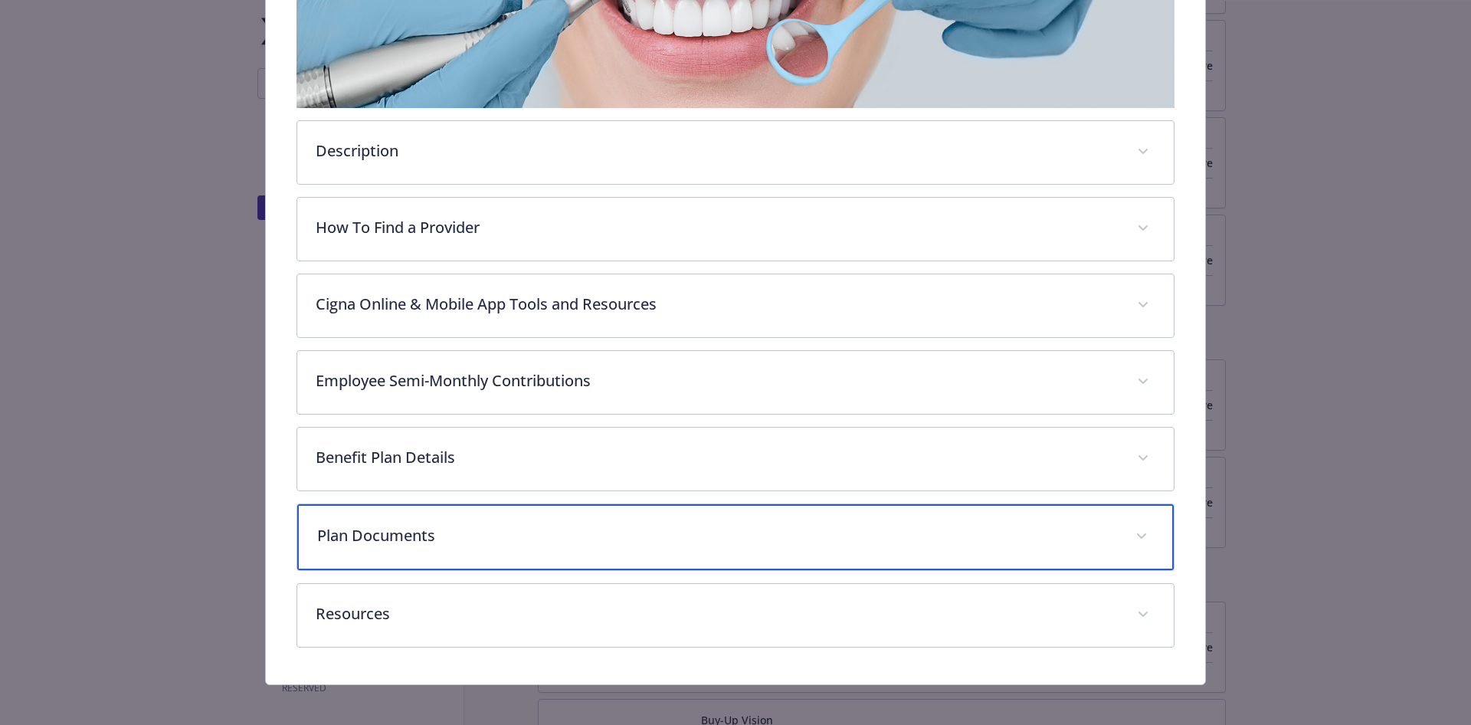
click at [402, 524] on p "Plan Documents" at bounding box center [717, 535] width 801 height 23
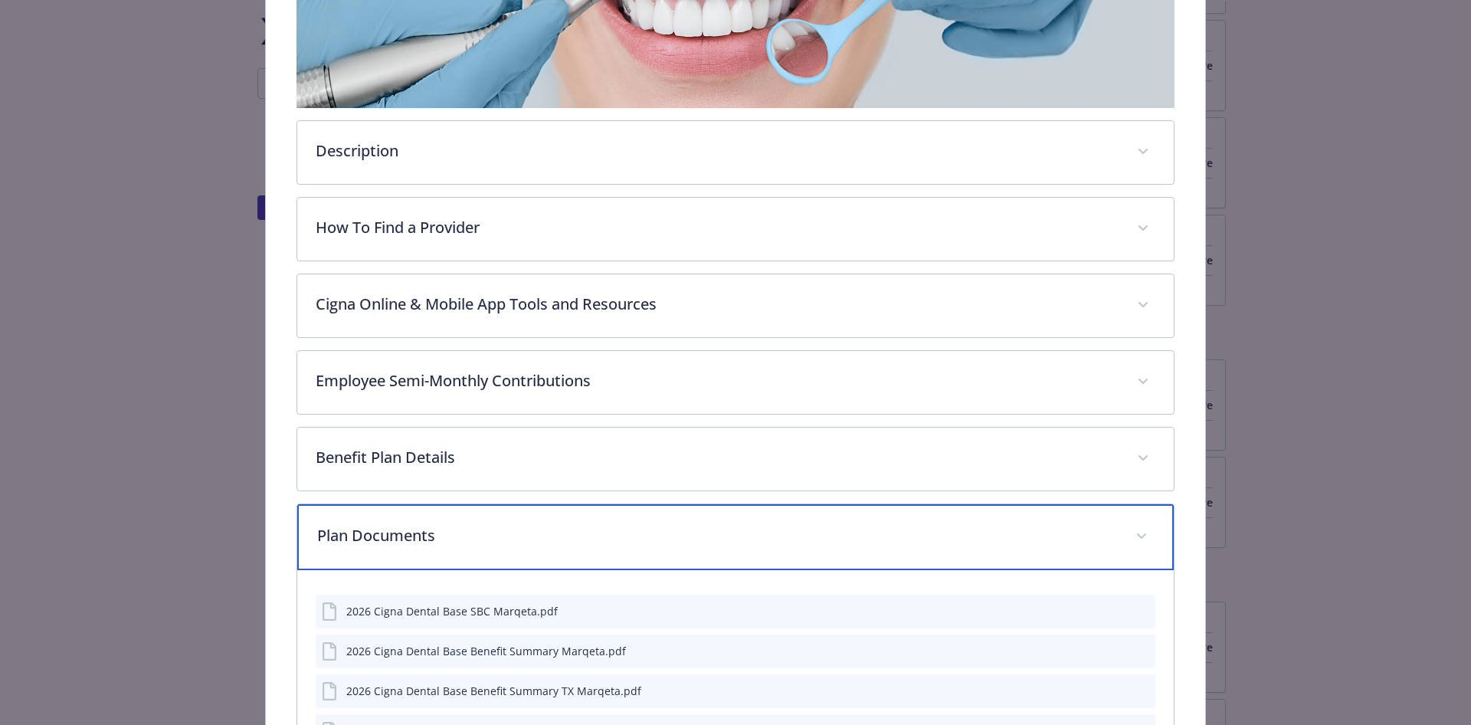
scroll to position [584, 0]
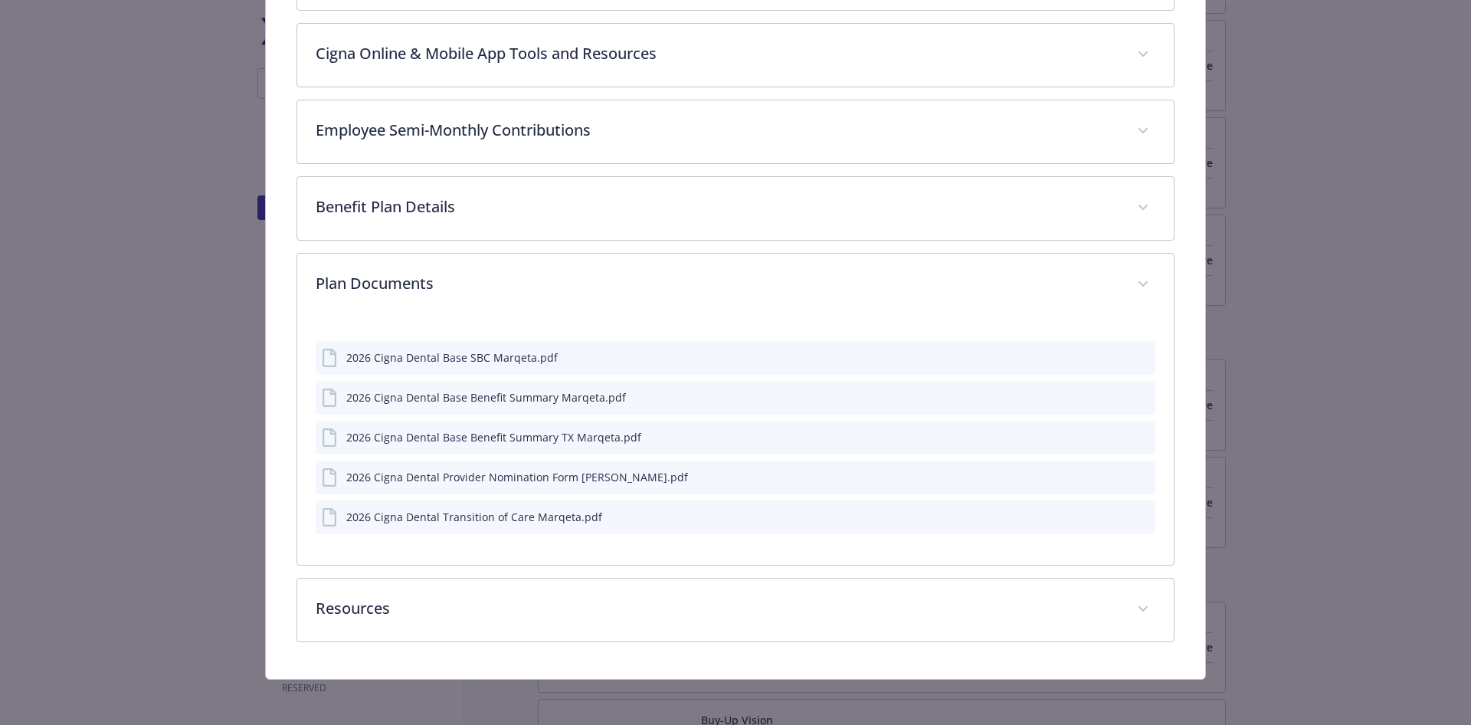
click at [1134, 474] on icon "preview file" at bounding box center [1141, 475] width 14 height 11
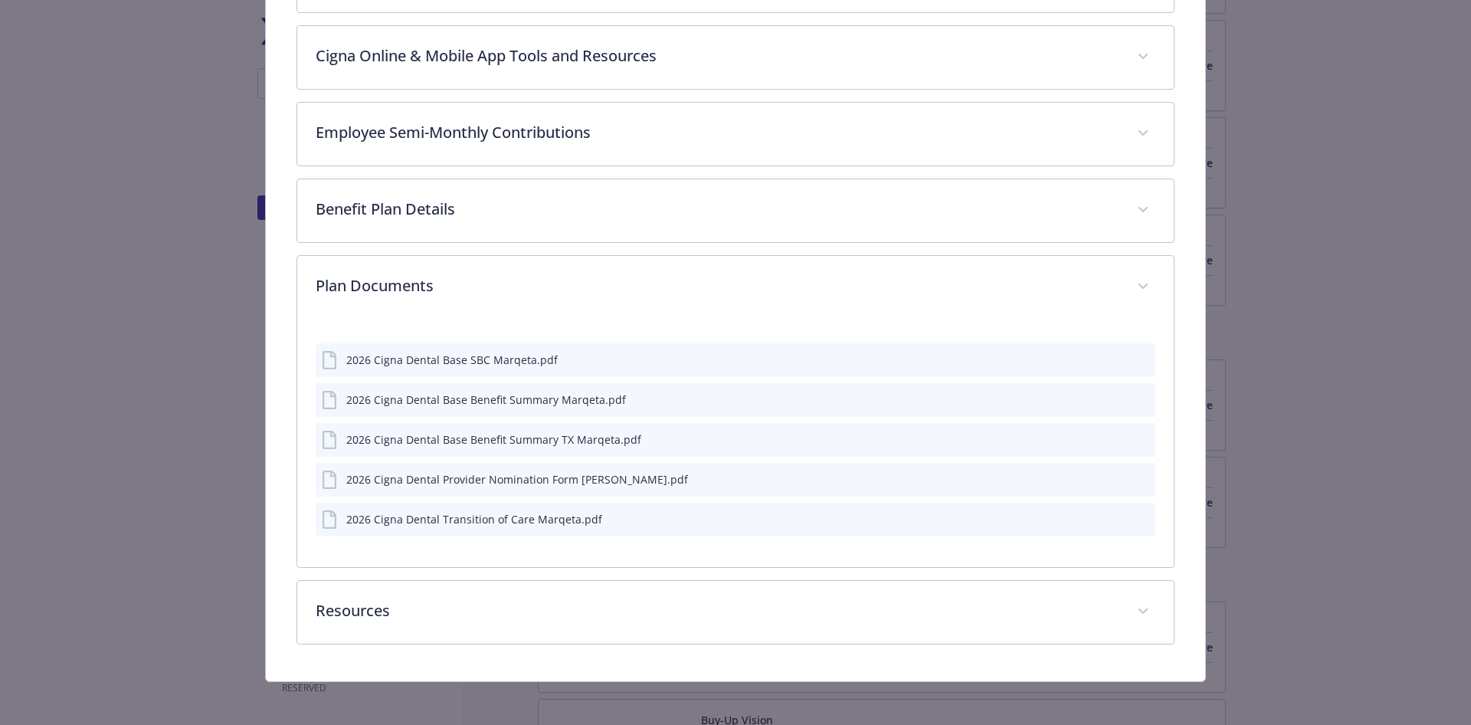
click at [1134, 514] on icon "preview file" at bounding box center [1141, 518] width 14 height 11
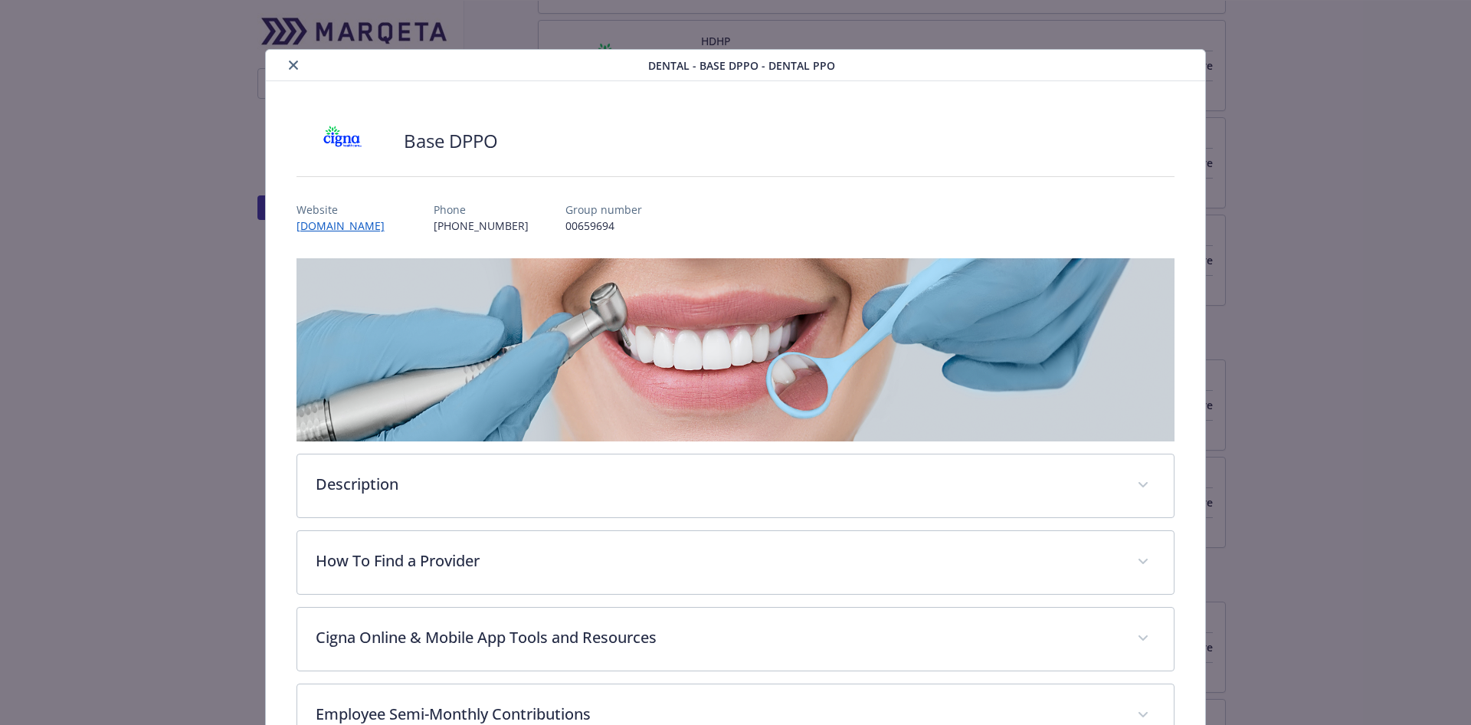
click at [278, 67] on div "details for plan Dental - Base DPPO - Dental PPO" at bounding box center [460, 65] width 376 height 18
click at [284, 67] on button "close" at bounding box center [293, 65] width 18 height 18
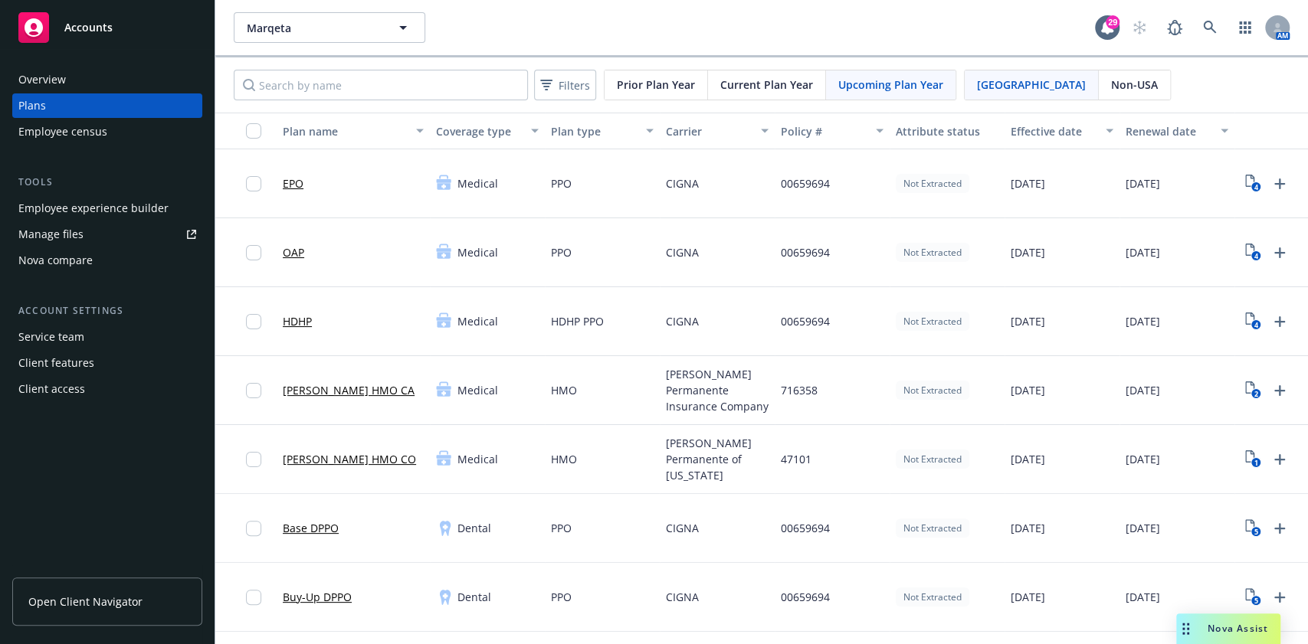
scroll to position [102, 0]
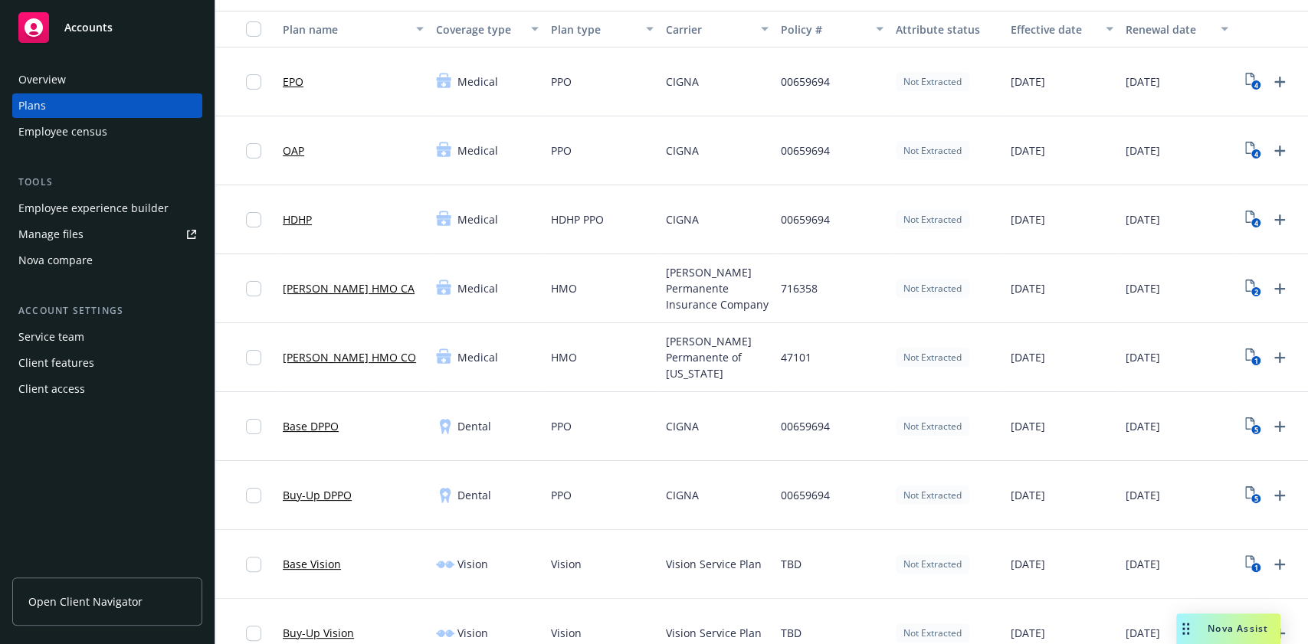
click at [58, 231] on div "Manage files" at bounding box center [50, 234] width 65 height 25
click at [109, 236] on link "Manage files" at bounding box center [107, 234] width 190 height 25
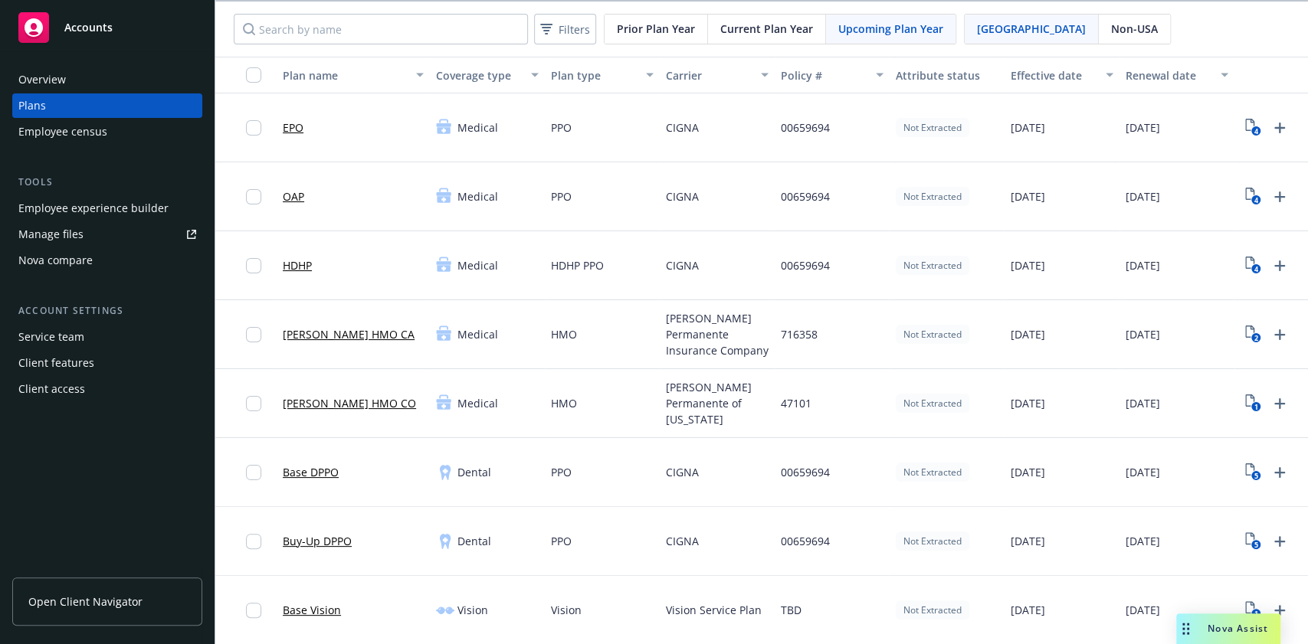
scroll to position [0, 0]
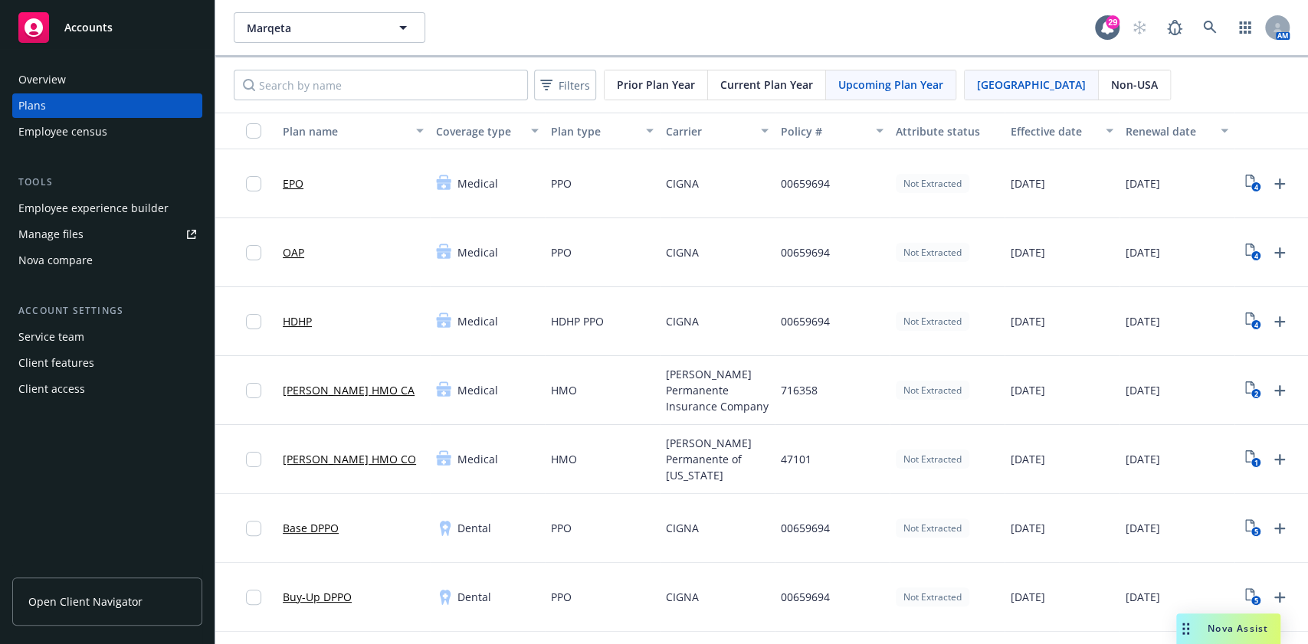
click at [107, 205] on div "Employee experience builder" at bounding box center [93, 208] width 150 height 25
click at [287, 20] on span "Marqeta" at bounding box center [313, 28] width 133 height 16
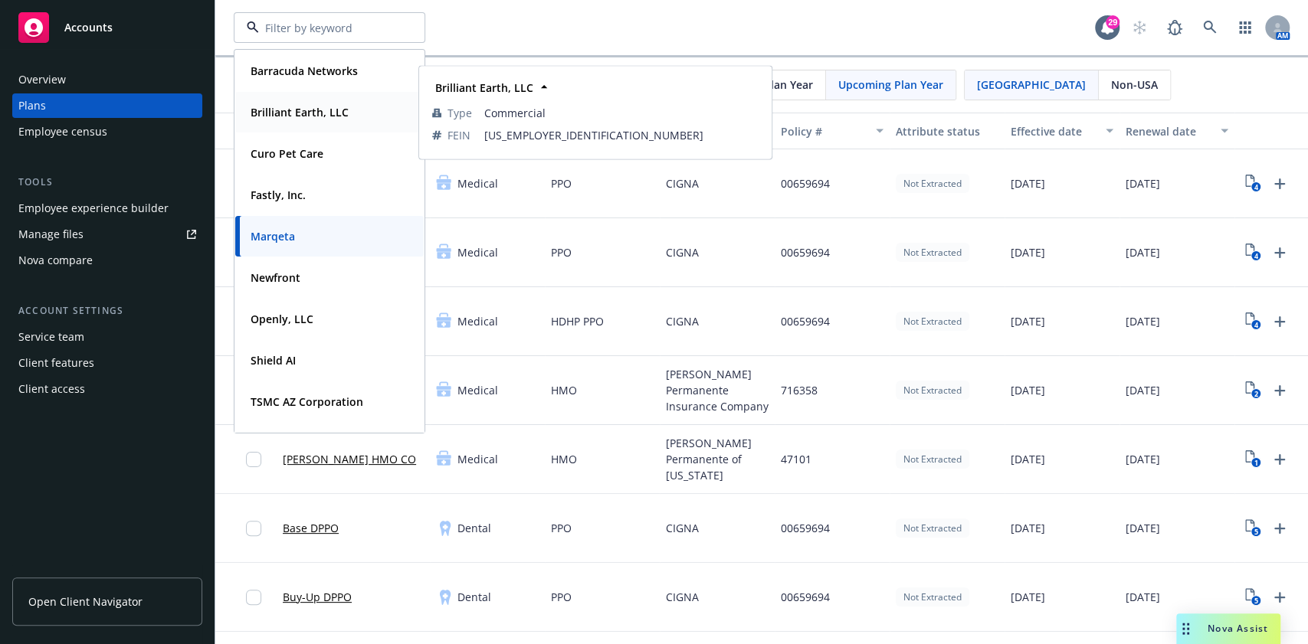
click at [316, 108] on strong "Brilliant Earth, LLC" at bounding box center [300, 112] width 98 height 15
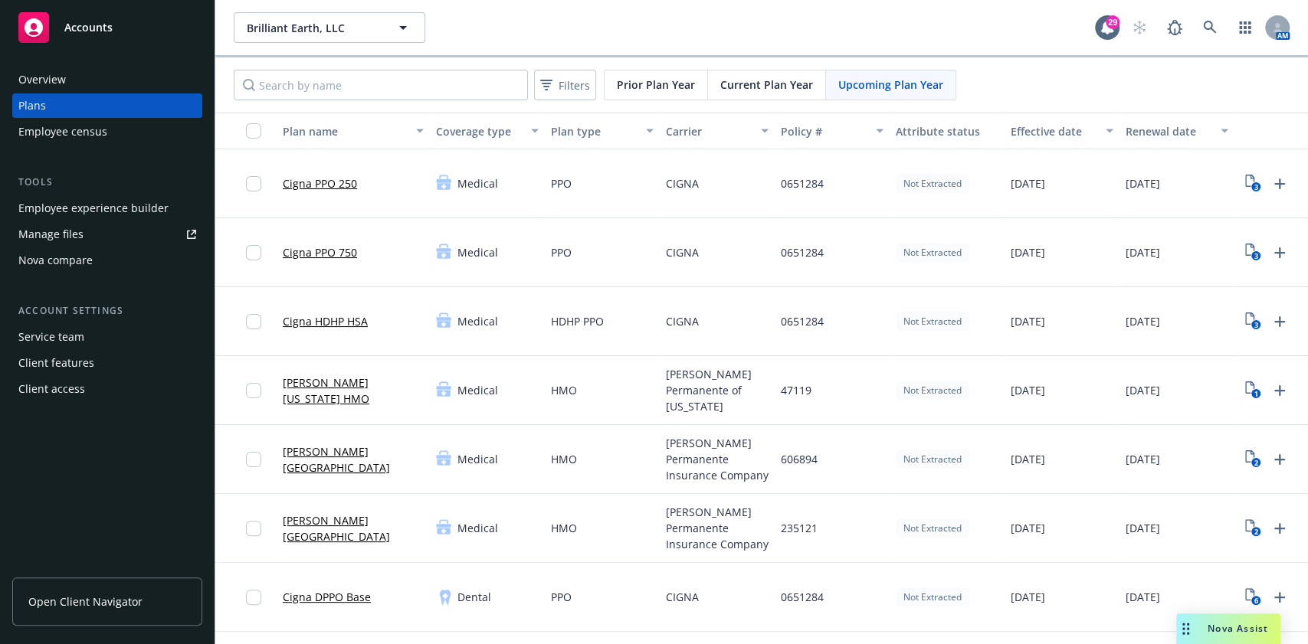
click at [110, 213] on div "Employee experience builder" at bounding box center [93, 208] width 150 height 25
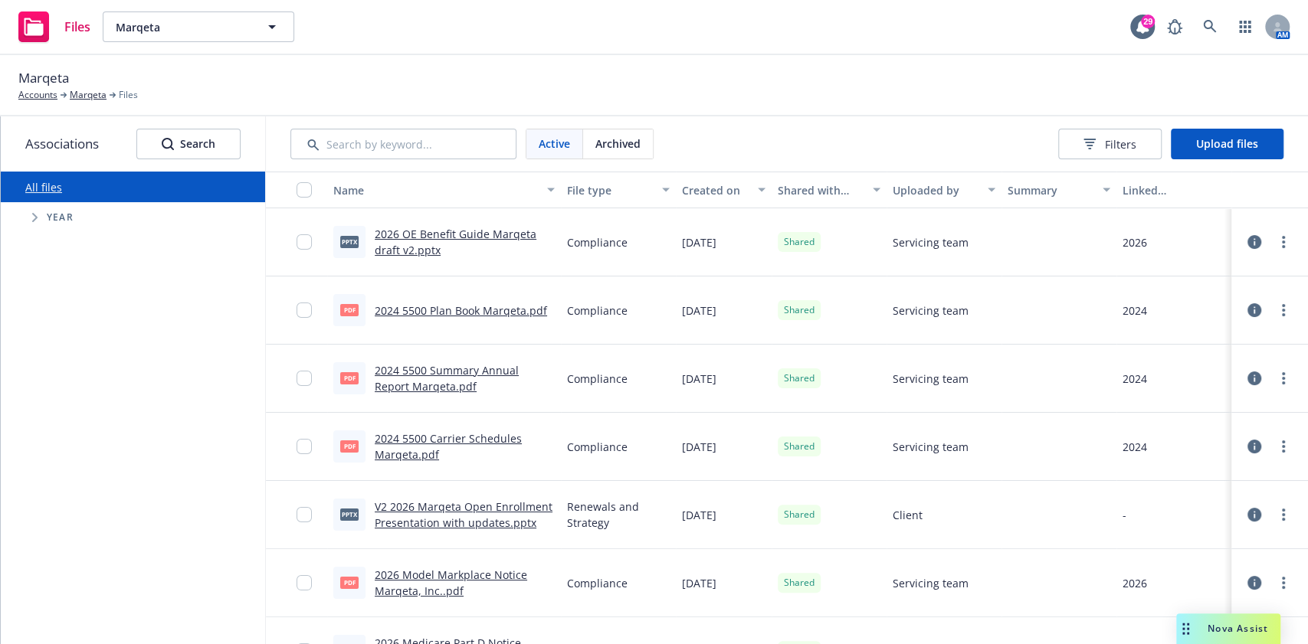
click at [478, 228] on link "2026 OE Benefit Guide Marqeta draft v2.pptx" at bounding box center [456, 242] width 162 height 31
click at [1198, 146] on span "Upload files" at bounding box center [1227, 143] width 62 height 15
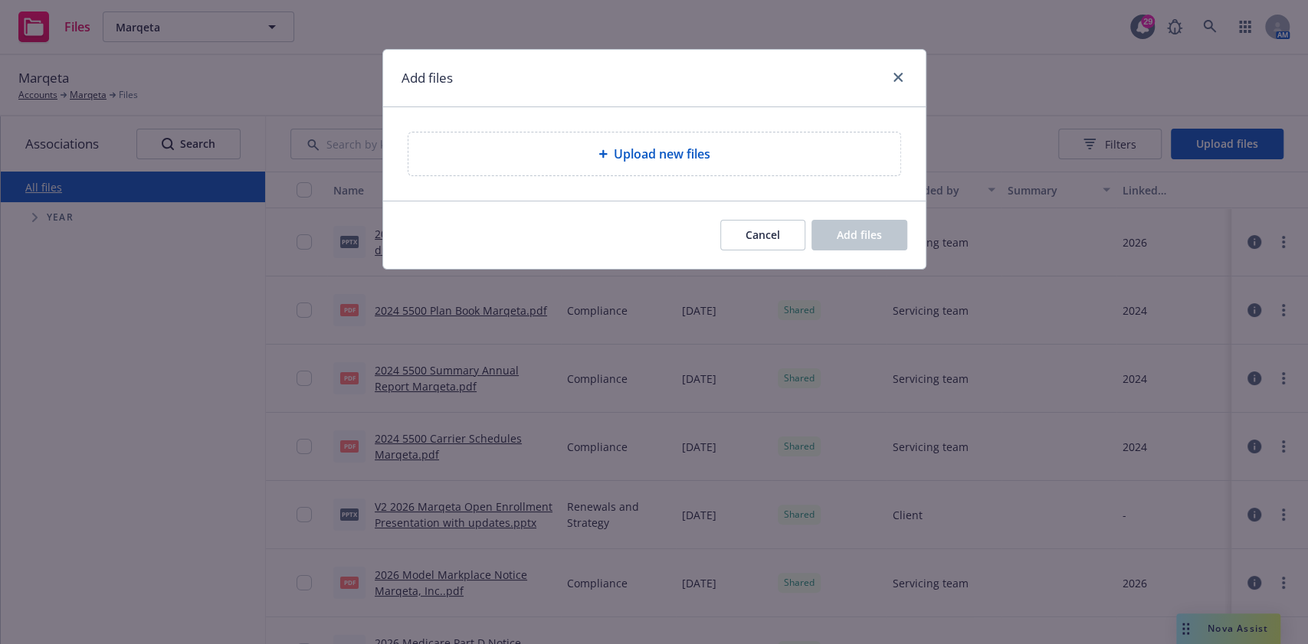
click at [671, 158] on span "Upload new files" at bounding box center [662, 154] width 97 height 18
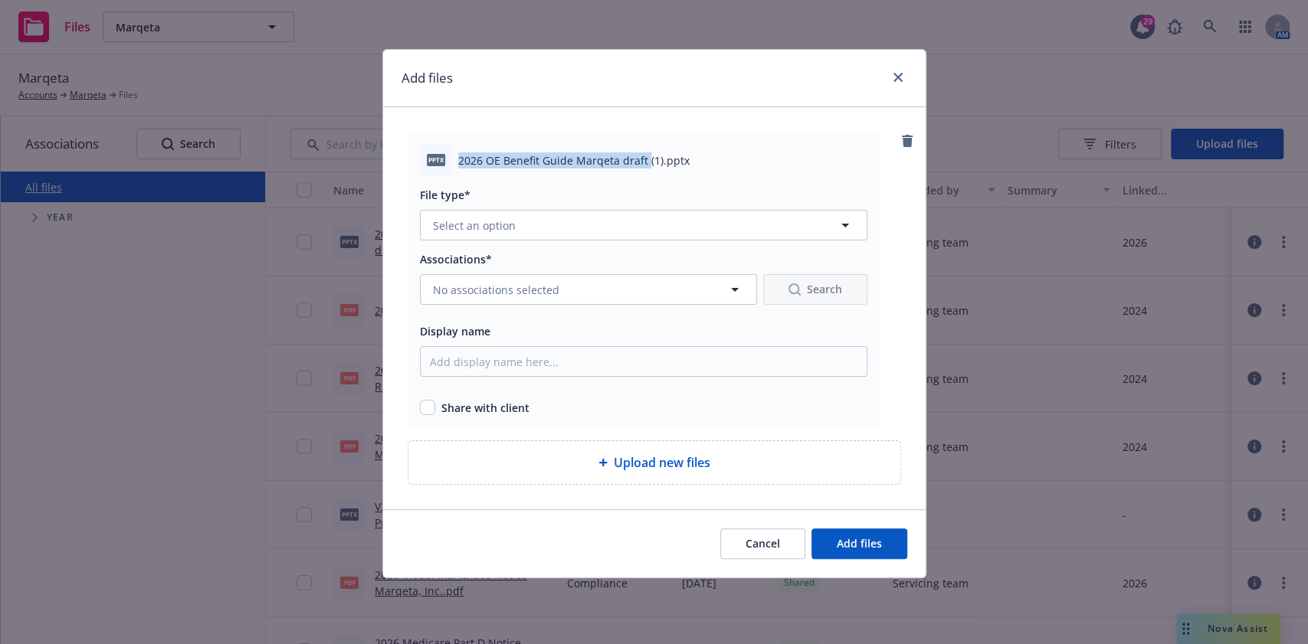
drag, startPoint x: 454, startPoint y: 159, endPoint x: 645, endPoint y: 152, distance: 190.9
click at [645, 152] on div "pptx 2026 OE Benefit Guide Marqeta draft (1).pptx" at bounding box center [643, 160] width 447 height 32
copy span "2026 OE Benefit Guide Marqeta draft"
click at [548, 218] on button "Select an option" at bounding box center [643, 225] width 447 height 31
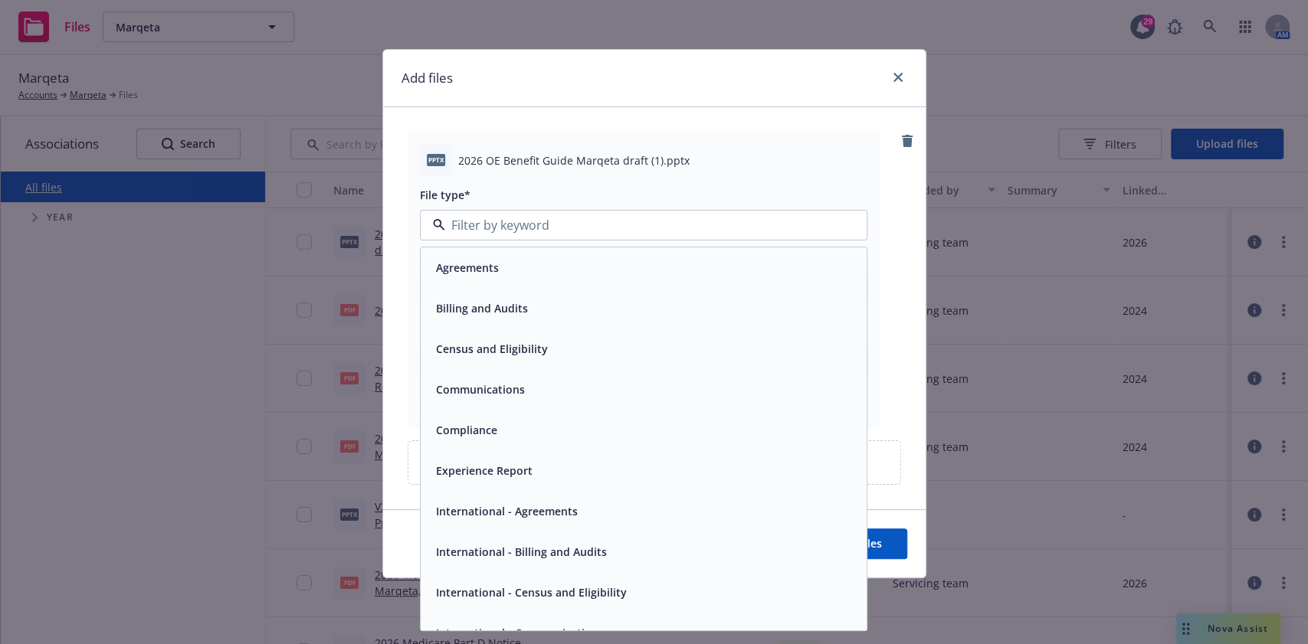
click at [503, 398] on div "Communications" at bounding box center [479, 390] width 98 height 22
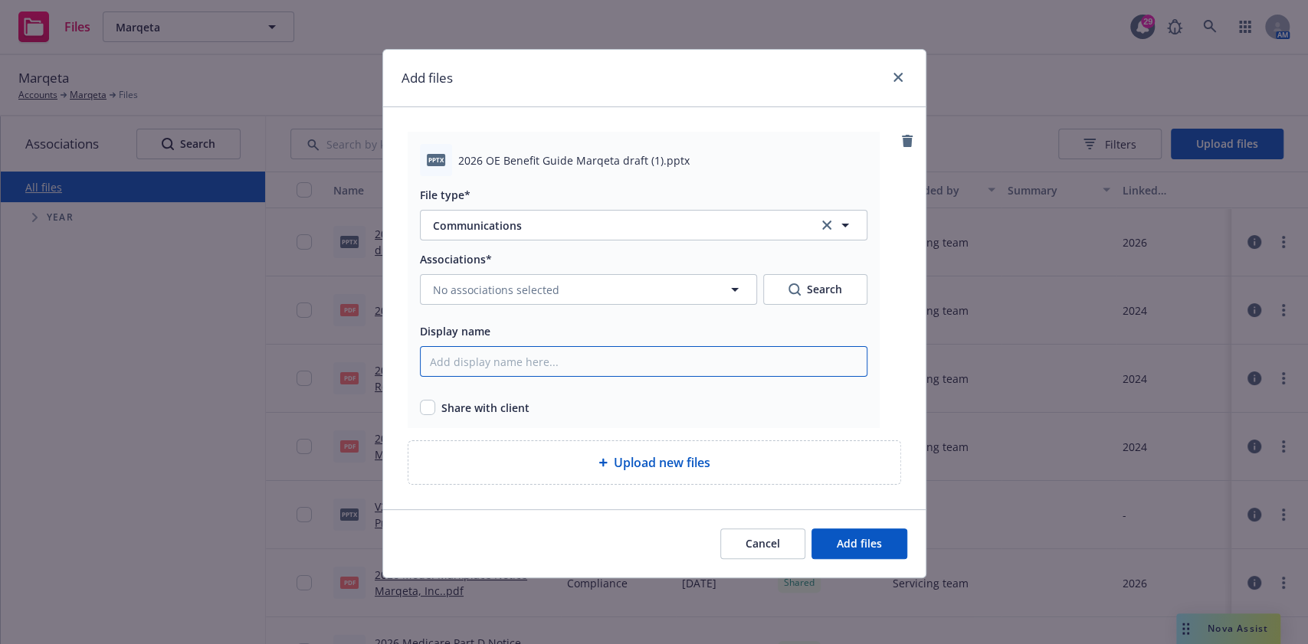
click at [533, 371] on input "Display name" at bounding box center [643, 361] width 447 height 31
paste input "2026 OE Benefit Guide Marqeta draft"
type input "2026 OE Benefit Guide Marqeta draft v2"
click at [683, 290] on button "No associations selected" at bounding box center [588, 289] width 337 height 31
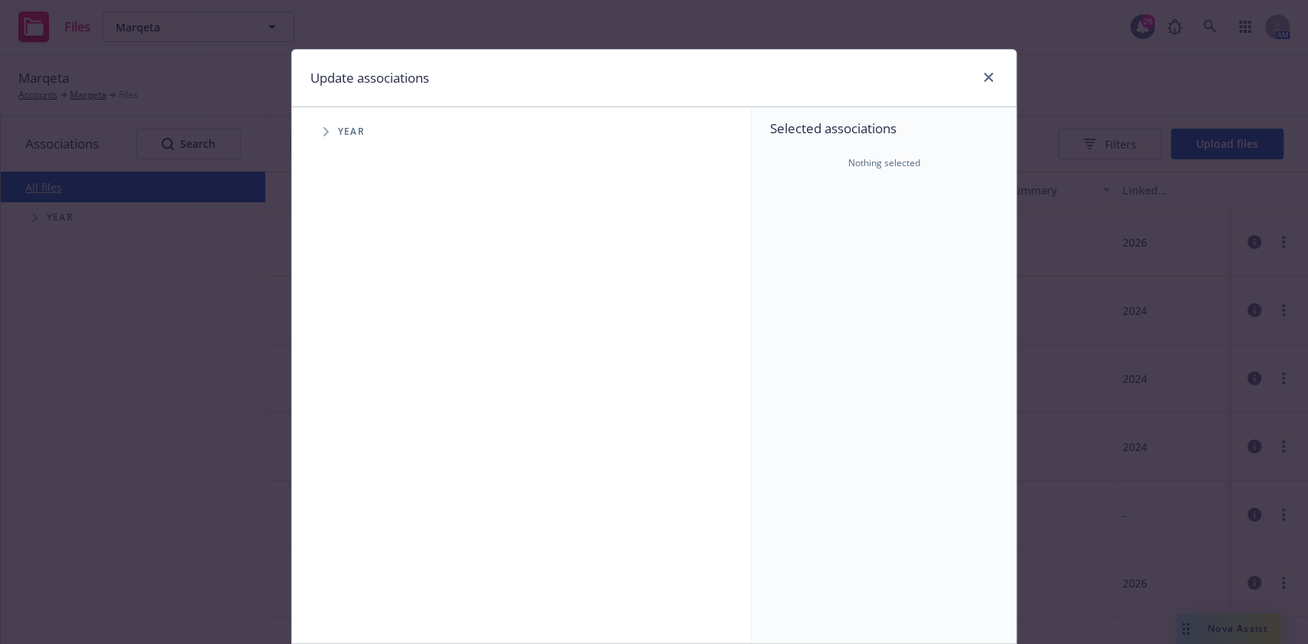
click at [314, 139] on span "Tree Example" at bounding box center [325, 132] width 25 height 25
click at [359, 382] on input "Tree Example" at bounding box center [364, 376] width 15 height 15
checkbox input "true"
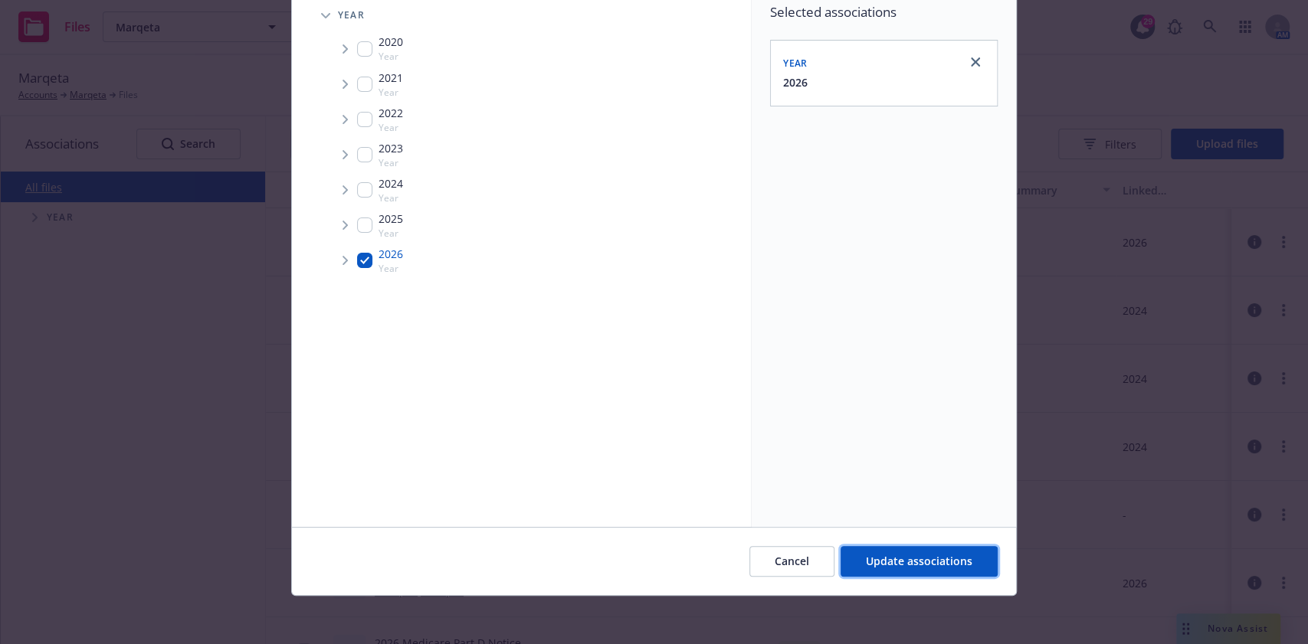
click at [933, 576] on button "Update associations" at bounding box center [919, 561] width 157 height 31
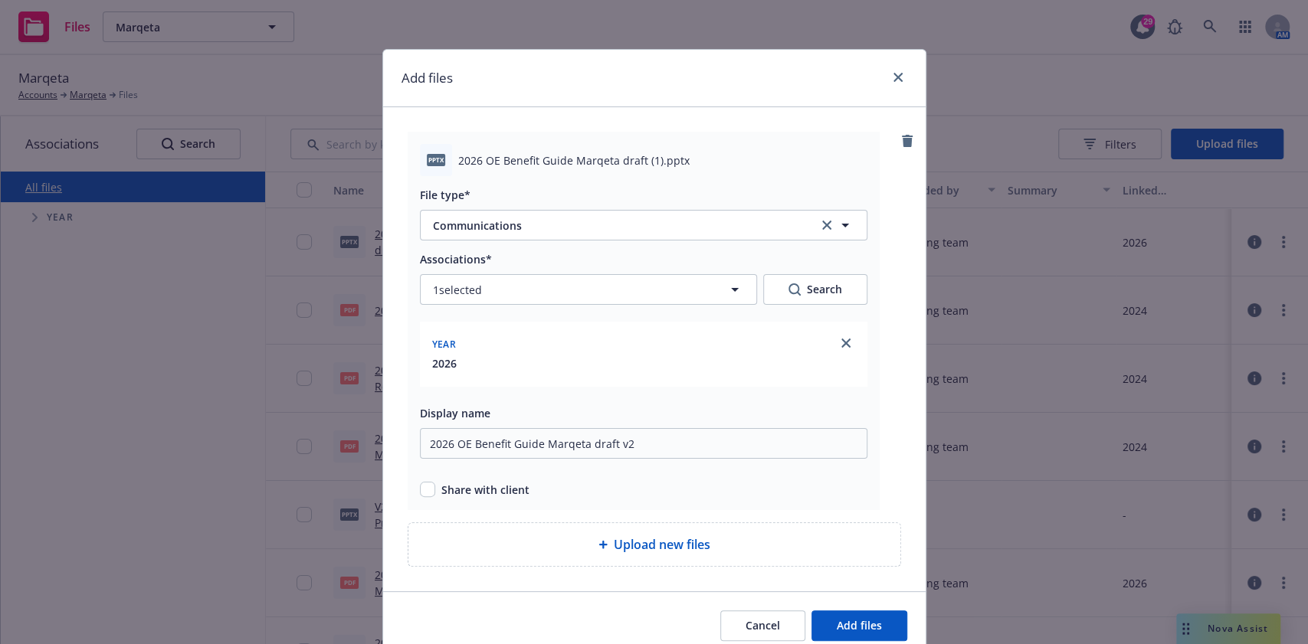
click at [935, 565] on div "Add files pptx 2026 OE Benefit Guide Marqeta draft (1).pptx File type* Communic…" at bounding box center [654, 322] width 1308 height 644
click at [421, 492] on input "checkbox" at bounding box center [427, 489] width 15 height 15
checkbox input "true"
click at [880, 622] on button "Add files" at bounding box center [859, 626] width 96 height 31
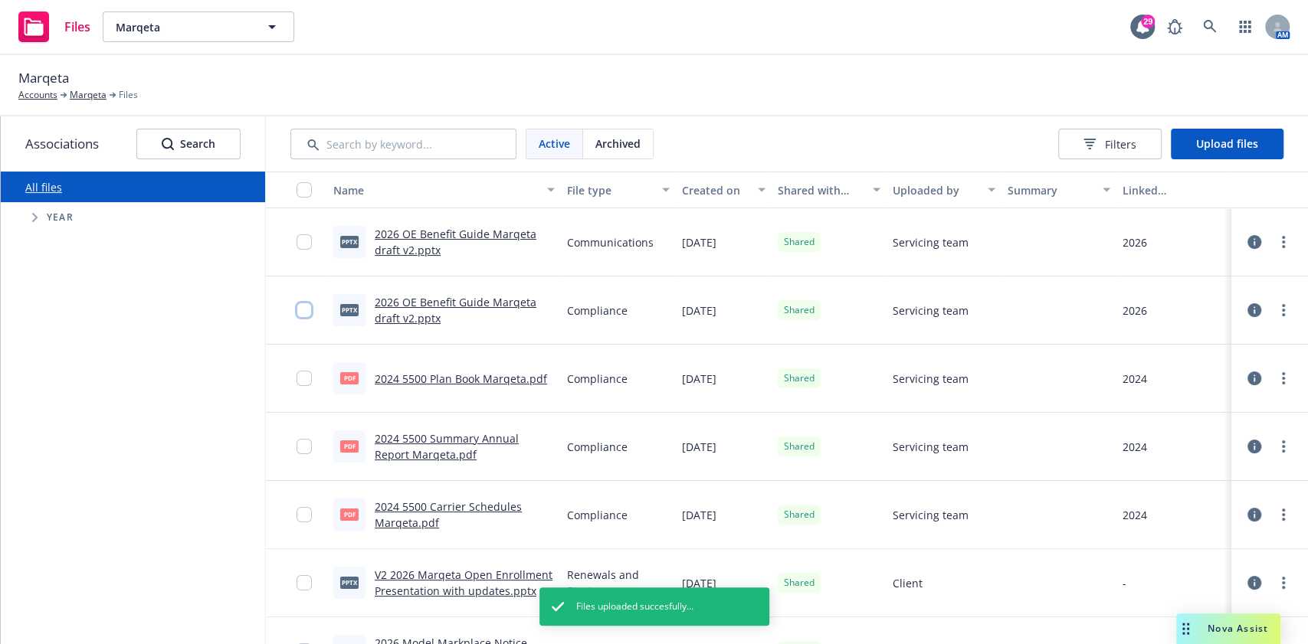
click at [297, 311] on input "checkbox" at bounding box center [304, 310] width 15 height 15
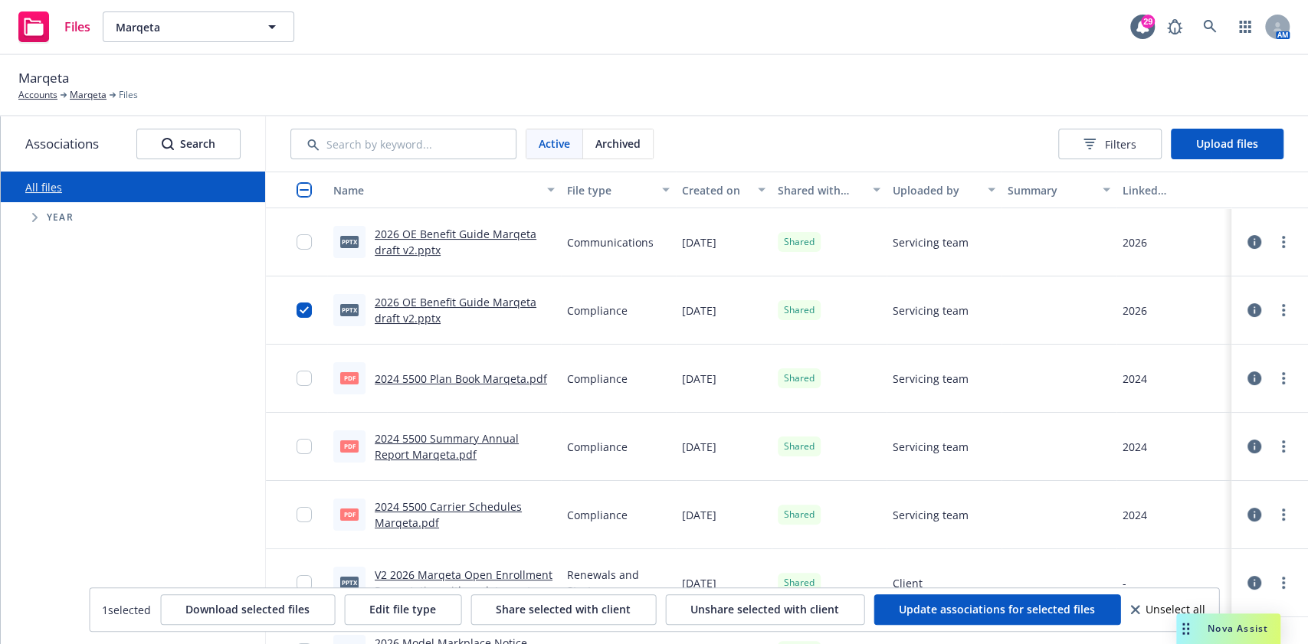
click at [1260, 301] on div at bounding box center [1270, 310] width 46 height 31
click at [1274, 318] on link "more" at bounding box center [1283, 310] width 18 height 18
click at [1241, 362] on link "Archive" at bounding box center [1200, 372] width 152 height 31
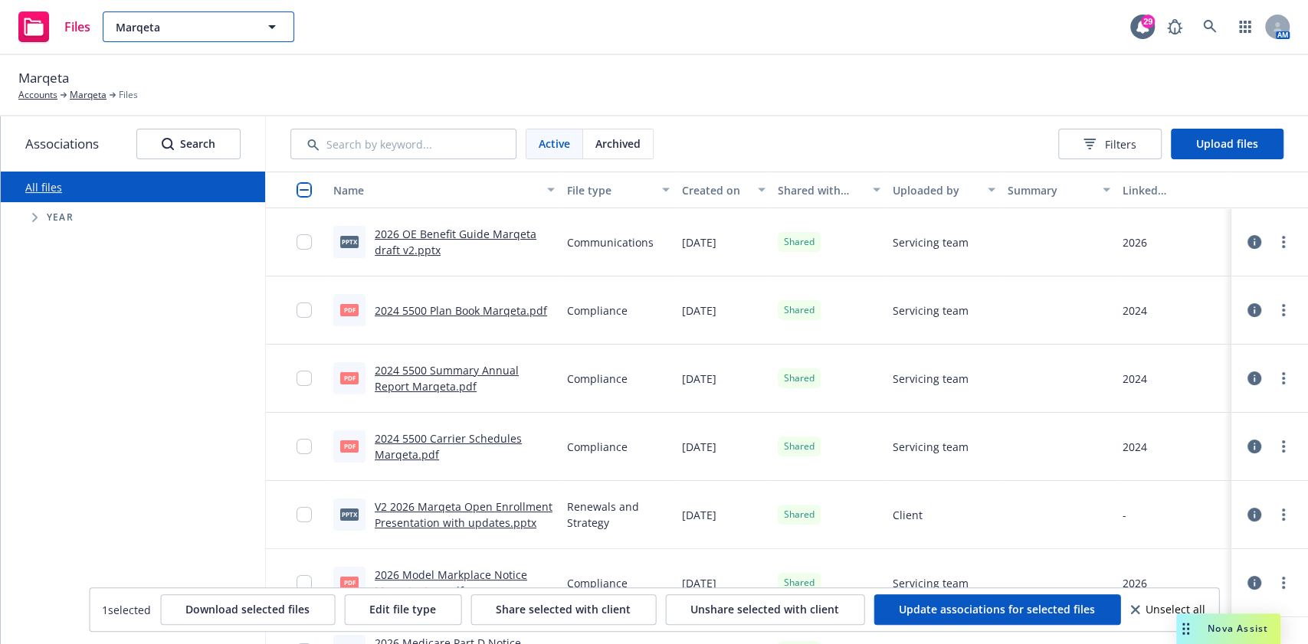
click at [219, 25] on span "Marqeta" at bounding box center [182, 27] width 133 height 16
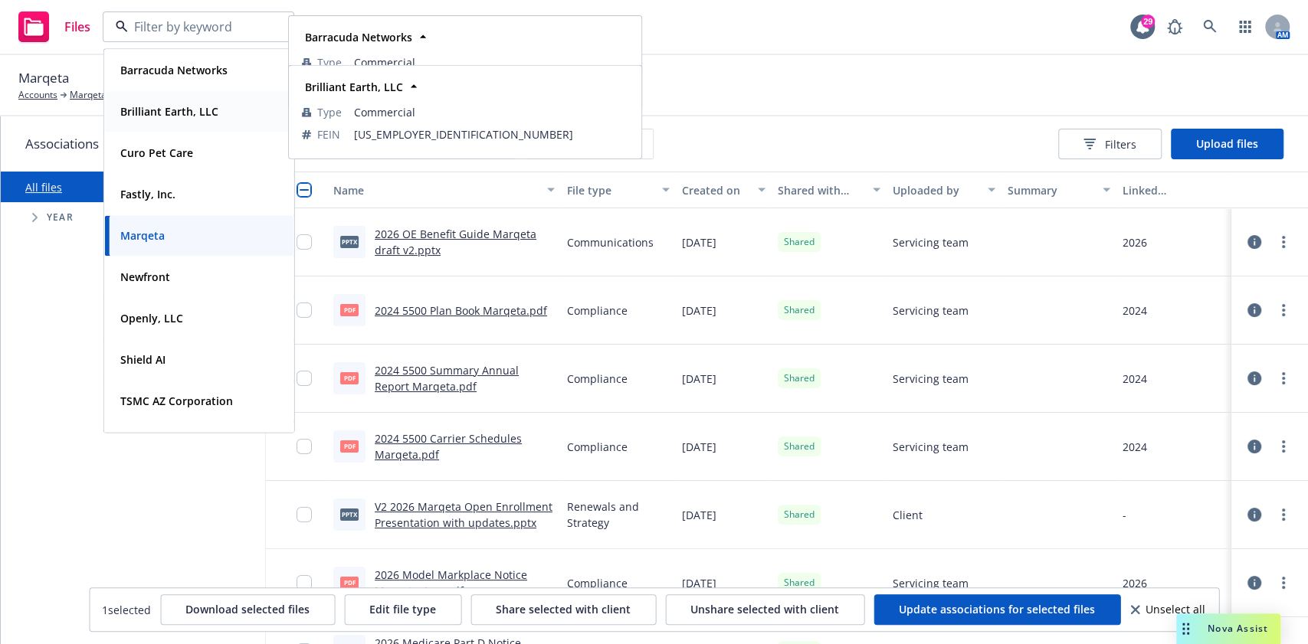
click at [176, 126] on div "Brilliant Earth, LLC Type Commercial FEIN 20-3413075" at bounding box center [199, 111] width 188 height 41
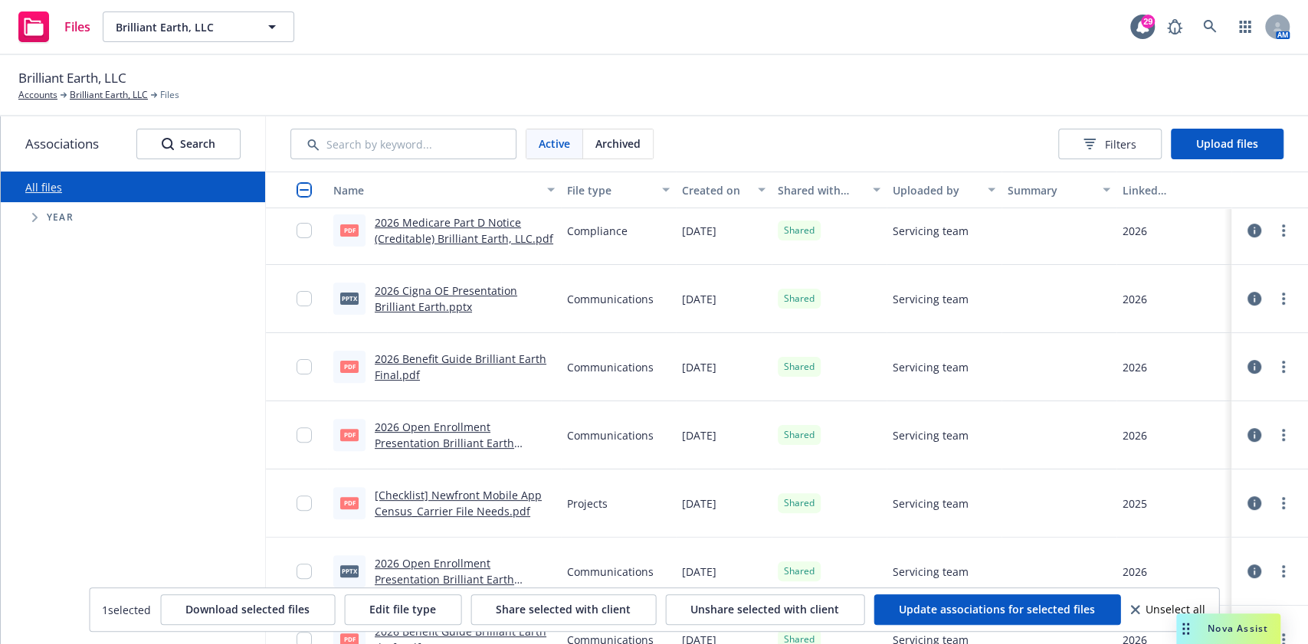
scroll to position [306, 0]
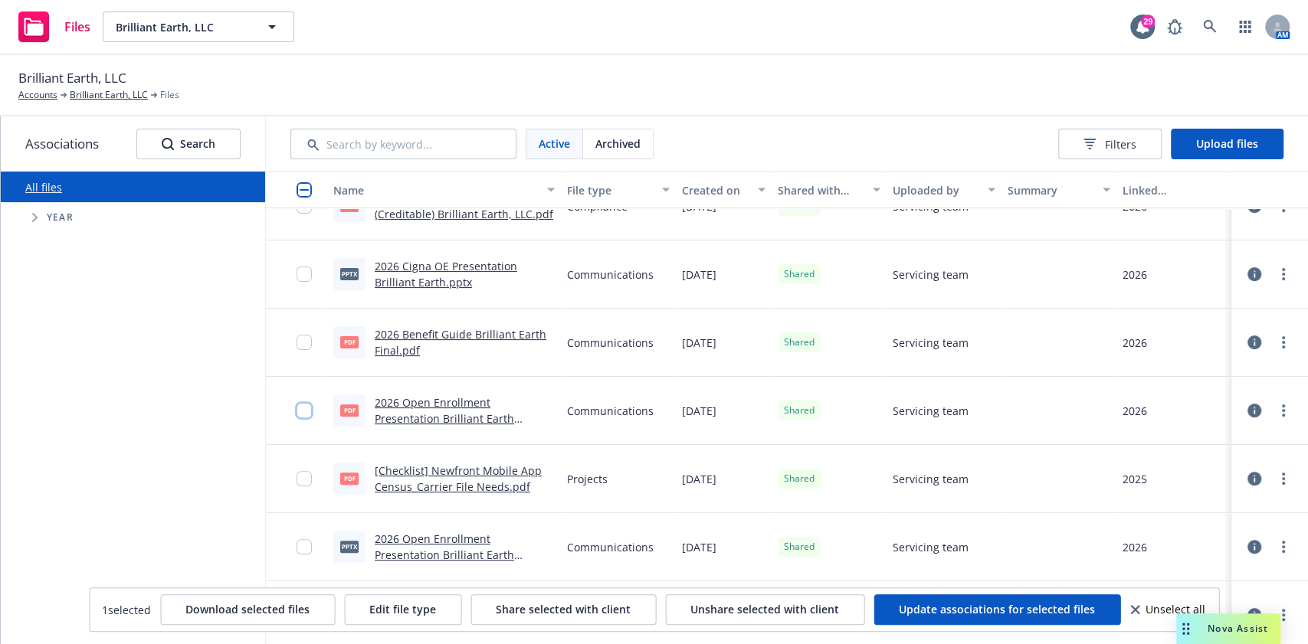
click at [297, 405] on input "checkbox" at bounding box center [304, 410] width 15 height 15
click at [297, 335] on input "checkbox" at bounding box center [304, 342] width 15 height 15
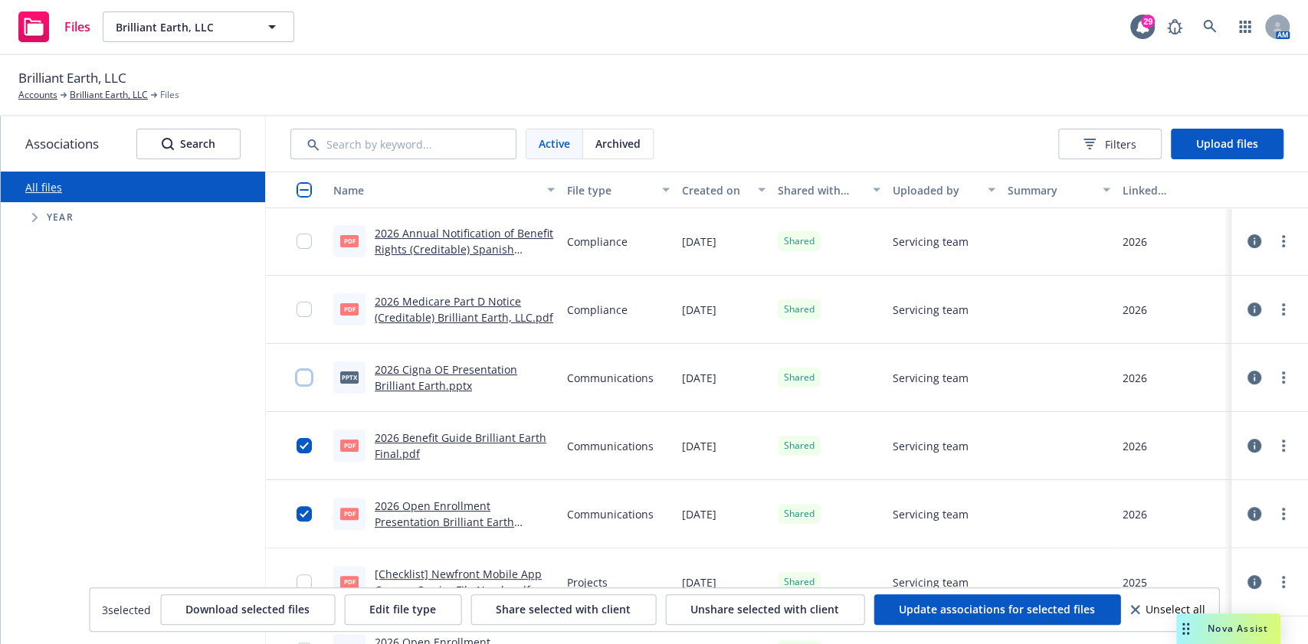
click at [297, 371] on input "checkbox" at bounding box center [304, 377] width 15 height 15
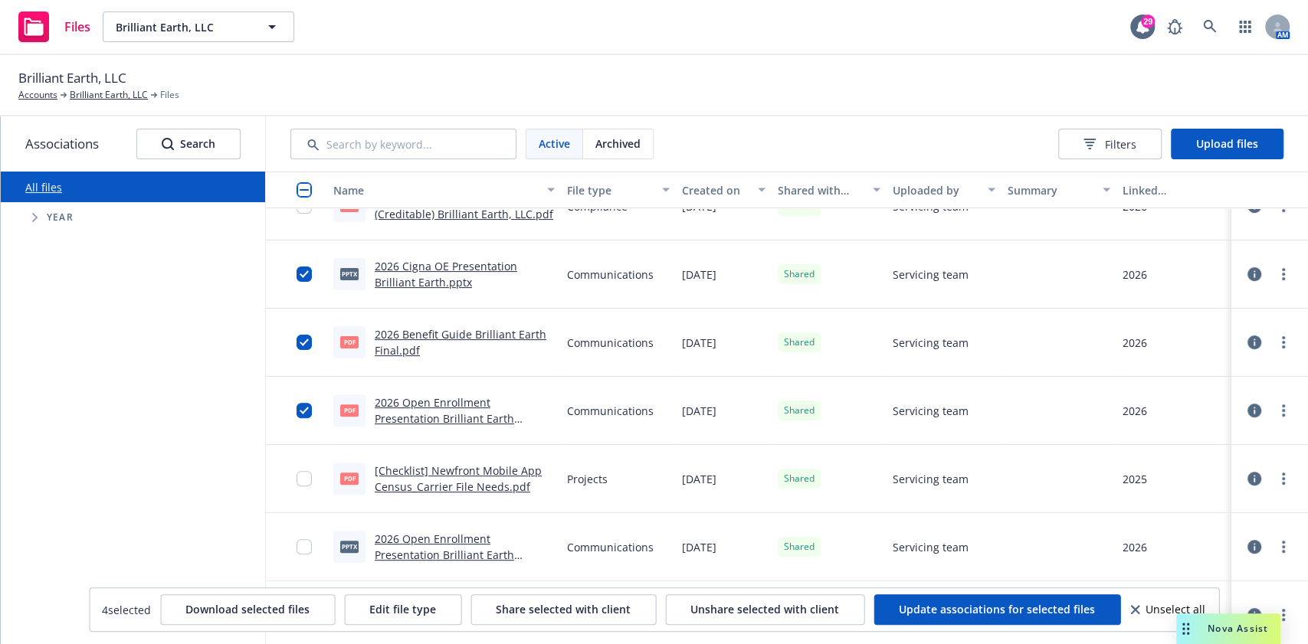
scroll to position [408, 0]
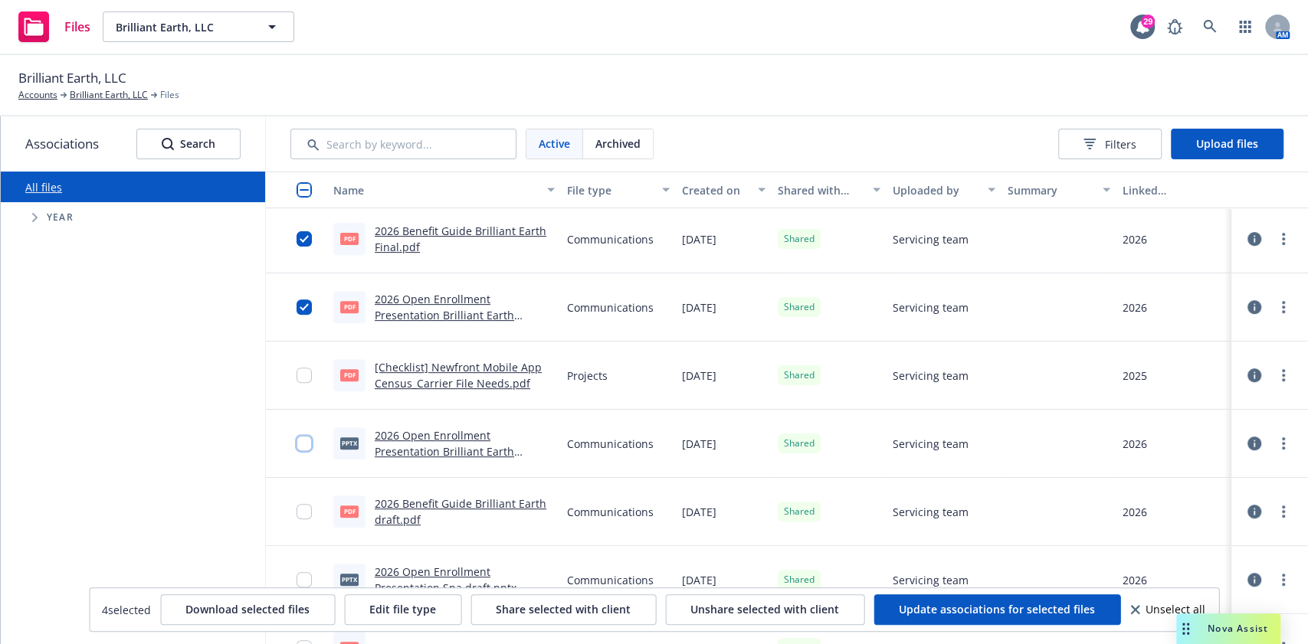
click at [297, 441] on input "checkbox" at bounding box center [304, 443] width 15 height 15
click at [297, 515] on input "checkbox" at bounding box center [304, 511] width 15 height 15
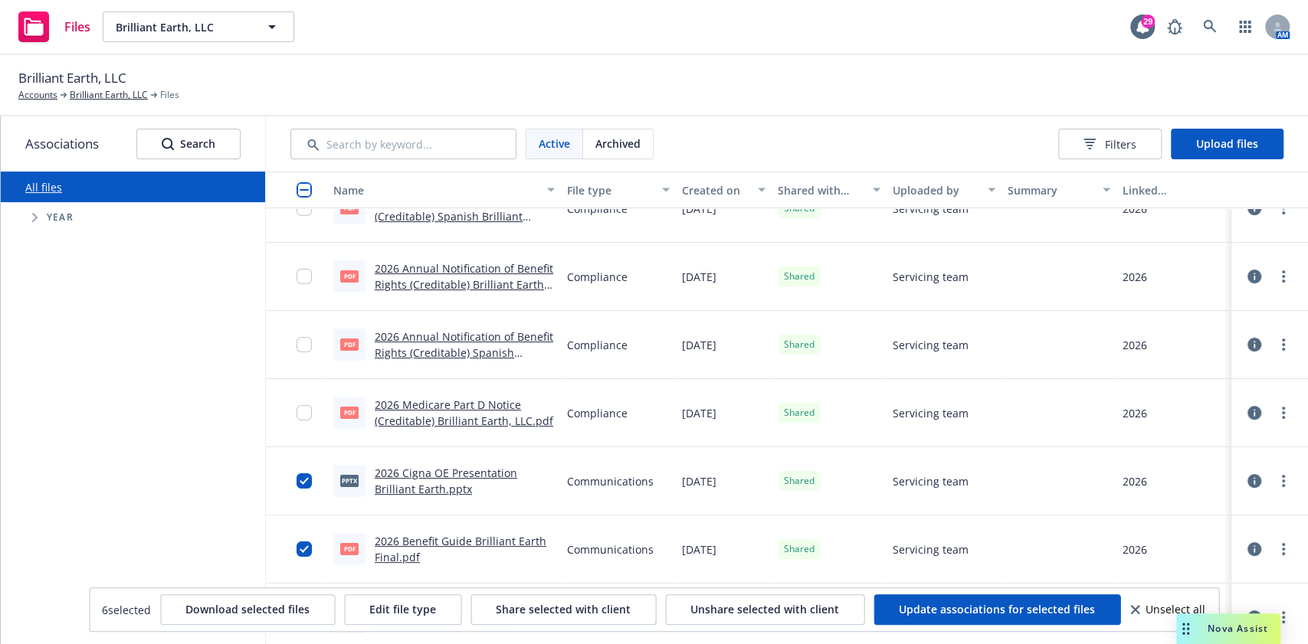
scroll to position [204, 0]
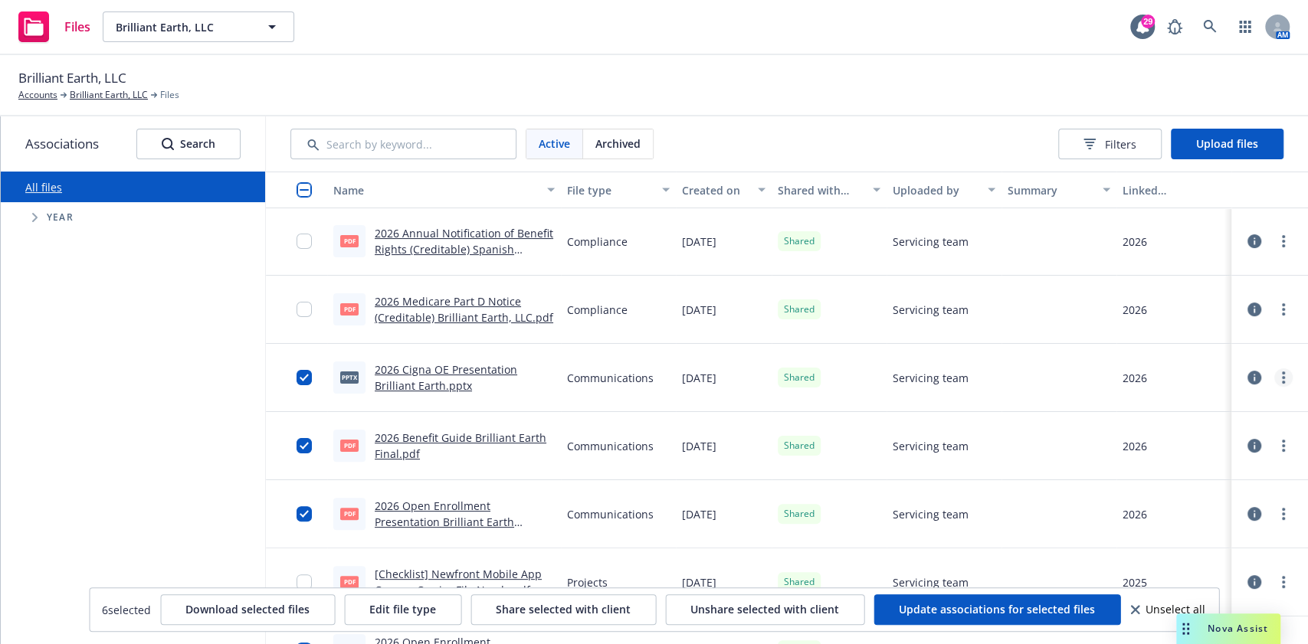
click at [1274, 381] on link "more" at bounding box center [1283, 378] width 18 height 18
click at [754, 607] on span "Unshare selected with client" at bounding box center [764, 609] width 149 height 15
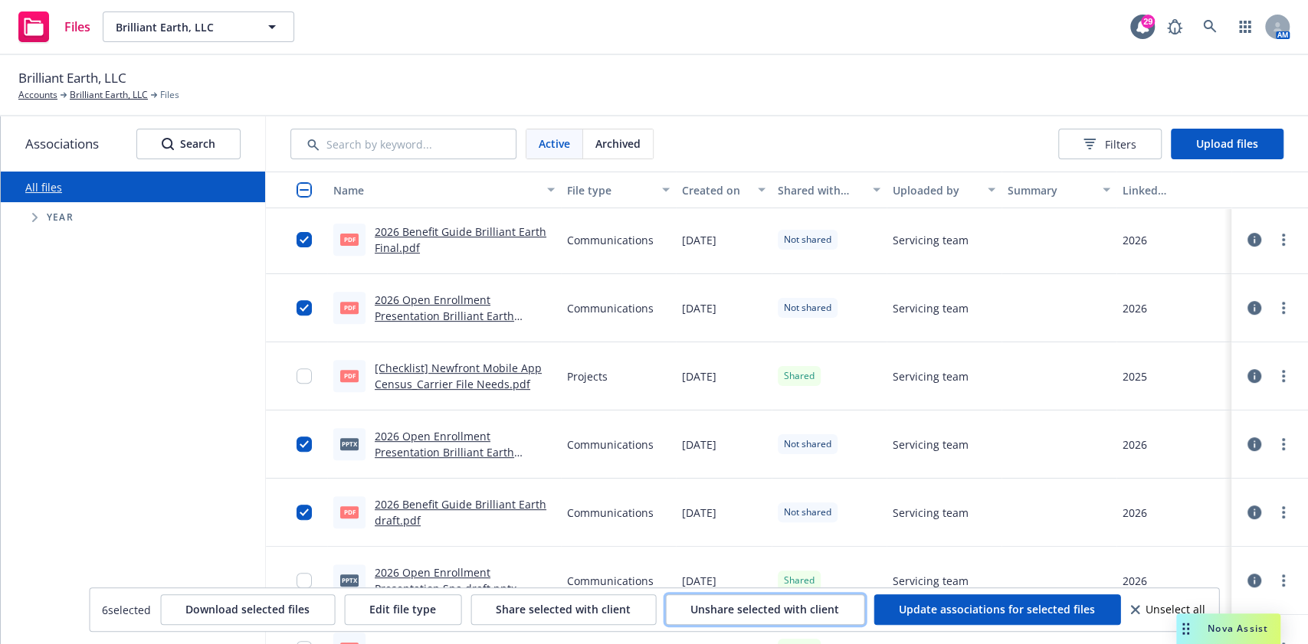
scroll to position [0, 0]
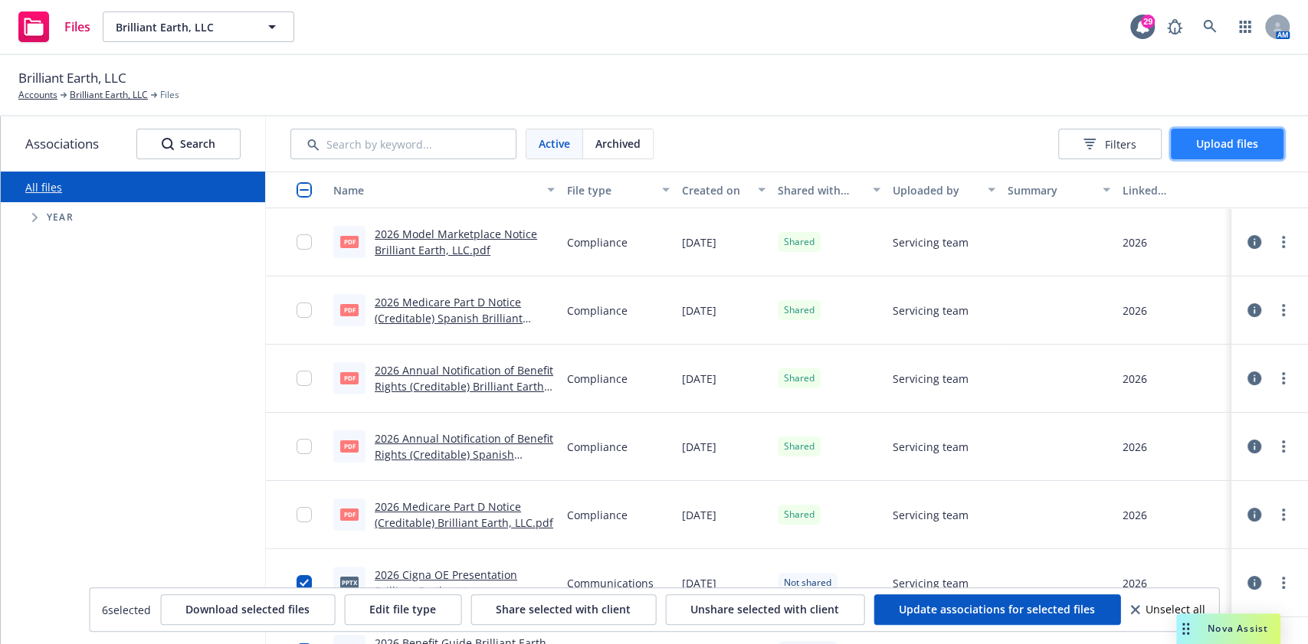
click at [1228, 146] on span "Upload files" at bounding box center [1227, 143] width 62 height 15
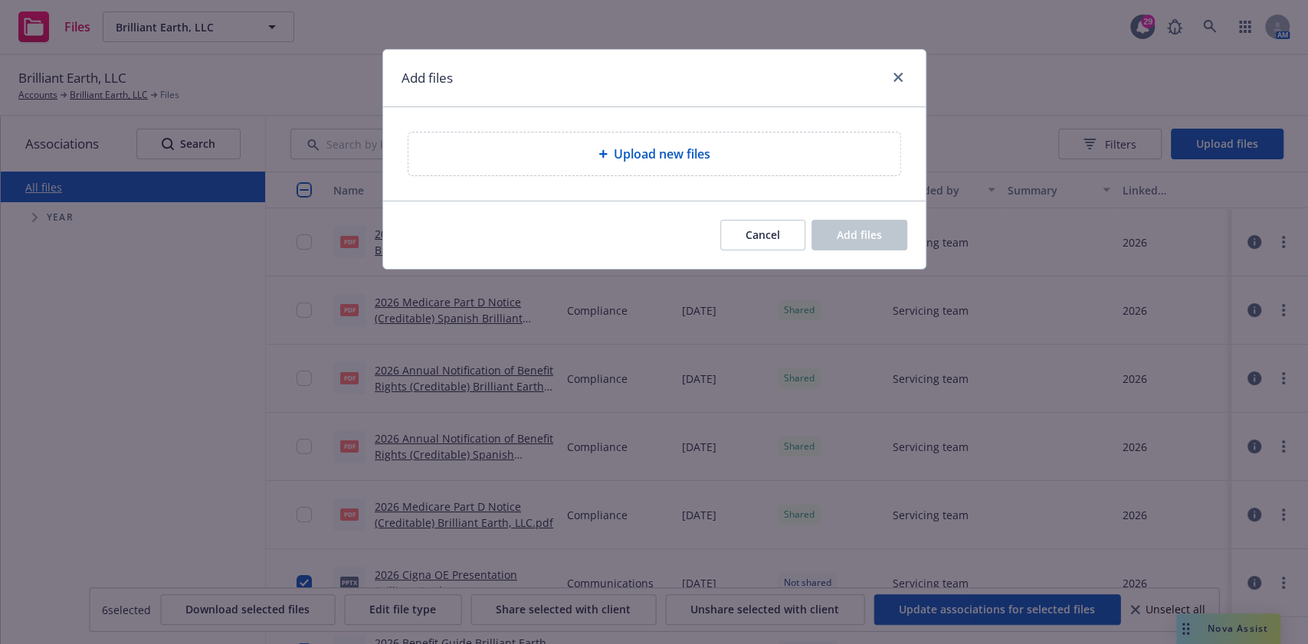
click at [676, 158] on span "Upload new files" at bounding box center [662, 154] width 97 height 18
click at [720, 141] on div "Upload new files" at bounding box center [654, 154] width 492 height 43
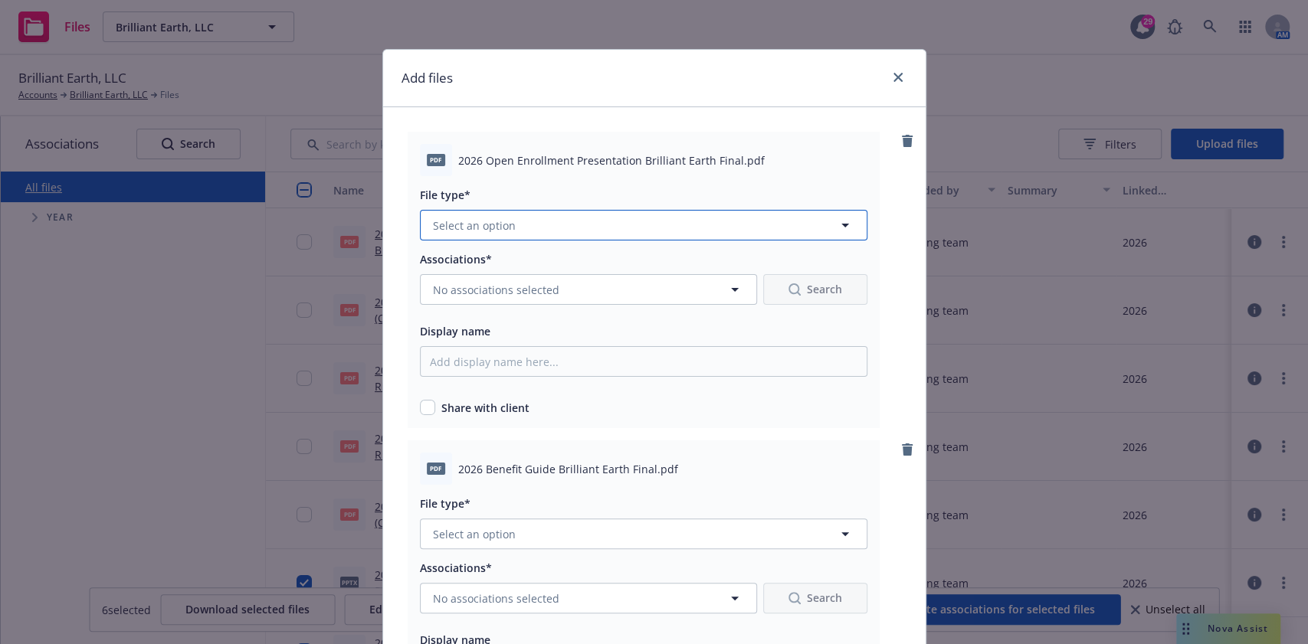
click at [673, 219] on button "Select an option" at bounding box center [643, 225] width 447 height 31
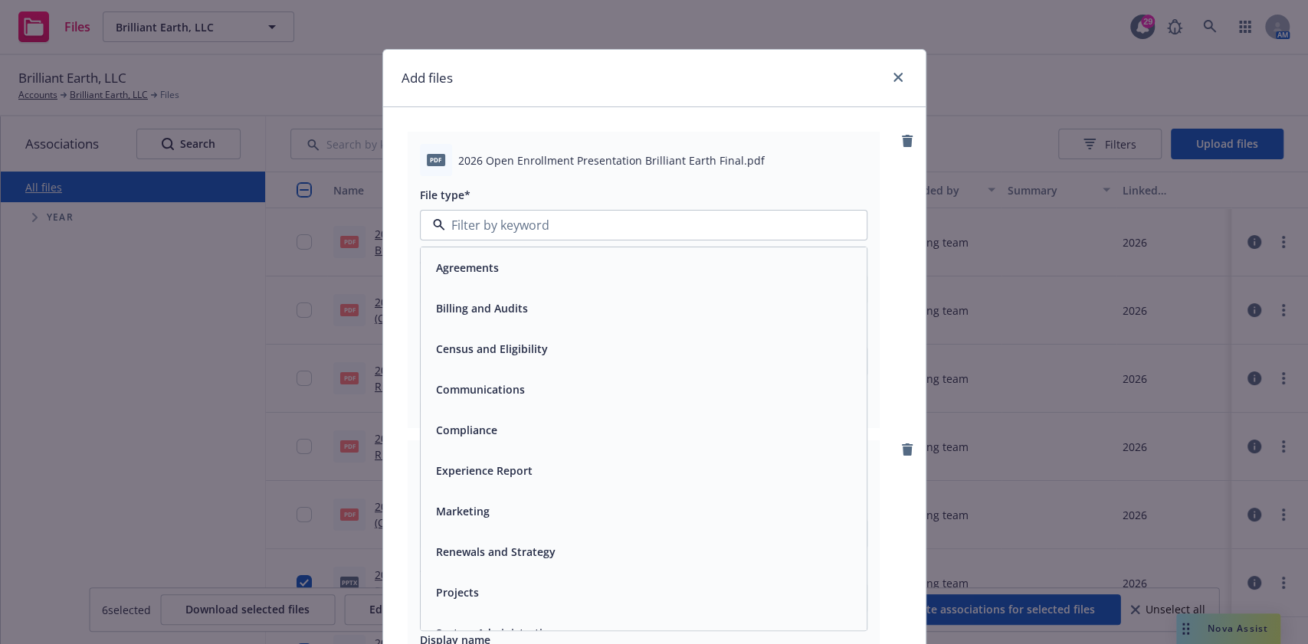
click at [590, 392] on div "Communications" at bounding box center [644, 390] width 428 height 22
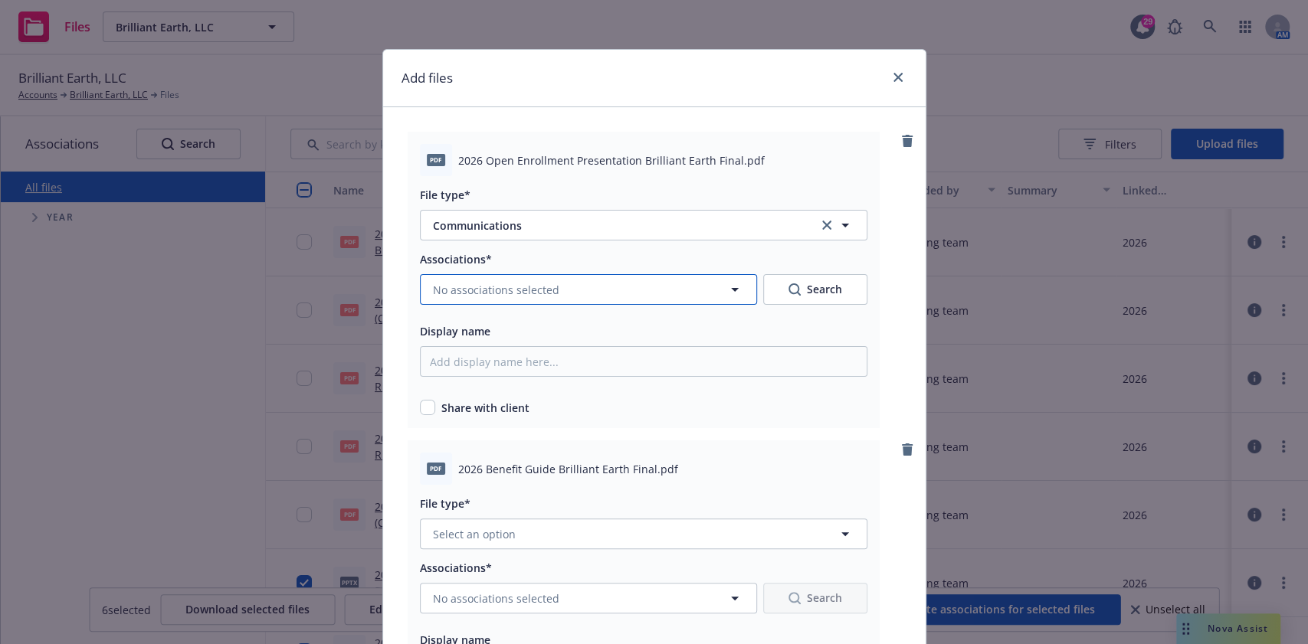
click at [605, 284] on button "No associations selected" at bounding box center [588, 289] width 337 height 31
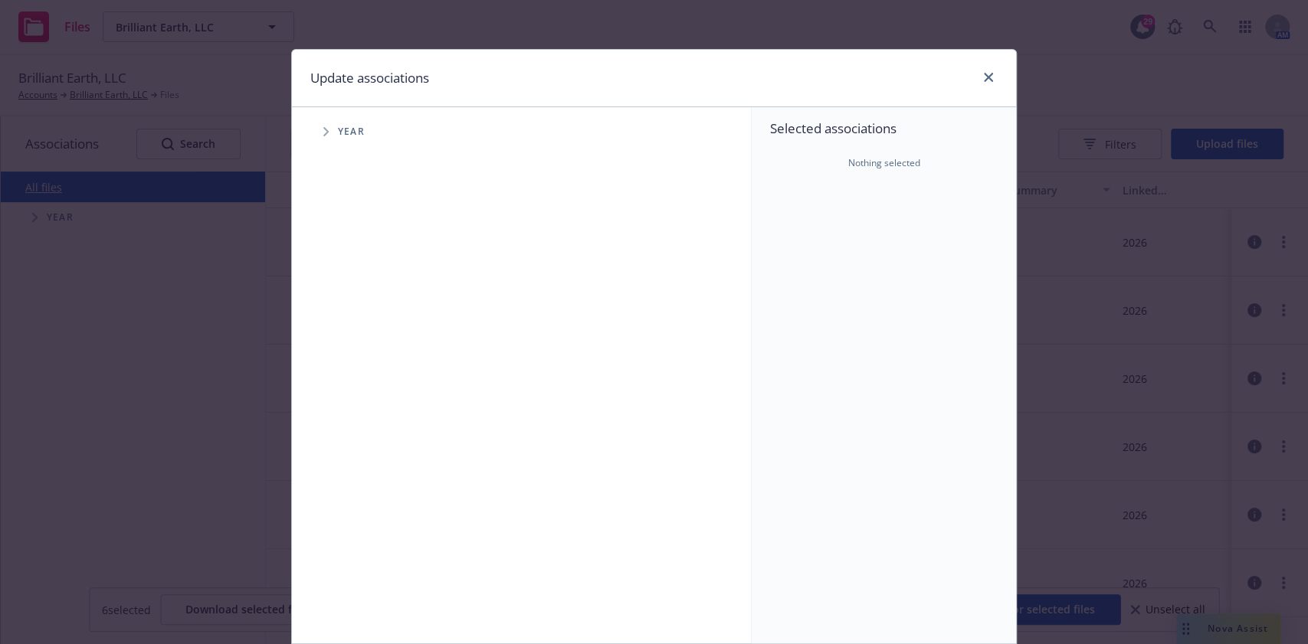
click at [314, 130] on span "Tree Example" at bounding box center [325, 132] width 25 height 25
click at [348, 384] on span "Tree Example" at bounding box center [345, 377] width 25 height 25
click at [357, 374] on input "Tree Example" at bounding box center [364, 376] width 15 height 15
checkbox input "true"
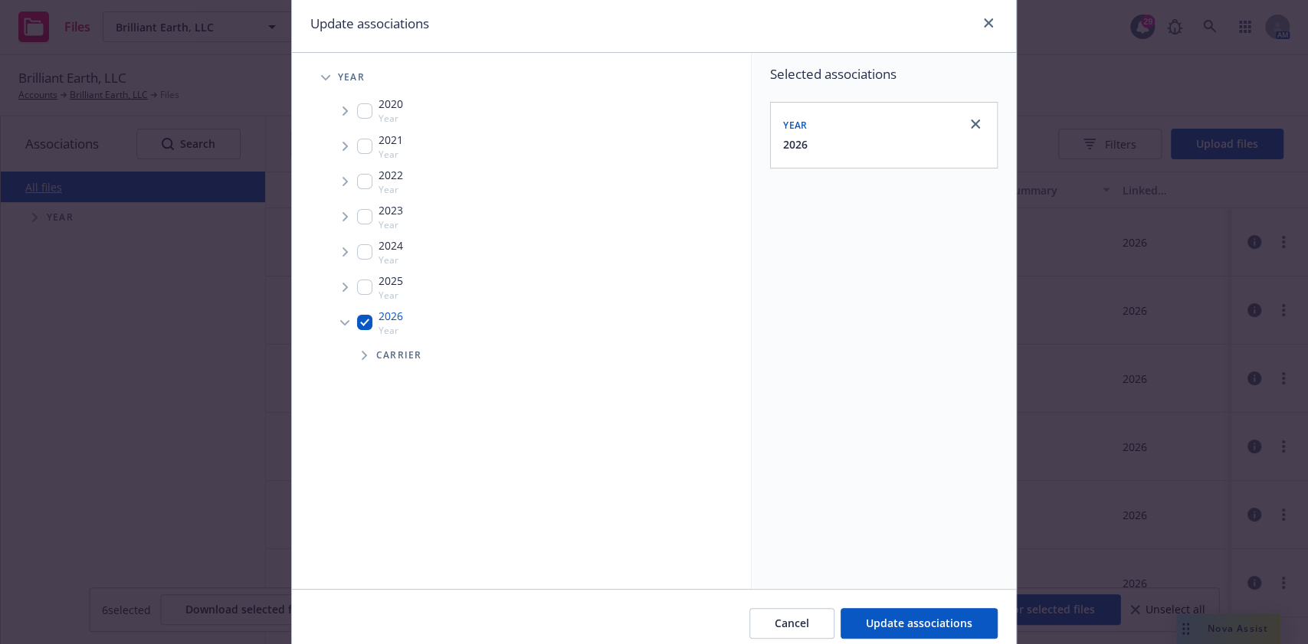
scroll to position [116, 0]
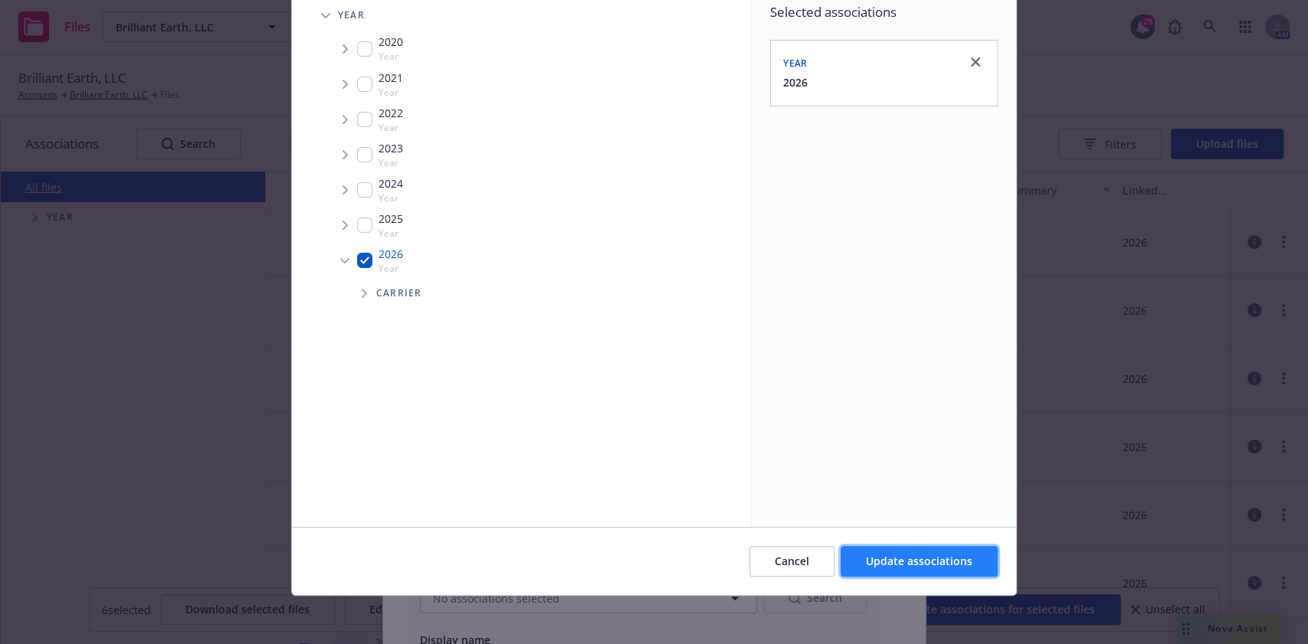
click at [943, 564] on span "Update associations" at bounding box center [919, 561] width 107 height 15
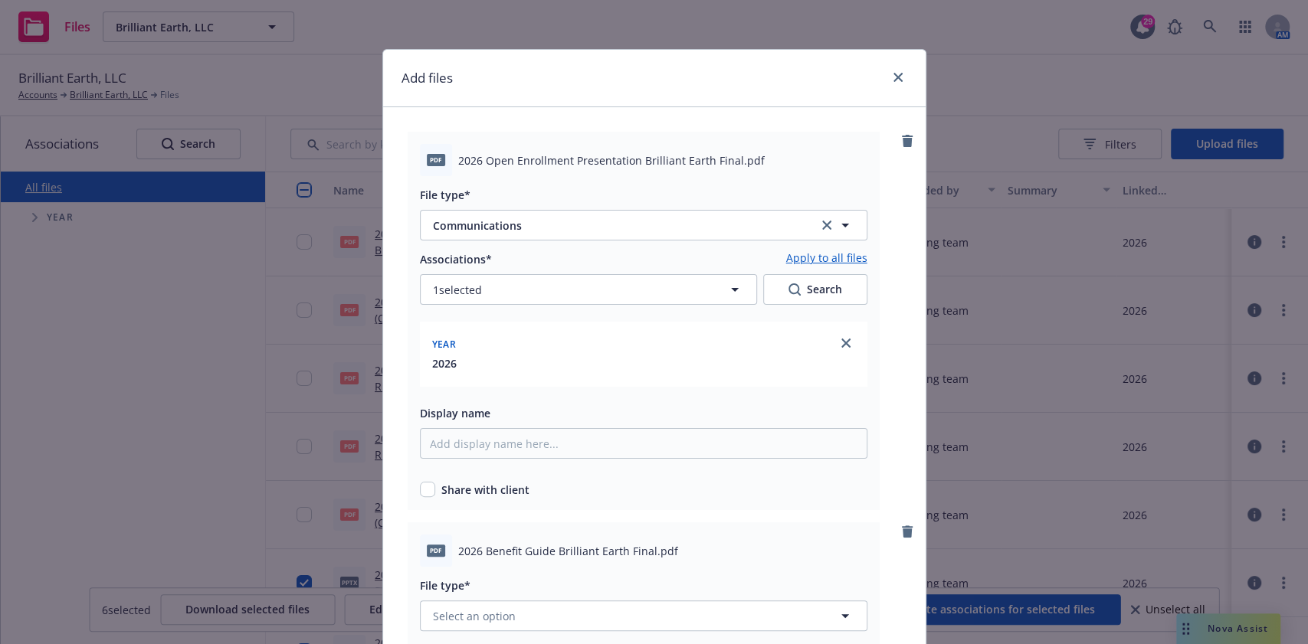
click at [844, 258] on link "Apply to all files" at bounding box center [826, 259] width 81 height 18
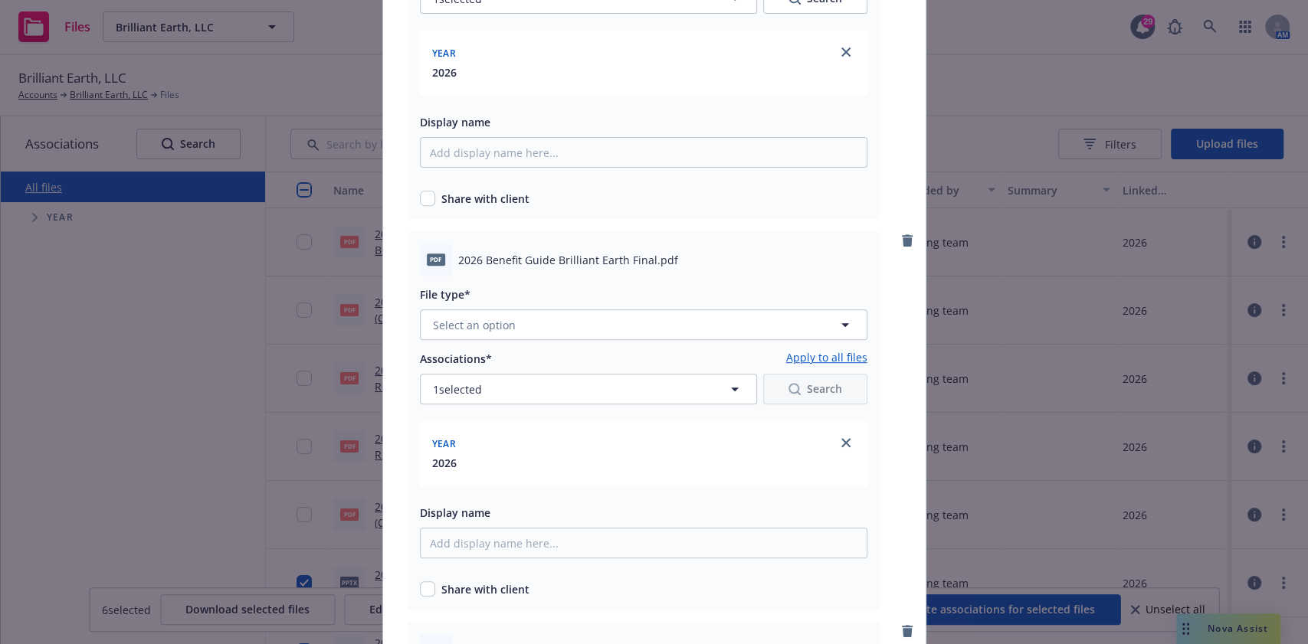
scroll to position [306, 0]
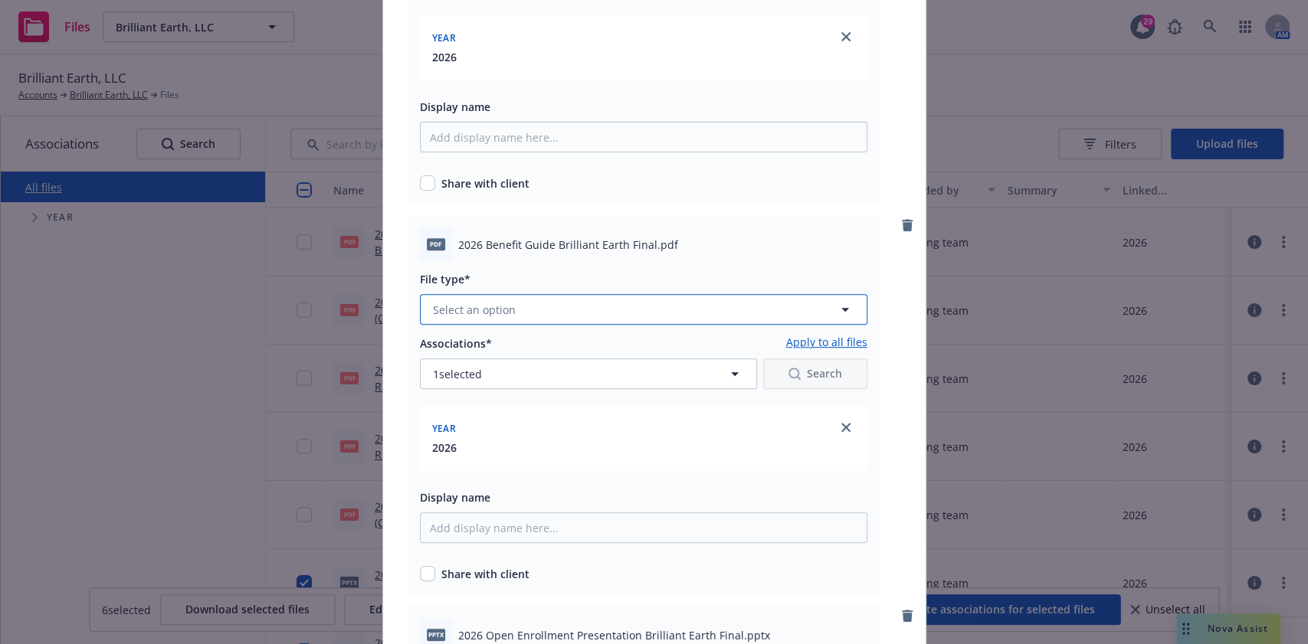
click at [525, 307] on button "Select an option" at bounding box center [643, 309] width 447 height 31
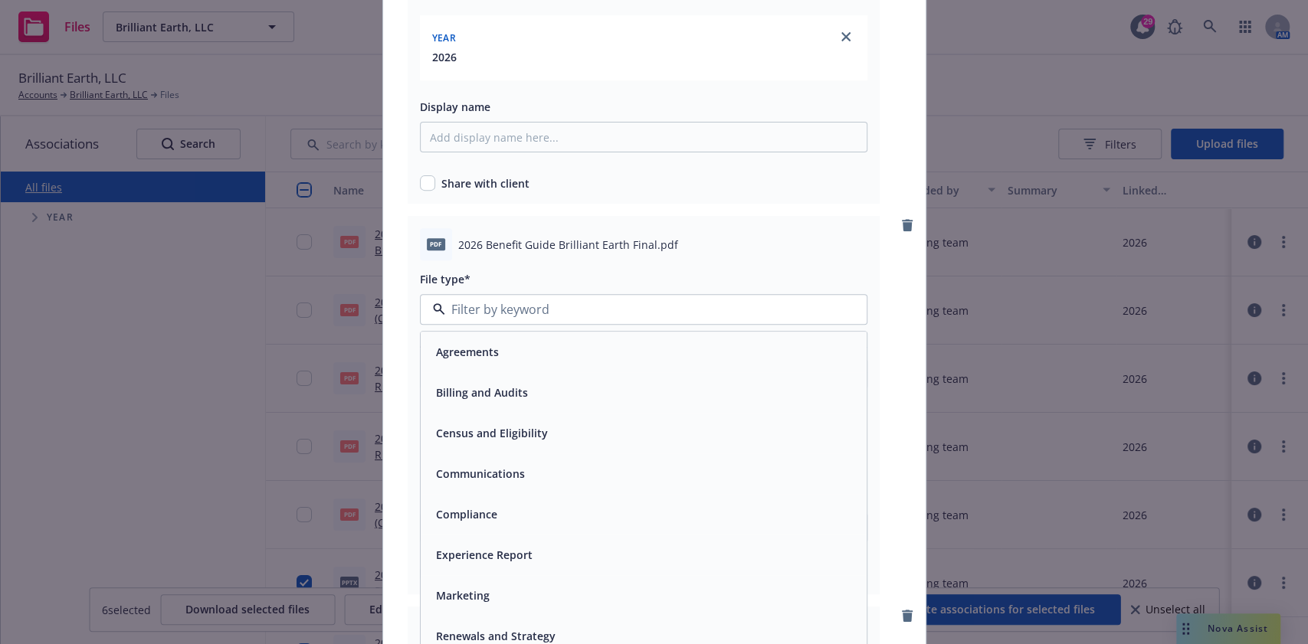
click at [524, 463] on div "Communications" at bounding box center [644, 474] width 428 height 22
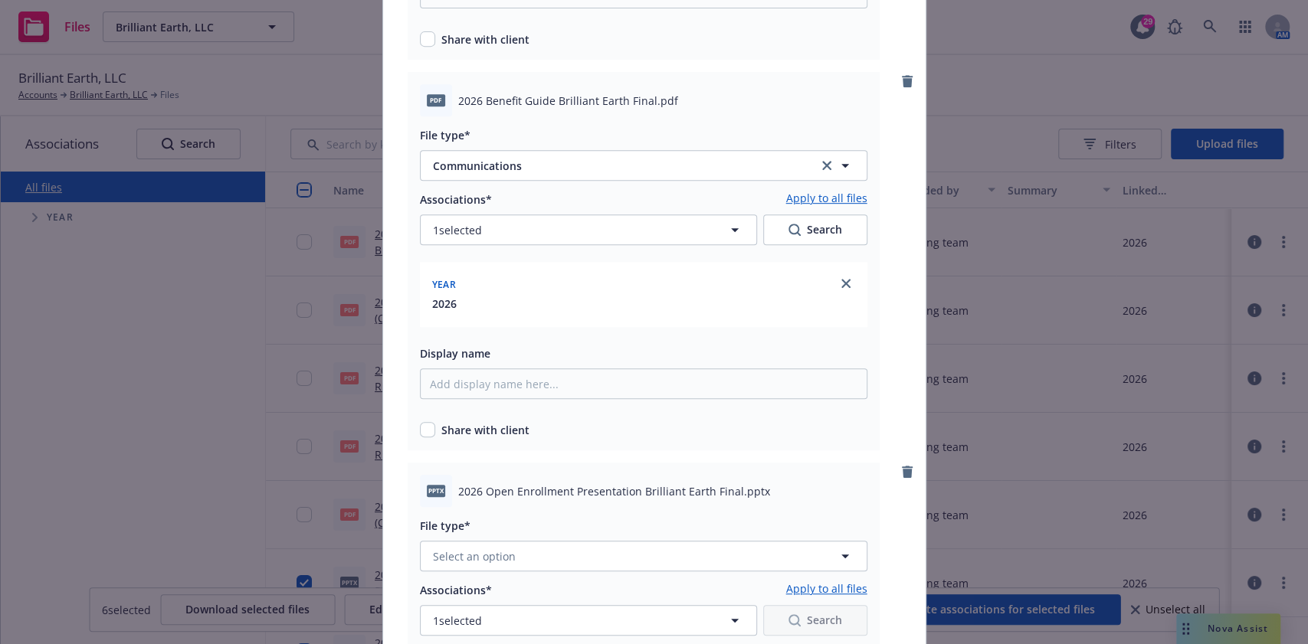
scroll to position [510, 0]
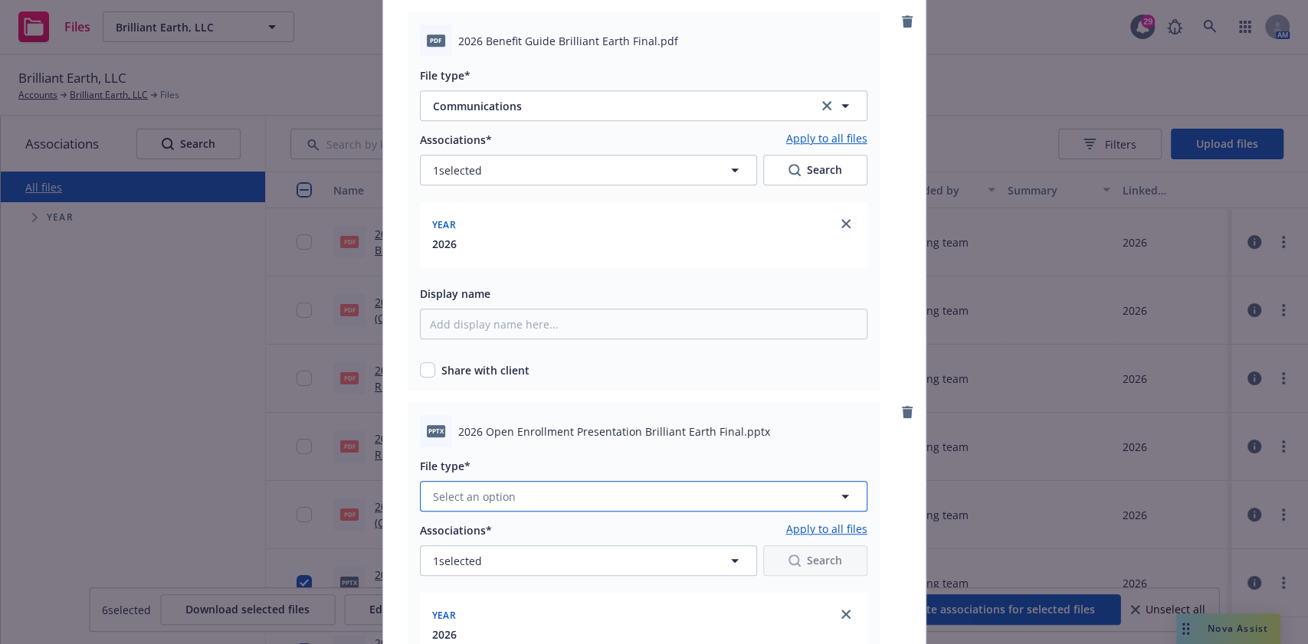
click at [536, 489] on button "Select an option" at bounding box center [643, 496] width 447 height 31
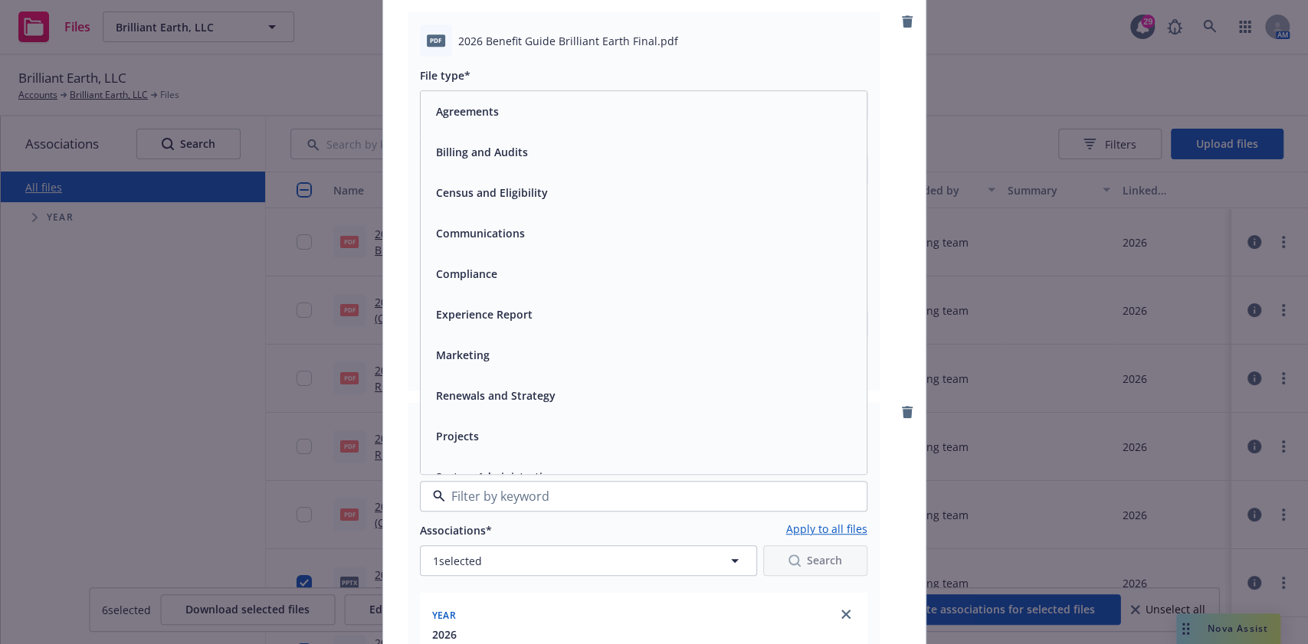
drag, startPoint x: 501, startPoint y: 227, endPoint x: 503, endPoint y: 234, distance: 8.0
click at [503, 231] on span "Communications" at bounding box center [480, 233] width 89 height 16
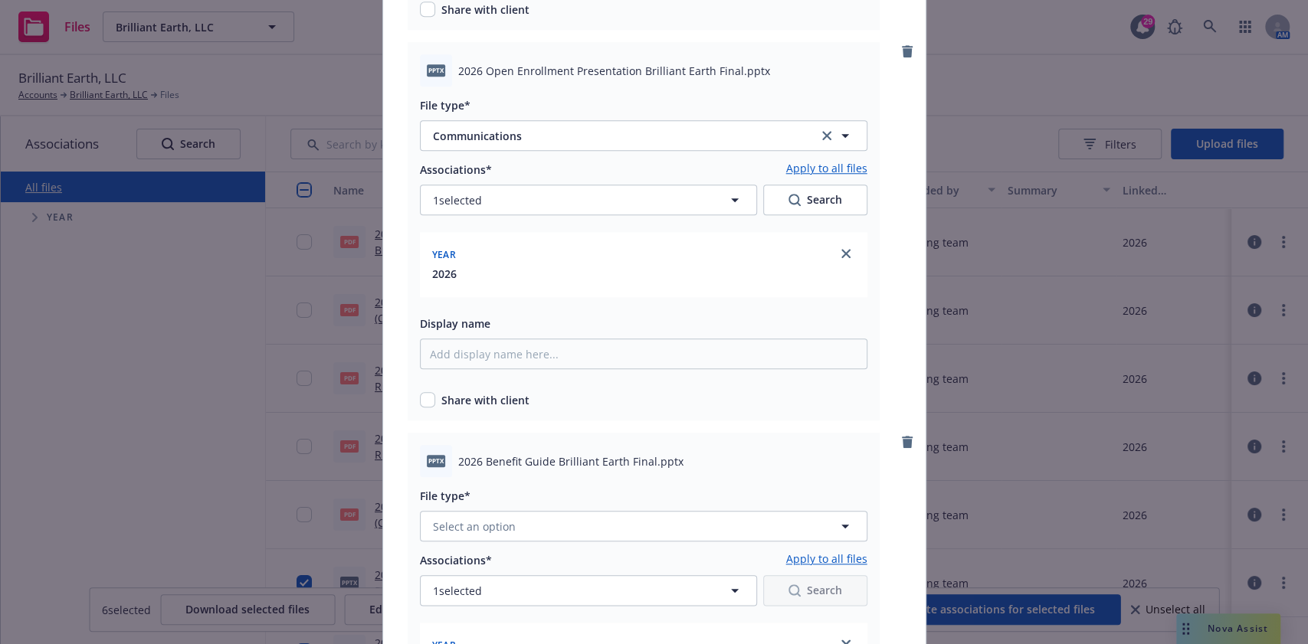
scroll to position [1226, 0]
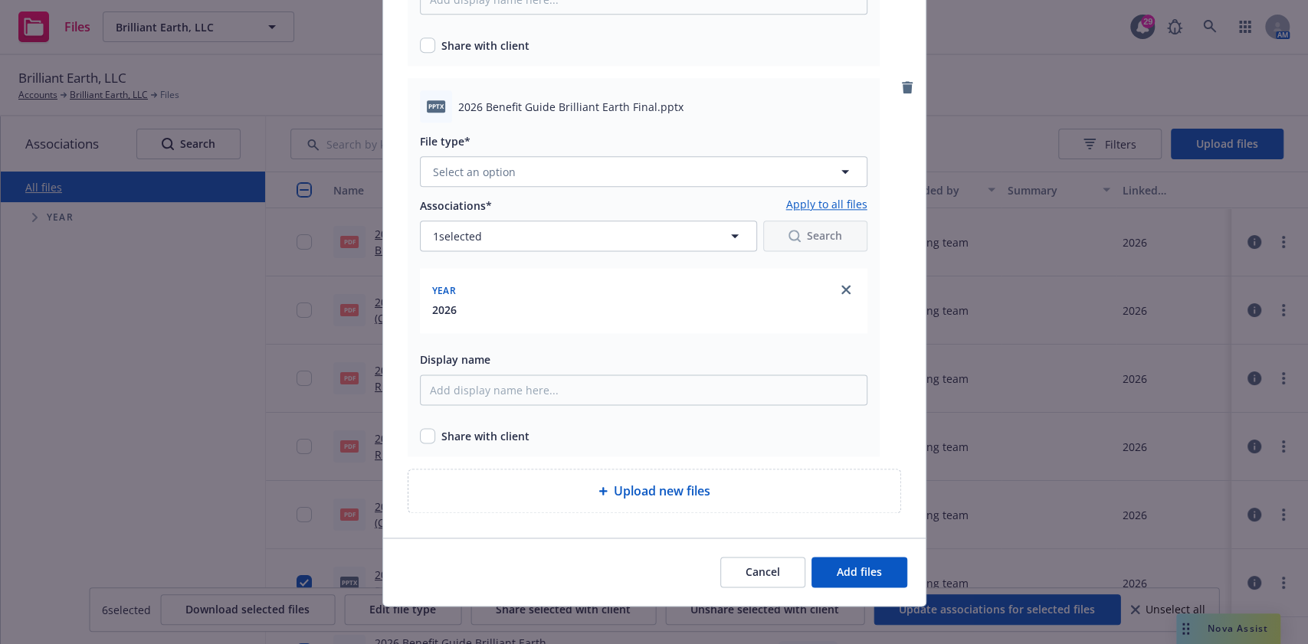
click at [533, 143] on div "File type*" at bounding box center [643, 141] width 447 height 18
click at [532, 165] on button "Select an option" at bounding box center [643, 171] width 447 height 31
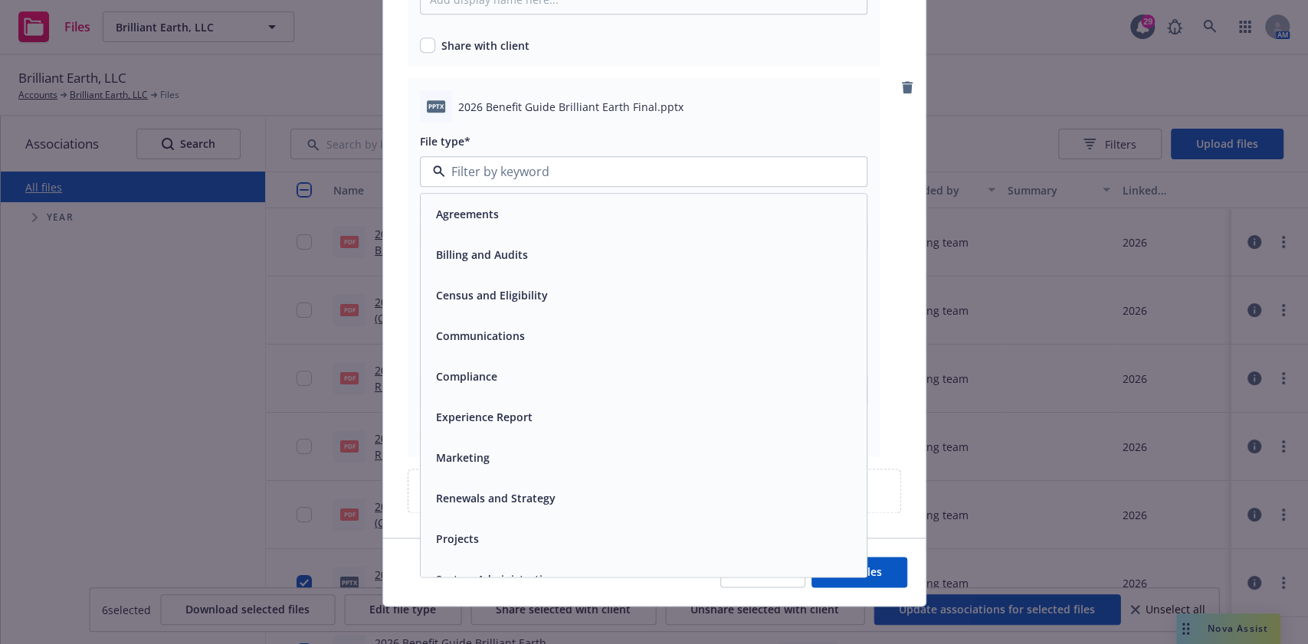
click at [498, 331] on span "Communications" at bounding box center [480, 336] width 89 height 16
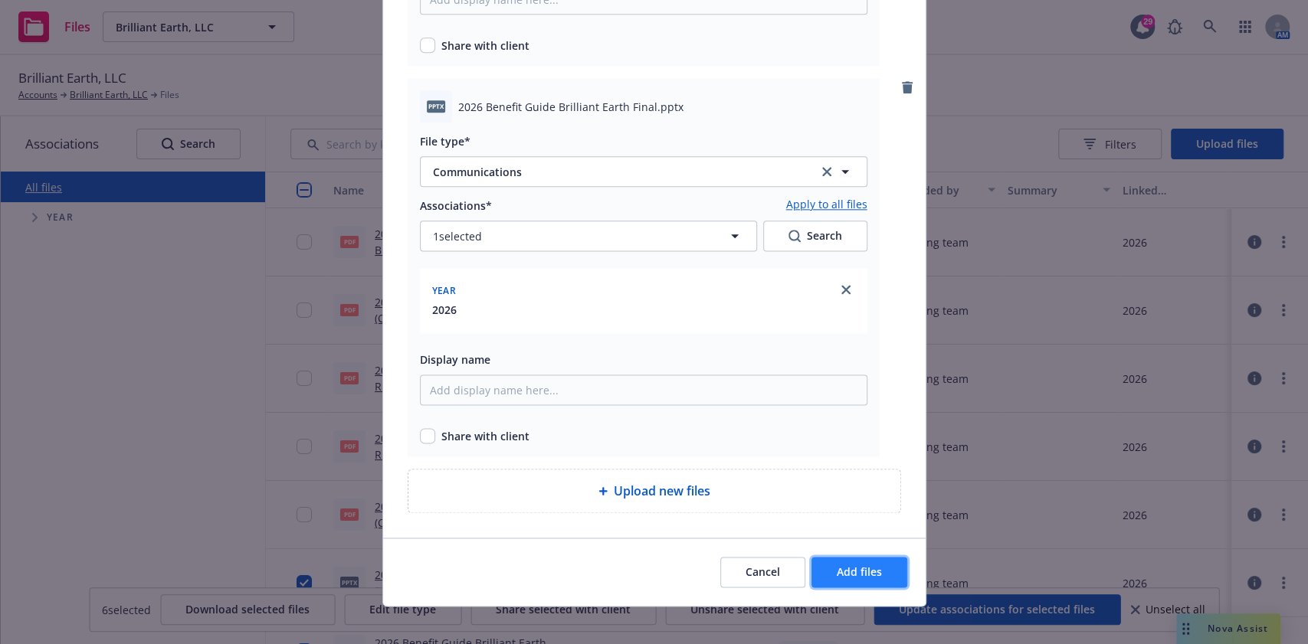
click at [867, 569] on span "Add files" at bounding box center [859, 572] width 45 height 15
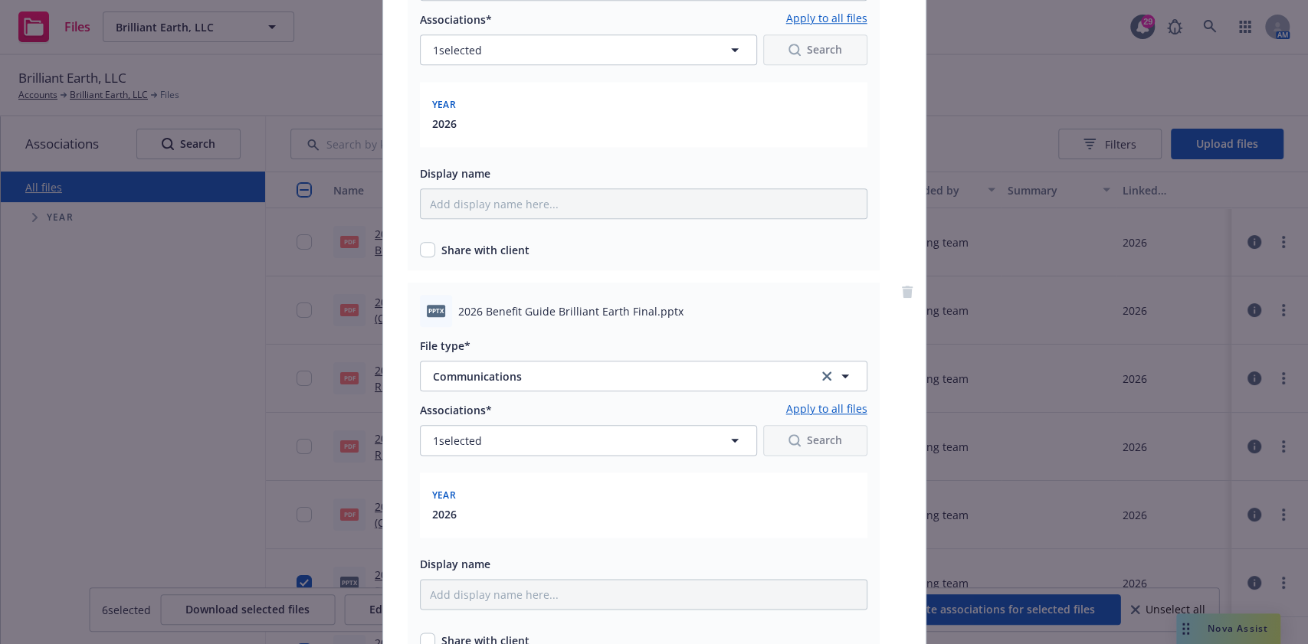
scroll to position [1180, 0]
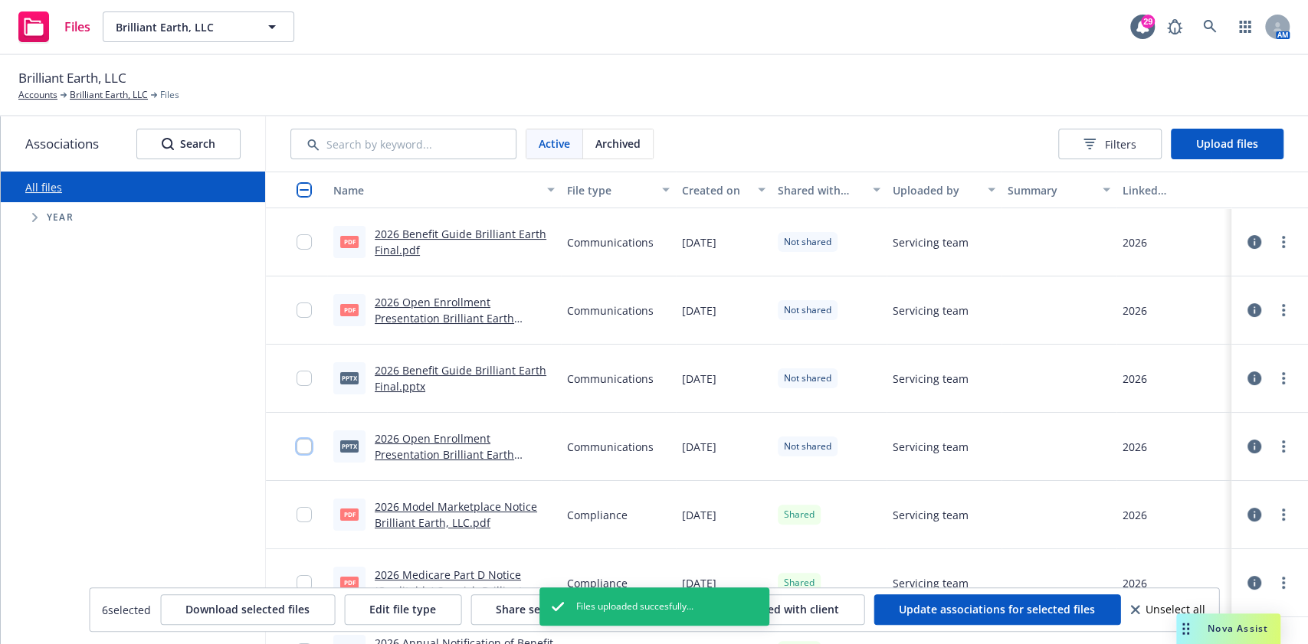
click at [297, 442] on input "checkbox" at bounding box center [304, 446] width 15 height 15
click at [297, 376] on input "checkbox" at bounding box center [304, 378] width 15 height 15
click at [297, 311] on input "checkbox" at bounding box center [304, 310] width 15 height 15
click at [297, 241] on input "checkbox" at bounding box center [304, 241] width 15 height 15
click at [497, 600] on button "Share selected with client" at bounding box center [566, 610] width 185 height 31
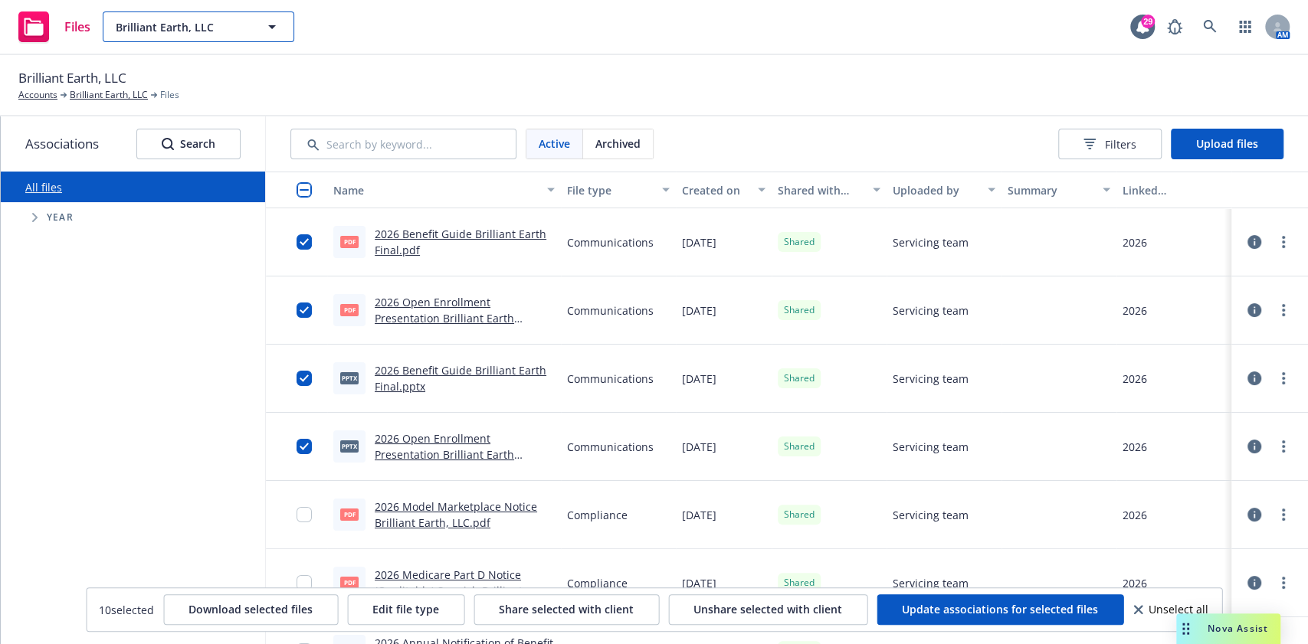
click at [193, 24] on span "Brilliant Earth, LLC" at bounding box center [182, 27] width 133 height 16
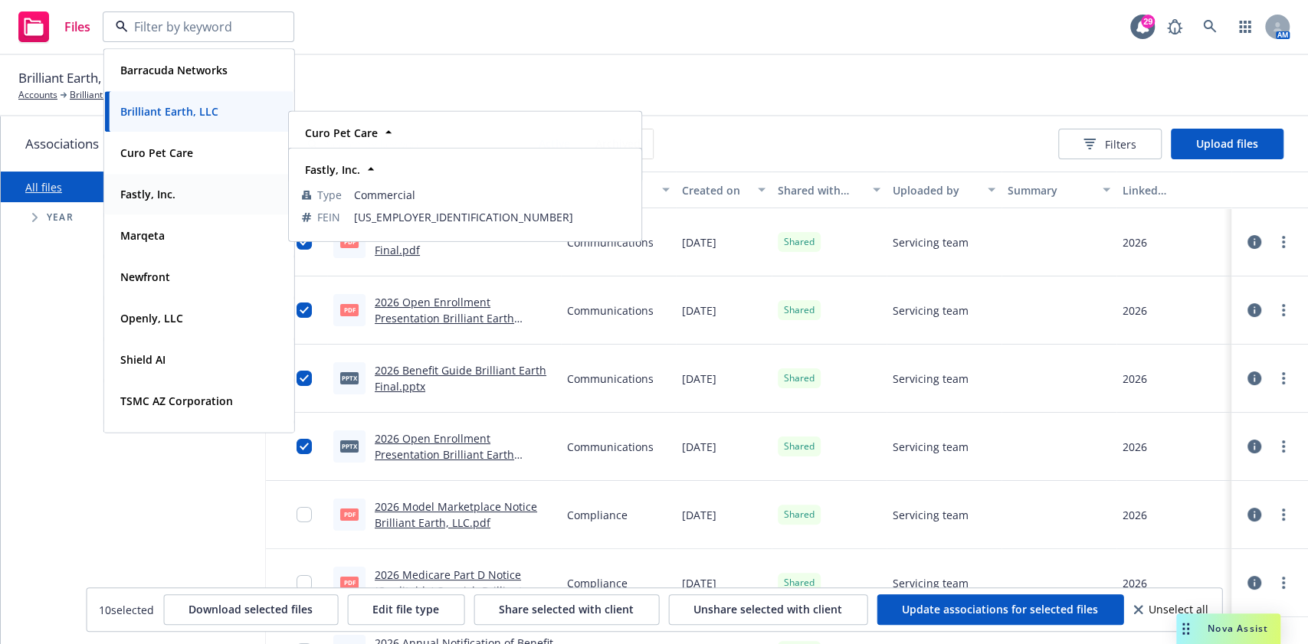
click at [169, 193] on strong "Fastly, Inc." at bounding box center [147, 194] width 55 height 15
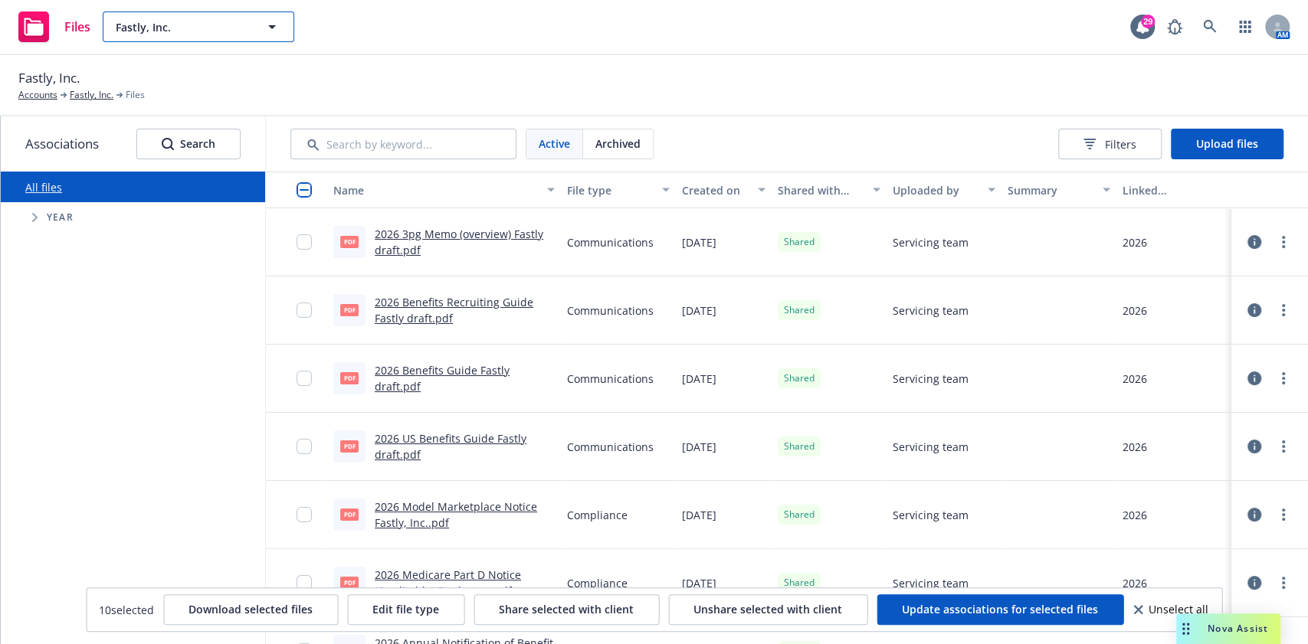
click at [186, 18] on button "Fastly, Inc." at bounding box center [199, 26] width 192 height 31
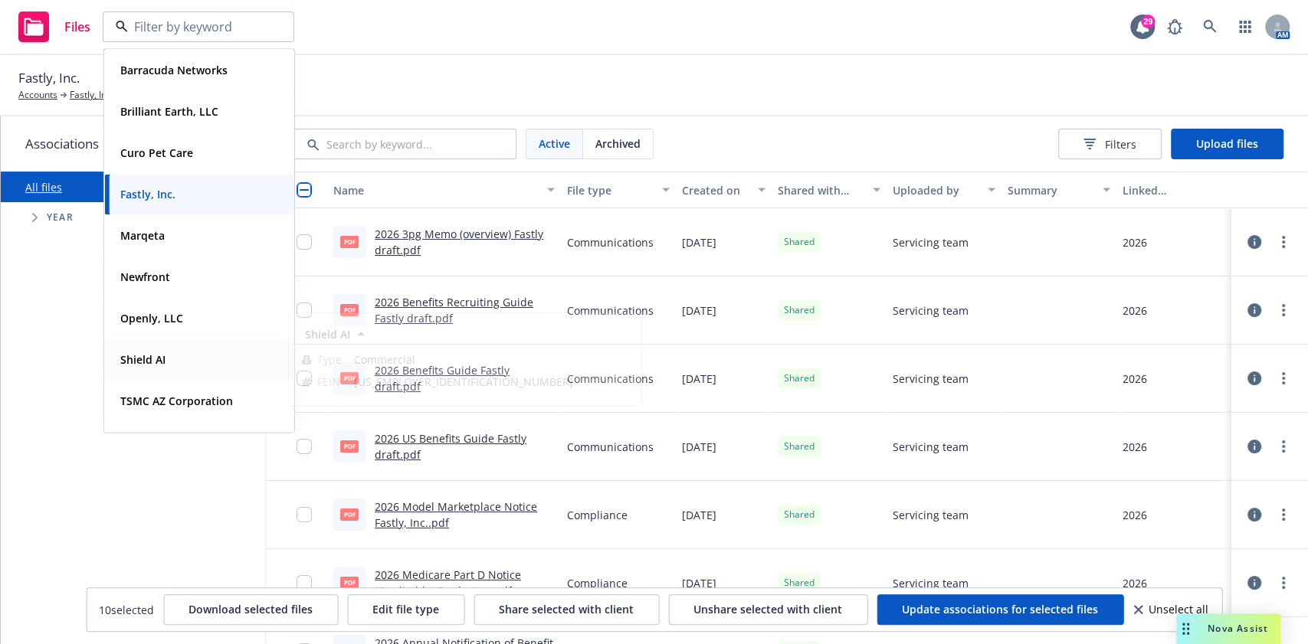
click at [192, 358] on div "Shield AI" at bounding box center [199, 360] width 170 height 22
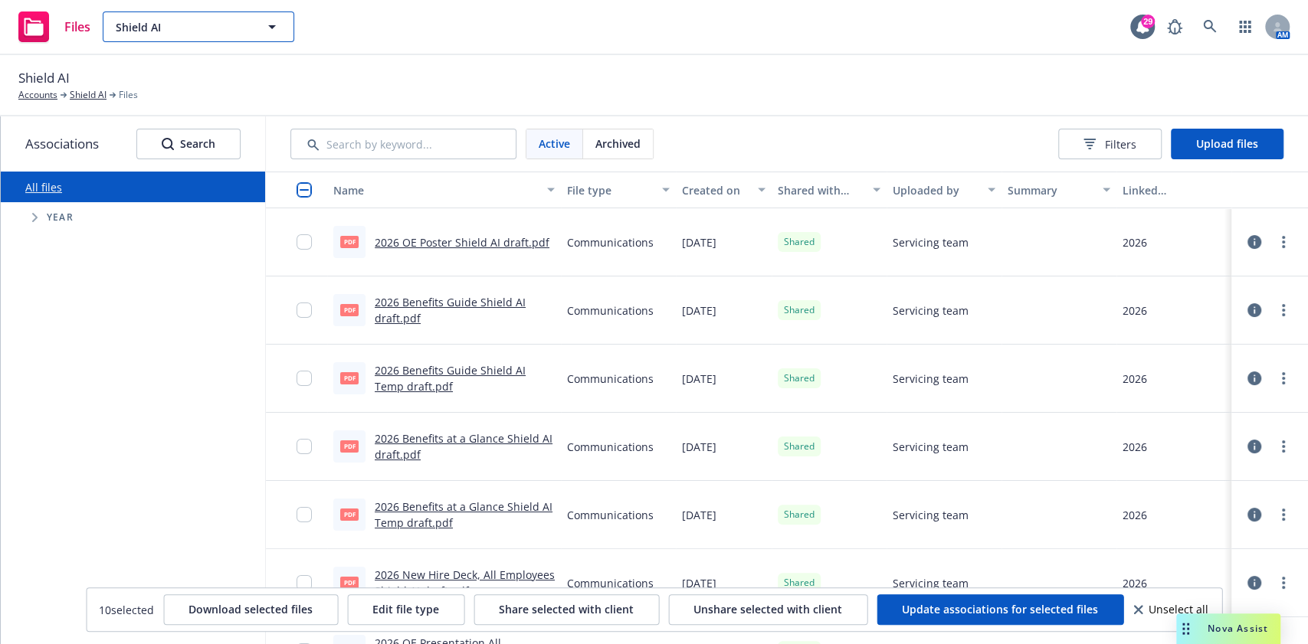
click at [238, 28] on span "Shield AI" at bounding box center [182, 27] width 133 height 16
click at [124, 320] on div "All files Accessibility guide for tree Tree Example. Navigate the tree with the…" at bounding box center [133, 408] width 264 height 473
click at [179, 41] on button "Shield AI" at bounding box center [199, 26] width 192 height 31
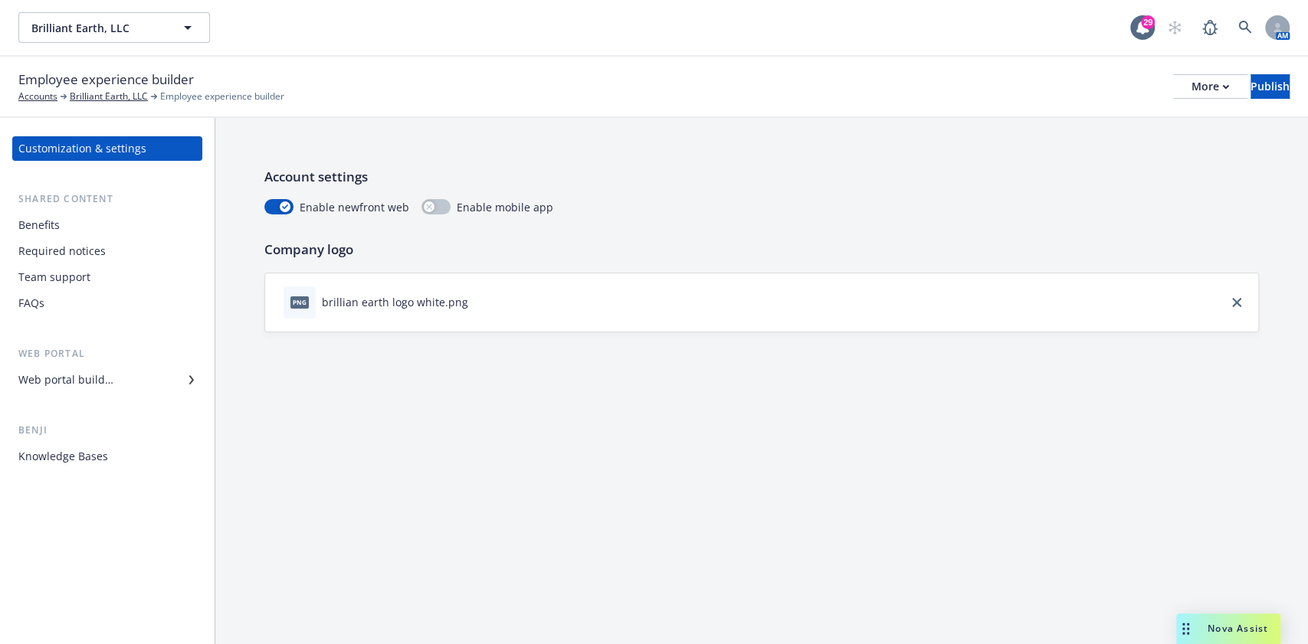
click at [120, 224] on div "Benefits" at bounding box center [107, 225] width 178 height 25
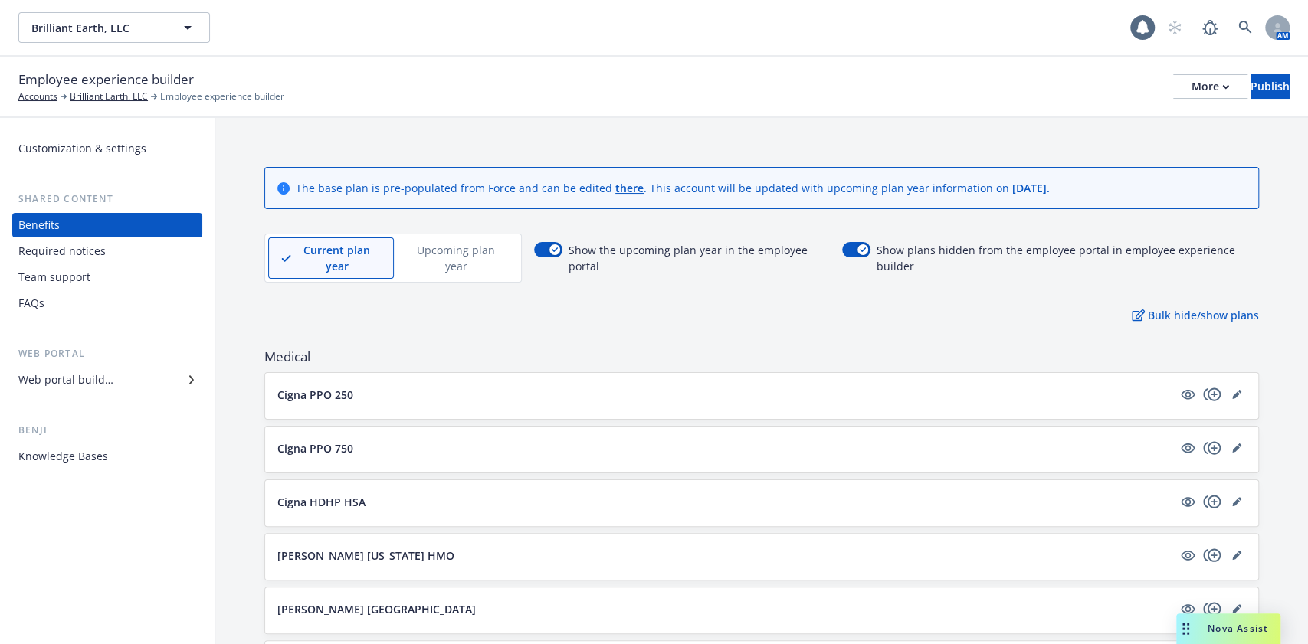
click at [107, 375] on div "Web portal builder" at bounding box center [65, 380] width 95 height 25
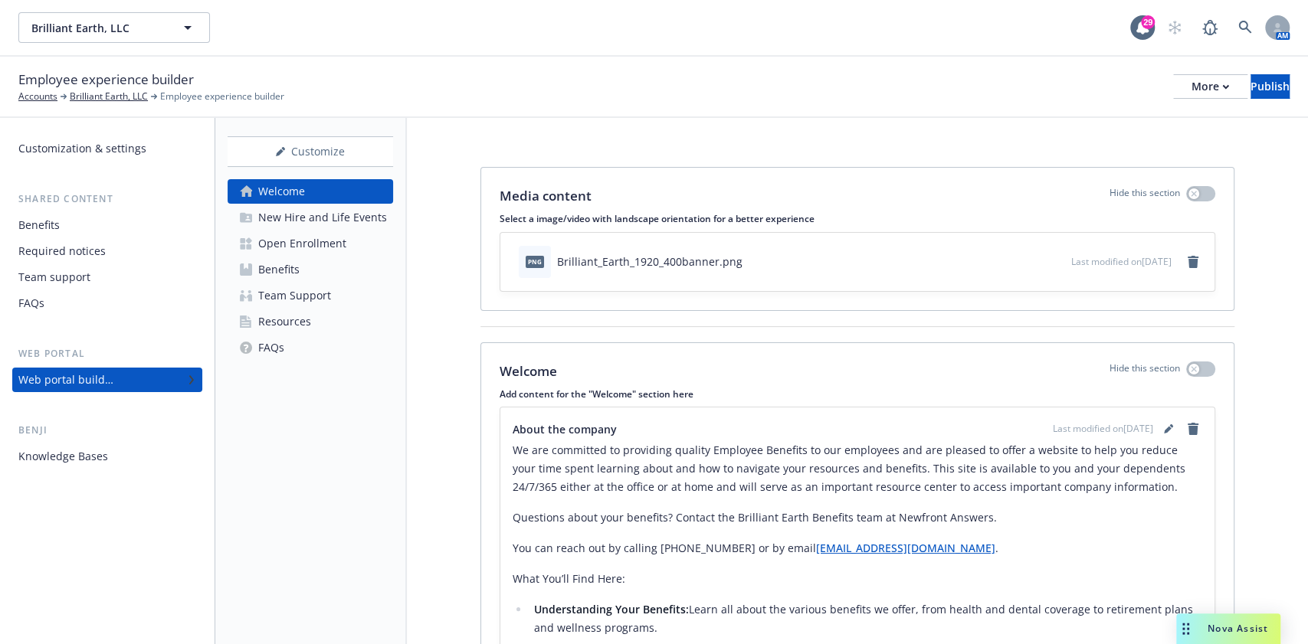
click at [336, 242] on div "Open Enrollment" at bounding box center [302, 243] width 88 height 25
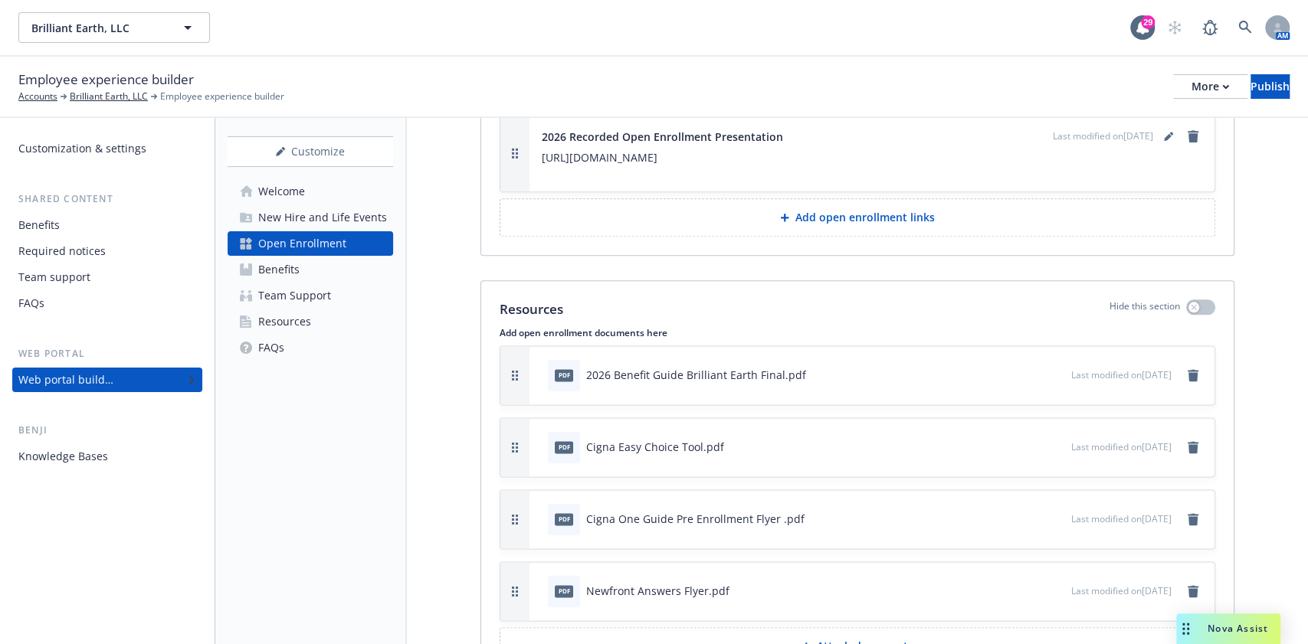
scroll to position [5210, 0]
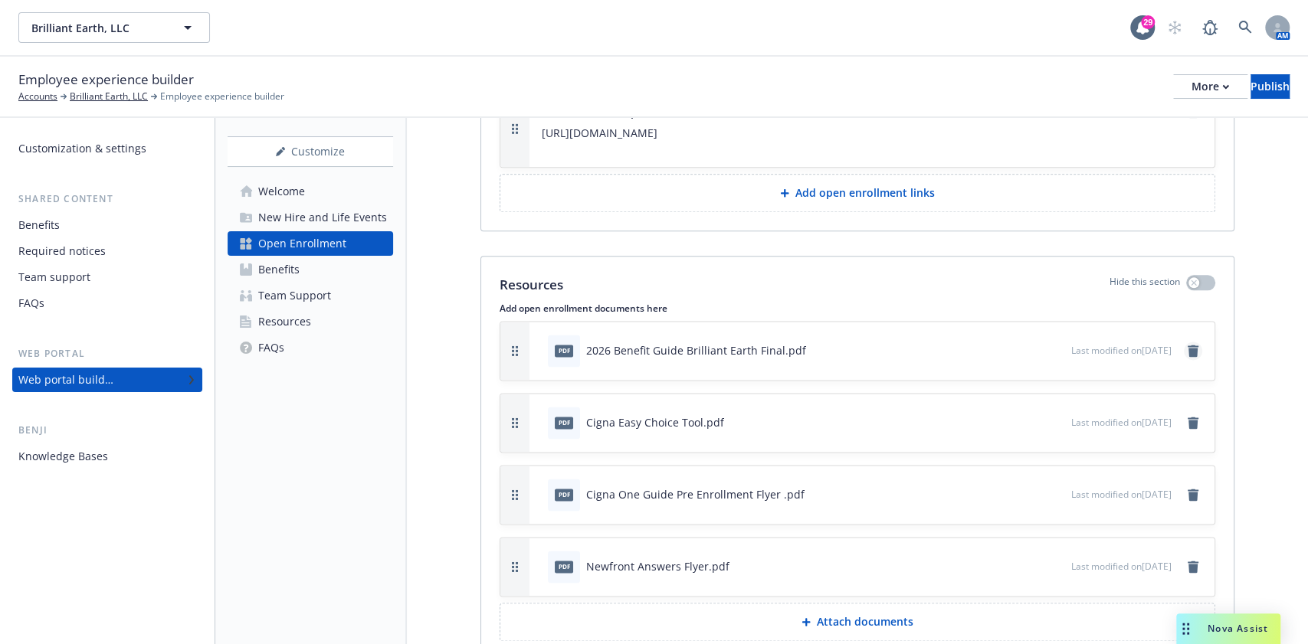
click at [1188, 345] on icon "remove" at bounding box center [1193, 351] width 11 height 12
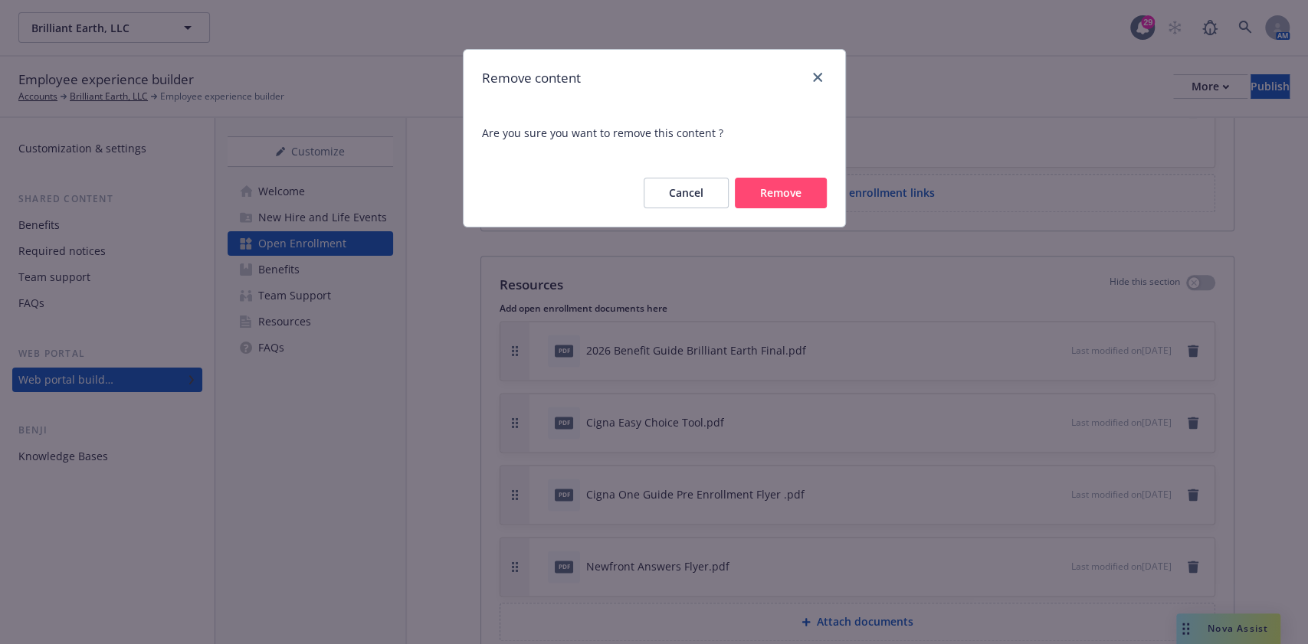
click at [777, 189] on button "Remove" at bounding box center [781, 193] width 92 height 31
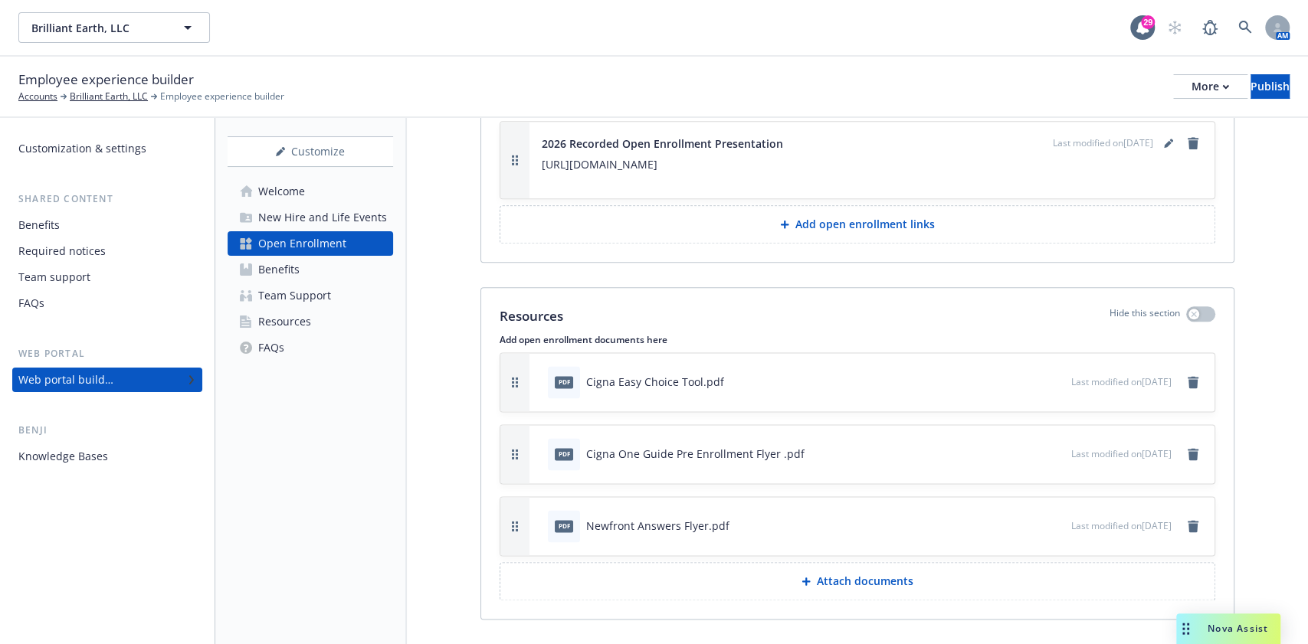
click at [893, 574] on p "Attach documents" at bounding box center [865, 581] width 97 height 15
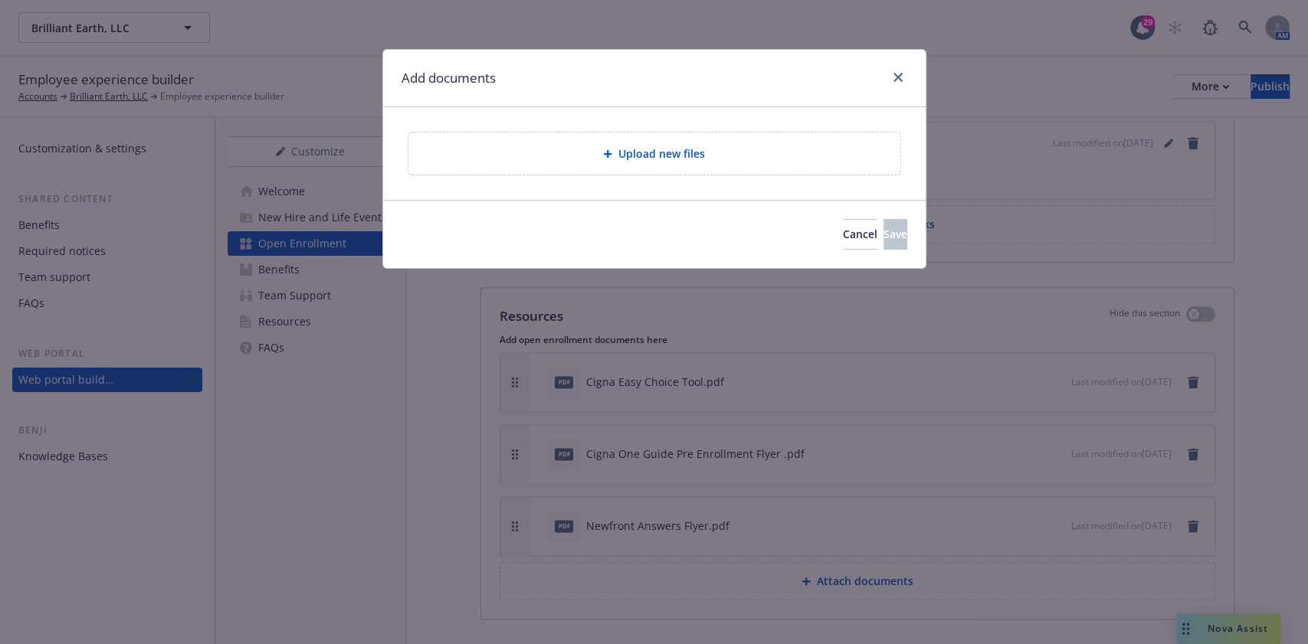
drag, startPoint x: 748, startPoint y: 182, endPoint x: 758, endPoint y: 146, distance: 38.1
click at [748, 181] on div "Upload new files" at bounding box center [654, 153] width 543 height 93
click at [758, 146] on div "Upload new files" at bounding box center [654, 154] width 467 height 18
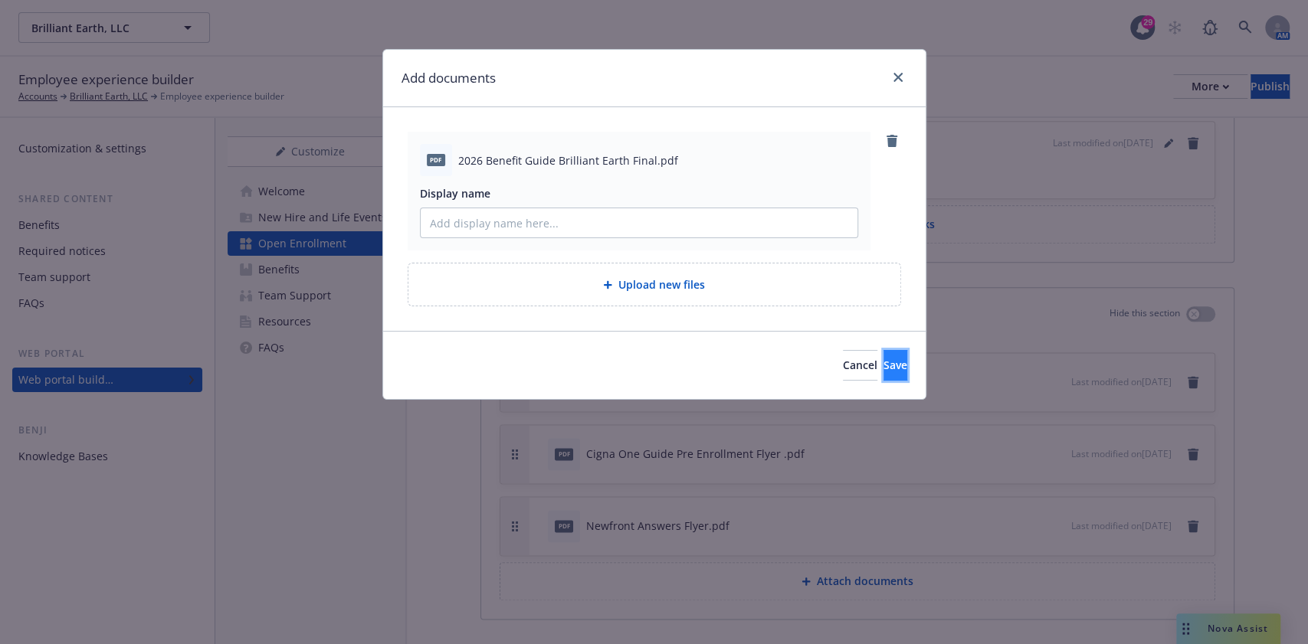
click at [883, 357] on button "Save" at bounding box center [895, 365] width 24 height 31
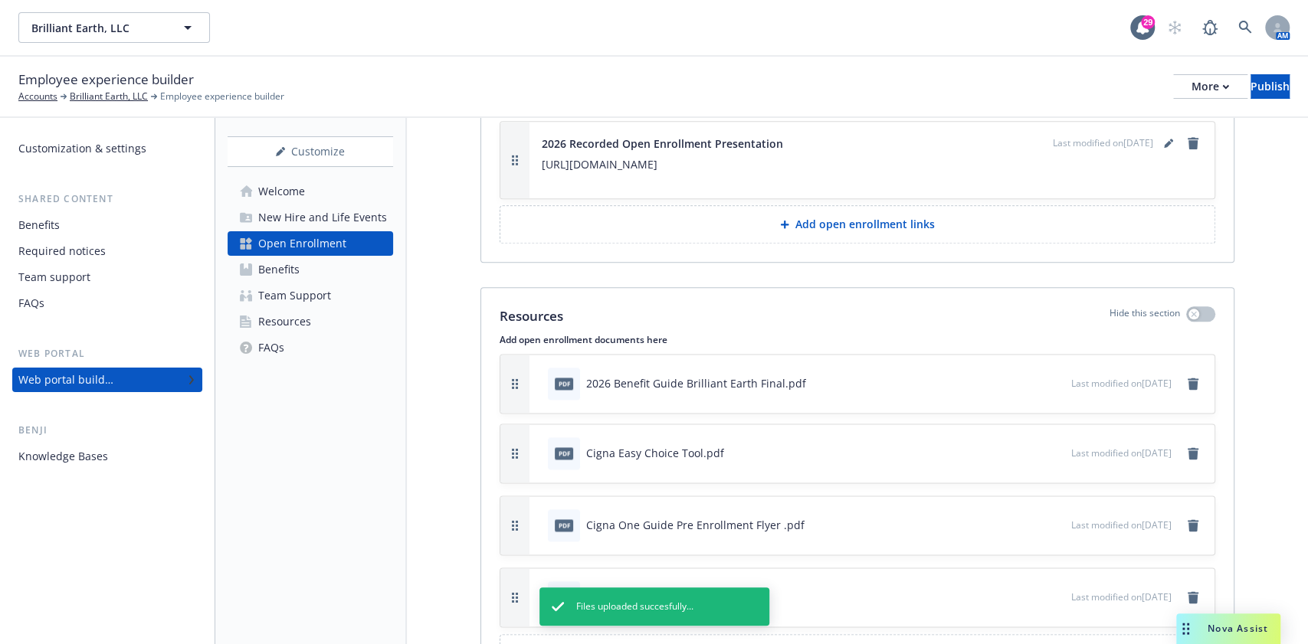
drag, startPoint x: 515, startPoint y: 562, endPoint x: 525, endPoint y: 342, distance: 220.1
click at [525, 355] on button "button" at bounding box center [514, 384] width 29 height 58
click at [1251, 87] on div "Publish" at bounding box center [1270, 86] width 39 height 23
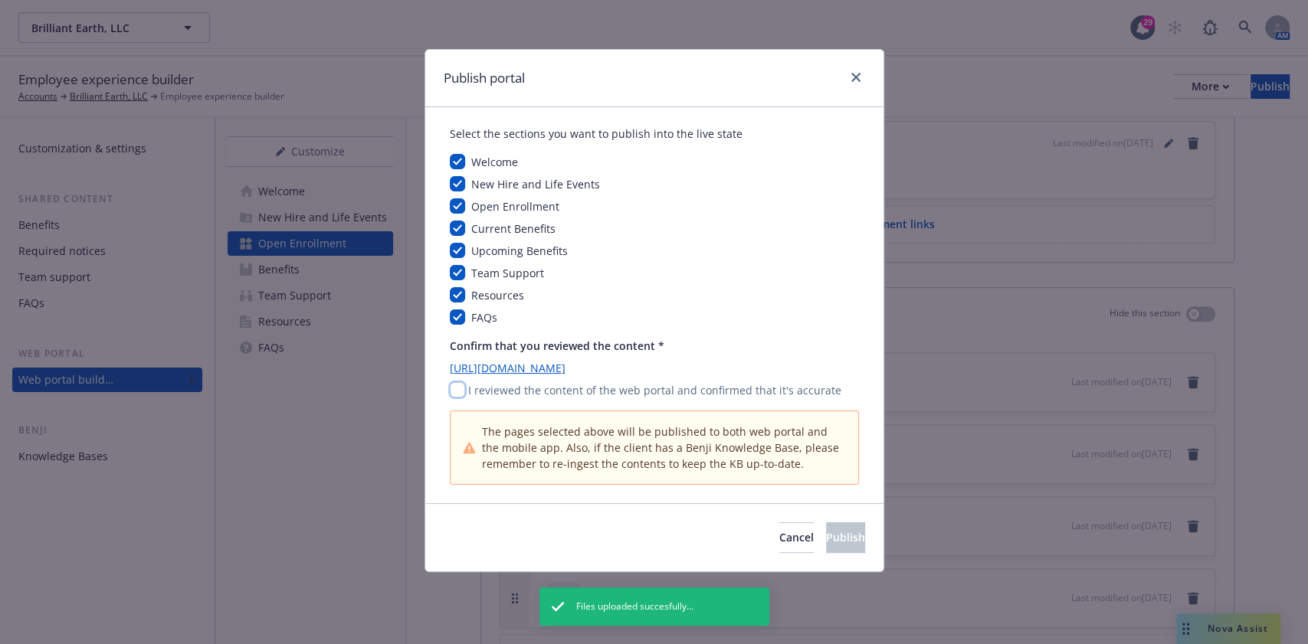
click at [457, 391] on input "checkbox" at bounding box center [457, 389] width 15 height 15
checkbox input "true"
click at [826, 543] on span "Publish" at bounding box center [845, 537] width 39 height 15
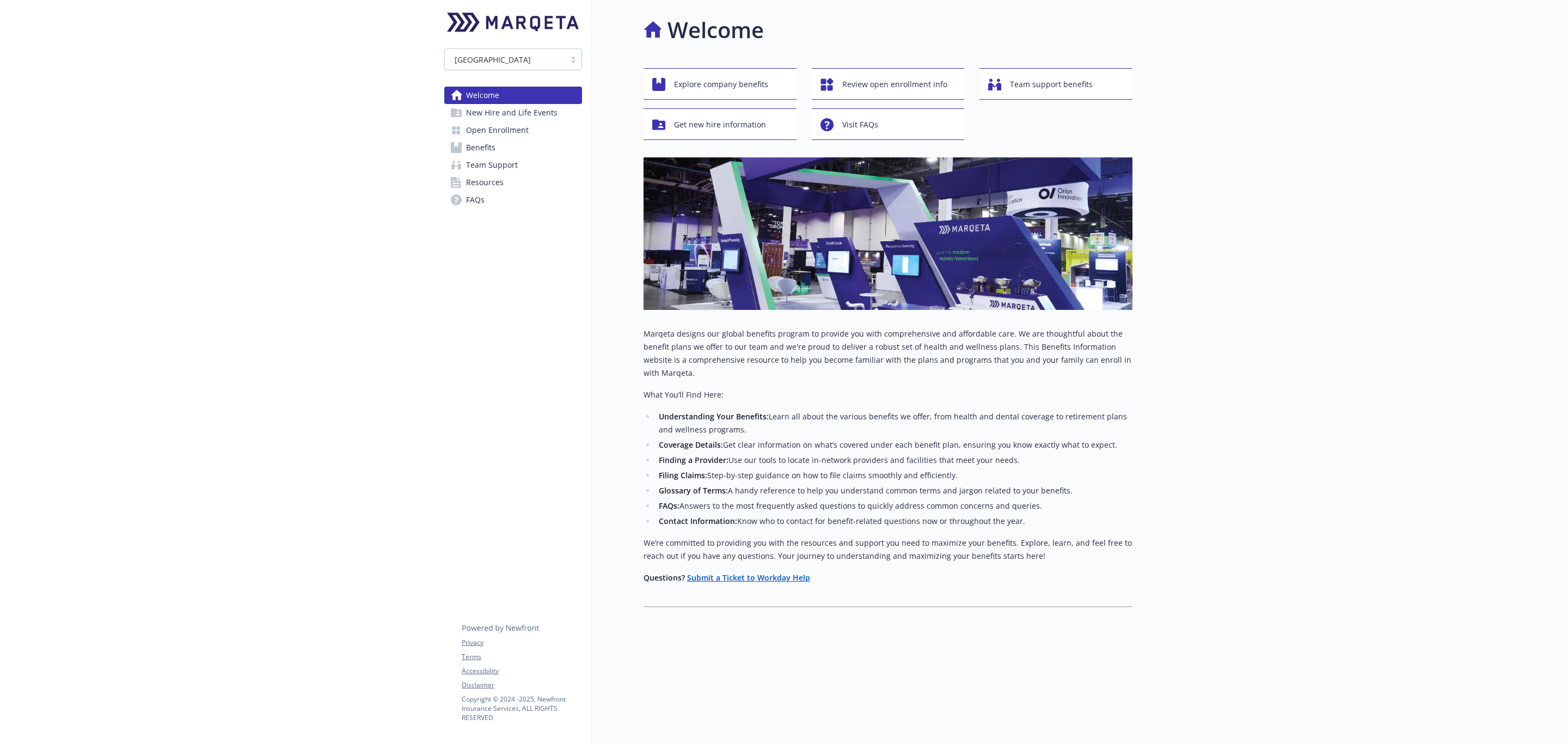
click at [494, 119] on span "New Hire and Life Events" at bounding box center [512, 112] width 92 height 18
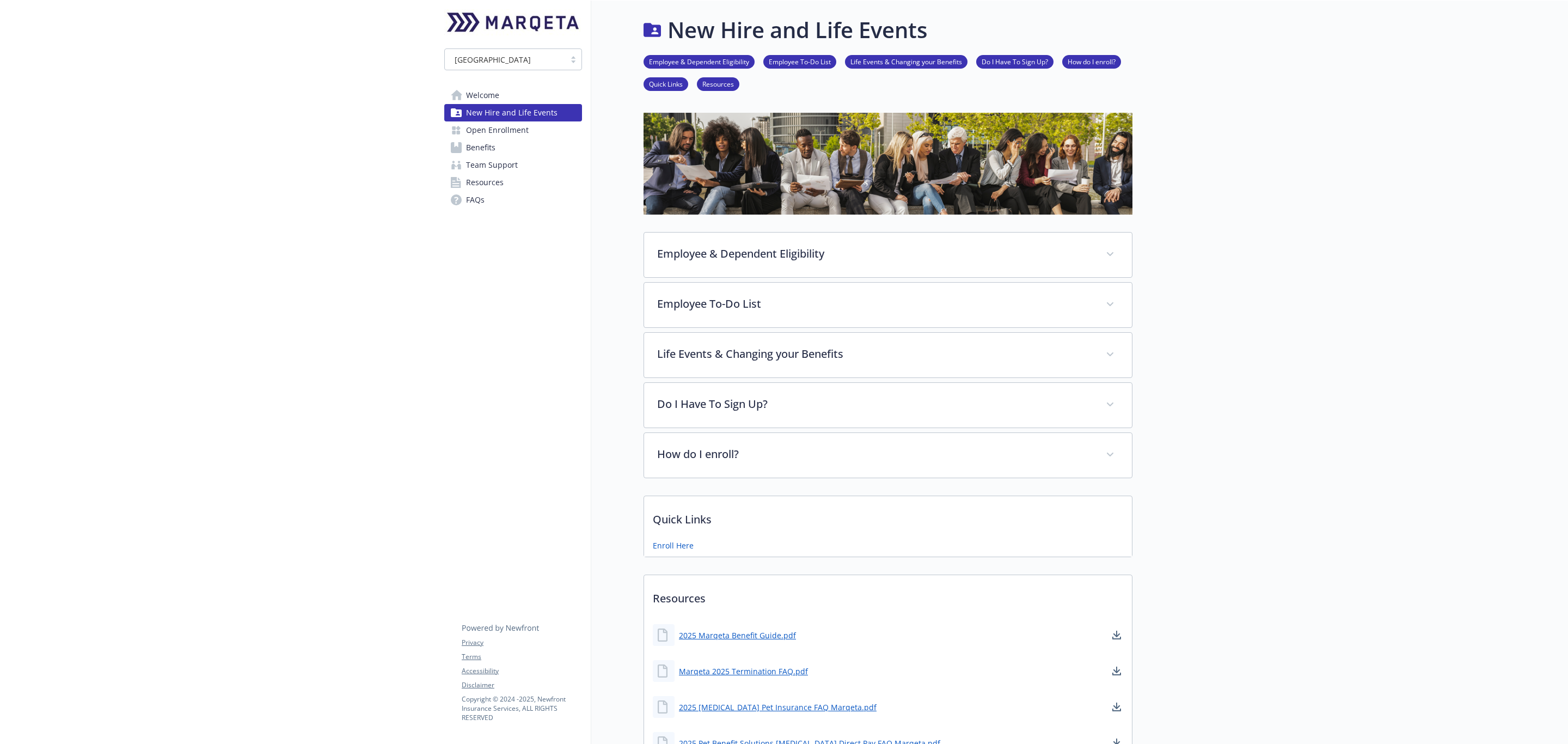
click at [494, 132] on span "Open Enrollment" at bounding box center [497, 130] width 63 height 18
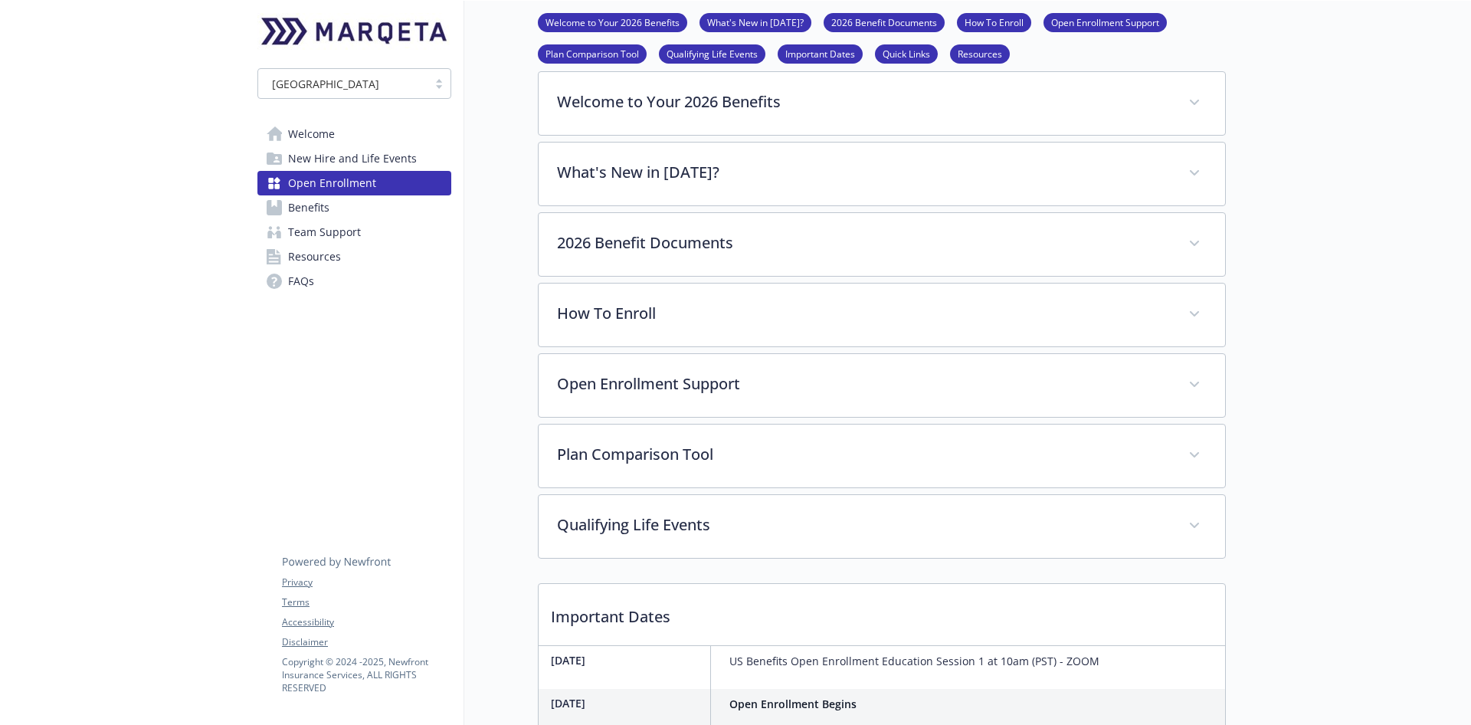
scroll to position [115, 0]
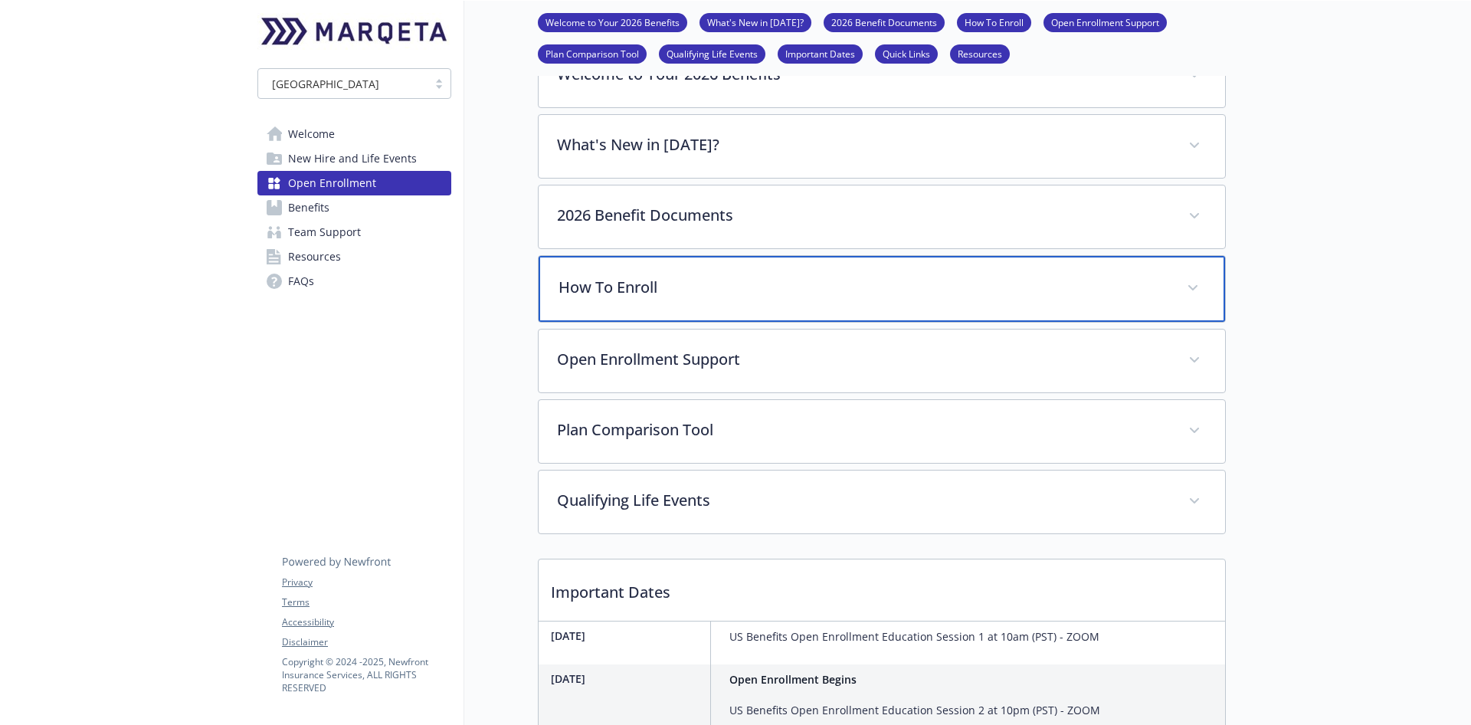
click at [724, 297] on div "How To Enroll" at bounding box center [882, 289] width 687 height 66
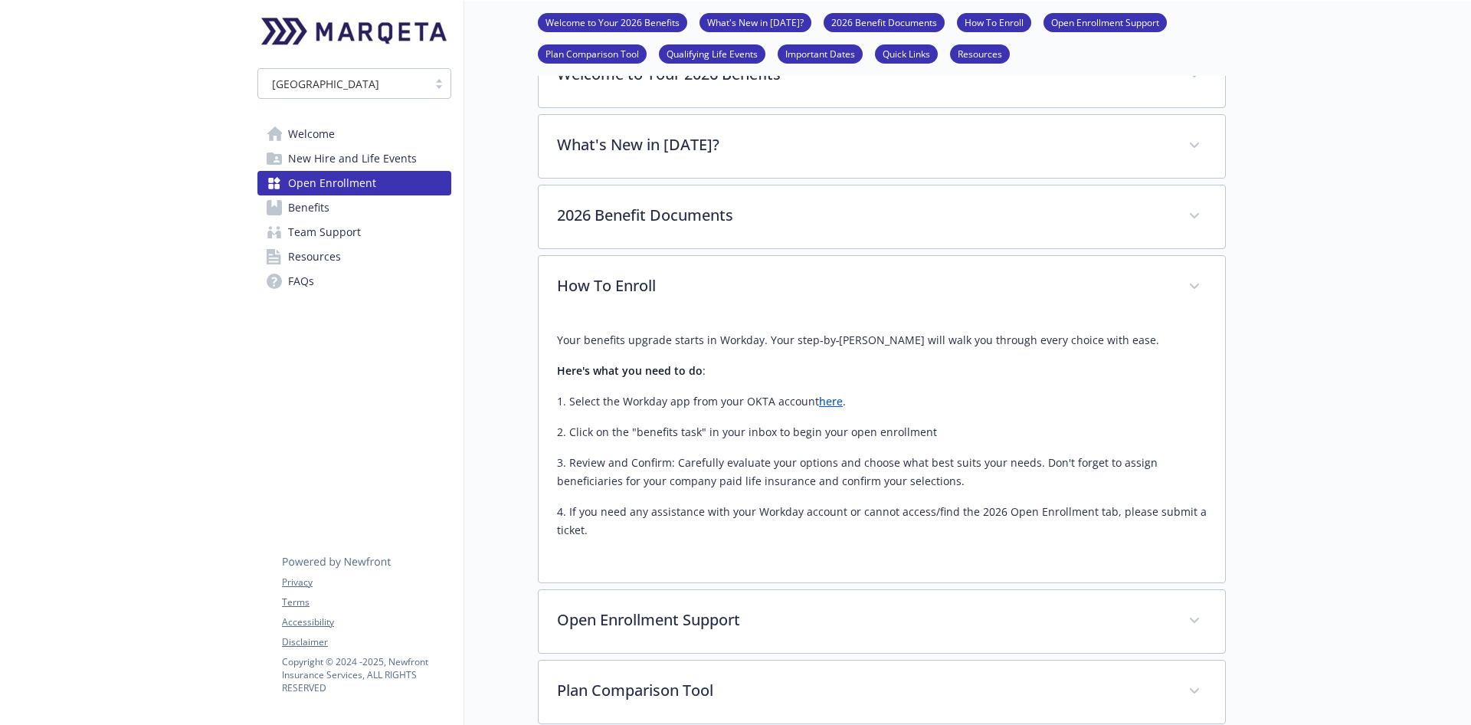
click at [890, 525] on p "4. If you need any assistance with your Workday account or cannot access/find t…" at bounding box center [882, 521] width 650 height 37
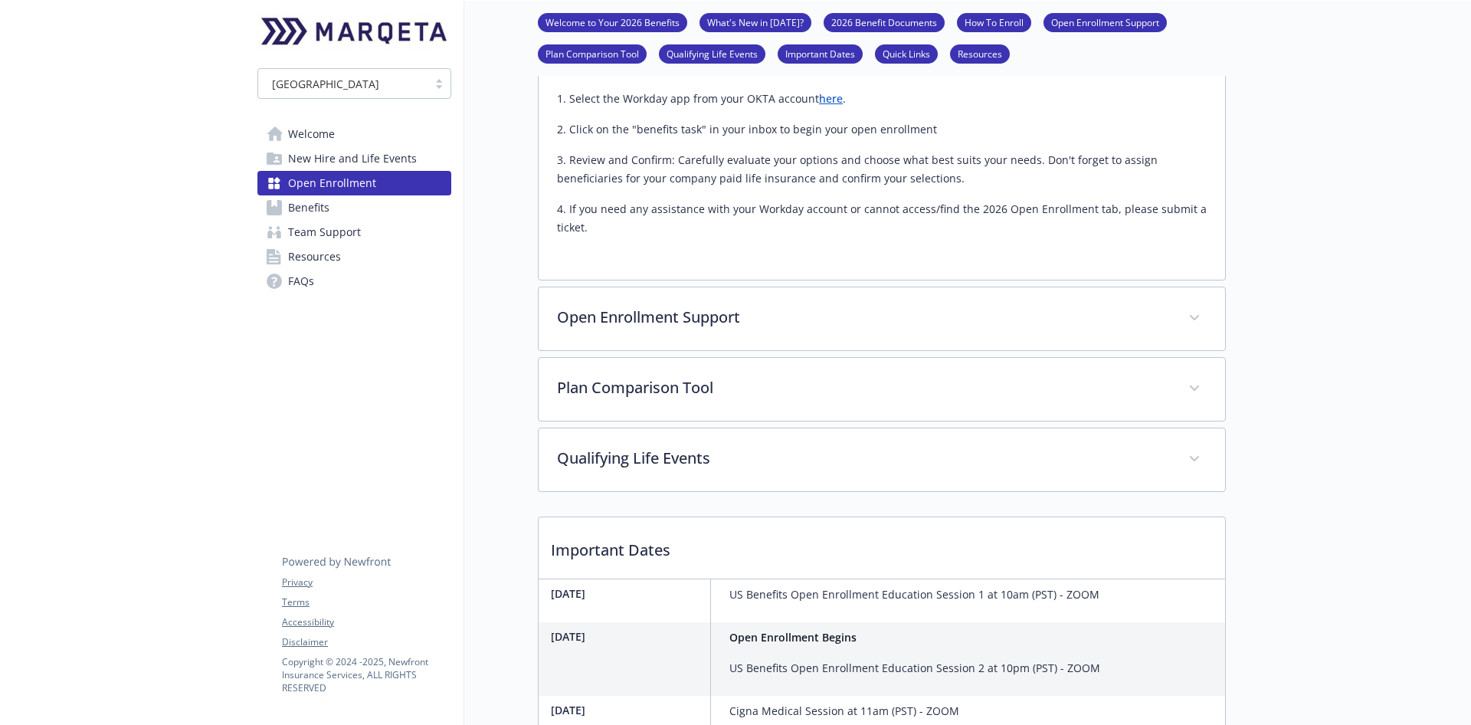
scroll to position [460, 0]
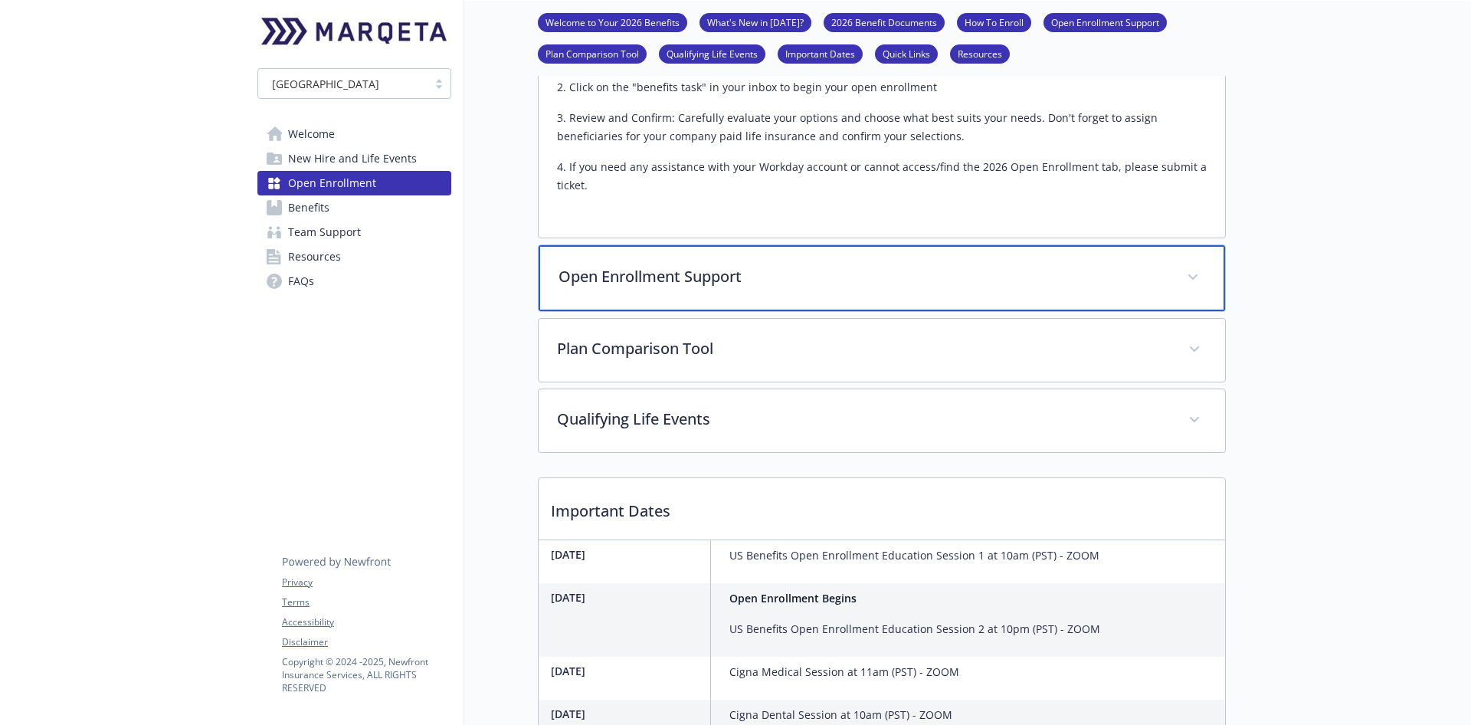
click at [708, 290] on div "Open Enrollment Support" at bounding box center [882, 278] width 687 height 66
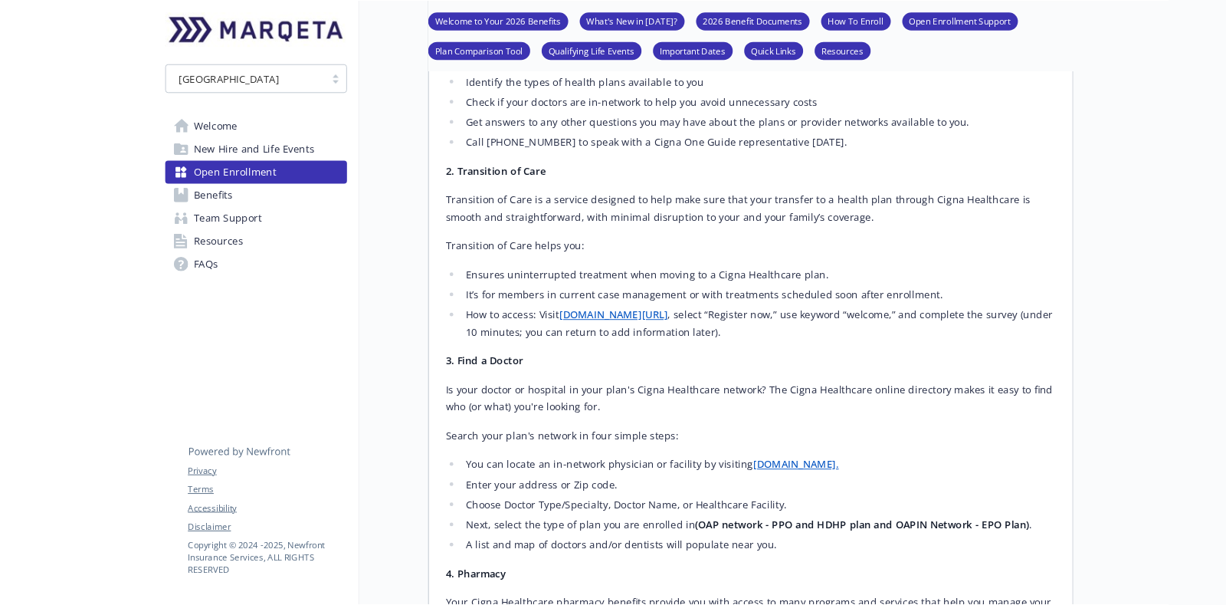
scroll to position [1149, 0]
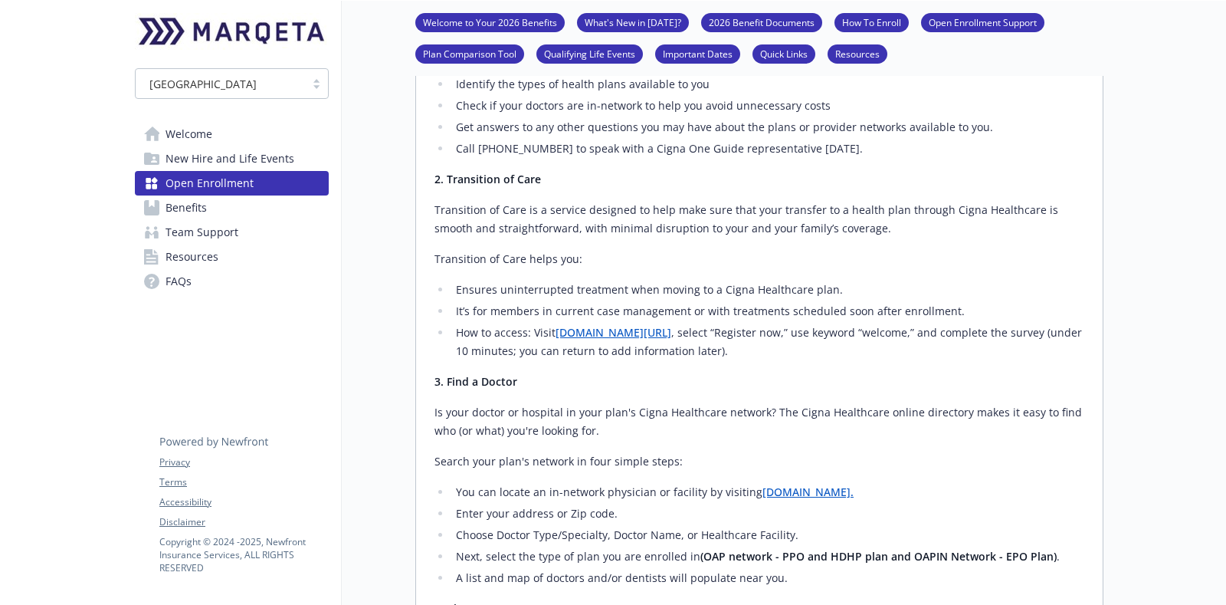
click at [804, 484] on link "[DOMAIN_NAME]." at bounding box center [807, 491] width 91 height 15
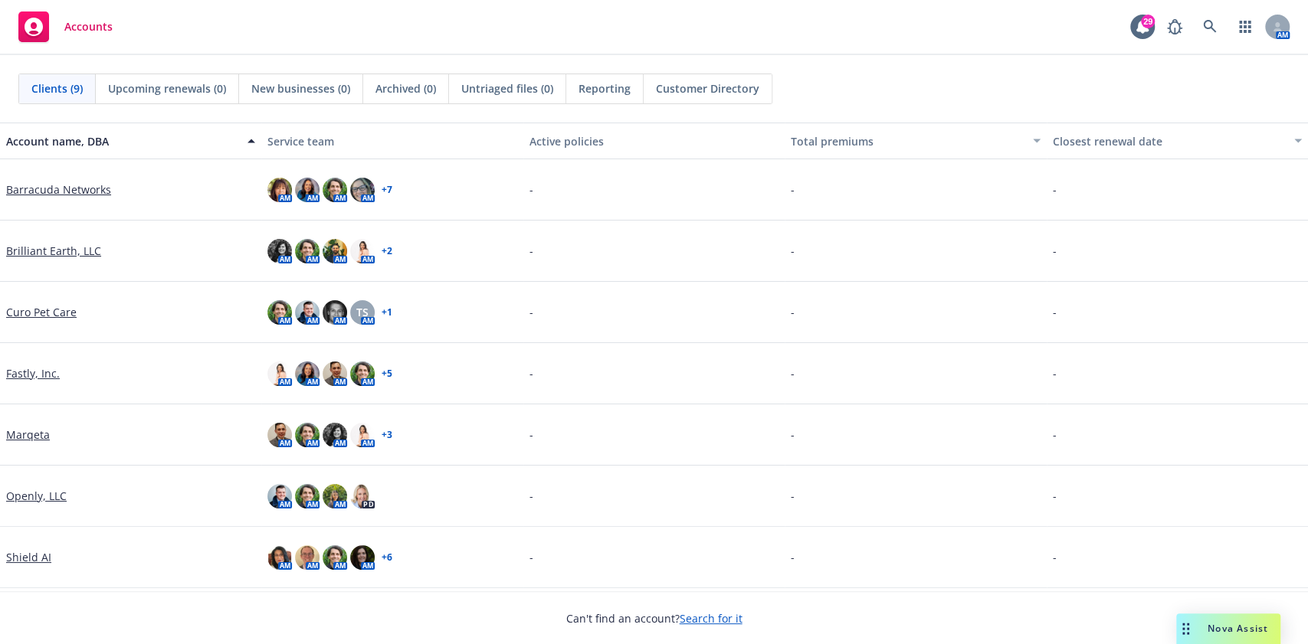
drag, startPoint x: 37, startPoint y: 445, endPoint x: 37, endPoint y: 429, distance: 16.1
click at [37, 445] on div "Marqeta" at bounding box center [130, 435] width 261 height 61
click at [37, 430] on link "Marqeta" at bounding box center [28, 435] width 44 height 16
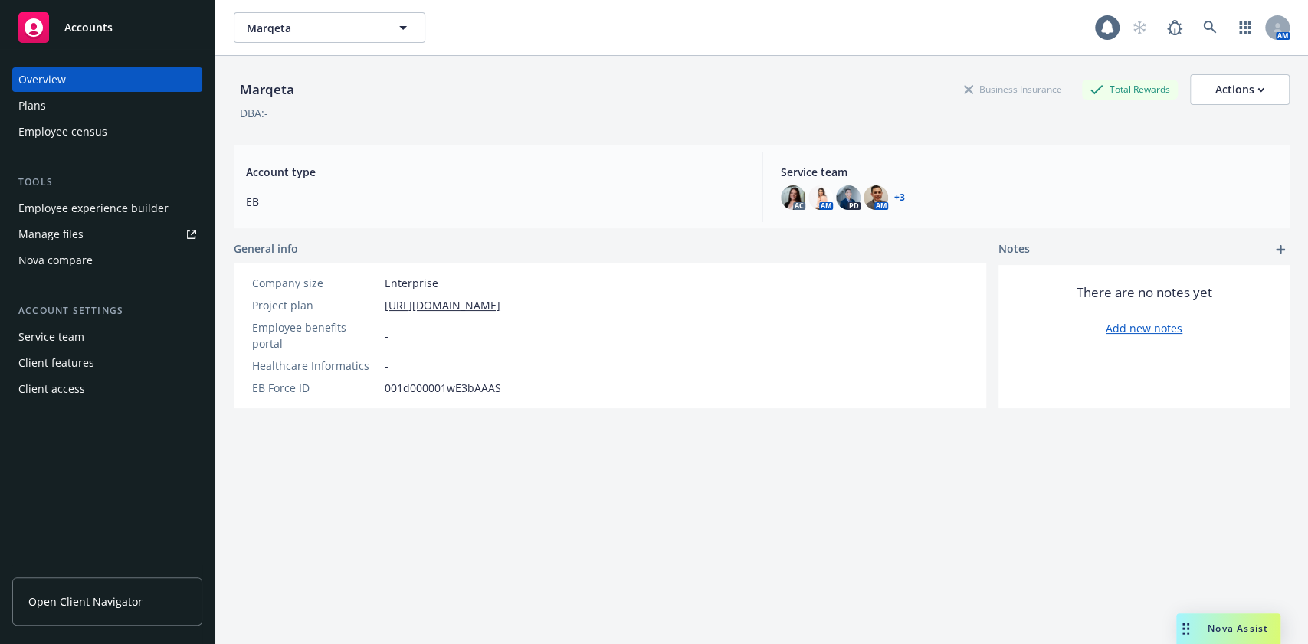
click at [87, 215] on div "Employee experience builder" at bounding box center [93, 208] width 150 height 25
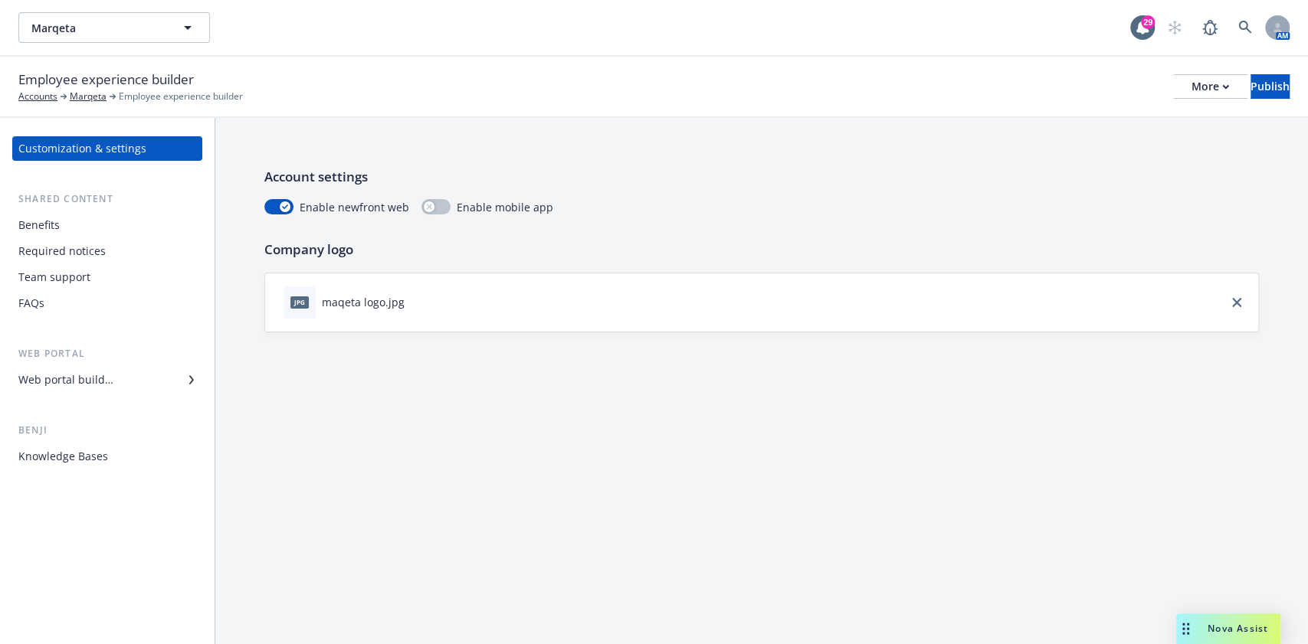
click at [121, 388] on div "Web portal builder" at bounding box center [107, 380] width 178 height 25
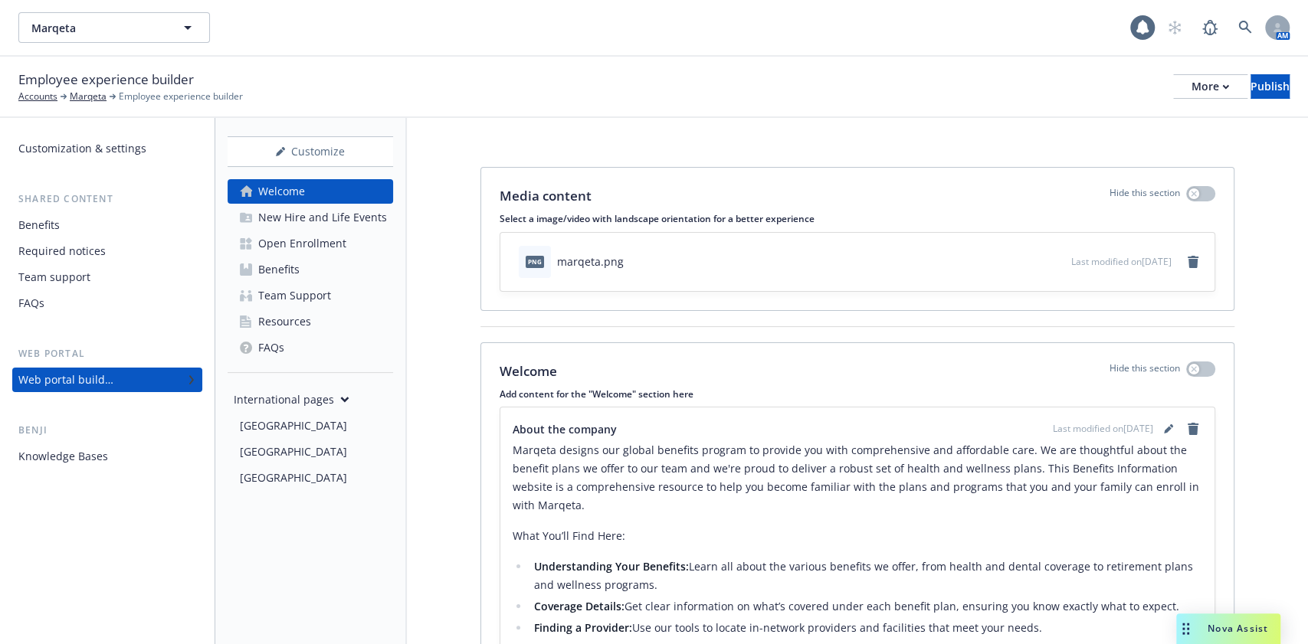
click at [315, 251] on div "Open Enrollment" at bounding box center [302, 243] width 88 height 25
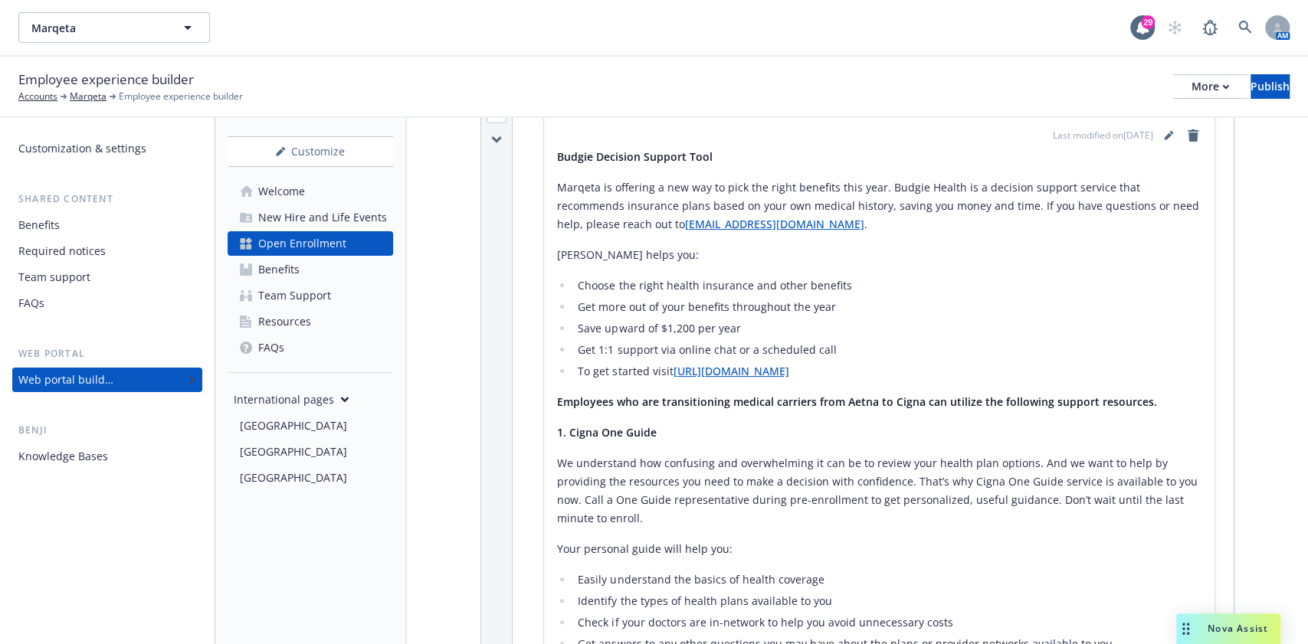
scroll to position [2758, 0]
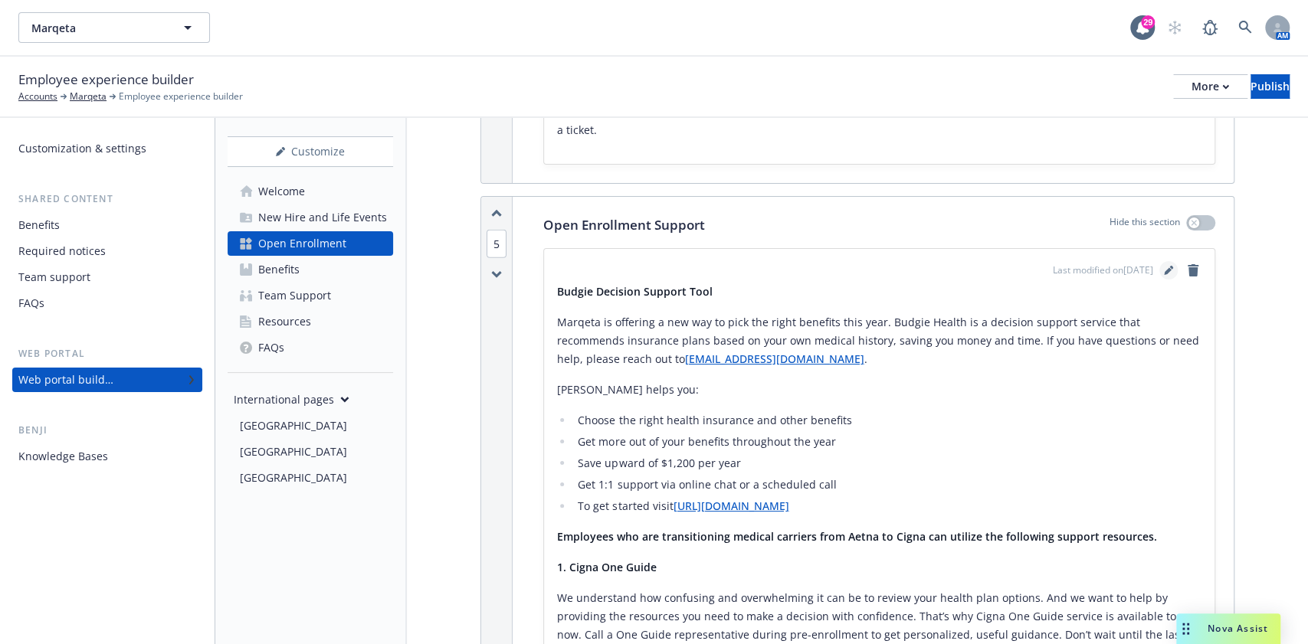
click at [1164, 266] on icon "editPencil" at bounding box center [1168, 270] width 9 height 9
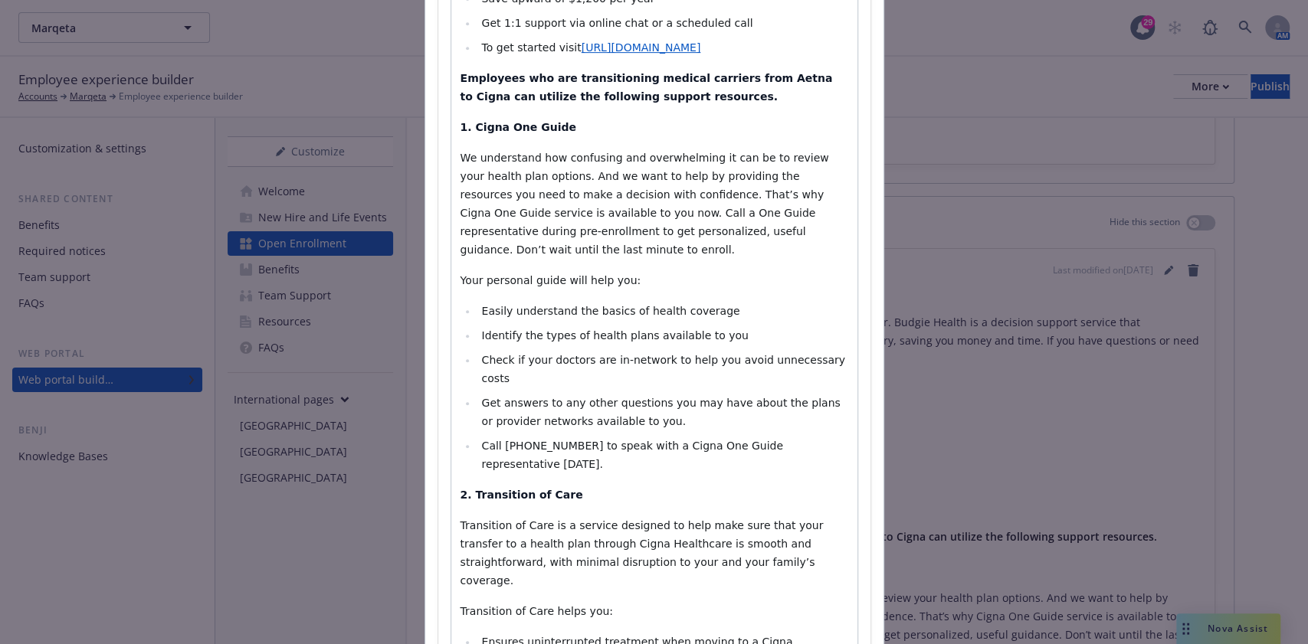
scroll to position [817, 0]
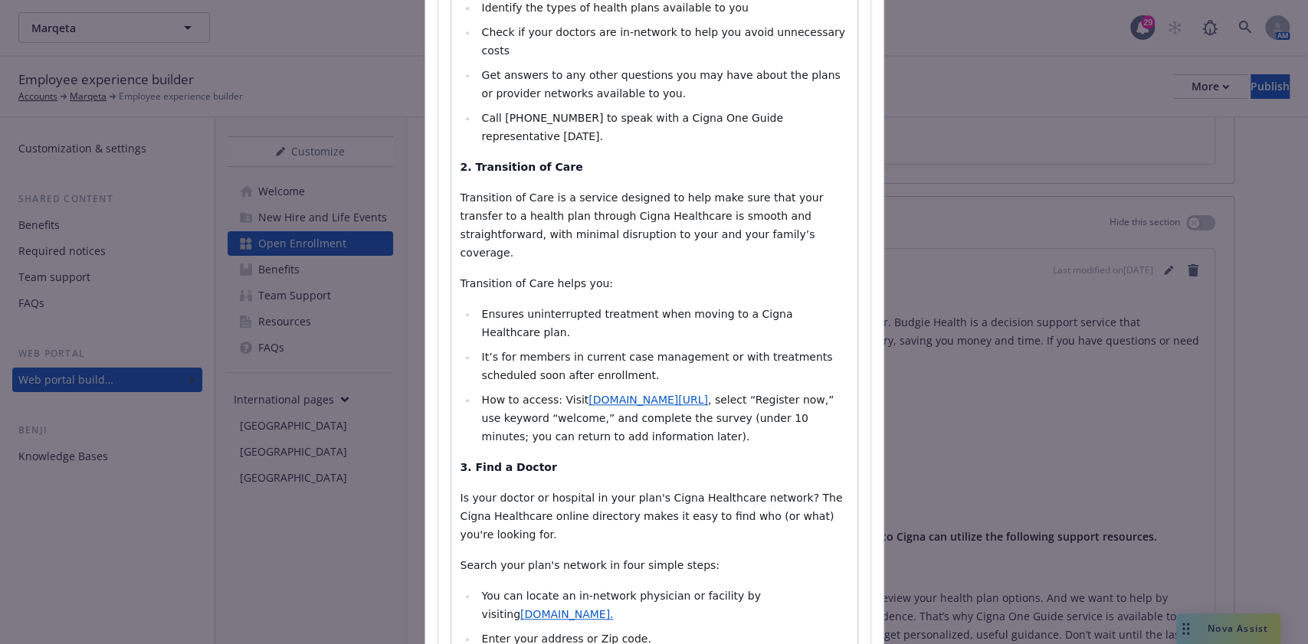
select select
click at [575, 608] on span "[DOMAIN_NAME]." at bounding box center [566, 614] width 93 height 12
click at [521, 516] on div "[URL][DOMAIN_NAME]." at bounding box center [472, 516] width 195 height 16
click at [525, 516] on icon "button" at bounding box center [528, 516] width 9 height 9
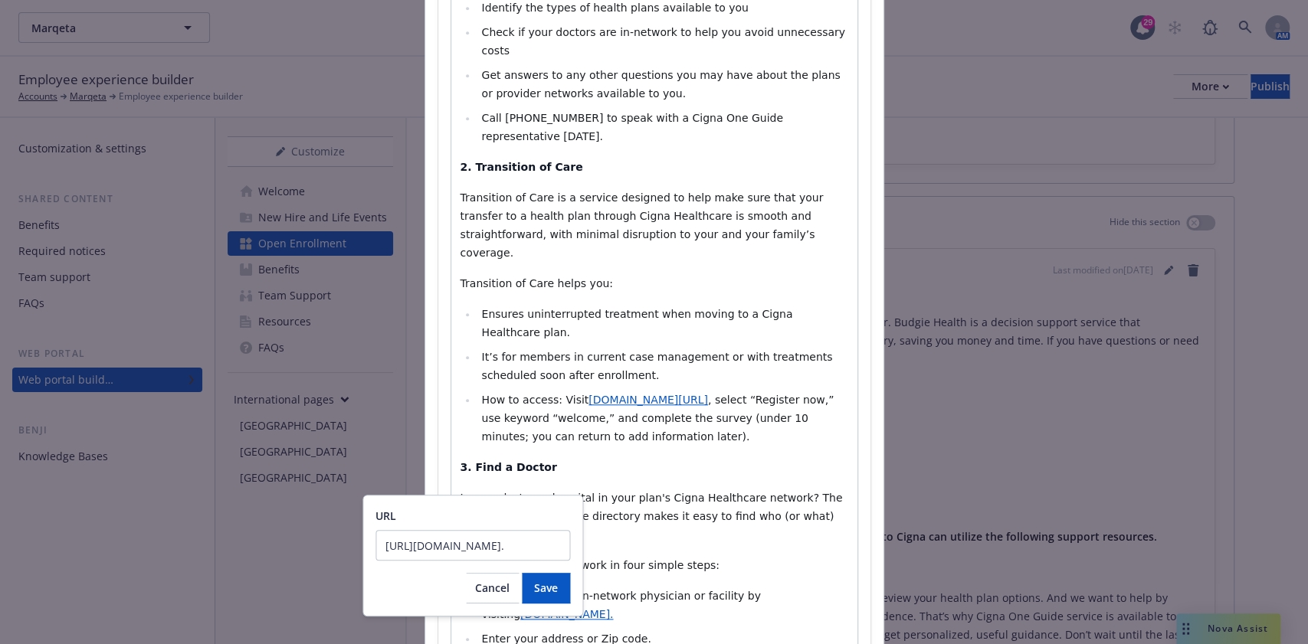
scroll to position [0, 8]
click at [505, 546] on input "[URL][DOMAIN_NAME]." at bounding box center [472, 545] width 195 height 31
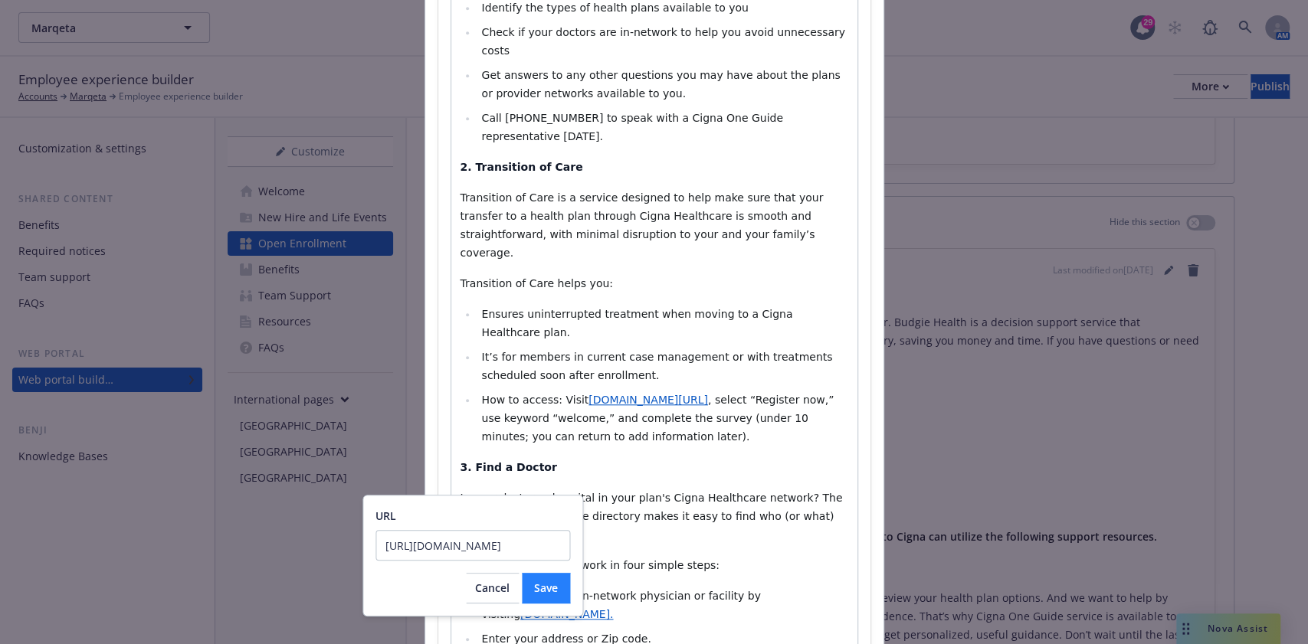
type input "[URL][DOMAIN_NAME]"
click at [558, 596] on button "Save" at bounding box center [546, 588] width 48 height 31
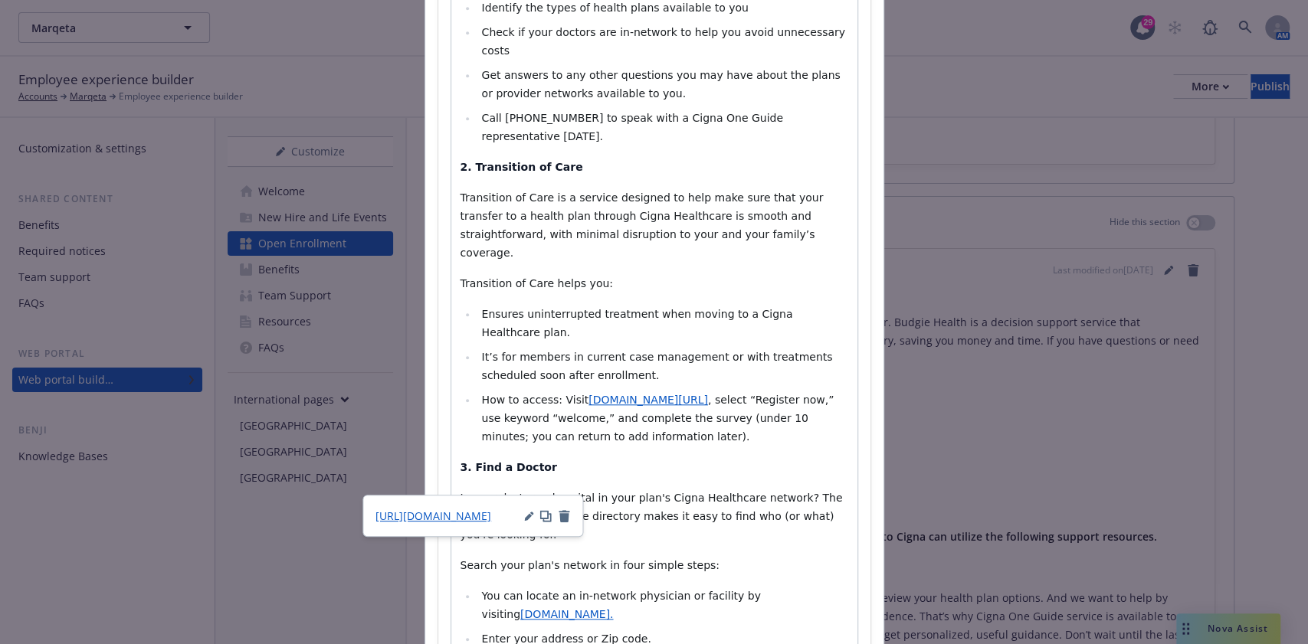
click at [485, 510] on span "[URL][DOMAIN_NAME]" at bounding box center [433, 516] width 116 height 15
